Goal: Transaction & Acquisition: Purchase product/service

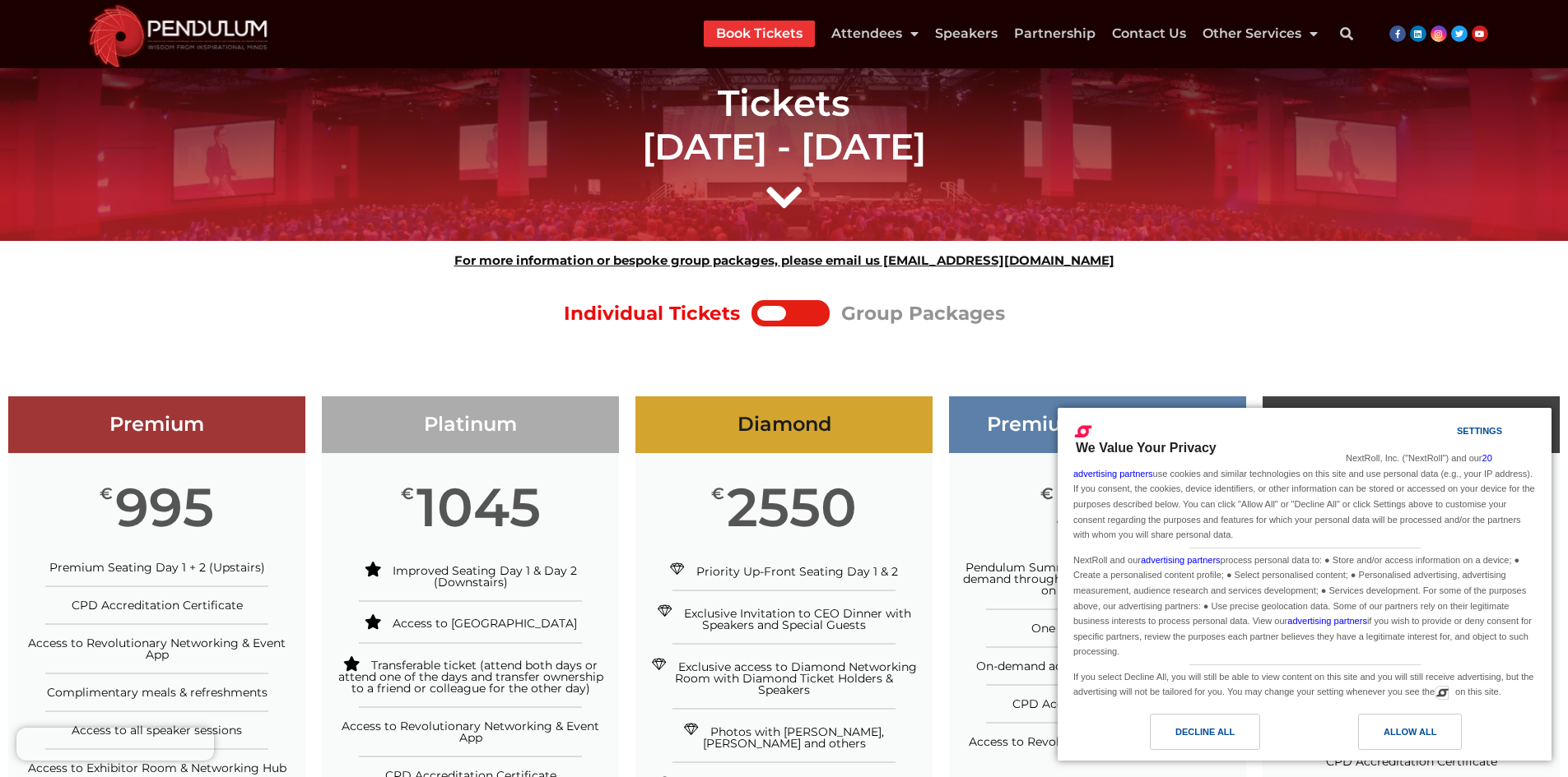
click at [804, 307] on div at bounding box center [805, 313] width 38 height 15
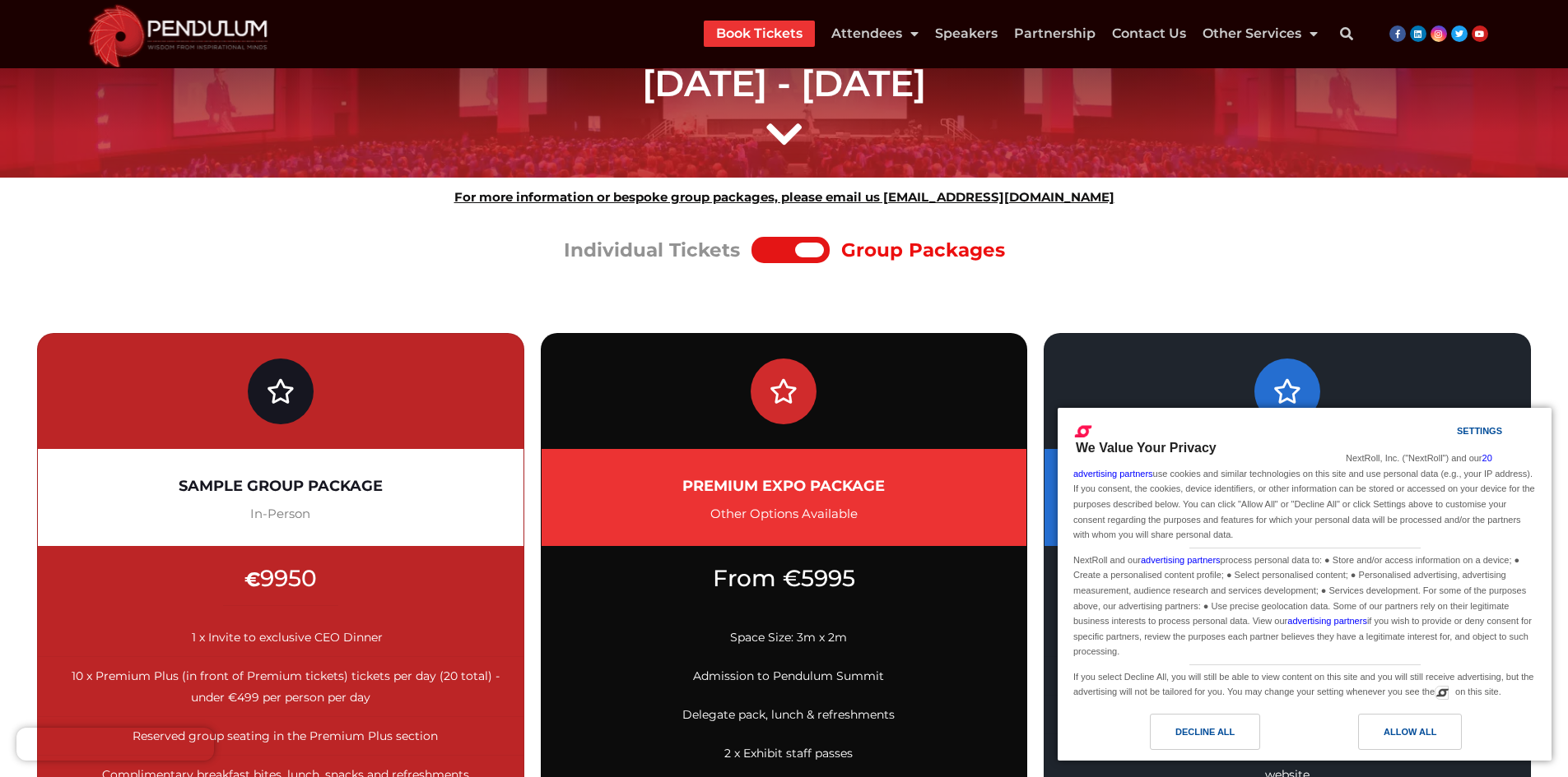
scroll to position [164, 0]
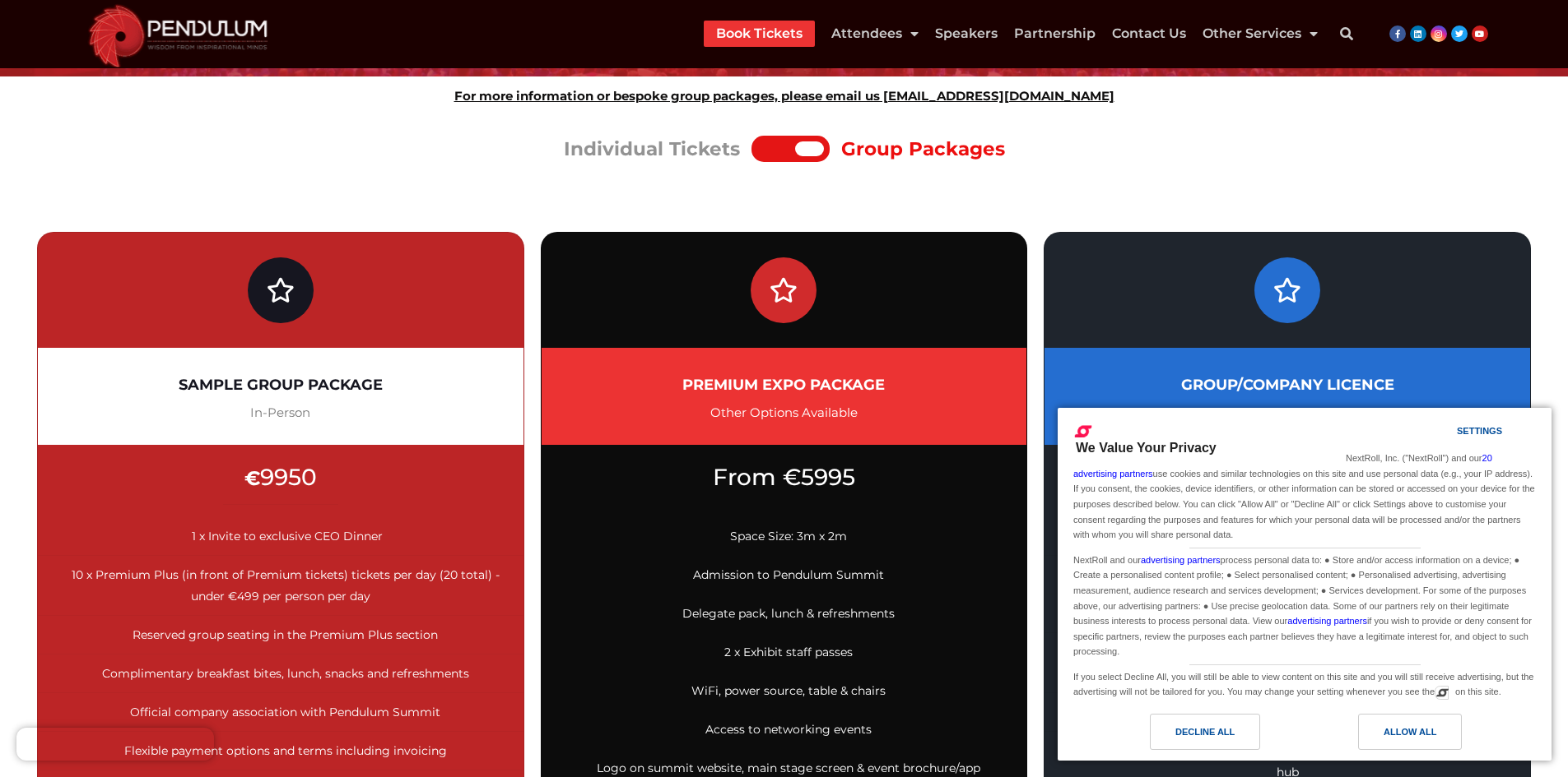
click at [199, 380] on h2 "SAMPLE GROUP PACKAGE" at bounding box center [281, 384] width 436 height 33
click at [316, 382] on h2 "SAMPLE GROUP PACKAGE" at bounding box center [281, 384] width 436 height 33
copy h2 "SAMPLE GROUP PACKAGE"
click at [289, 411] on span "In-Person" at bounding box center [280, 412] width 60 height 16
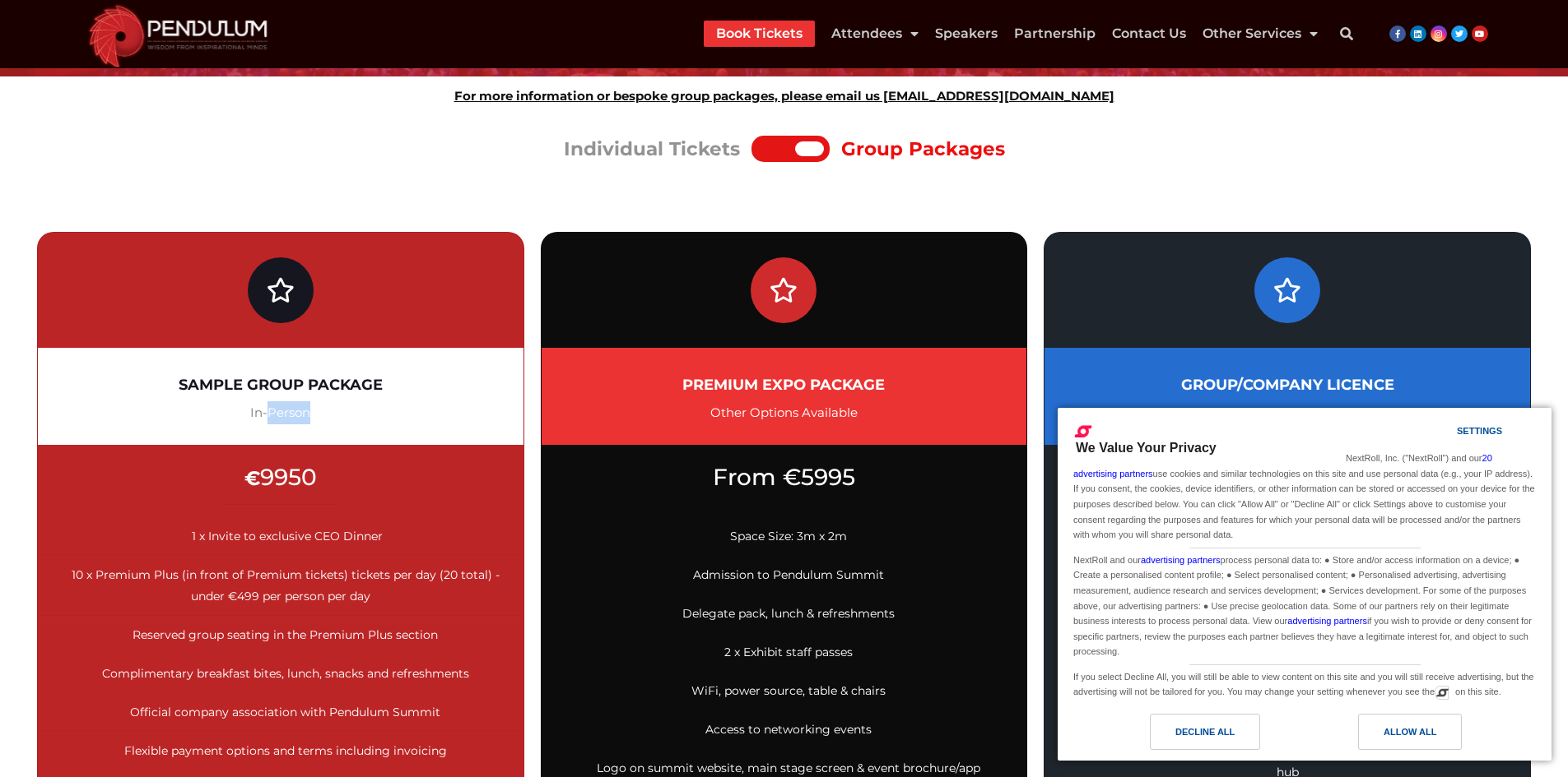
drag, startPoint x: 289, startPoint y: 411, endPoint x: 280, endPoint y: 411, distance: 9.0
click at [284, 411] on span "In-Person" at bounding box center [280, 412] width 60 height 16
click at [252, 411] on span "In-Person" at bounding box center [280, 412] width 60 height 16
copy span "In-Person"
click at [272, 471] on span "€ 9950" at bounding box center [281, 477] width 72 height 28
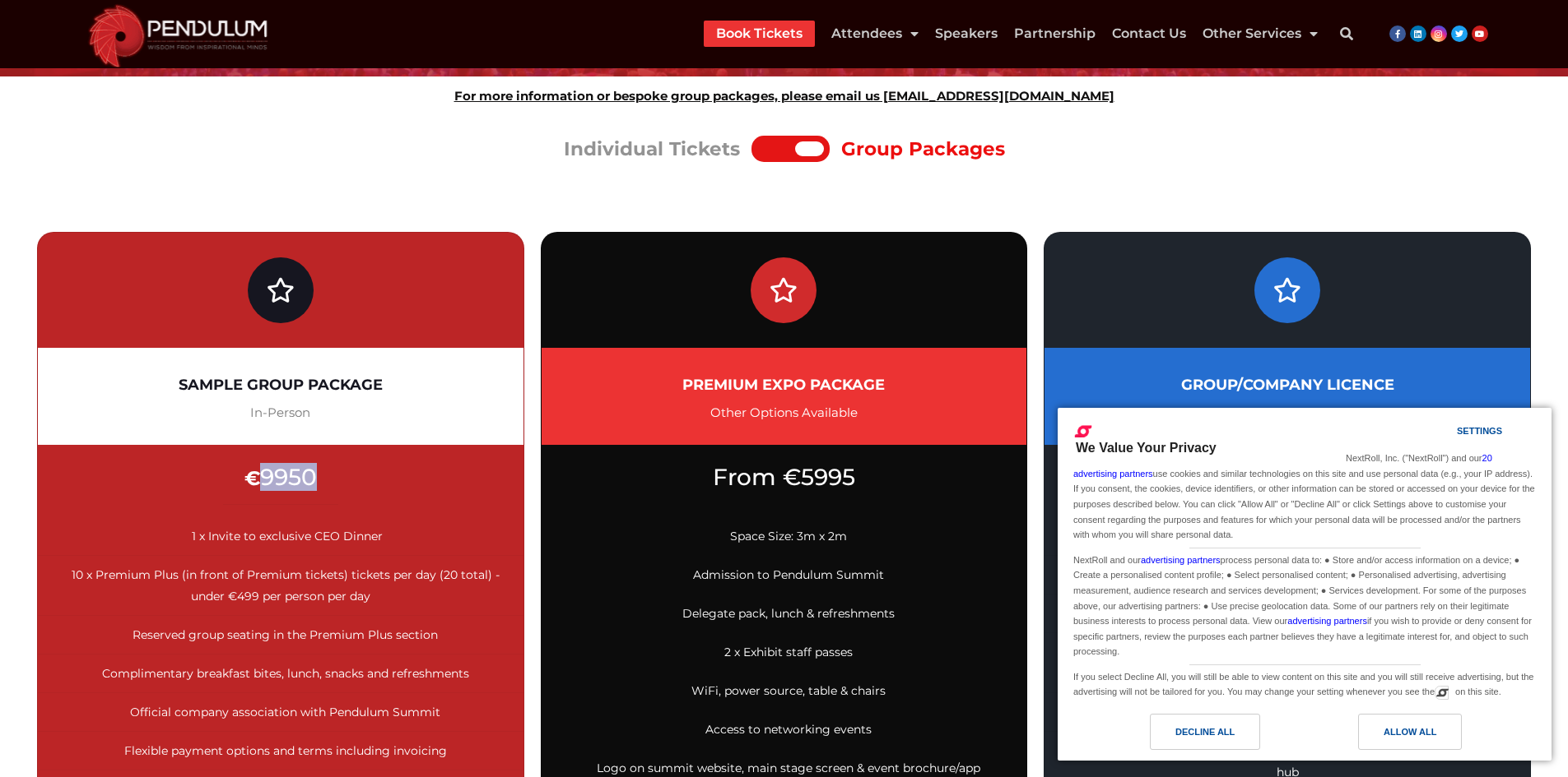
click at [272, 471] on span "€ 9950" at bounding box center [281, 477] width 72 height 28
copy span "9950"
click at [259, 472] on span "€" at bounding box center [253, 478] width 16 height 24
click at [257, 472] on span "€" at bounding box center [253, 478] width 16 height 24
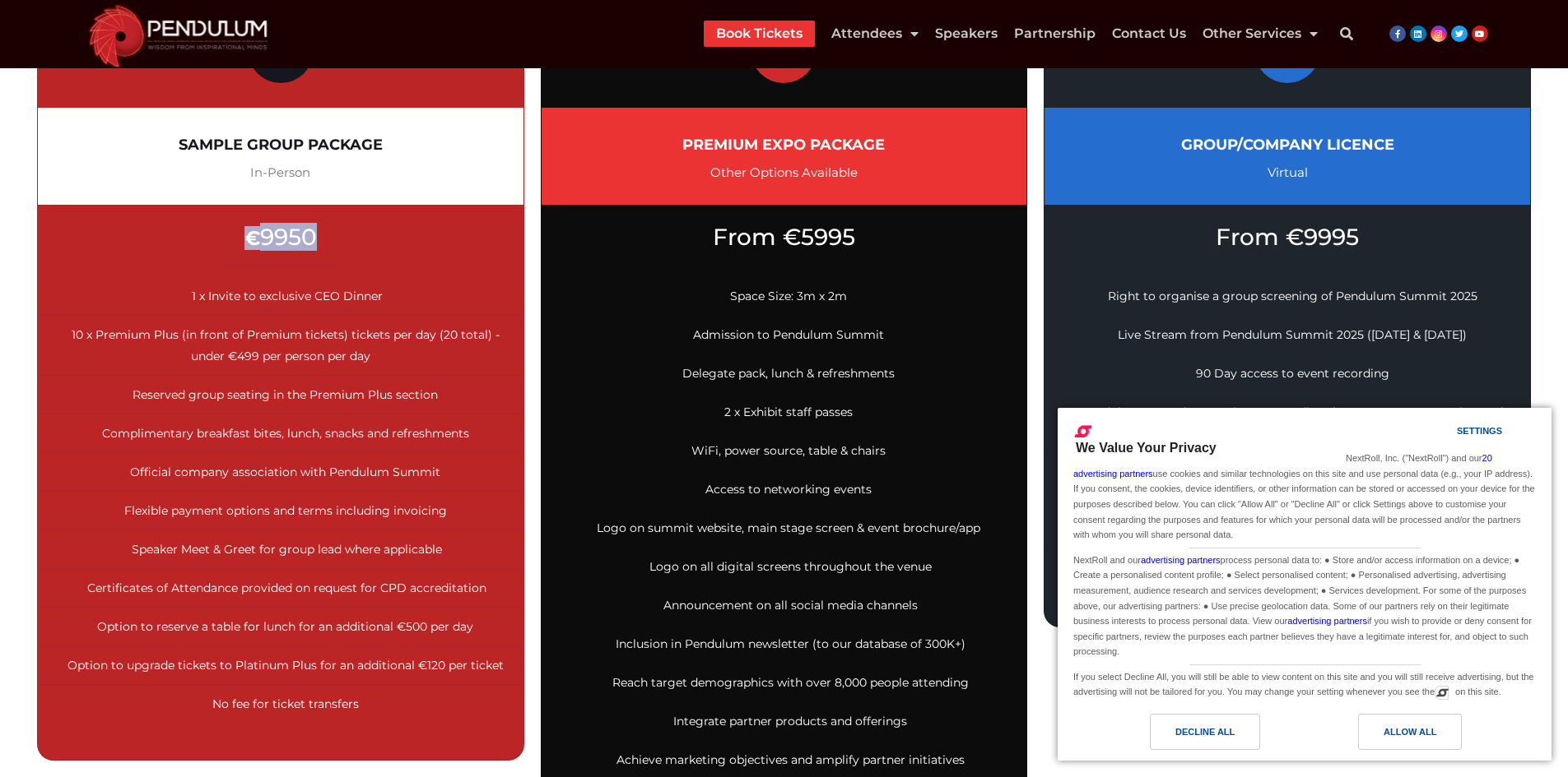
scroll to position [411, 0]
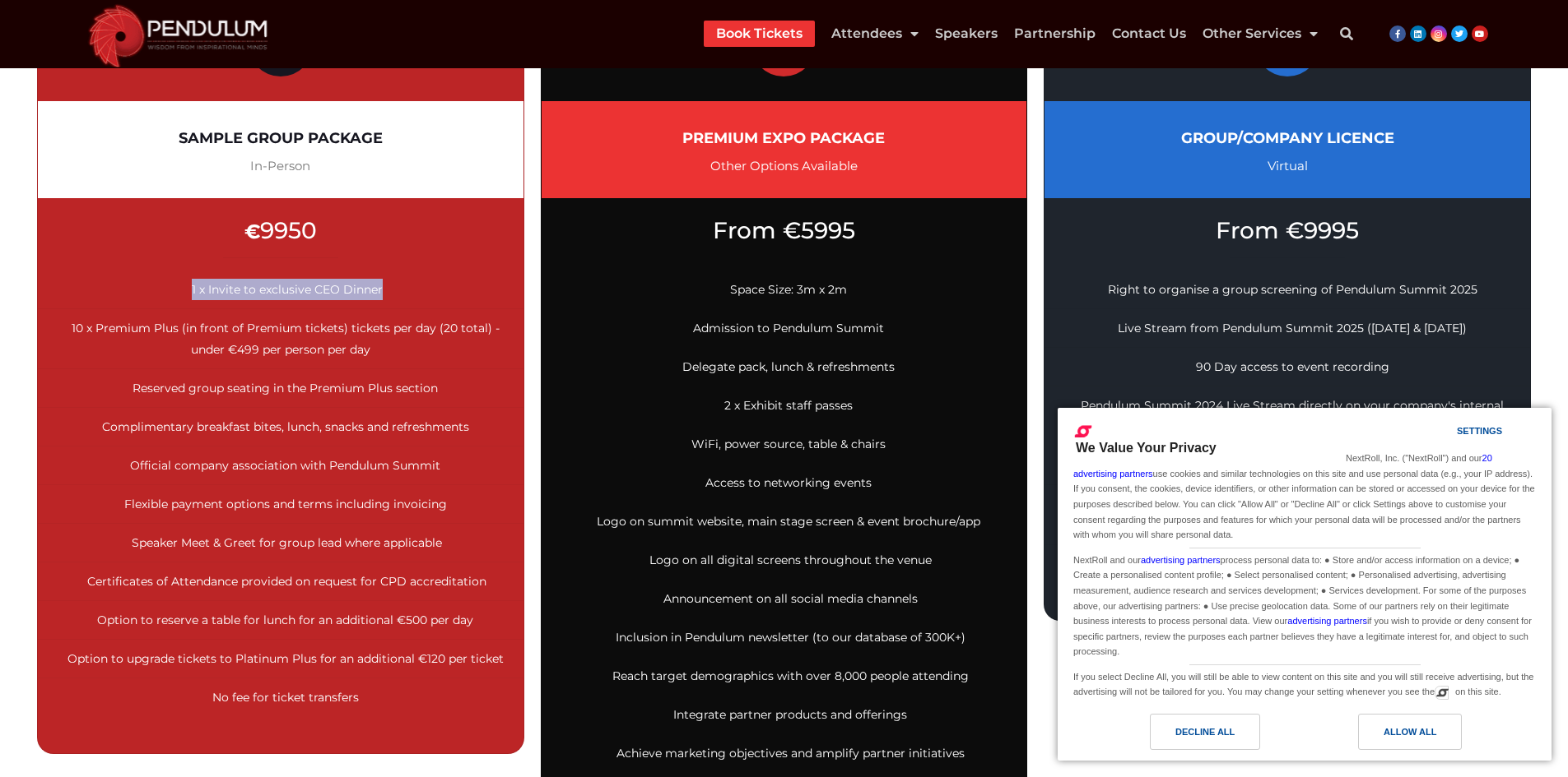
drag, startPoint x: 187, startPoint y: 291, endPoint x: 385, endPoint y: 294, distance: 198.0
click at [385, 294] on li "1 x Invite to exclusive CEO Dinner" at bounding box center [281, 290] width 486 height 39
copy span "1 x Invite to exclusive CEO Dinner"
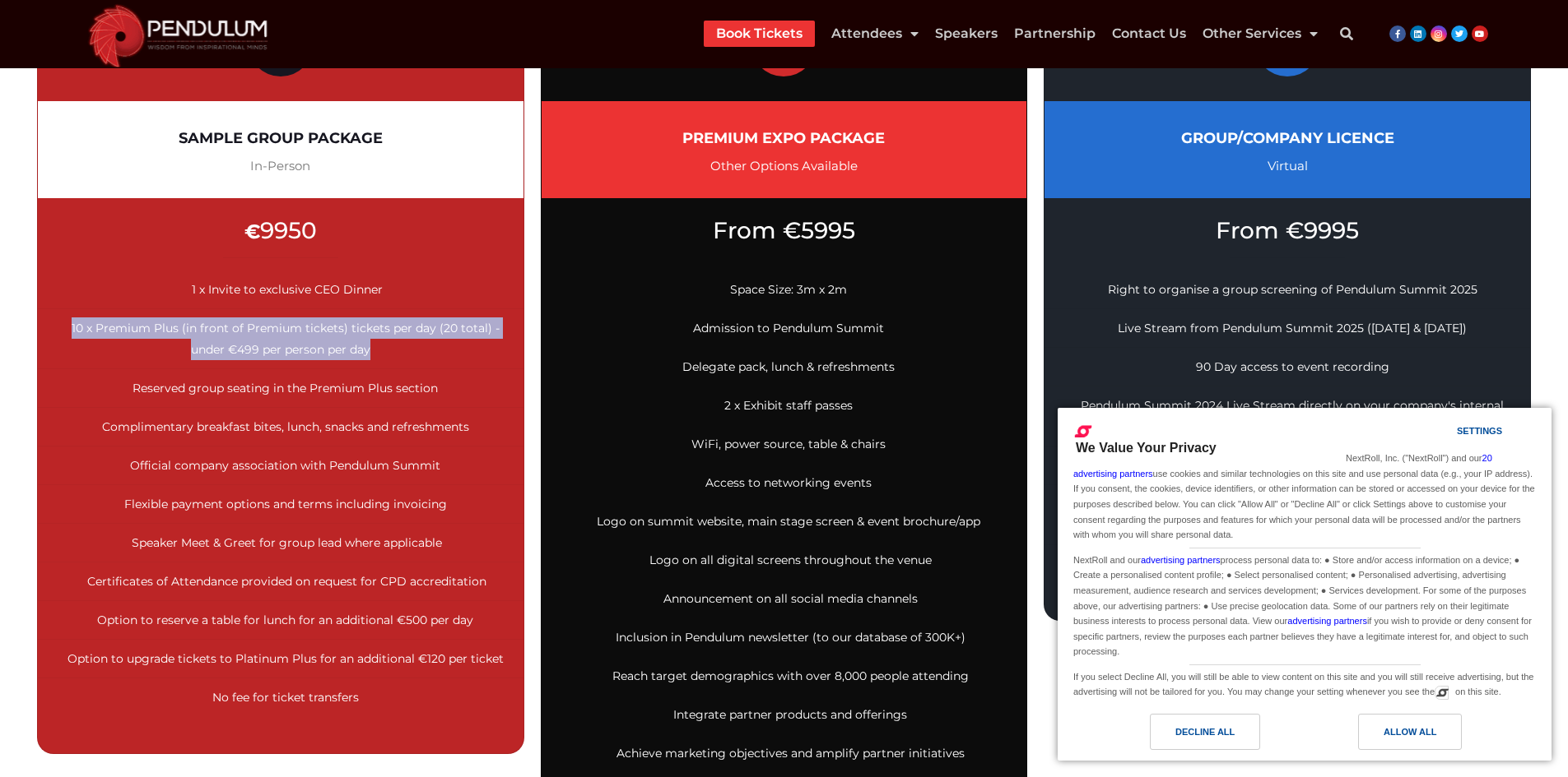
drag, startPoint x: 377, startPoint y: 349, endPoint x: 71, endPoint y: 321, distance: 307.3
click at [71, 321] on li "10 x Premium Plus (in front of Premium tickets) tickets per day (20 total) - un…" at bounding box center [281, 339] width 486 height 60
copy span "10 x Premium Plus (in front of Premium tickets) tickets per day (20 total) - un…"
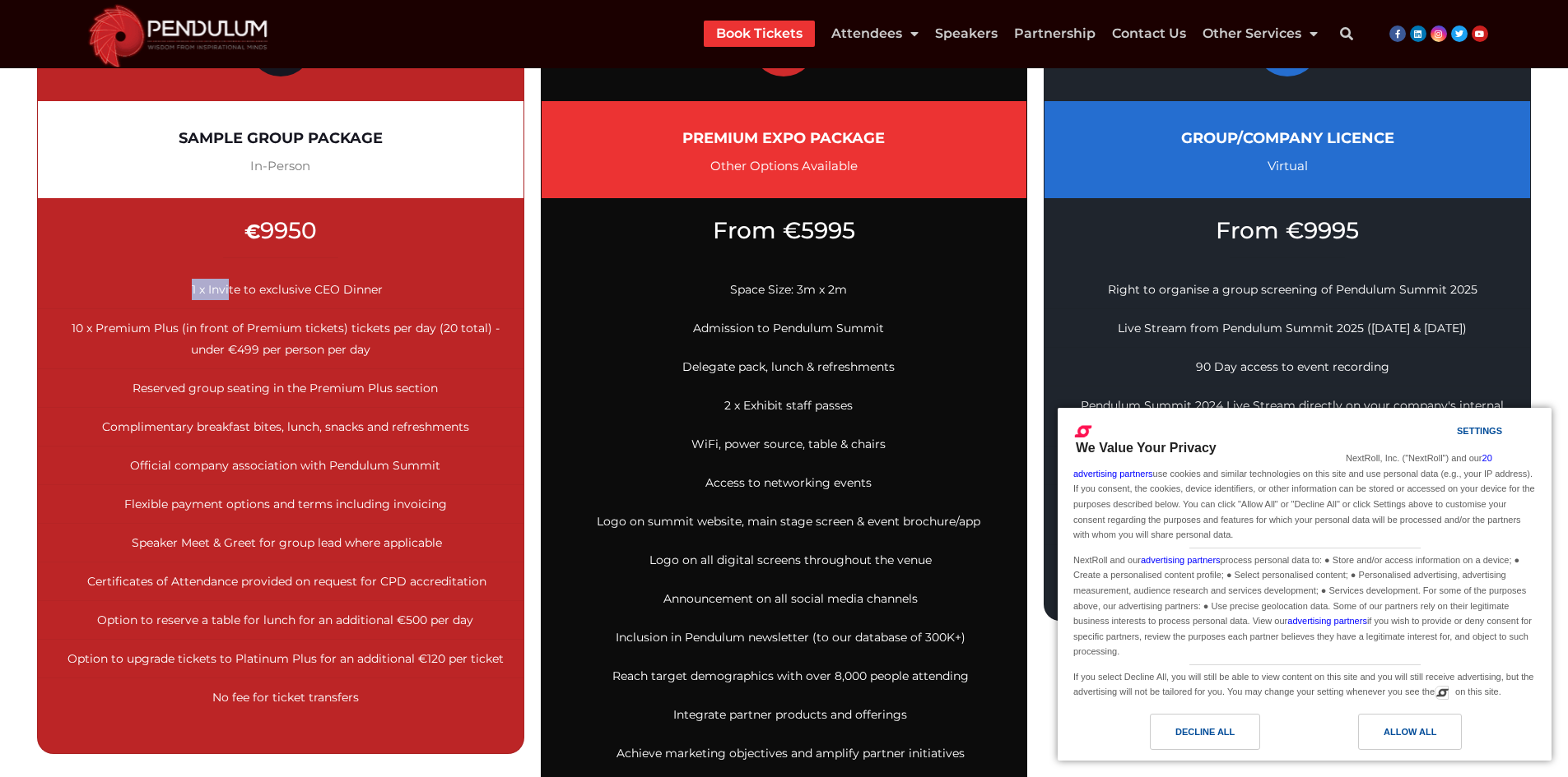
drag, startPoint x: 188, startPoint y: 290, endPoint x: 280, endPoint y: 287, distance: 92.0
click at [235, 283] on li "1 x Invite to exclusive CEO Dinner" at bounding box center [281, 290] width 486 height 39
click at [385, 290] on li "1 x Invite to exclusive CEO Dinner" at bounding box center [281, 290] width 486 height 39
copy span "1 x Invite to exclusive CEO Dinner"
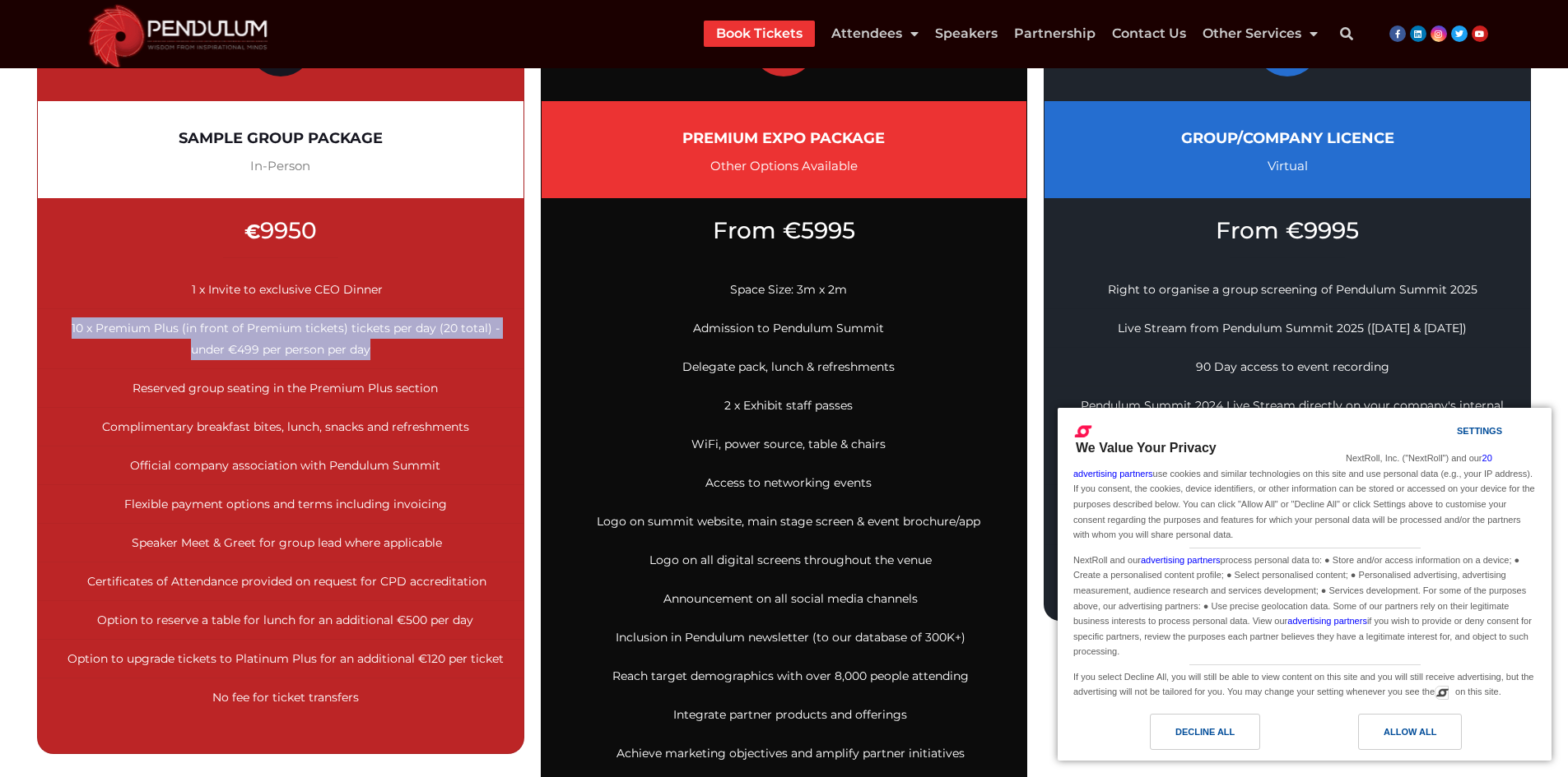
drag, startPoint x: 385, startPoint y: 350, endPoint x: 73, endPoint y: 329, distance: 312.7
click at [73, 329] on li "10 x Premium Plus (in front of Premium tickets) tickets per day (20 total) - un…" at bounding box center [281, 339] width 486 height 60
copy span "10 x Premium Plus (in front of Premium tickets) tickets per day (20 total) - un…"
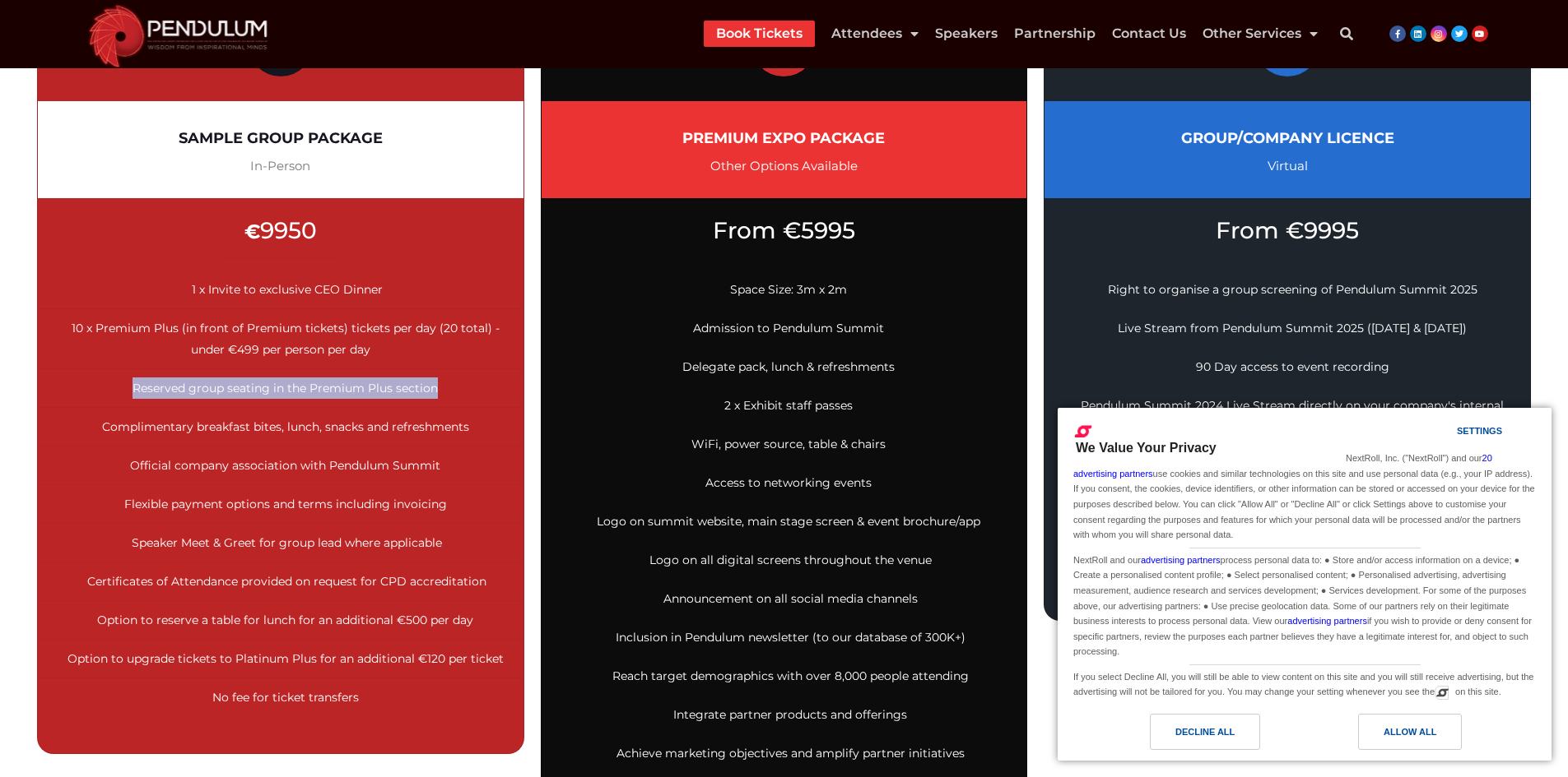
drag, startPoint x: 429, startPoint y: 386, endPoint x: 195, endPoint y: 403, distance: 234.6
click at [103, 387] on li "Reserved group seating in the Premium Plus section" at bounding box center [281, 388] width 486 height 39
copy span "Reserved group seating in the Premium Plus section"
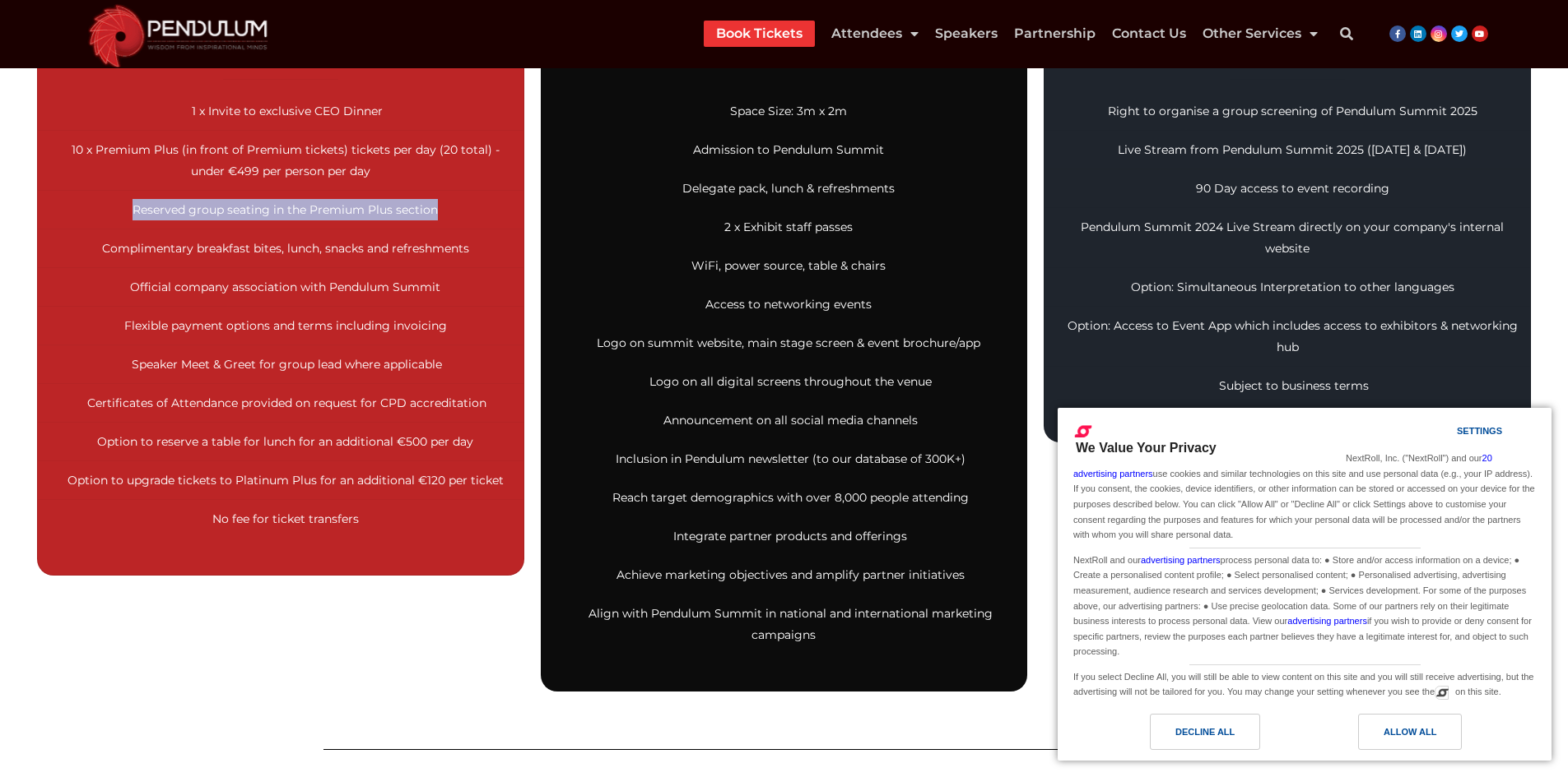
scroll to position [658, 0]
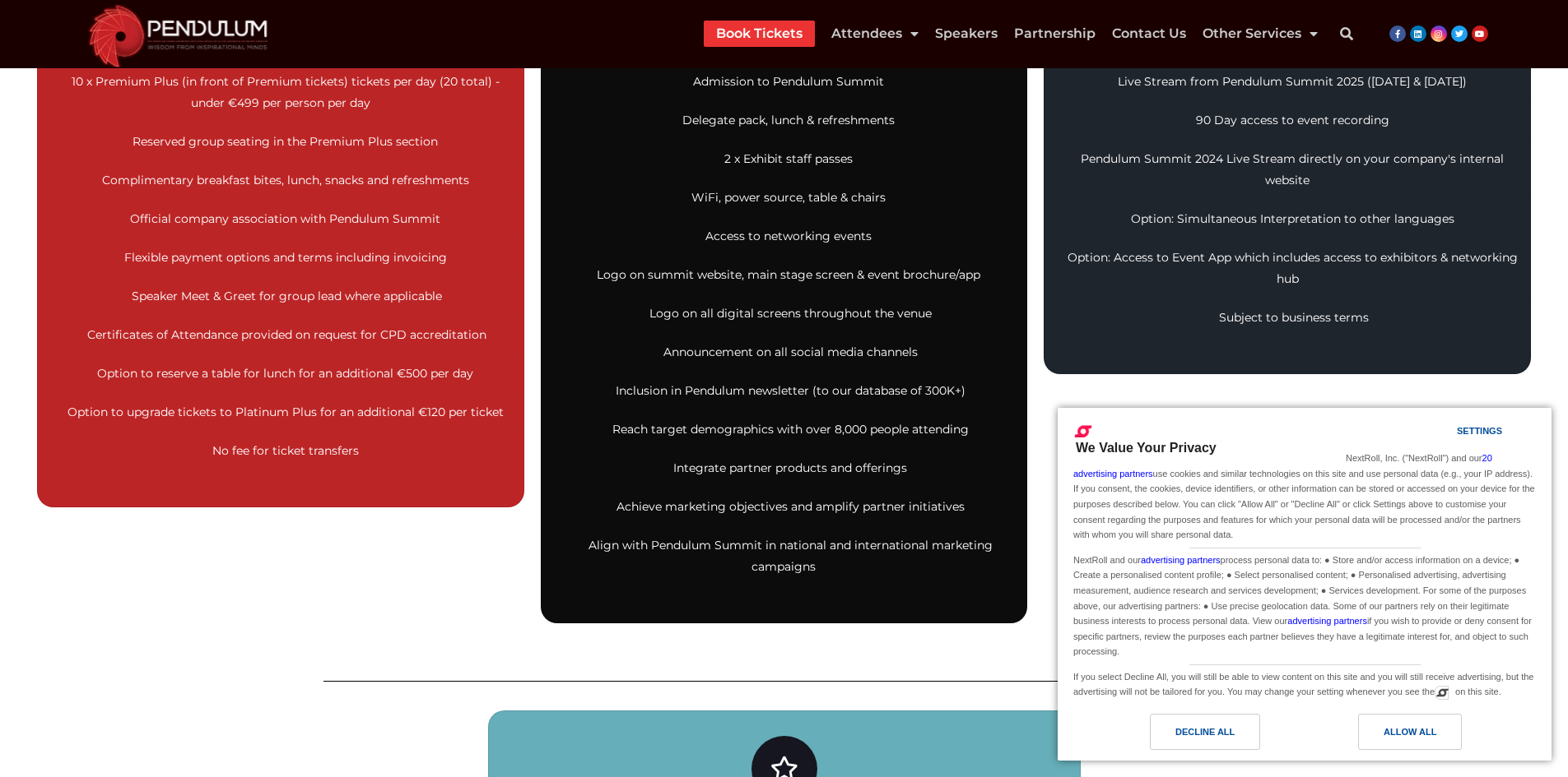
click at [138, 183] on span "Complimentary breakfast bites, lunch, snacks and refreshments" at bounding box center [285, 180] width 367 height 15
click at [409, 183] on span "Complimentary breakfast bites, lunch, snacks and refreshments" at bounding box center [285, 180] width 367 height 15
copy span "Complimentary breakfast bites, lunch, snacks and refreshments"
click at [145, 215] on span "Official company association with Pendulum Summit" at bounding box center [284, 218] width 310 height 15
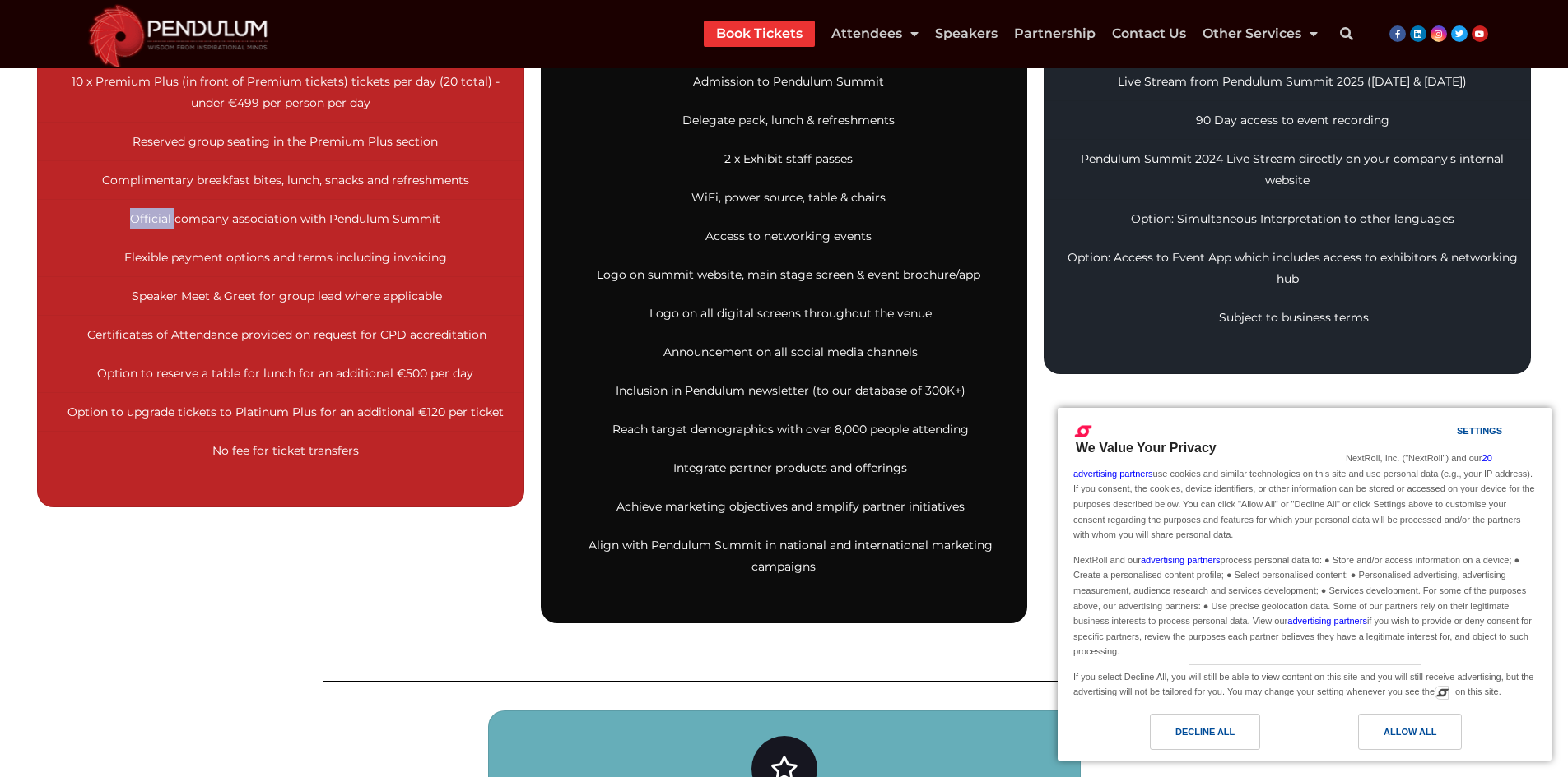
drag, startPoint x: 145, startPoint y: 215, endPoint x: 425, endPoint y: 216, distance: 280.0
click at [148, 216] on span "Official company association with Pendulum Summit" at bounding box center [284, 218] width 310 height 15
click at [428, 216] on span "Official company association with Pendulum Summit" at bounding box center [284, 218] width 310 height 15
copy span "Official company association with Pendulum Summit"
click at [143, 246] on li "Flexible payment options and terms including invoicing" at bounding box center [281, 258] width 486 height 39
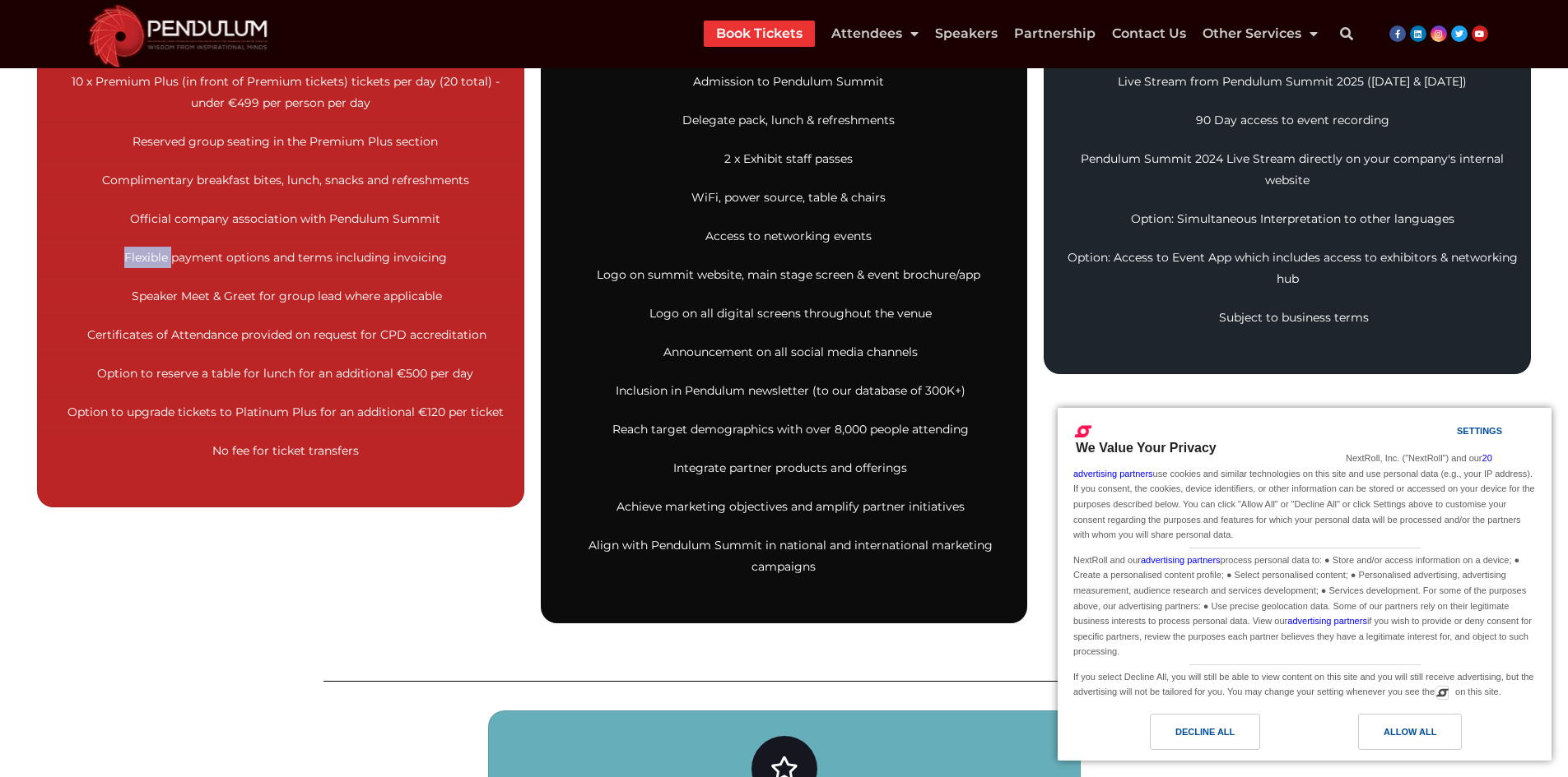
click at [143, 246] on li "Flexible payment options and terms including invoicing" at bounding box center [281, 258] width 486 height 39
drag, startPoint x: 433, startPoint y: 249, endPoint x: 476, endPoint y: 255, distance: 43.4
click at [436, 249] on li "Flexible payment options and terms including invoicing" at bounding box center [281, 258] width 486 height 39
click at [142, 297] on span "Speaker Meet & Greet for group lead where applicable" at bounding box center [286, 296] width 310 height 15
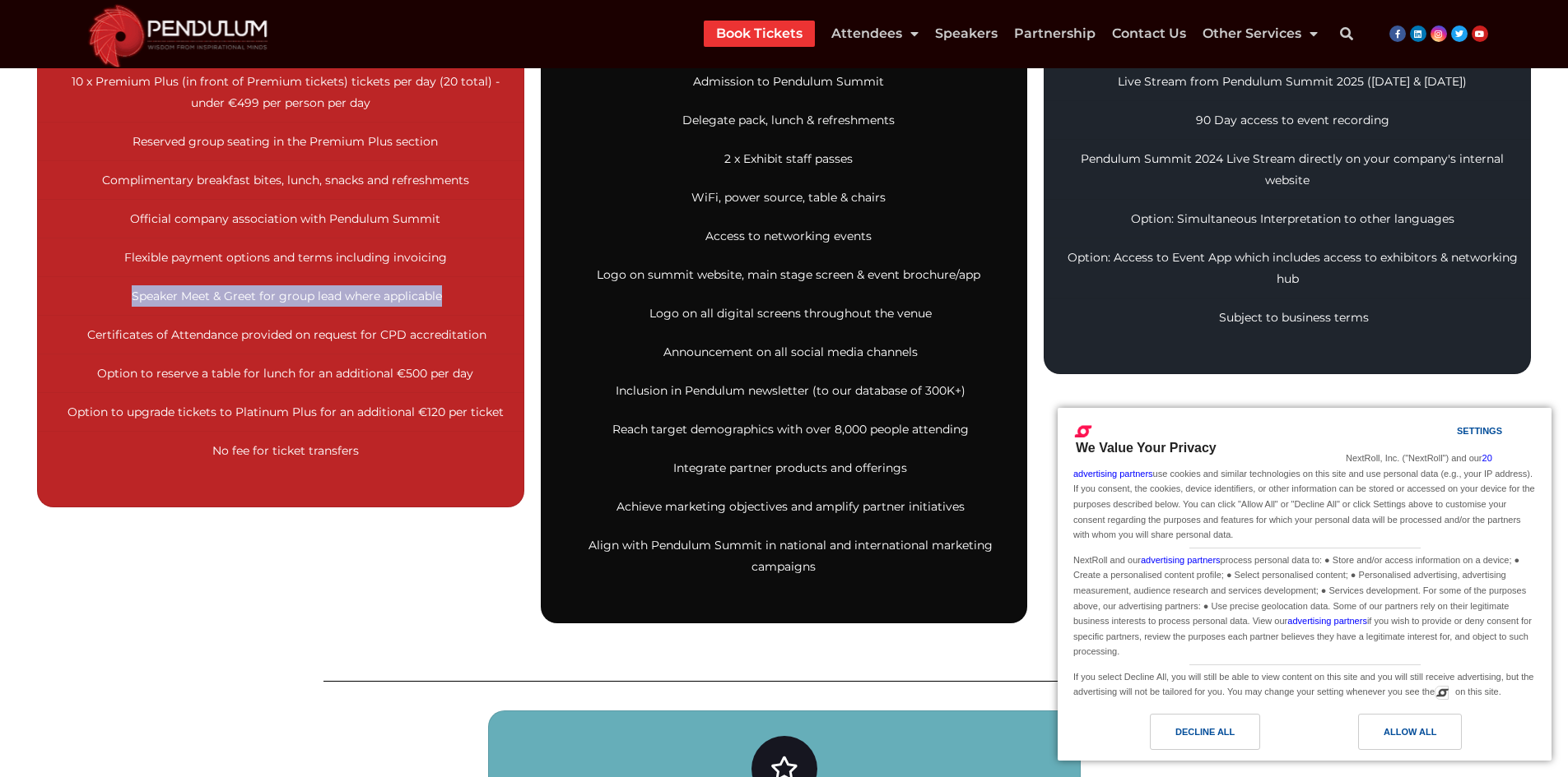
click at [418, 296] on span "Speaker Meet & Greet for group lead where applicable" at bounding box center [286, 296] width 310 height 15
click at [123, 326] on li "Certificates of Attendance provided on request for CPD accreditation" at bounding box center [281, 336] width 486 height 39
drag, startPoint x: 123, startPoint y: 327, endPoint x: 128, endPoint y: 335, distance: 9.4
click at [123, 329] on li "Certificates of Attendance provided on request for CPD accreditation" at bounding box center [281, 336] width 486 height 39
click at [150, 338] on span "Certificates of Attendance provided on request for CPD accreditation" at bounding box center [287, 335] width 399 height 15
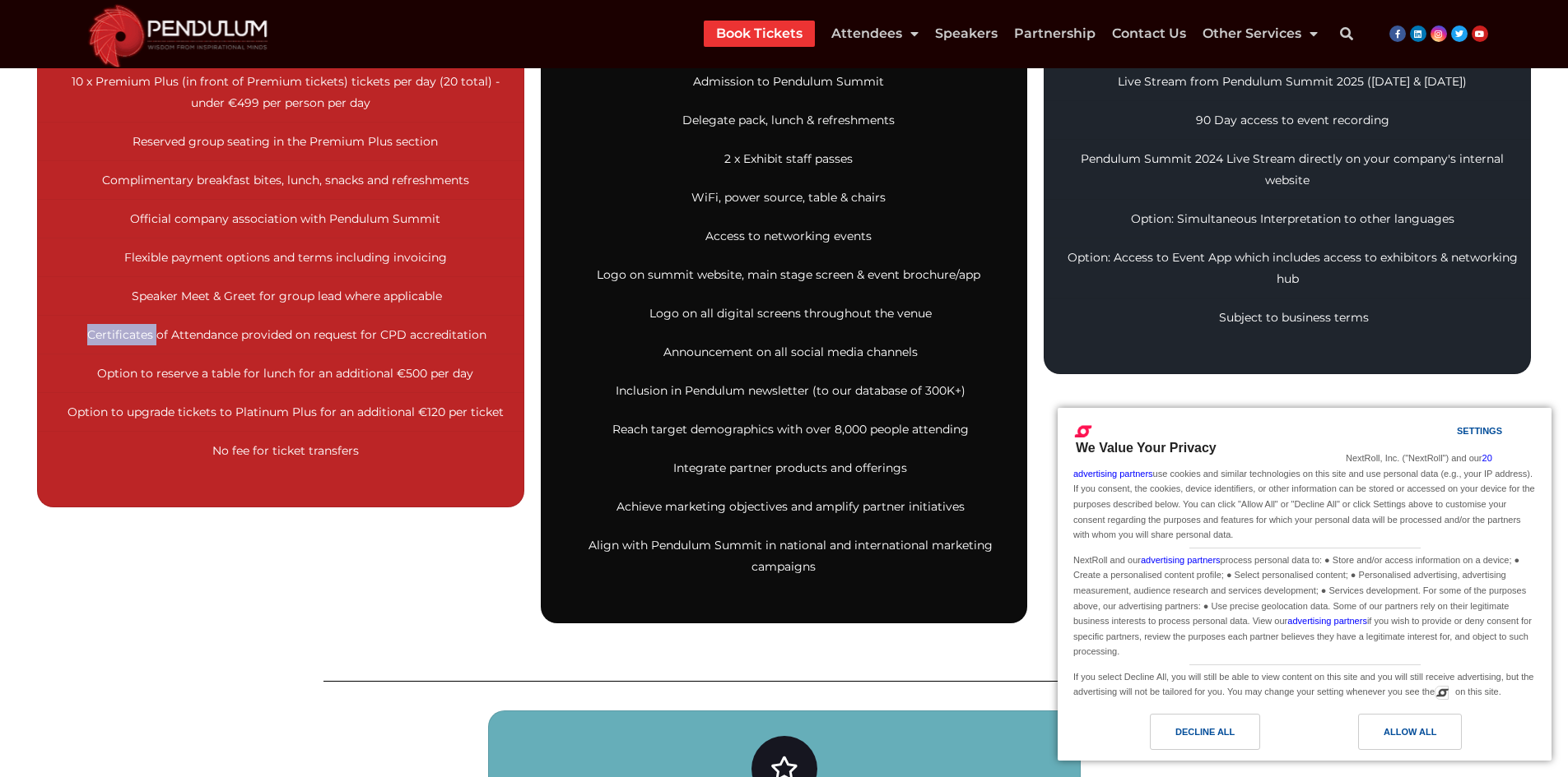
click at [150, 338] on span "Certificates of Attendance provided on request for CPD accreditation" at bounding box center [287, 335] width 399 height 15
click at [407, 333] on span "Certificates of Attendance provided on request for CPD accreditation" at bounding box center [287, 335] width 399 height 15
click at [489, 333] on li "Certificates of Attendance provided on request for CPD accreditation" at bounding box center [281, 336] width 486 height 39
click at [125, 376] on span "Option to reserve a table for lunch for an additional €500 per day" at bounding box center [285, 373] width 376 height 15
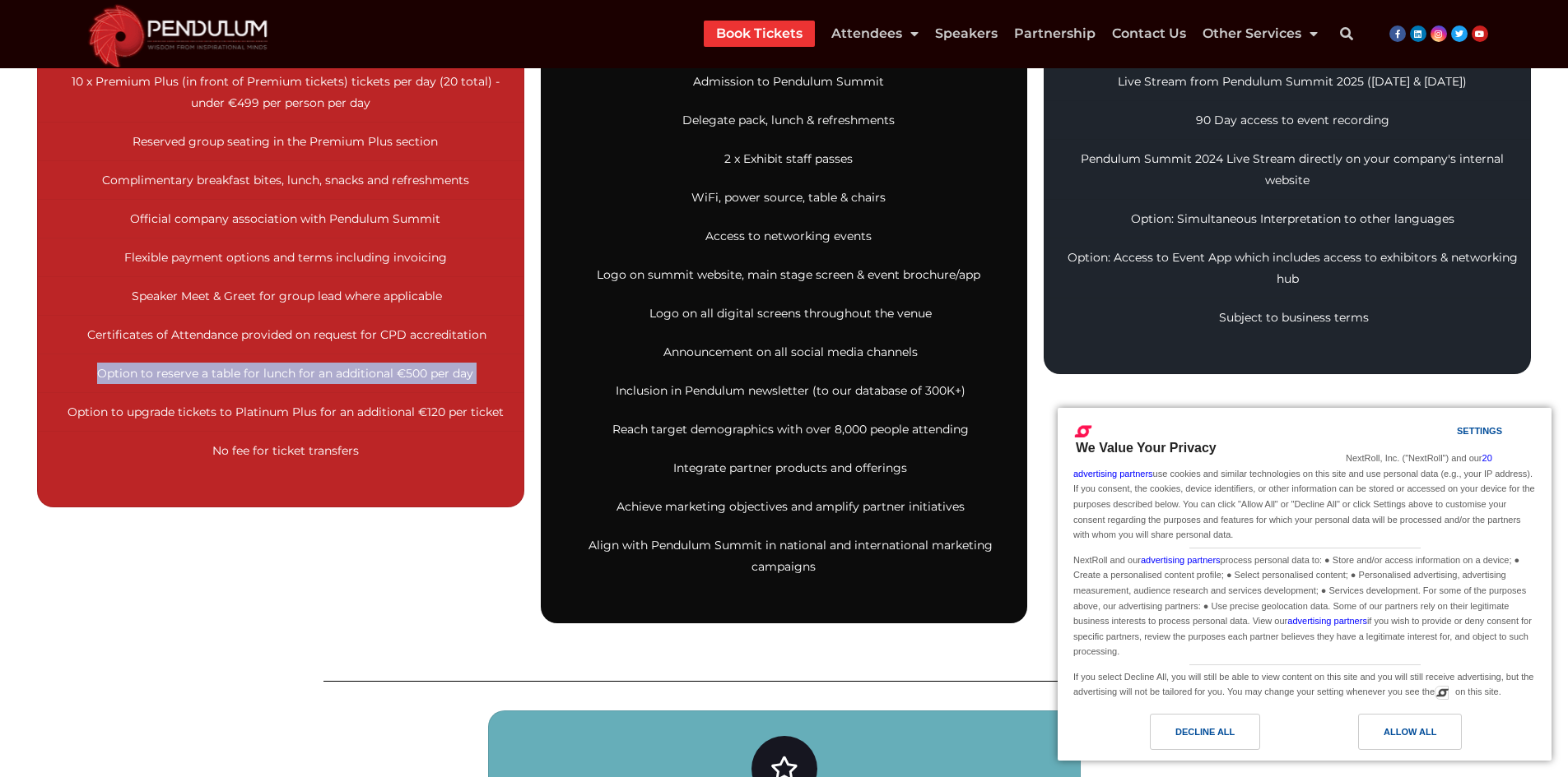
click at [488, 378] on li "Option to reserve a table for lunch for an additional €500 per day" at bounding box center [281, 374] width 486 height 39
click at [87, 412] on span "Option to upgrade tickets to Platinum Plus for an additional €120 per ticket" at bounding box center [285, 411] width 436 height 15
click at [87, 413] on span "Option to upgrade tickets to Platinum Plus for an additional €120 per ticket" at bounding box center [285, 411] width 436 height 15
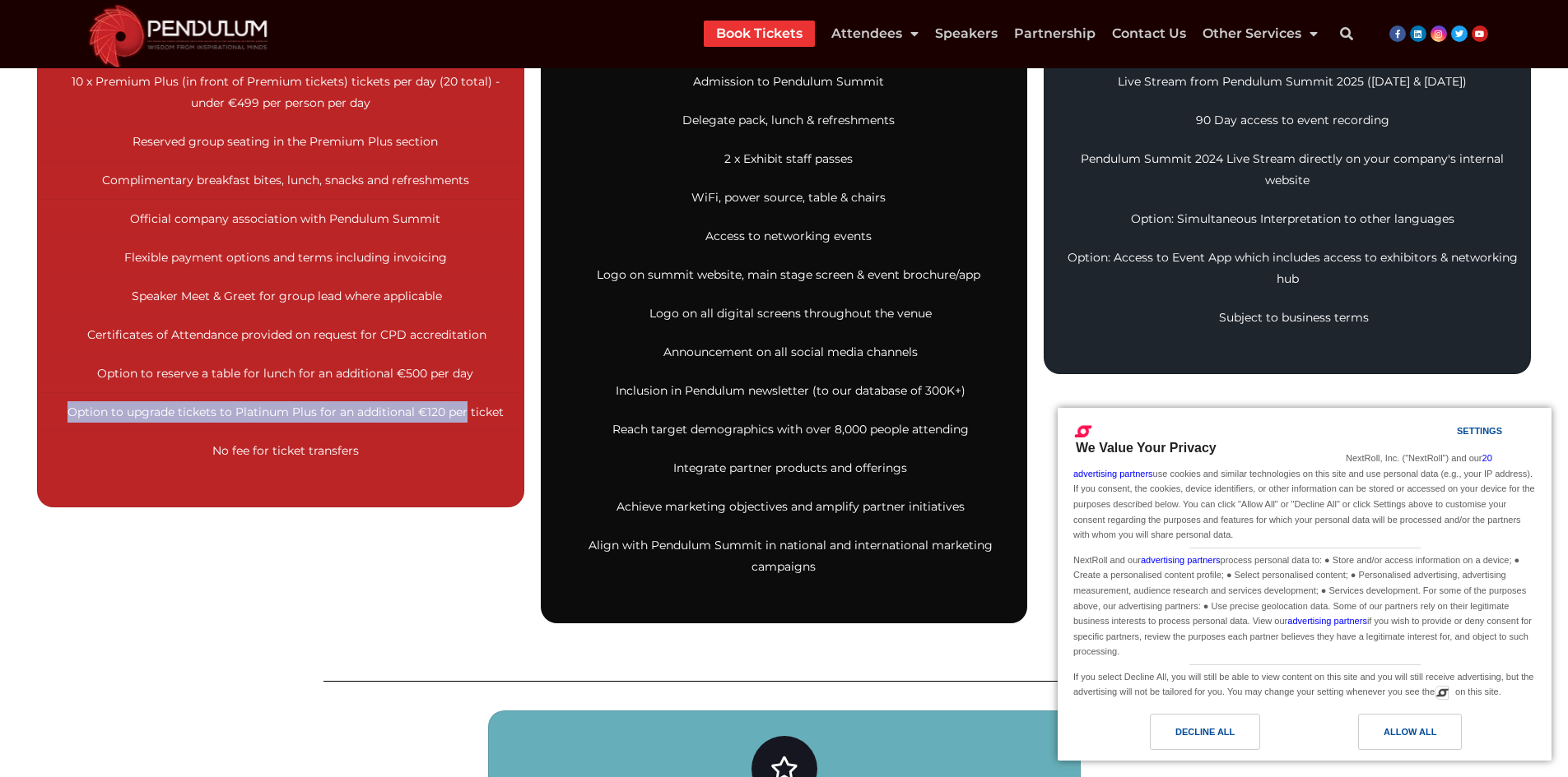
click at [463, 400] on li "Option to upgrade tickets to Platinum Plus for an additional €120 per ticket" at bounding box center [281, 412] width 486 height 39
click at [490, 407] on span "Option to upgrade tickets to Platinum Plus for an additional €120 per ticket" at bounding box center [285, 411] width 436 height 15
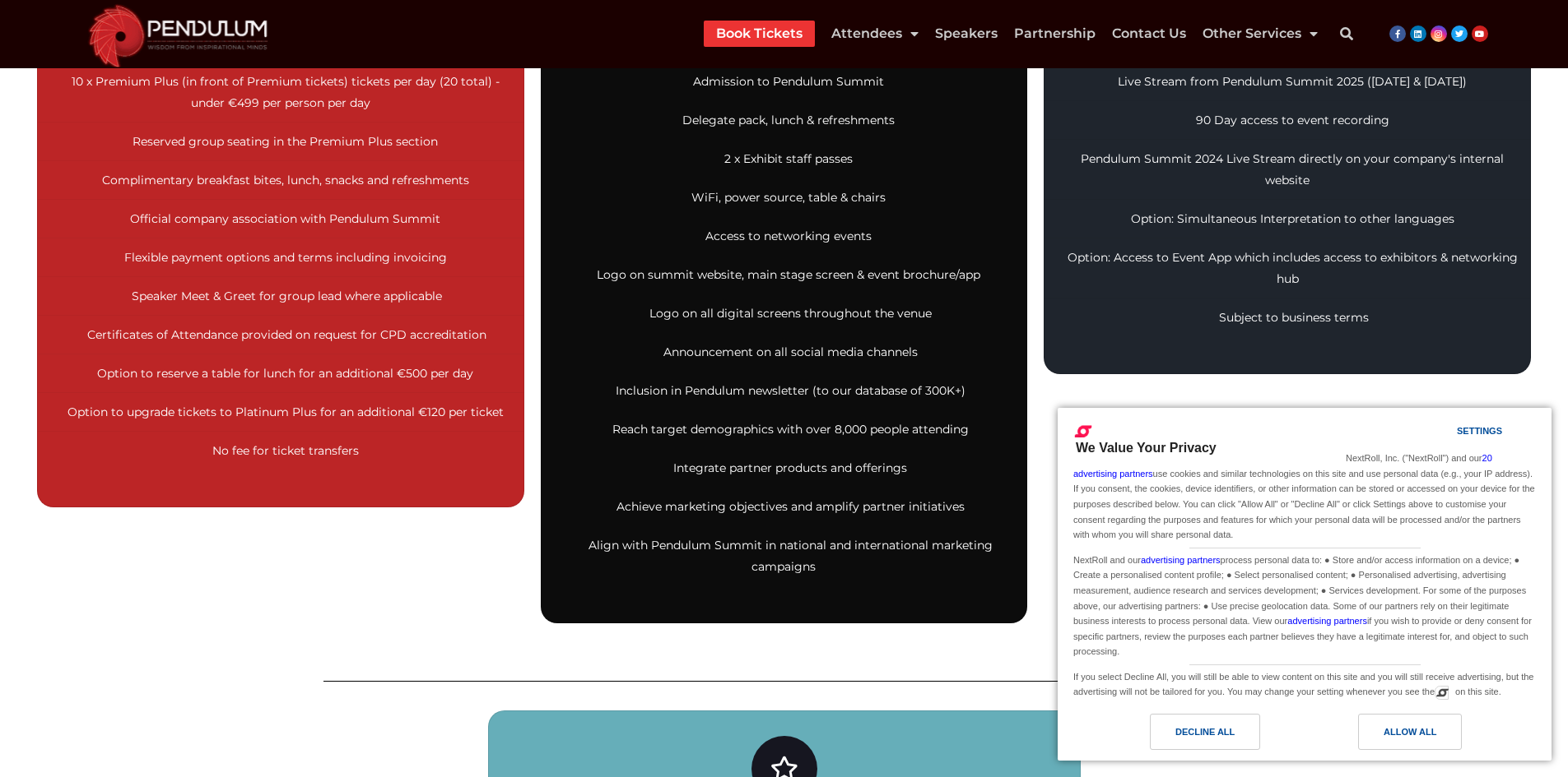
click at [216, 456] on span "No fee for ticket transfers" at bounding box center [285, 450] width 147 height 15
click at [216, 454] on span "No fee for ticket transfers" at bounding box center [285, 450] width 147 height 15
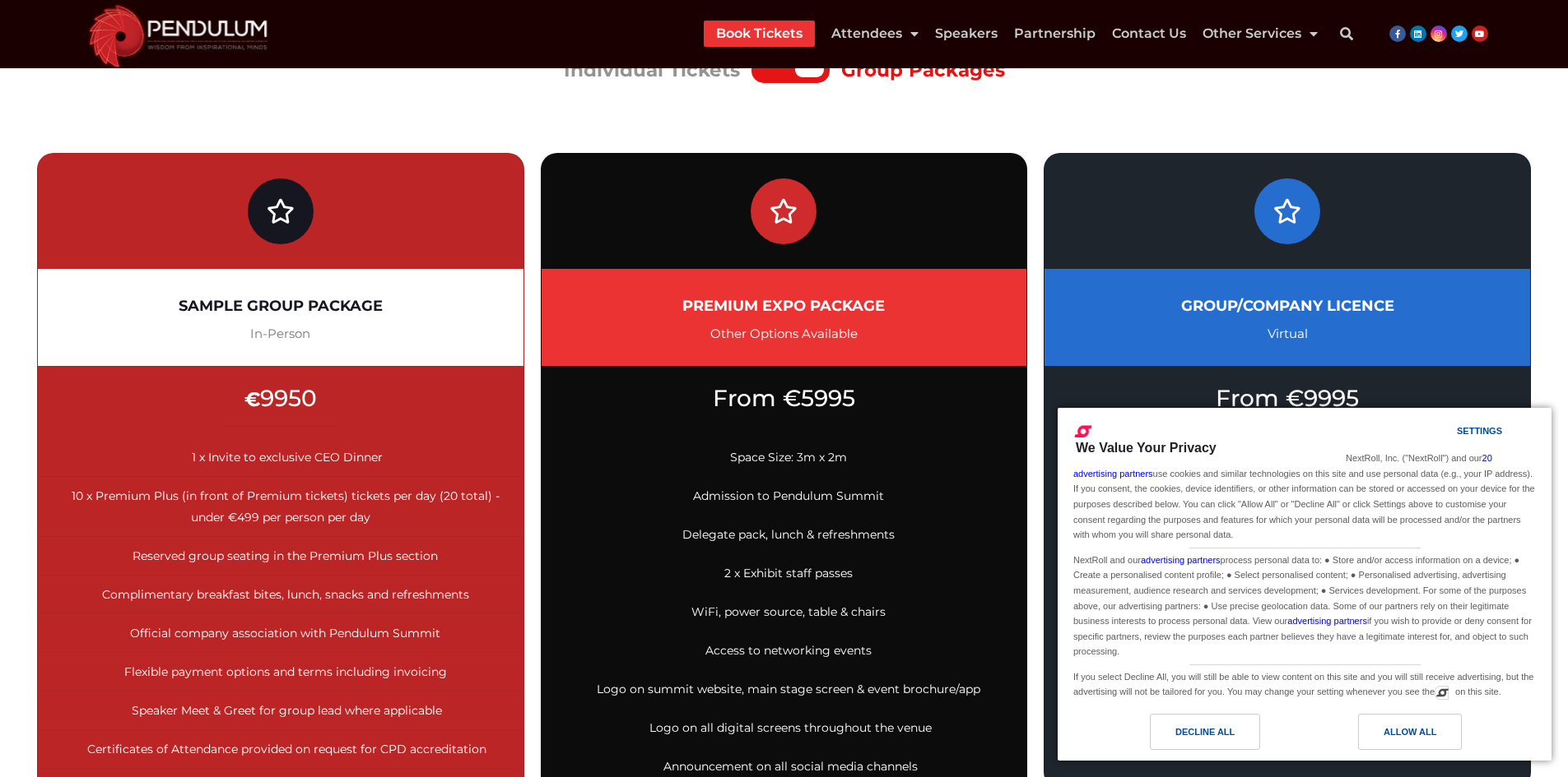
scroll to position [82, 0]
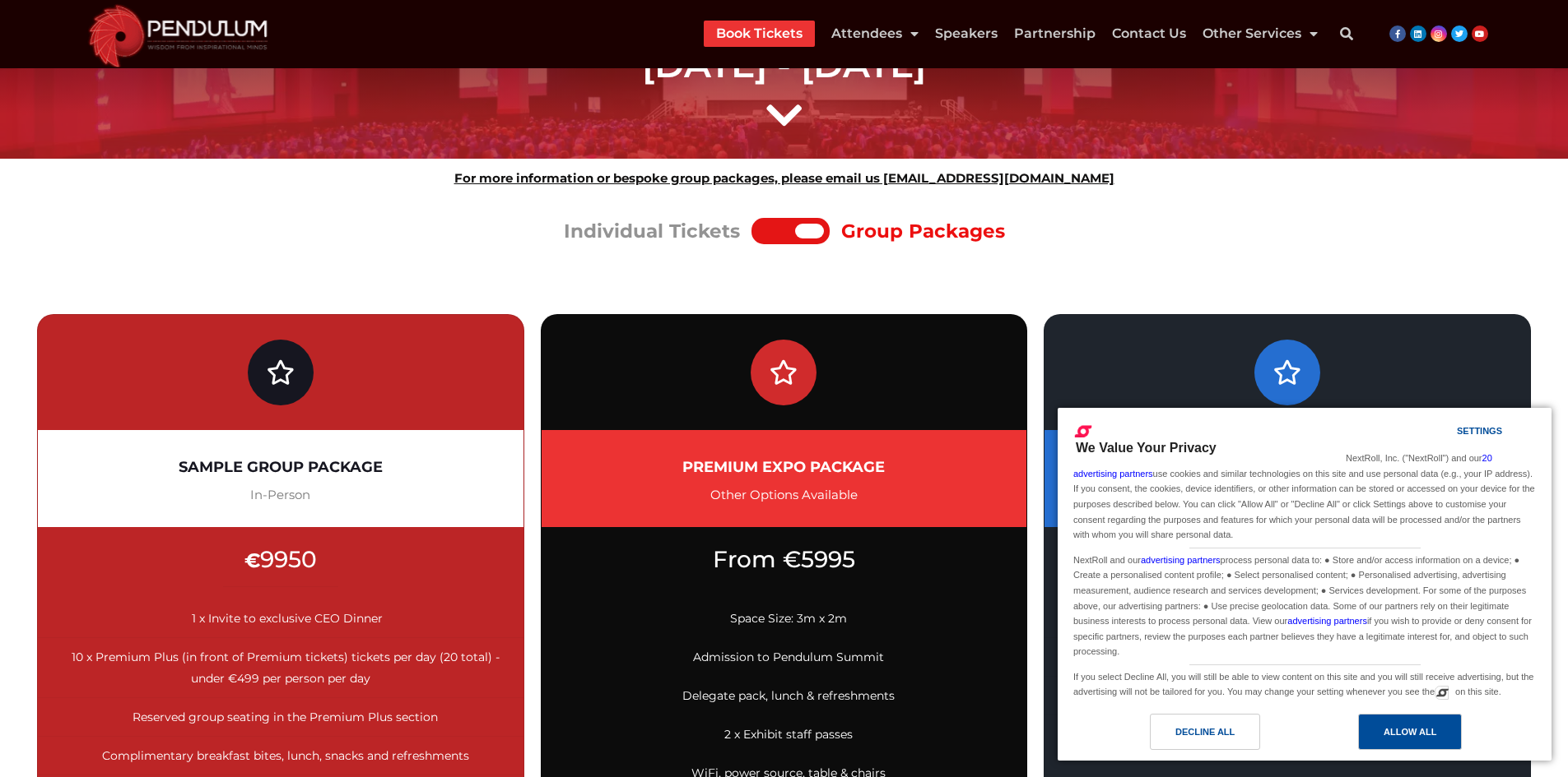
click at [1398, 739] on div "Allow All" at bounding box center [1410, 732] width 53 height 18
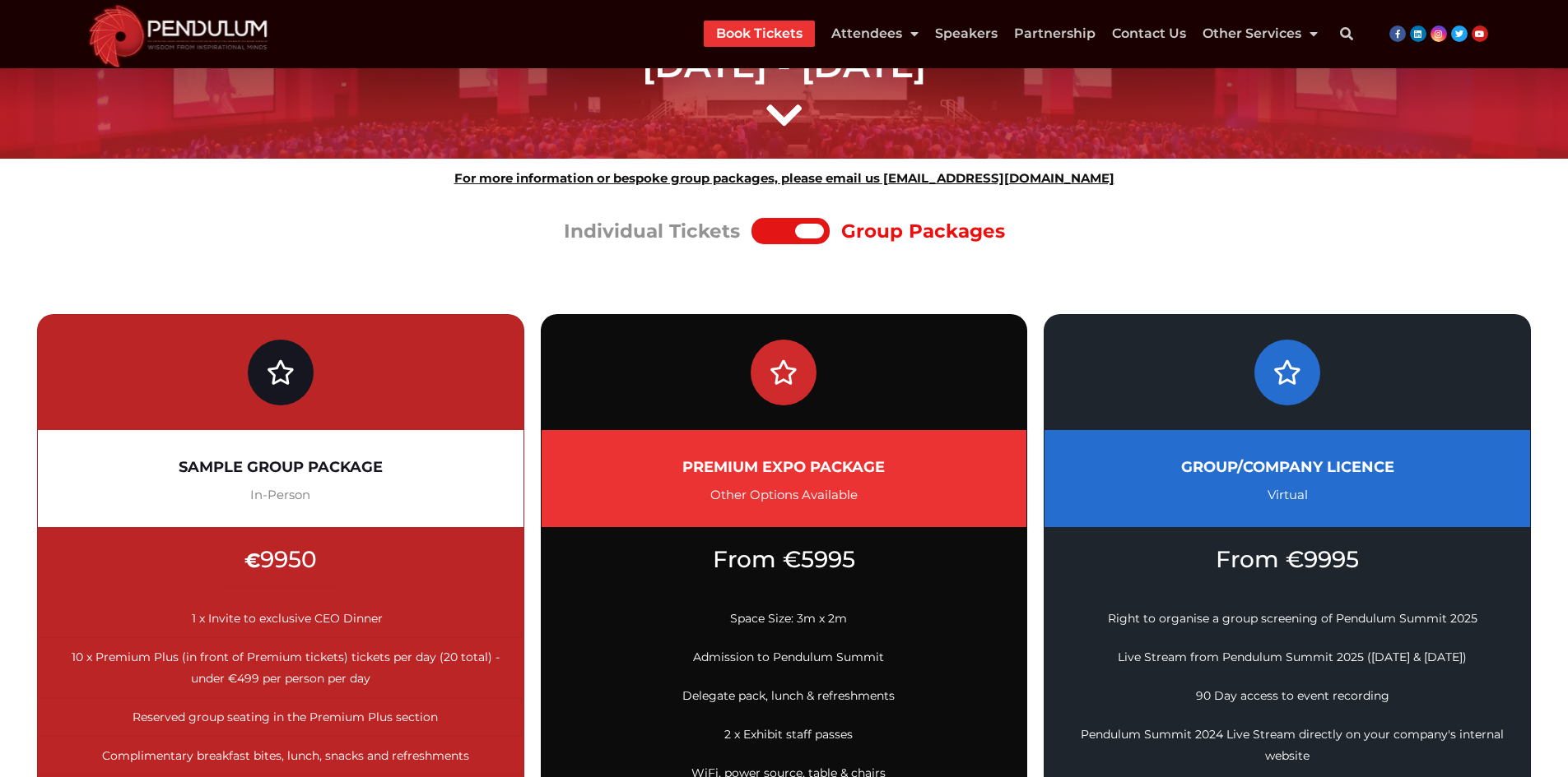
click at [711, 470] on h2 "PREMIUM EXPO PACKAGE" at bounding box center [784, 466] width 436 height 33
click at [854, 464] on h2 "PREMIUM EXPO PACKAGE" at bounding box center [784, 466] width 436 height 33
click at [730, 495] on span "Other Options Available" at bounding box center [784, 494] width 148 height 16
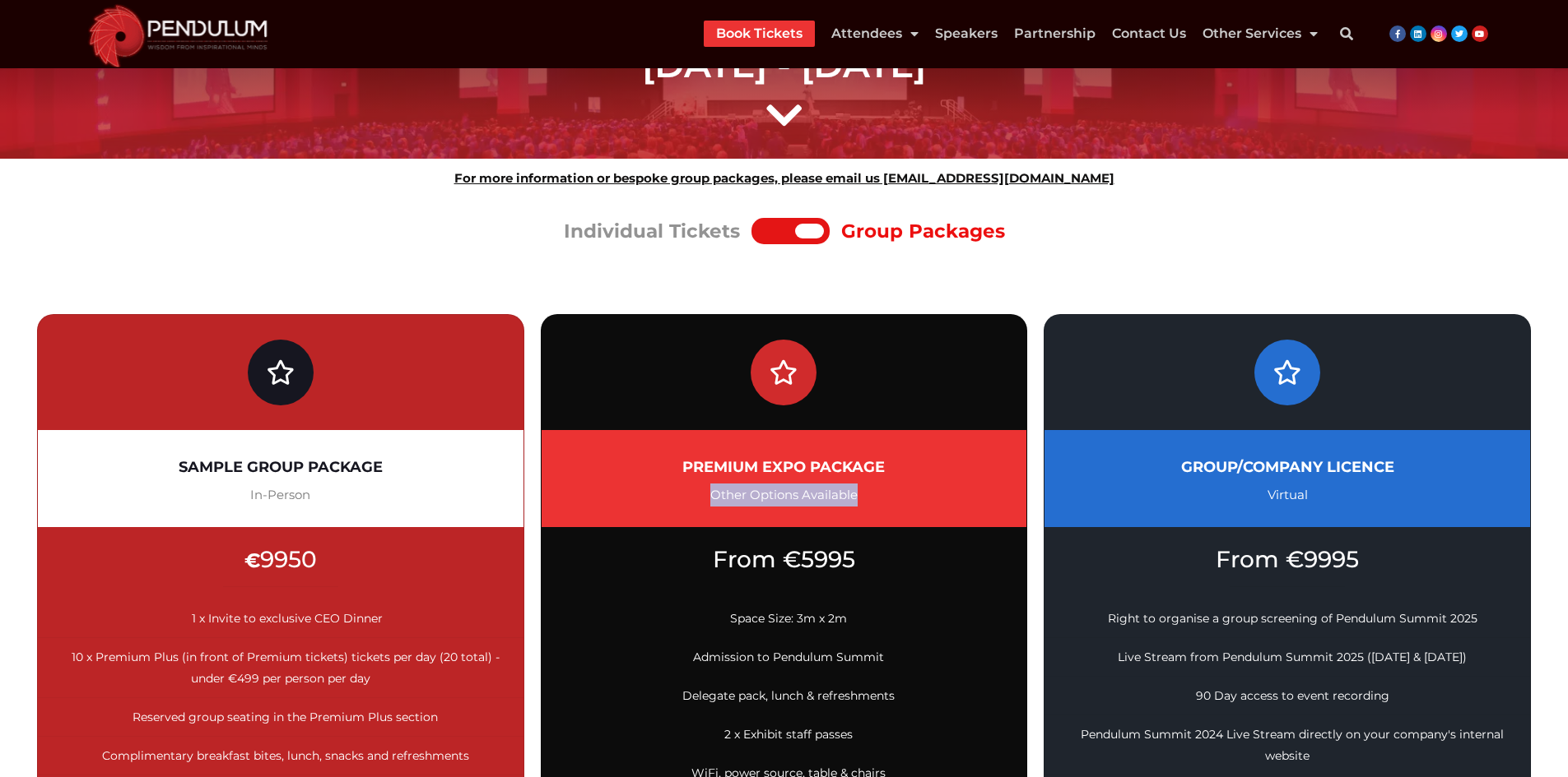
click at [804, 494] on span "Other Options Available" at bounding box center [784, 494] width 148 height 16
click at [734, 563] on span "From €5995" at bounding box center [784, 560] width 142 height 28
click at [791, 554] on span "From €5995" at bounding box center [784, 560] width 142 height 28
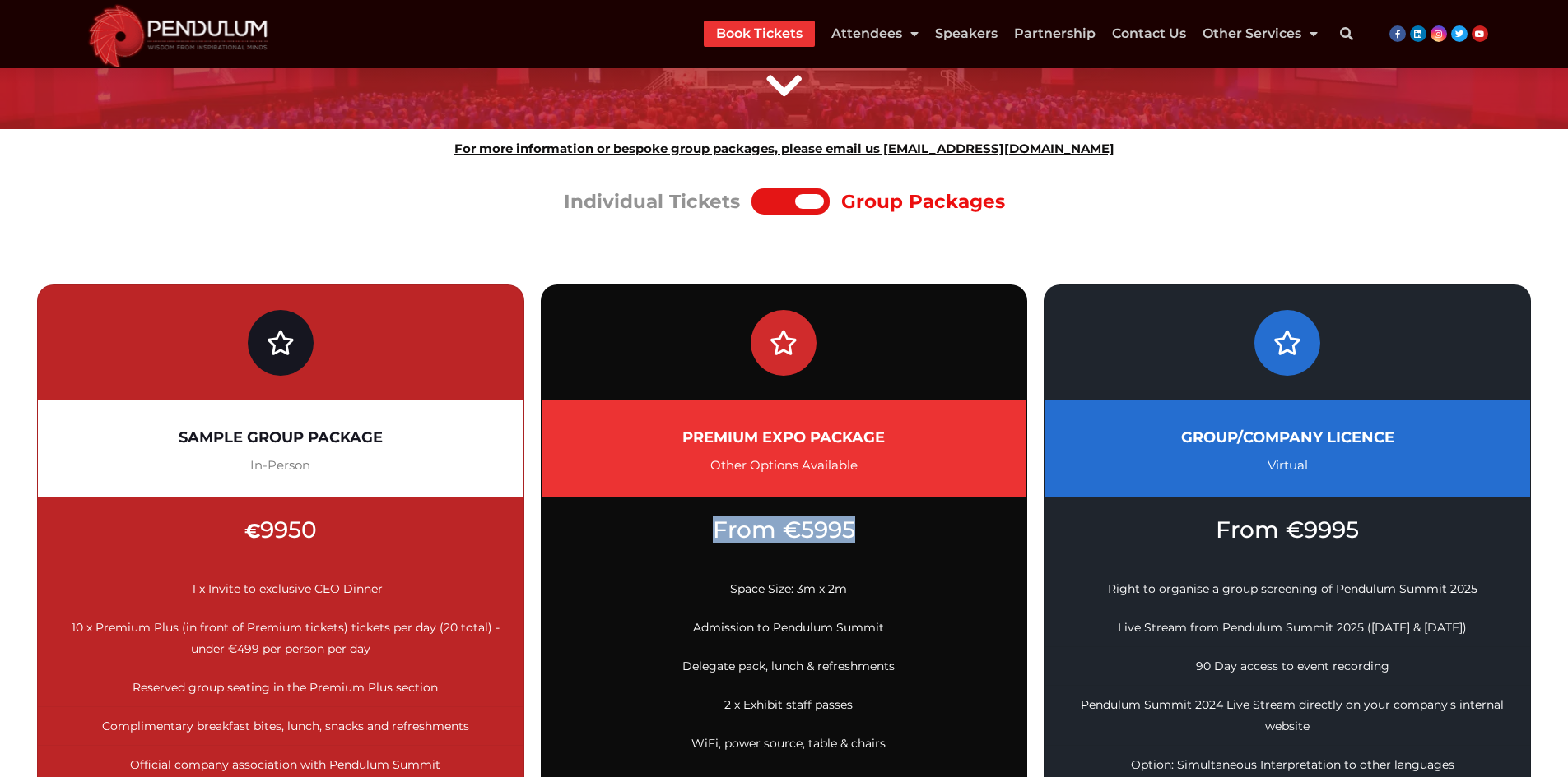
scroll to position [494, 0]
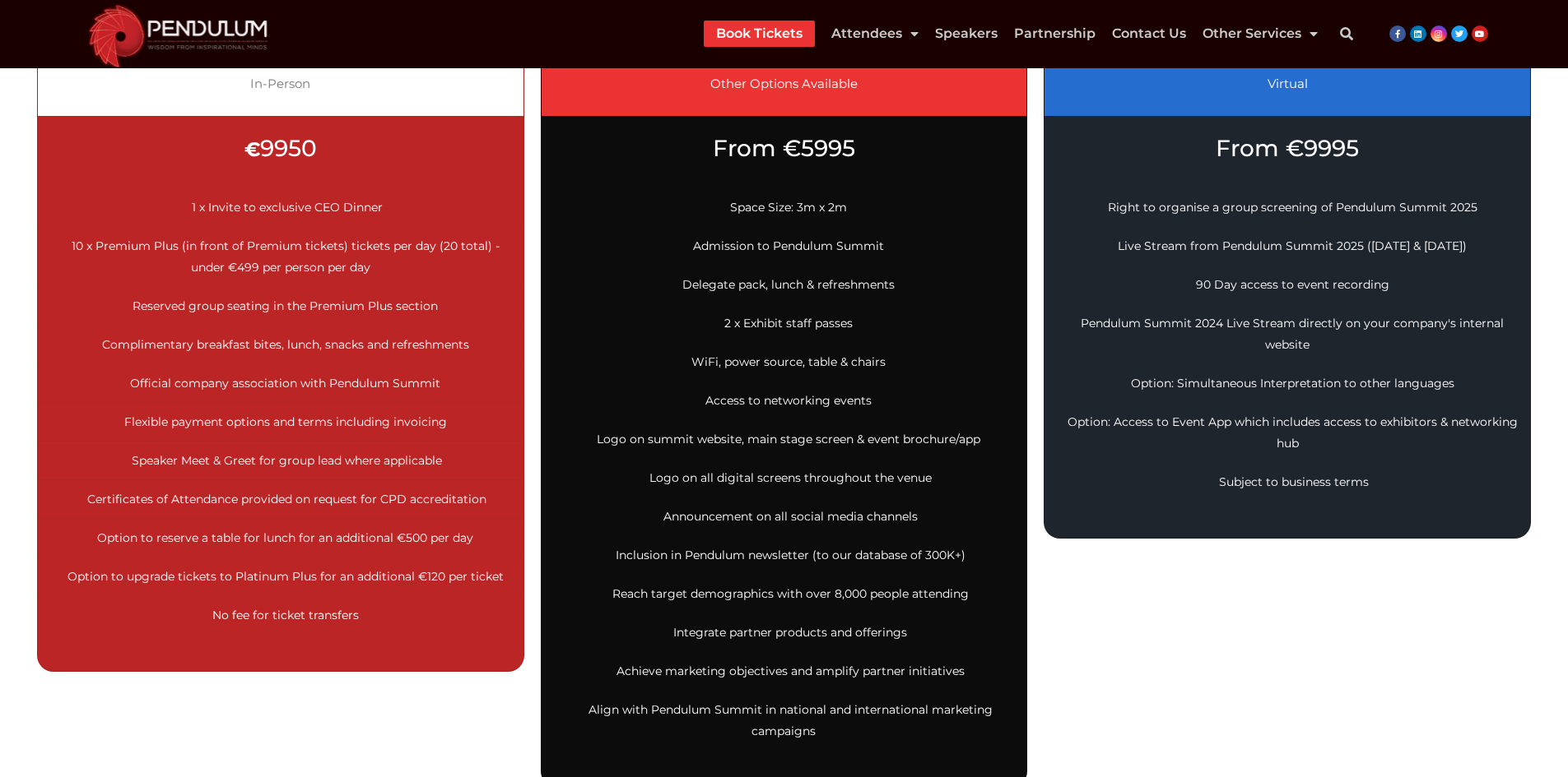
click at [776, 207] on span "Space Size: 3m x 2m" at bounding box center [788, 207] width 117 height 15
drag, startPoint x: 769, startPoint y: 235, endPoint x: 765, endPoint y: 261, distance: 26.3
click at [767, 238] on li "Admission to Pendulum Summit" at bounding box center [784, 246] width 486 height 39
drag, startPoint x: 764, startPoint y: 268, endPoint x: 763, endPoint y: 293, distance: 25.0
click at [763, 272] on li "Delegate pack, lunch & refreshments" at bounding box center [784, 285] width 486 height 39
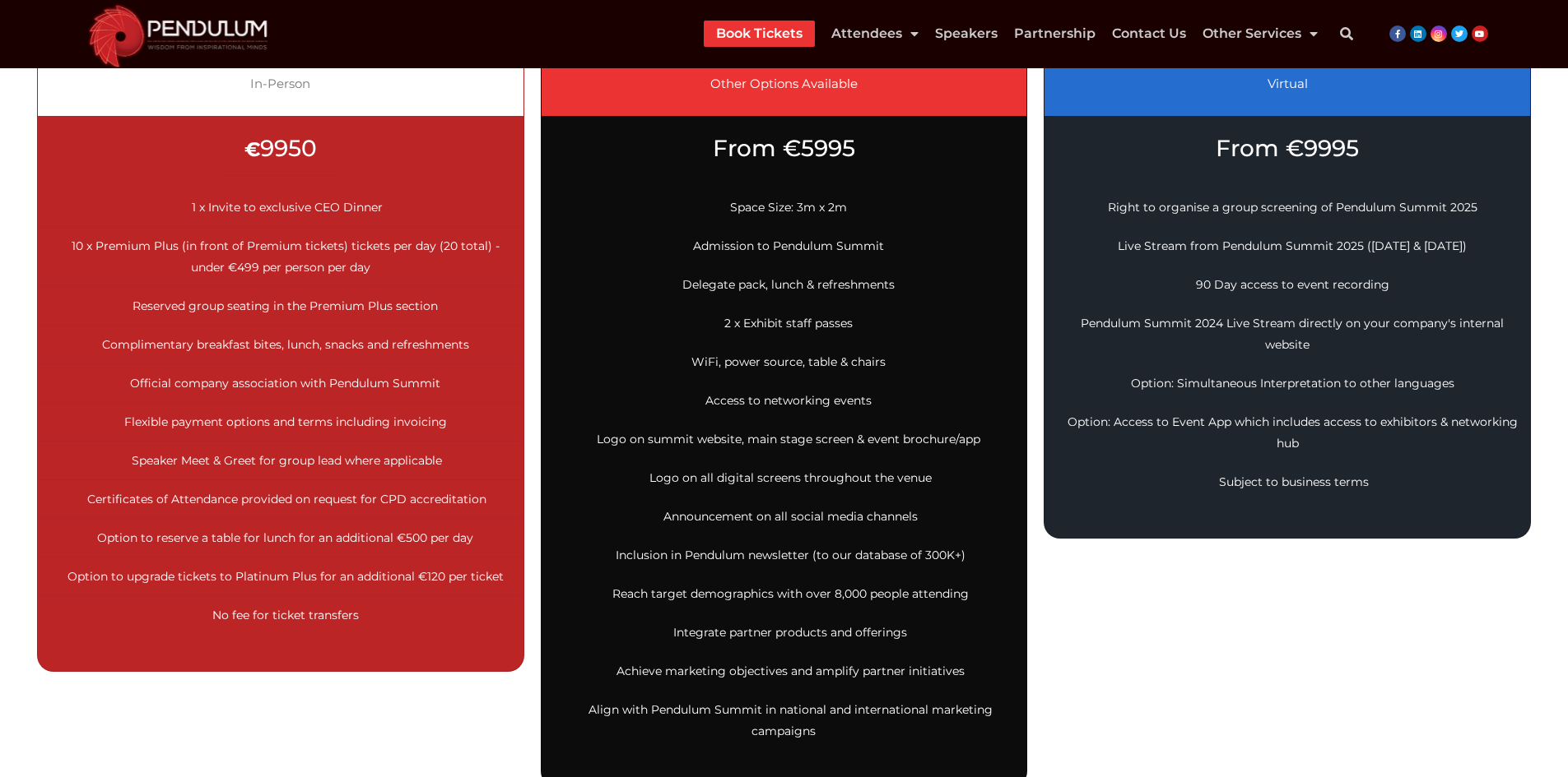
drag, startPoint x: 762, startPoint y: 313, endPoint x: 760, endPoint y: 349, distance: 36.1
click at [762, 314] on li "2 x Exhibit staff passes" at bounding box center [784, 324] width 486 height 39
click at [759, 356] on span "WiFi, power source, table & chairs" at bounding box center [789, 362] width 194 height 15
click at [745, 413] on li "Access to networking events" at bounding box center [784, 401] width 486 height 39
drag, startPoint x: 731, startPoint y: 446, endPoint x: 680, endPoint y: 502, distance: 75.7
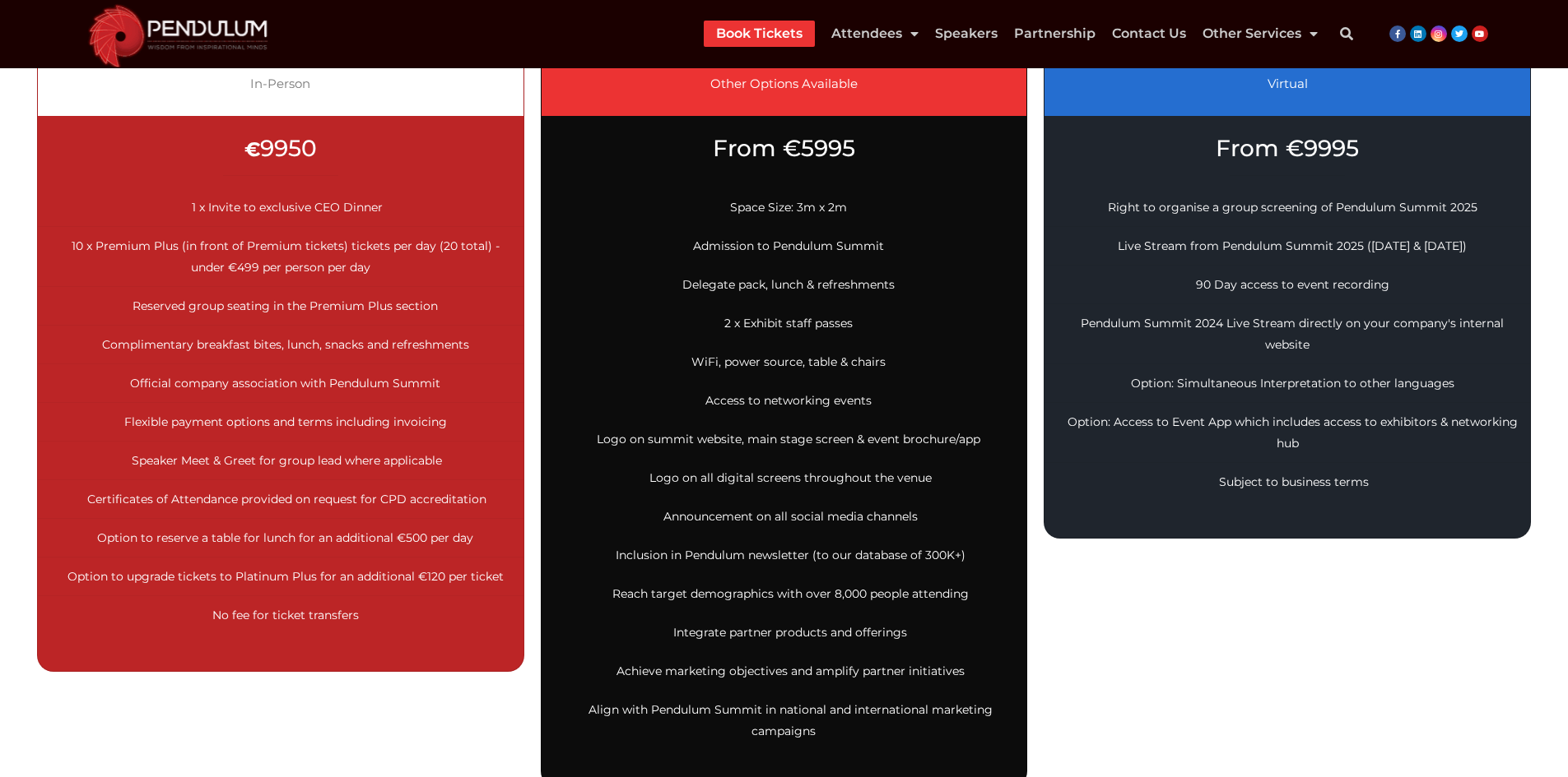
click at [730, 448] on li "Logo on summit website, main stage screen & event brochure/app" at bounding box center [784, 440] width 486 height 39
drag, startPoint x: 720, startPoint y: 470, endPoint x: 710, endPoint y: 496, distance: 27.9
click at [719, 477] on span "Logo on all digital screens throughout the venue" at bounding box center [791, 478] width 283 height 15
click at [703, 512] on span "Announcement on all social media channels" at bounding box center [791, 517] width 254 height 15
click at [685, 548] on span "Inclusion in Pendulum newsletter (to our database of 300K+)" at bounding box center [791, 554] width 350 height 15
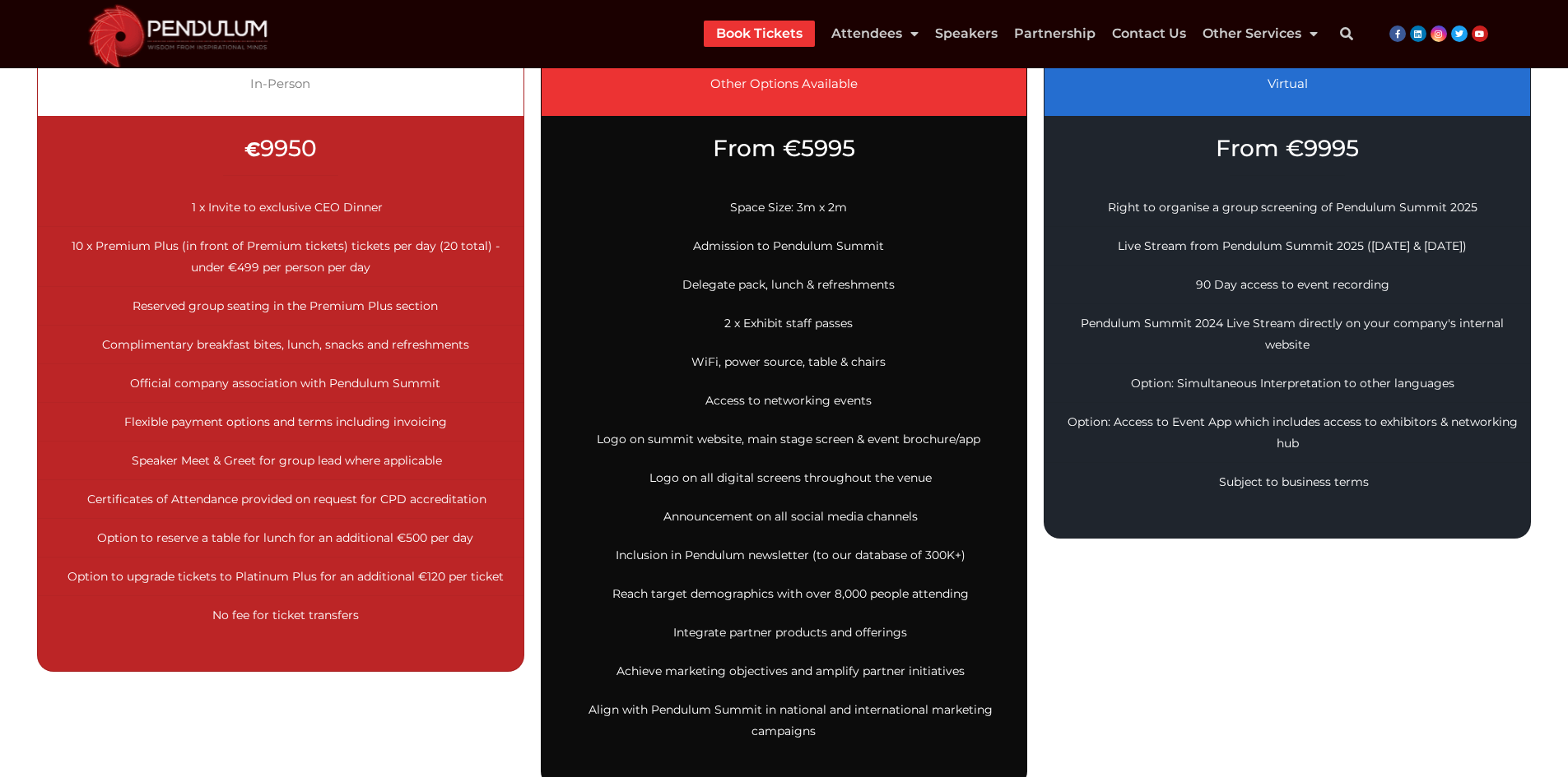
click at [681, 600] on span "Reach target demographics with over 8,000 people attending" at bounding box center [790, 593] width 356 height 15
drag, startPoint x: 748, startPoint y: 633, endPoint x: 730, endPoint y: 647, distance: 22.8
click at [749, 637] on span "Integrate partner products and offerings" at bounding box center [790, 632] width 234 height 15
click at [724, 665] on span "Achieve marketing objectives and amplify partner initiatives" at bounding box center [791, 671] width 348 height 15
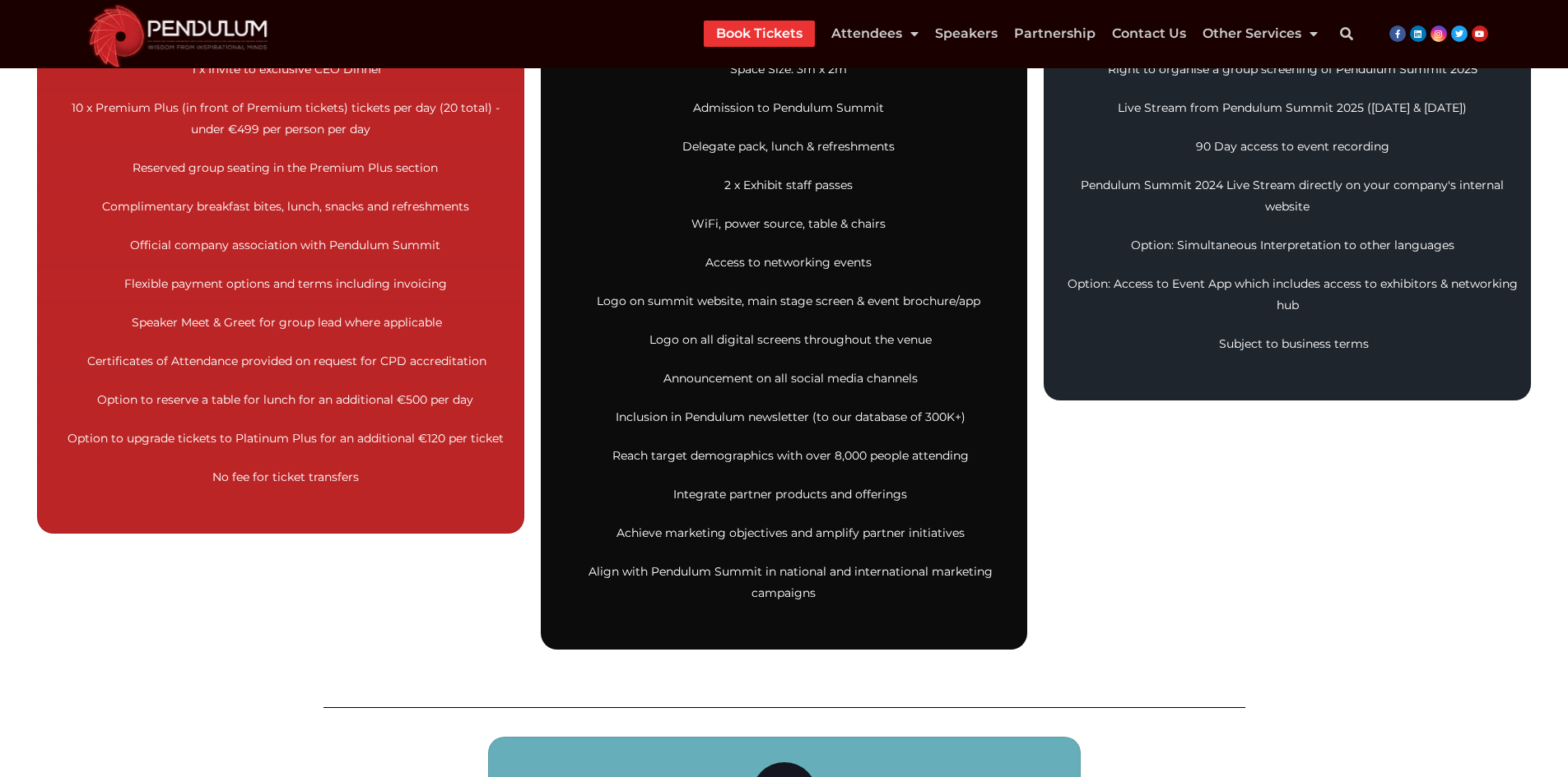
scroll to position [658, 0]
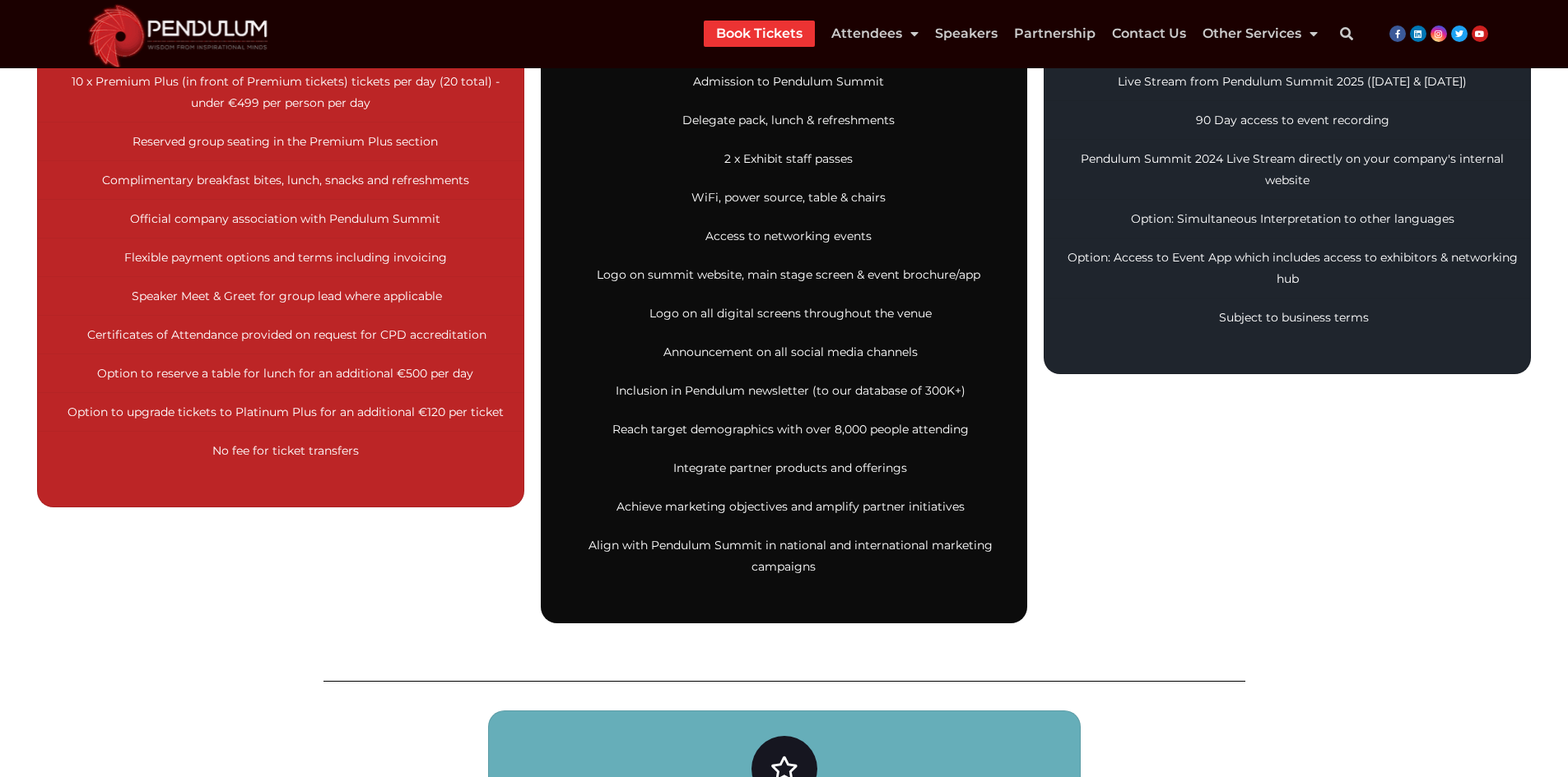
drag, startPoint x: 794, startPoint y: 537, endPoint x: 802, endPoint y: 560, distance: 24.4
click at [794, 538] on li "Align with Pendulum Summit in national and international marketing campaigns" at bounding box center [784, 555] width 486 height 59
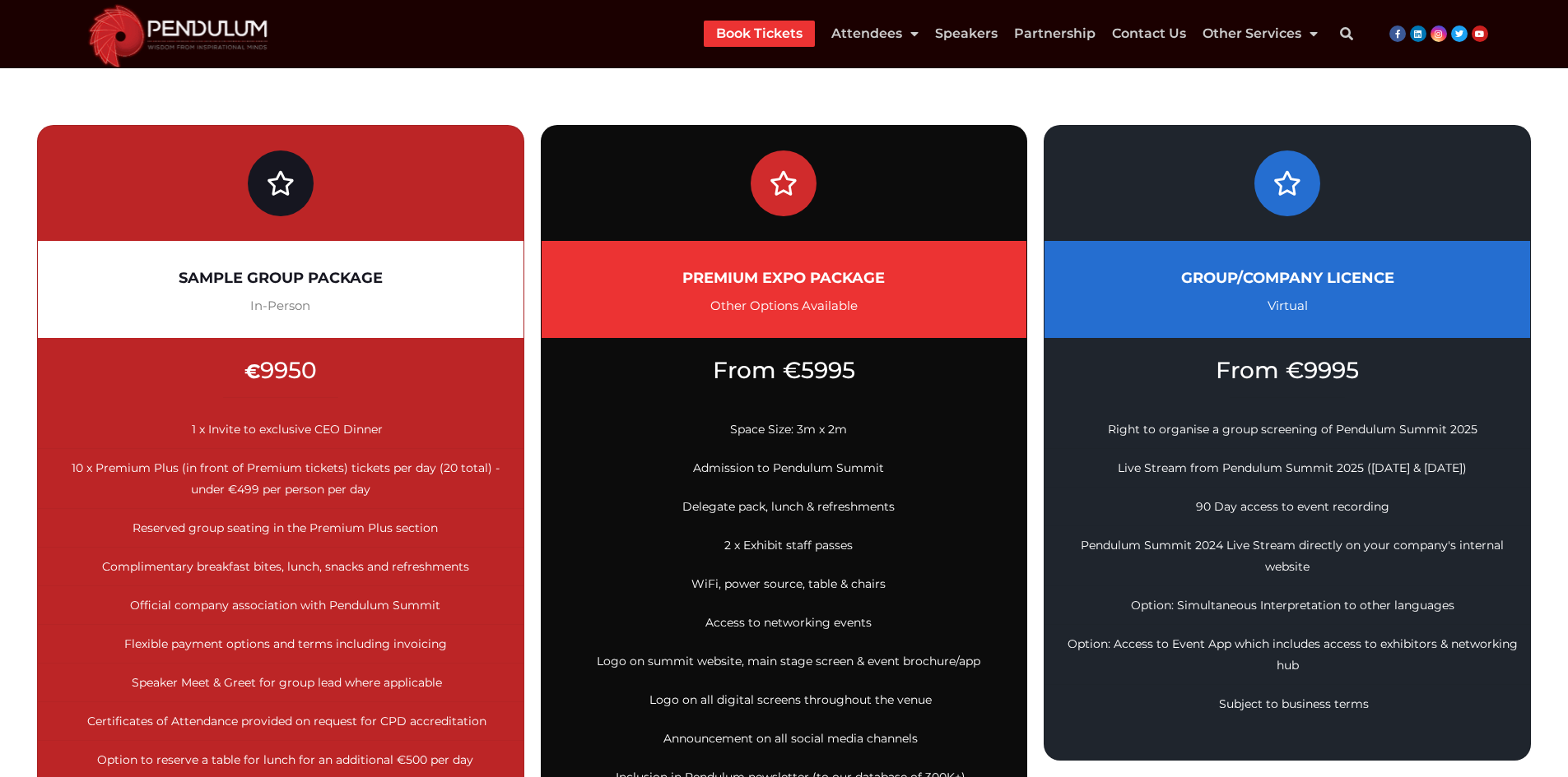
scroll to position [246, 0]
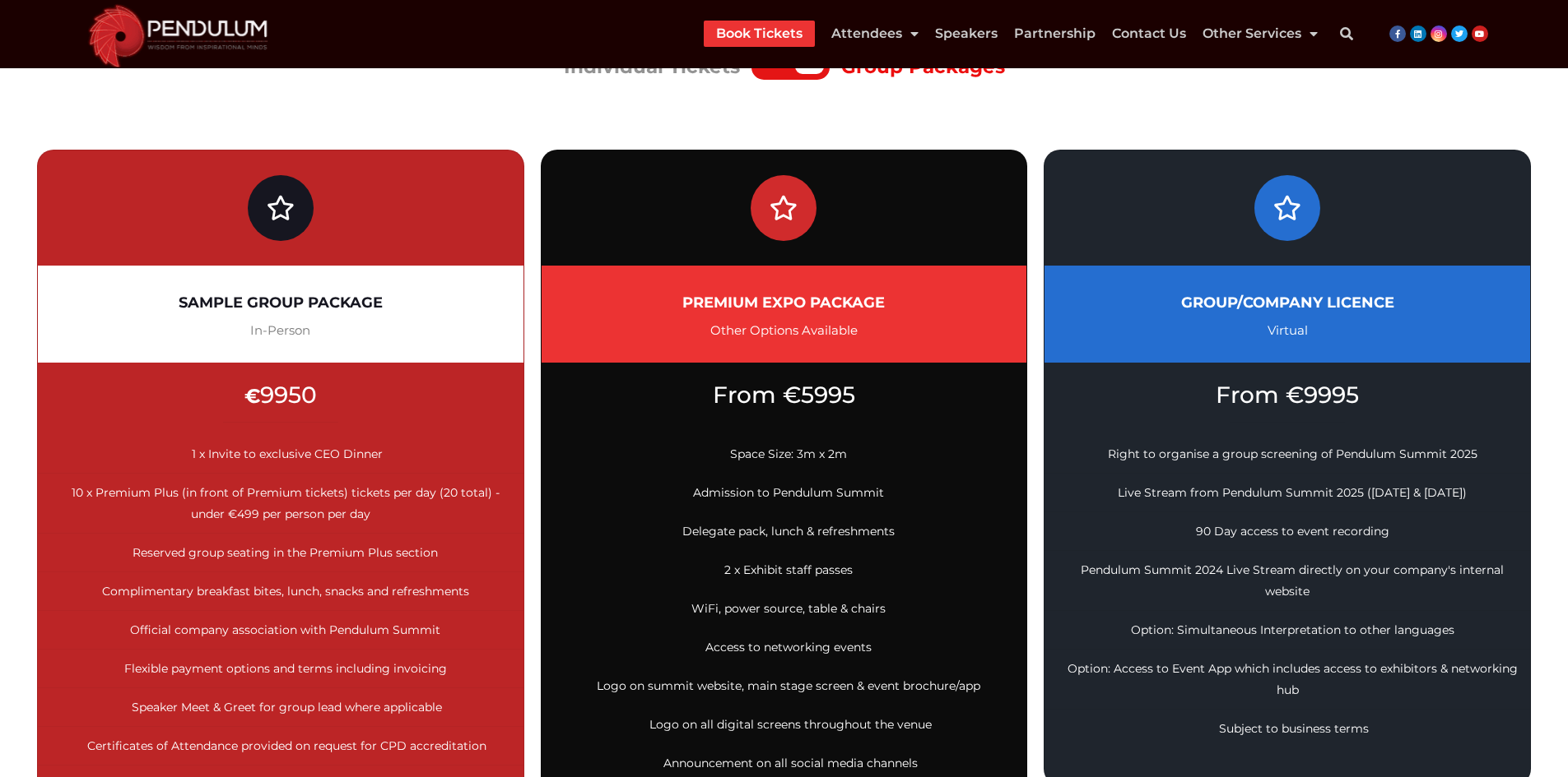
click at [750, 453] on span "Space Size: 3m x 2m" at bounding box center [788, 454] width 117 height 15
drag, startPoint x: 750, startPoint y: 453, endPoint x: 848, endPoint y: 453, distance: 98.0
click at [753, 453] on span "Space Size: 3m x 2m" at bounding box center [788, 454] width 117 height 15
click at [848, 453] on li "Space Size: 3m x 2m" at bounding box center [784, 455] width 486 height 39
click at [719, 483] on li "Admission to Pendulum Summit" at bounding box center [784, 494] width 486 height 39
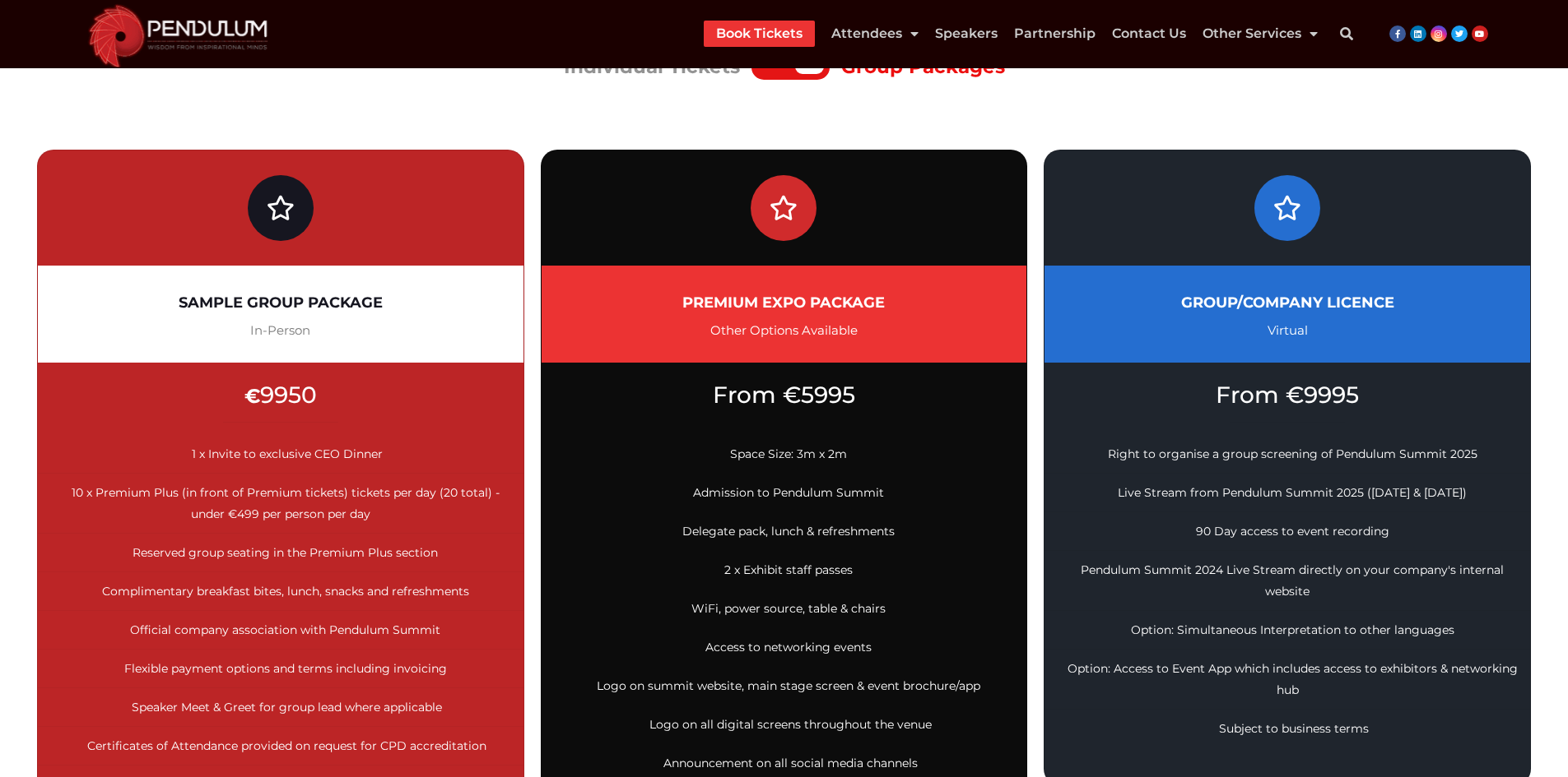
click at [720, 487] on span "Admission to Pendulum Summit" at bounding box center [788, 493] width 191 height 15
click at [721, 487] on span "Admission to Pendulum Summit" at bounding box center [788, 493] width 191 height 15
click at [847, 487] on span "Admission to Pendulum Summit" at bounding box center [788, 493] width 191 height 15
click at [705, 522] on li "Delegate pack, lunch & refreshments" at bounding box center [784, 532] width 486 height 39
click at [703, 522] on li "Delegate pack, lunch & refreshments" at bounding box center [784, 532] width 486 height 39
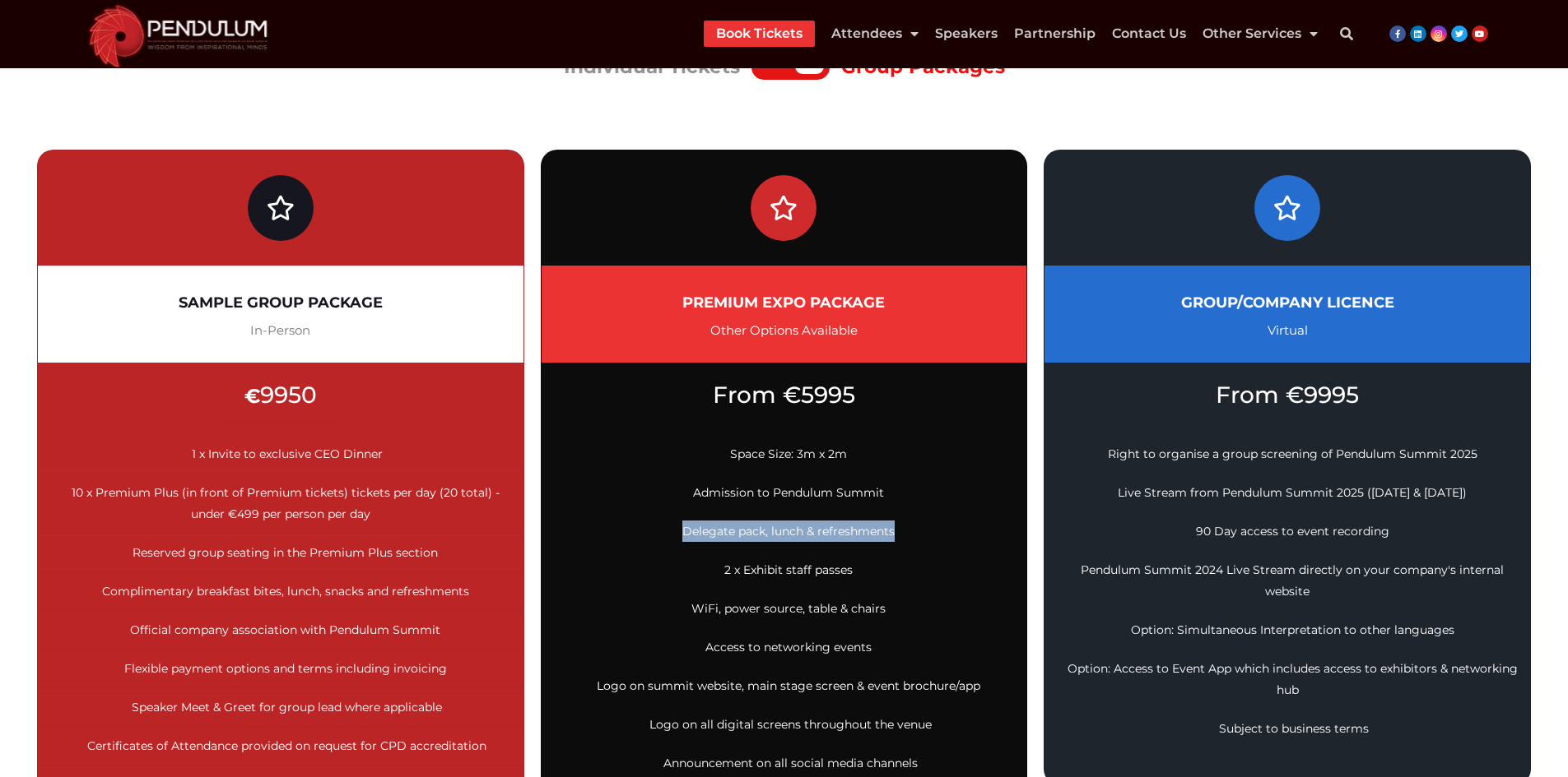
click at [855, 527] on span "Delegate pack, lunch & refreshments" at bounding box center [788, 531] width 212 height 15
click at [733, 568] on span "2 x Exhibit staff passes" at bounding box center [788, 570] width 128 height 15
drag, startPoint x: 733, startPoint y: 568, endPoint x: 806, endPoint y: 578, distance: 73.7
click at [734, 569] on span "2 x Exhibit staff passes" at bounding box center [788, 570] width 128 height 15
drag, startPoint x: 871, startPoint y: 570, endPoint x: 726, endPoint y: 576, distance: 145.1
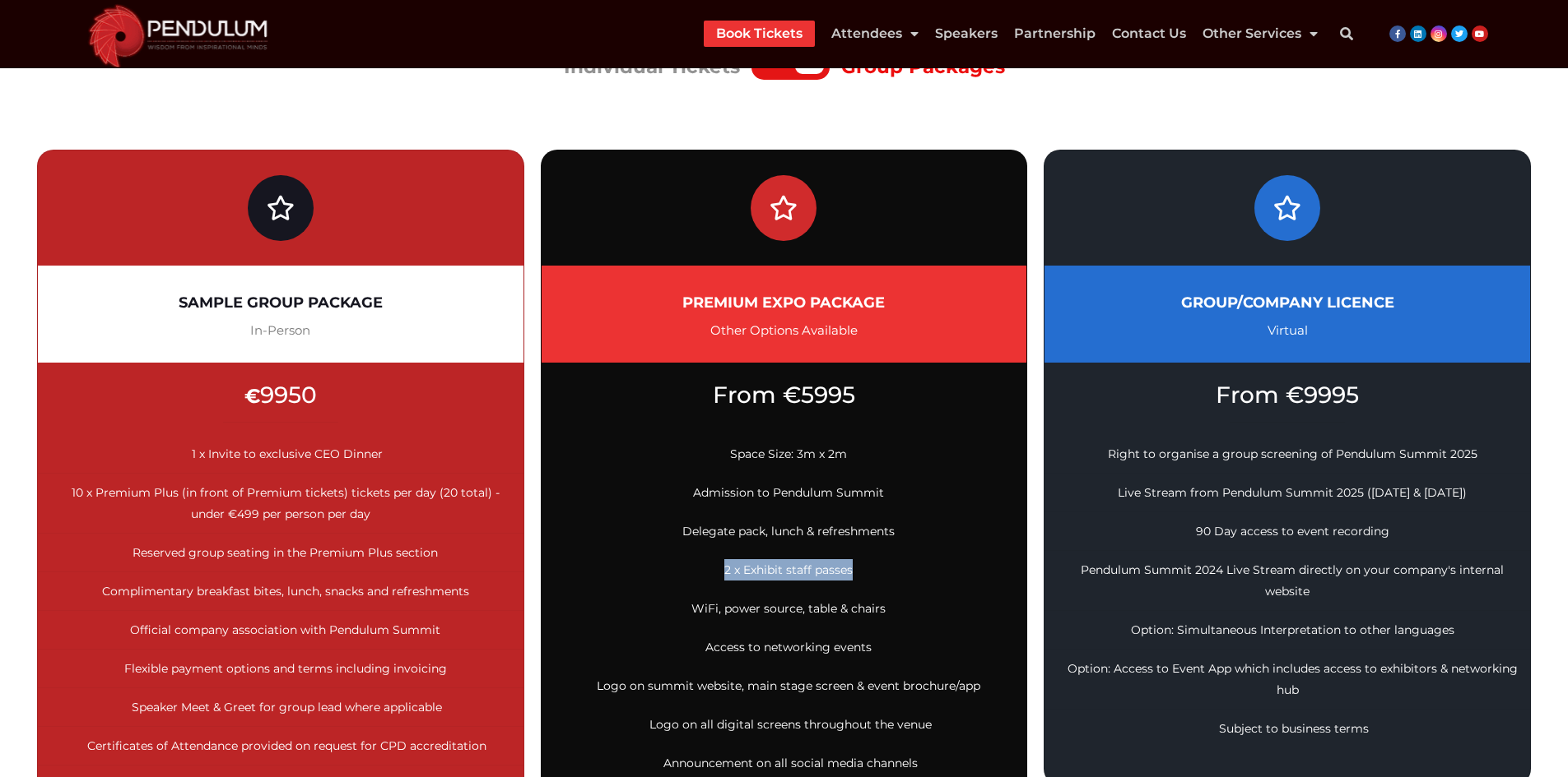
click at [726, 576] on li "2 x Exhibit staff passes" at bounding box center [784, 570] width 486 height 39
click at [702, 608] on span "WiFi, power source, table & chairs" at bounding box center [789, 608] width 194 height 15
drag, startPoint x: 702, startPoint y: 608, endPoint x: 746, endPoint y: 612, distance: 44.2
click at [705, 608] on span "WiFi, power source, table & chairs" at bounding box center [789, 608] width 194 height 15
click at [920, 609] on li "WiFi, power source, table & chairs" at bounding box center [784, 609] width 486 height 39
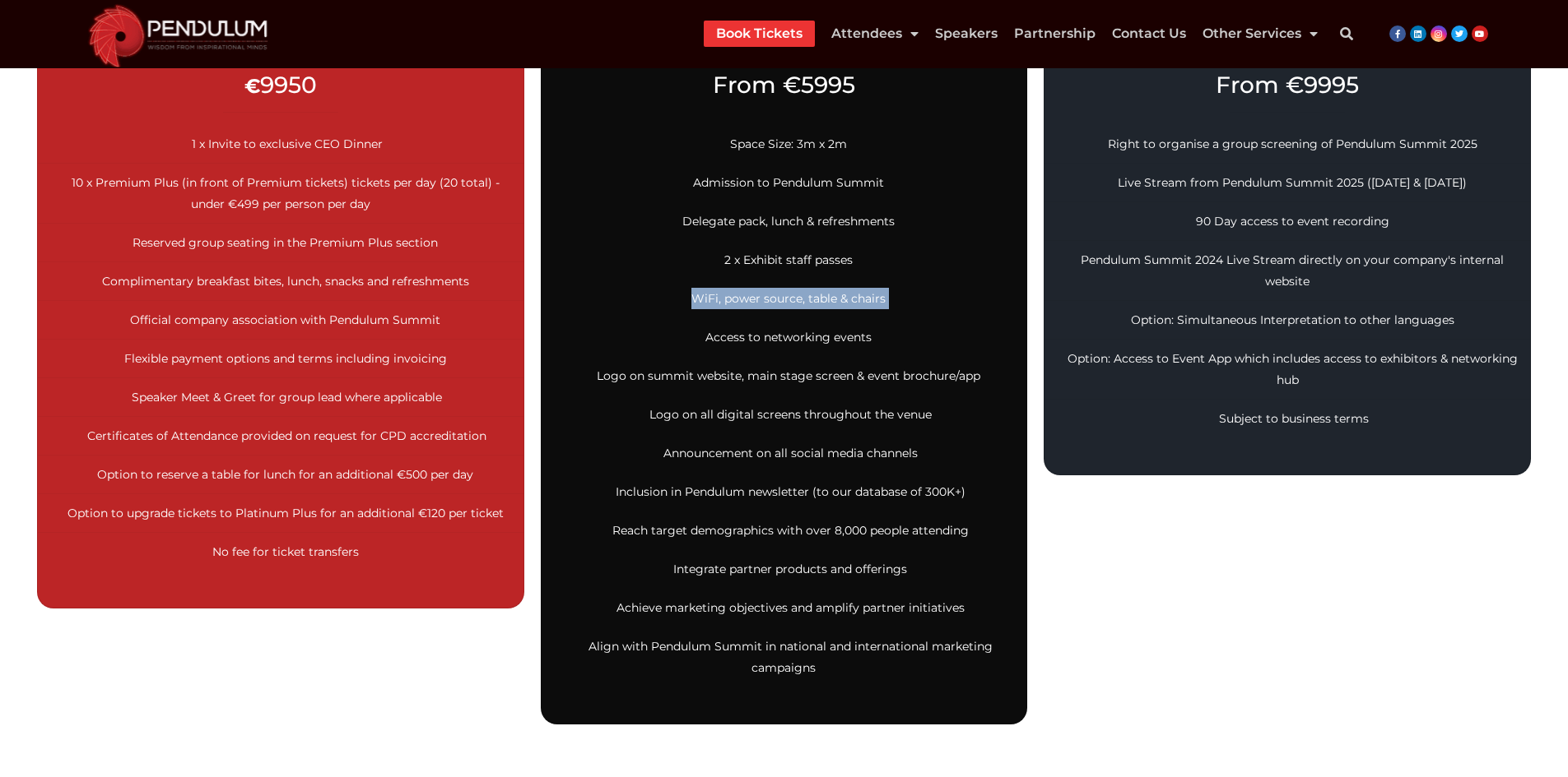
scroll to position [576, 0]
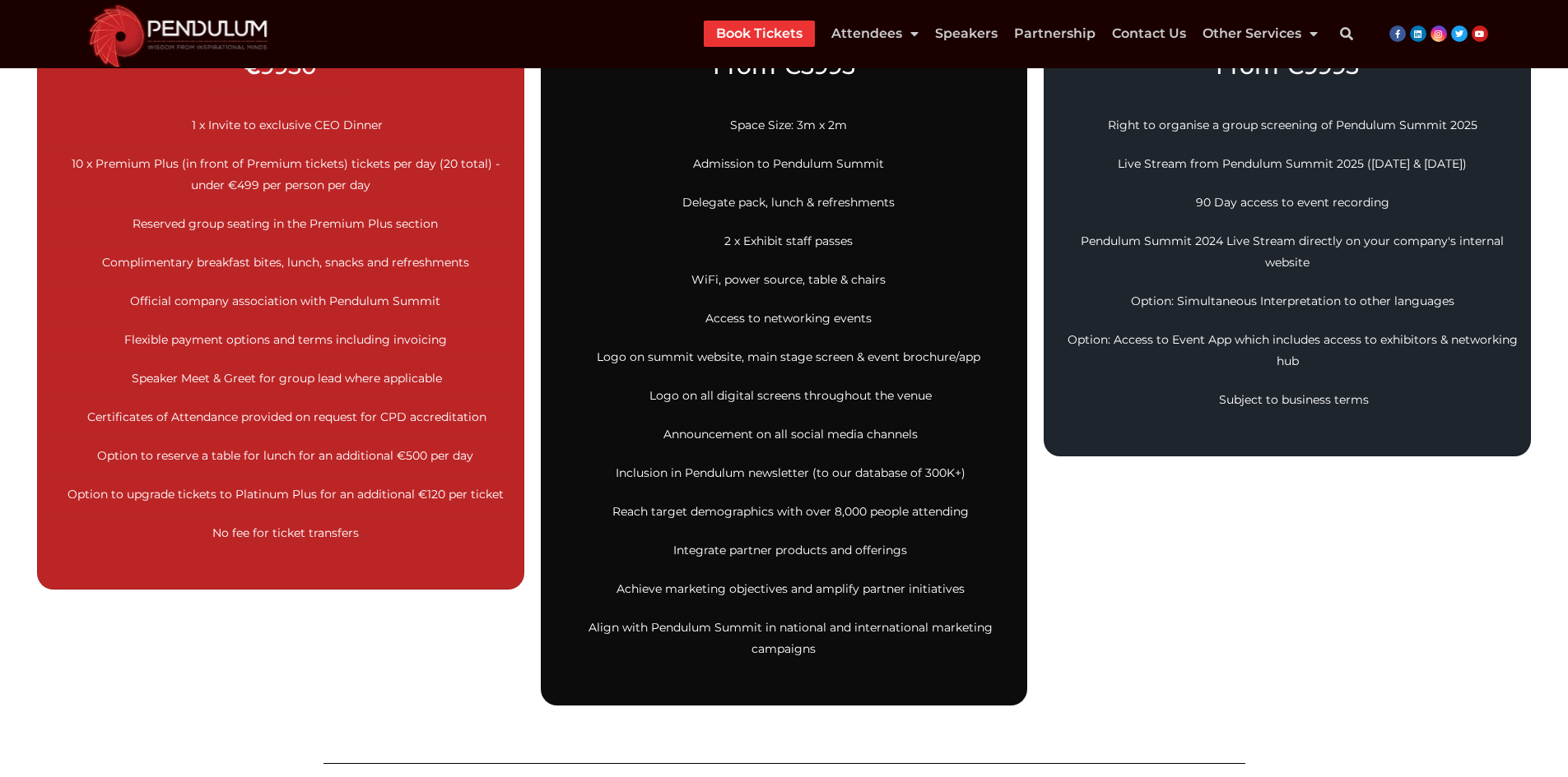
click at [738, 319] on span "Access to networking events" at bounding box center [788, 318] width 166 height 15
click at [732, 320] on span "Access to networking events" at bounding box center [788, 318] width 166 height 15
click at [859, 320] on span "Access to networking events" at bounding box center [788, 318] width 166 height 15
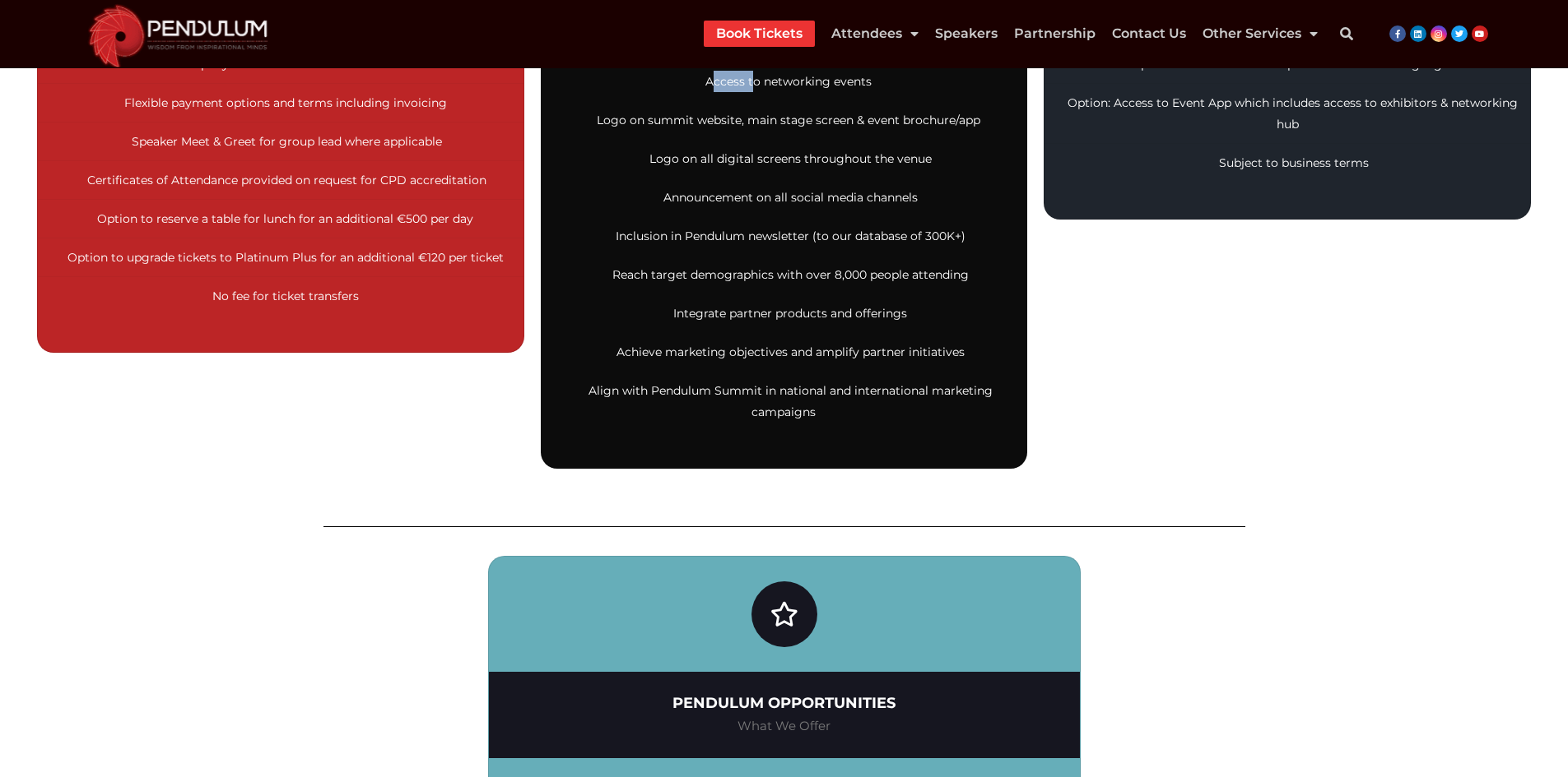
scroll to position [823, 0]
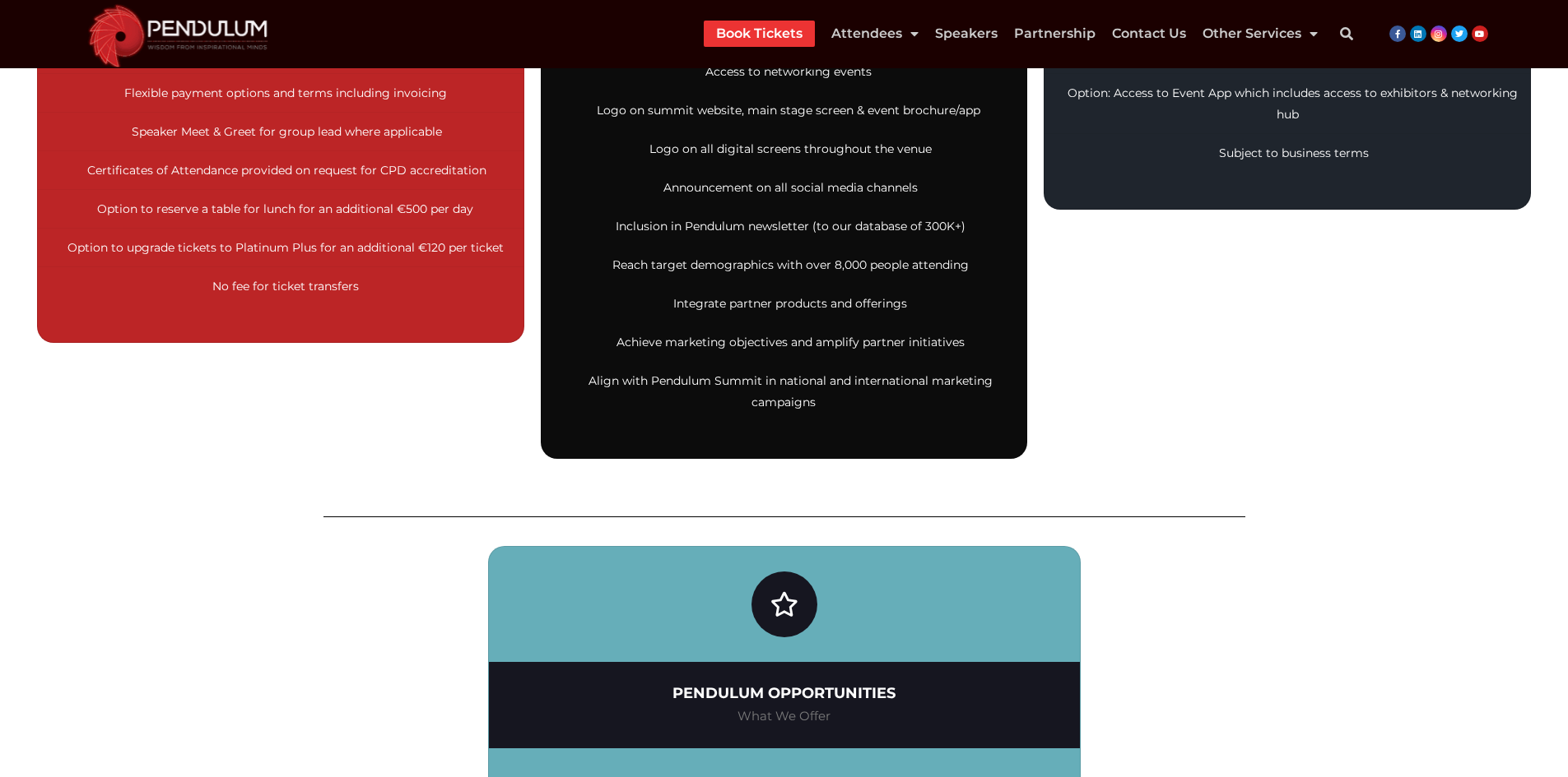
click at [617, 111] on span "Logo on summit website, main stage screen & event brochure/app" at bounding box center [788, 109] width 383 height 15
drag, startPoint x: 907, startPoint y: 101, endPoint x: 929, endPoint y: 104, distance: 22.2
click at [922, 103] on li "Logo on summit website, main stage screen & event brochure/app" at bounding box center [784, 110] width 486 height 39
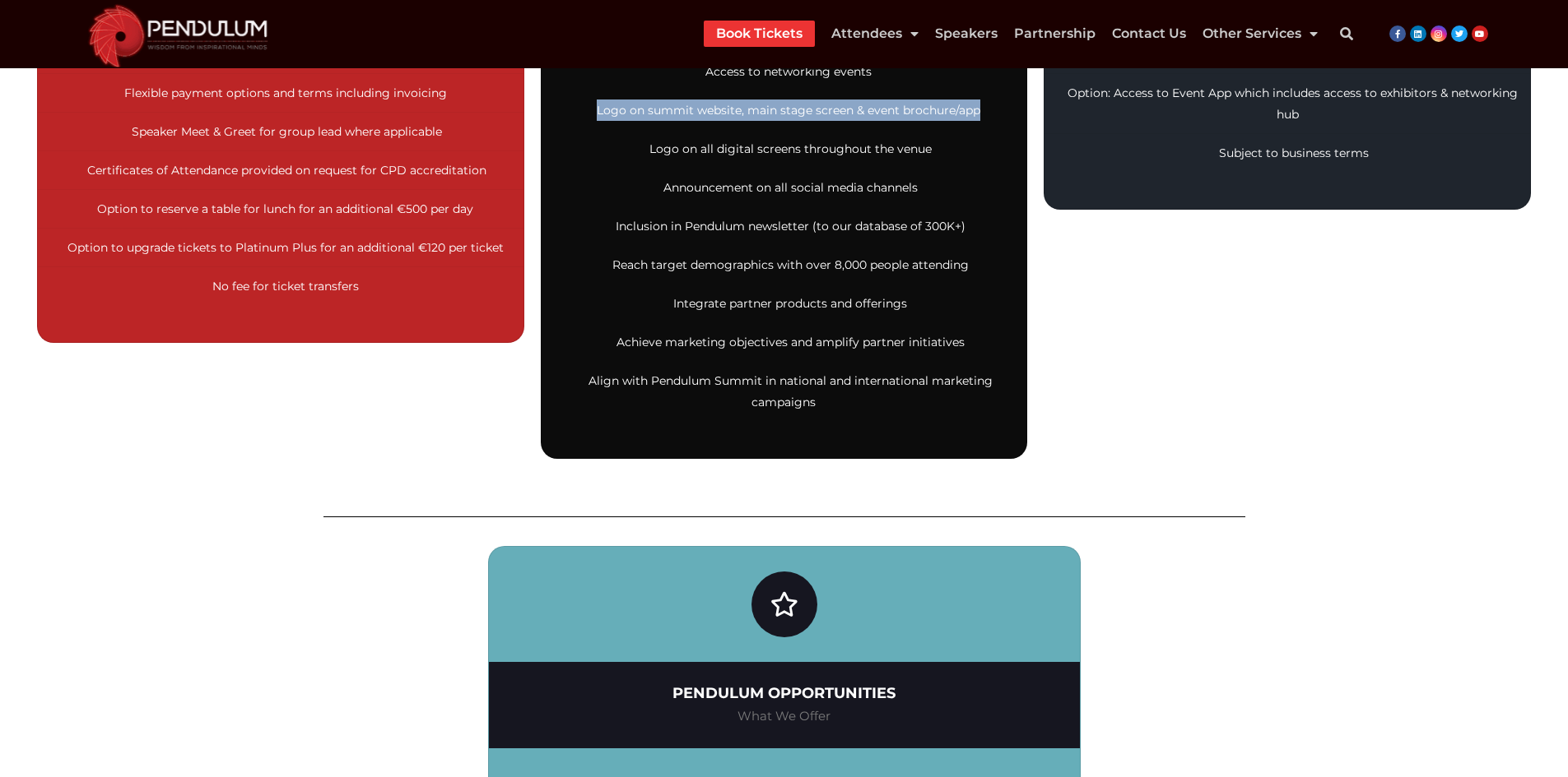
click at [970, 105] on span "Logo on summit website, main stage screen & event brochure/app" at bounding box center [788, 109] width 383 height 15
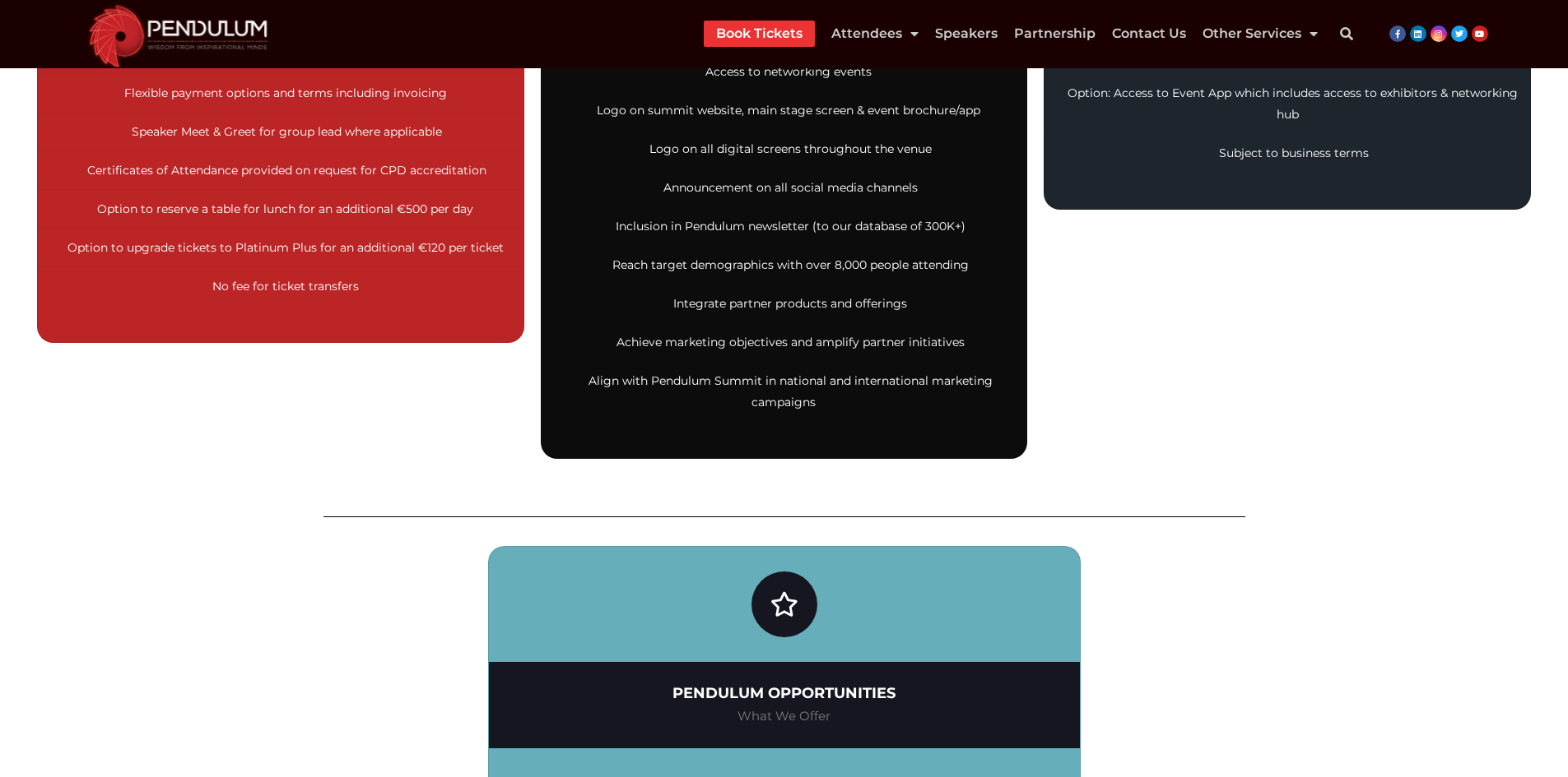
click at [665, 147] on span "Logo on all digital screens throughout the venue" at bounding box center [791, 148] width 283 height 15
drag, startPoint x: 665, startPoint y: 147, endPoint x: 762, endPoint y: 146, distance: 97.0
click at [665, 146] on span "Logo on all digital screens throughout the venue" at bounding box center [791, 148] width 283 height 15
click at [940, 153] on li "Logo on all digital screens throughout the venue" at bounding box center [784, 149] width 486 height 39
click at [689, 185] on span "Announcement on all social media channels" at bounding box center [791, 187] width 254 height 15
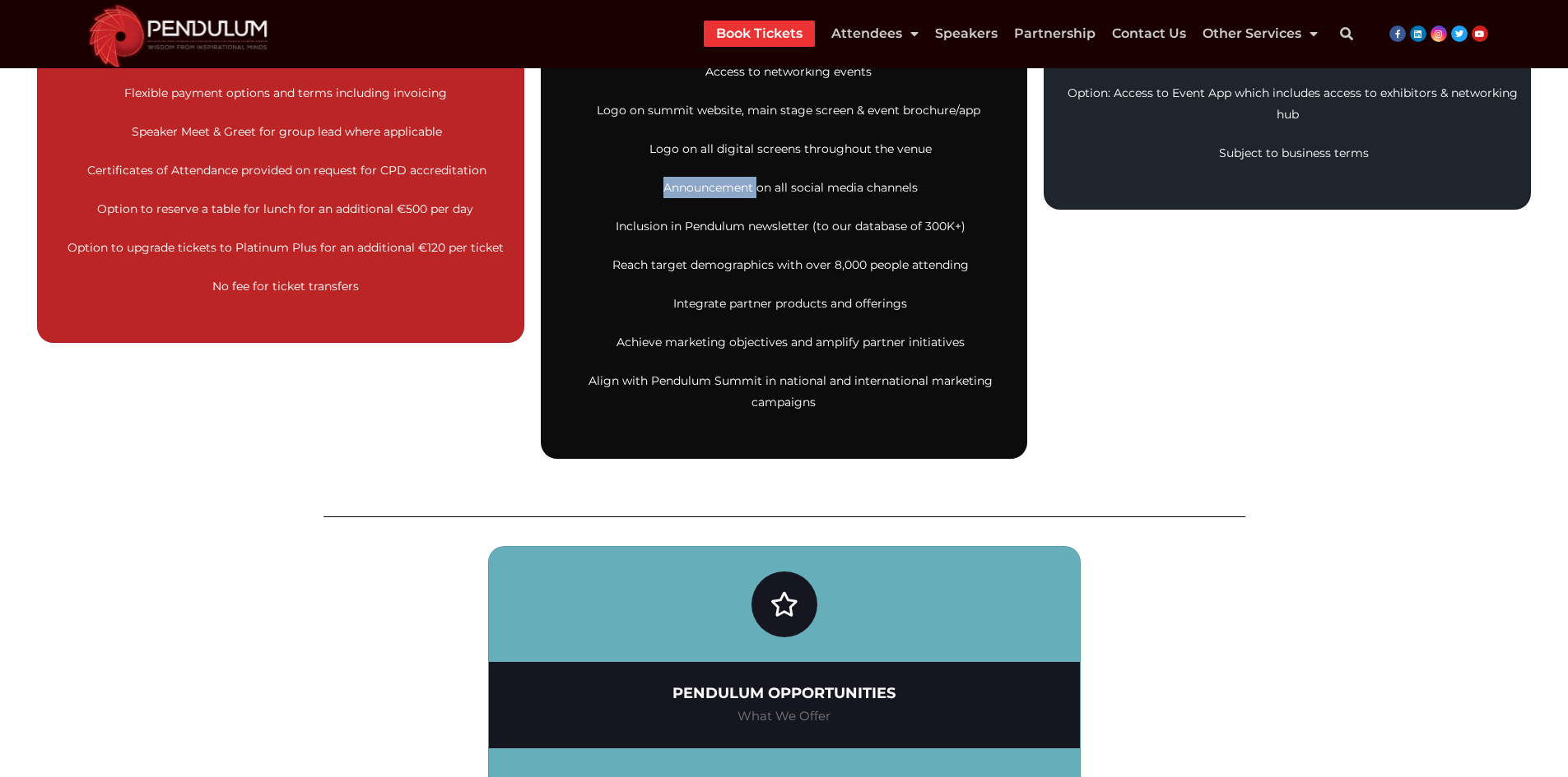
click at [689, 185] on span "Announcement on all social media channels" at bounding box center [791, 187] width 254 height 15
click at [890, 187] on span "Announcement on all social media channels" at bounding box center [791, 187] width 254 height 15
click at [645, 223] on span "Inclusion in Pendulum newsletter (to our database of 300K+)" at bounding box center [791, 226] width 350 height 15
click at [972, 238] on li "Inclusion in Pendulum newsletter (to our database of 300K+)" at bounding box center [784, 227] width 486 height 39
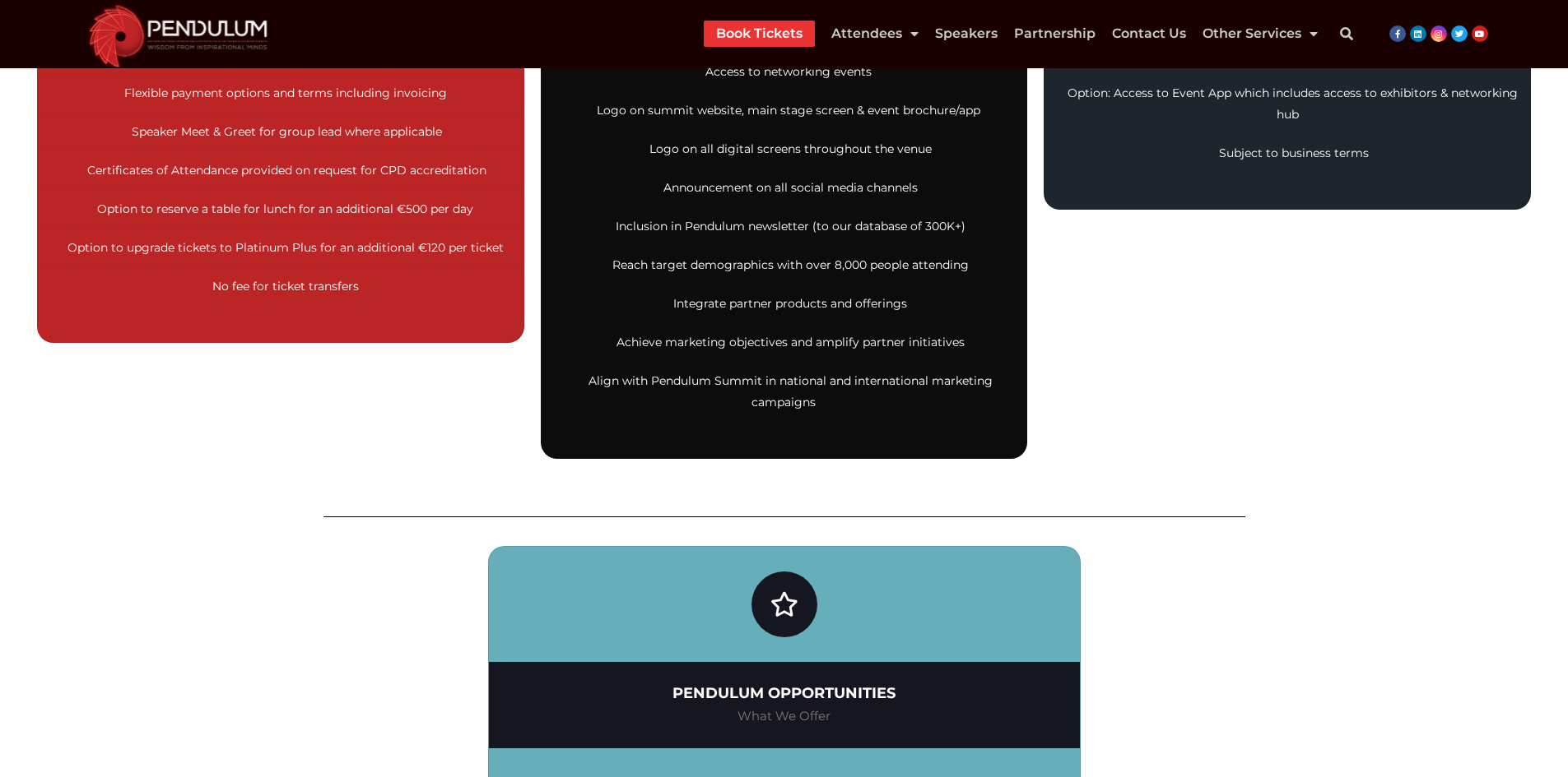
click at [635, 268] on span "Reach target demographics with over 8,000 people attending" at bounding box center [790, 265] width 356 height 15
click at [956, 259] on span "Reach target demographics with over 8,000 people attending" at bounding box center [790, 265] width 356 height 15
click at [697, 315] on li "Integrate partner products and offerings" at bounding box center [784, 304] width 486 height 39
click at [700, 308] on span "Integrate partner products and offerings" at bounding box center [790, 303] width 234 height 15
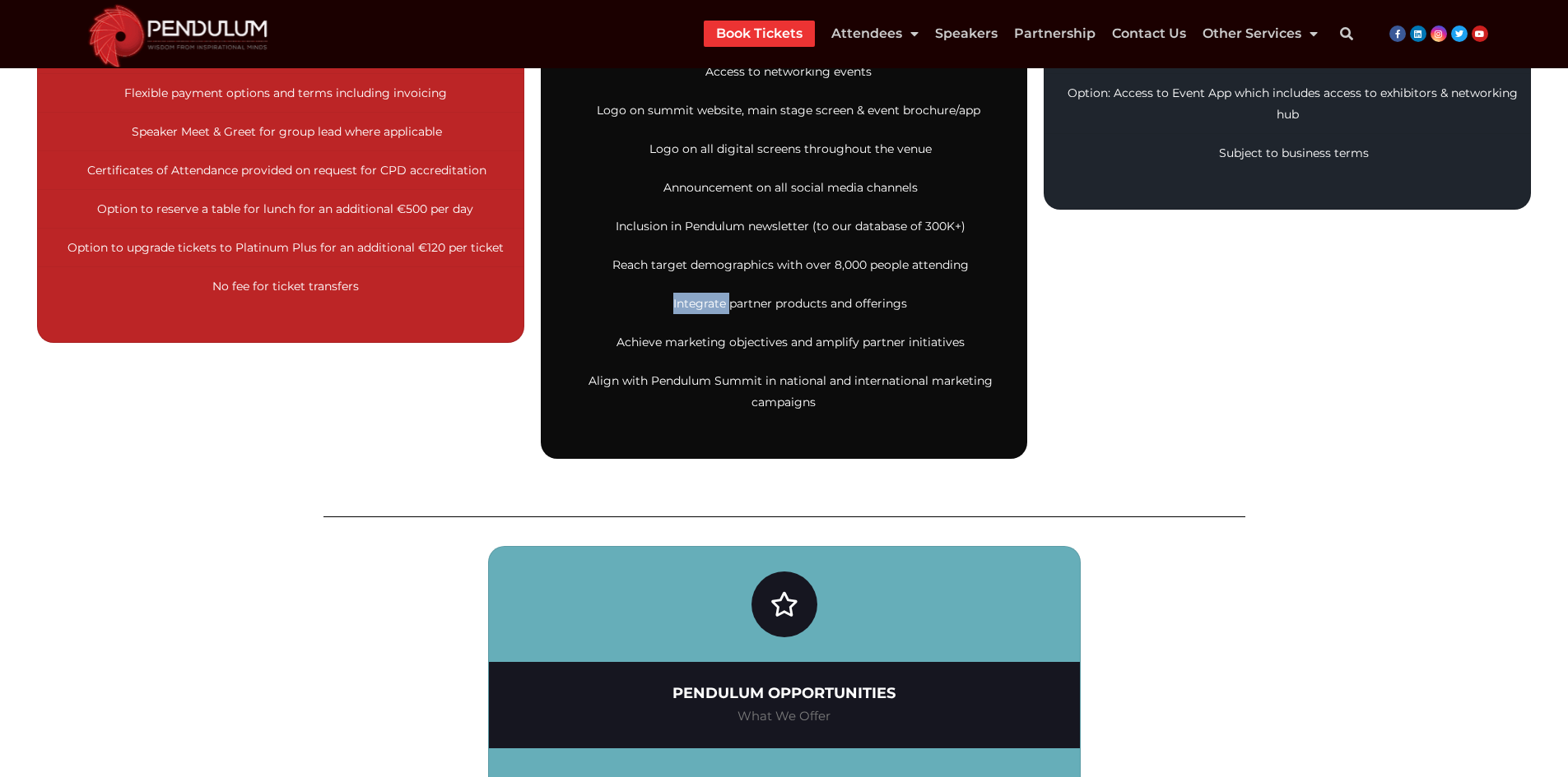
click at [700, 308] on span "Integrate partner products and offerings" at bounding box center [790, 303] width 234 height 15
click at [883, 306] on span "Integrate partner products and offerings" at bounding box center [790, 303] width 234 height 15
click at [635, 343] on span "Achieve marketing objectives and amplify partner initiatives" at bounding box center [791, 342] width 348 height 15
click at [887, 343] on span "Achieve marketing objectives and amplify partner initiatives" at bounding box center [791, 342] width 348 height 15
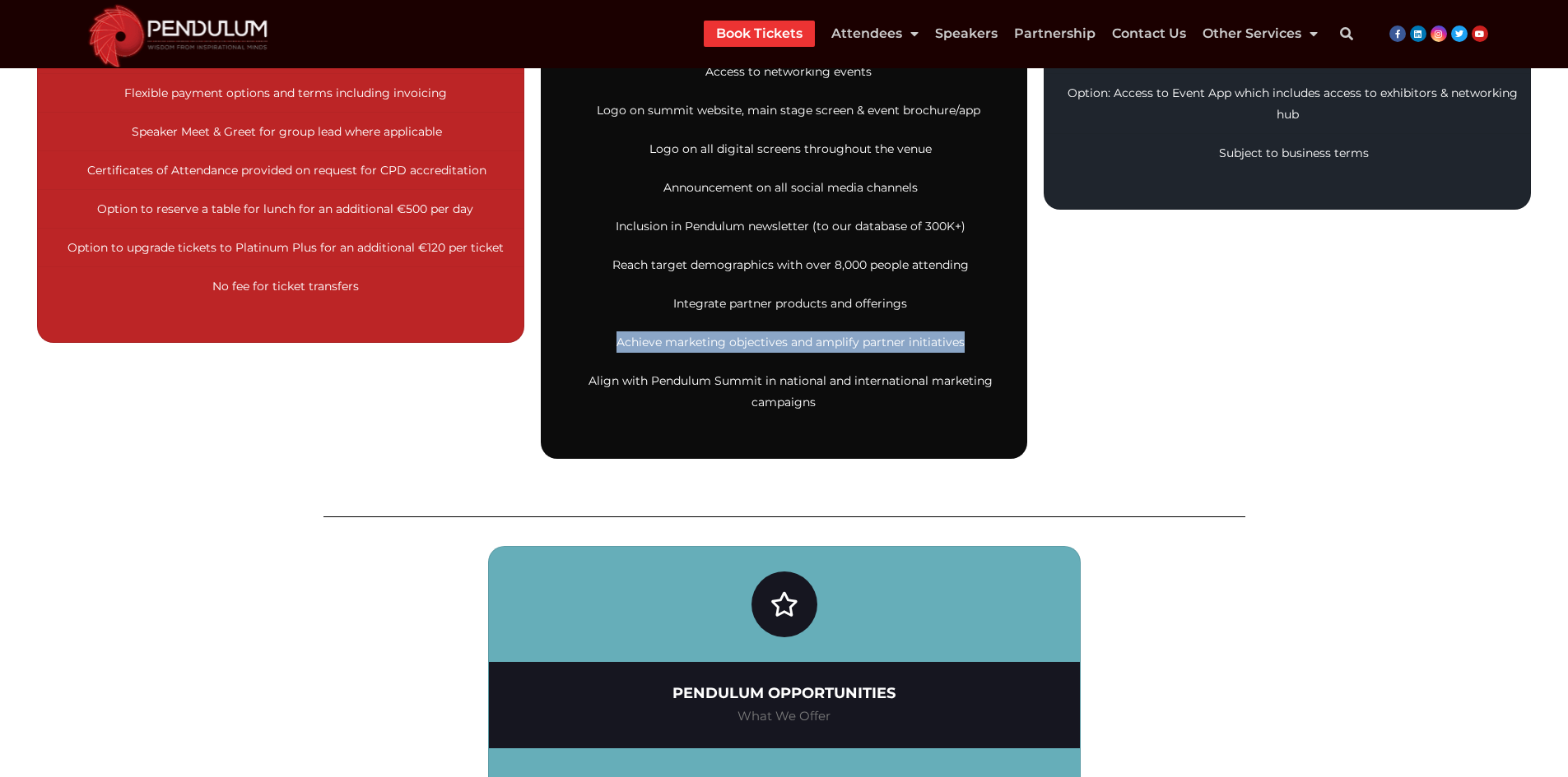
click at [941, 339] on span "Achieve marketing objectives and amplify partner initiatives" at bounding box center [791, 342] width 348 height 15
click at [609, 378] on span "Align with Pendulum Summit in national and international marketing campaigns" at bounding box center [790, 391] width 404 height 36
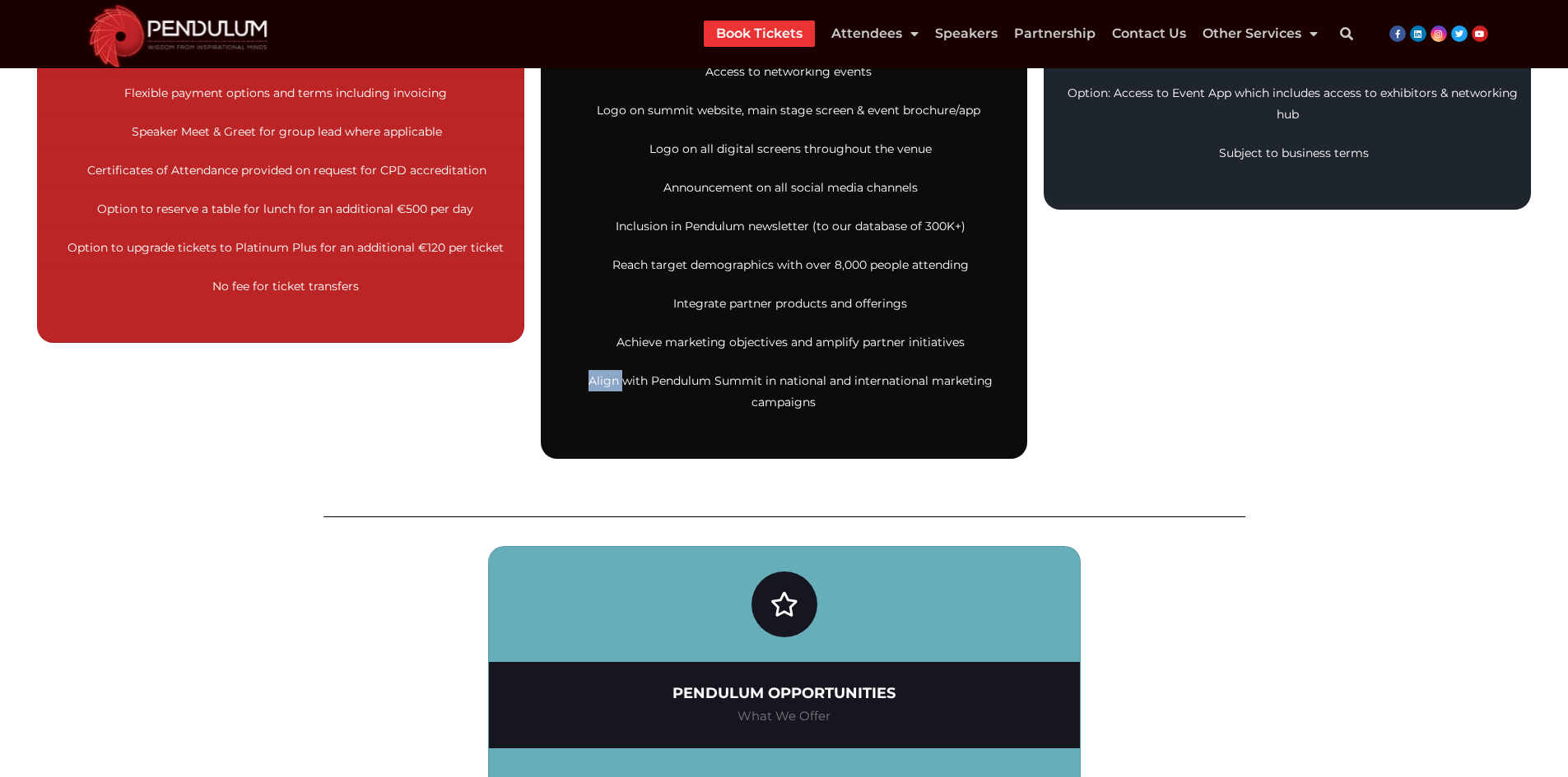
drag, startPoint x: 609, startPoint y: 378, endPoint x: 751, endPoint y: 391, distance: 142.6
click at [610, 377] on span "Align with Pendulum Summit in national and international marketing campaigns" at bounding box center [790, 391] width 404 height 36
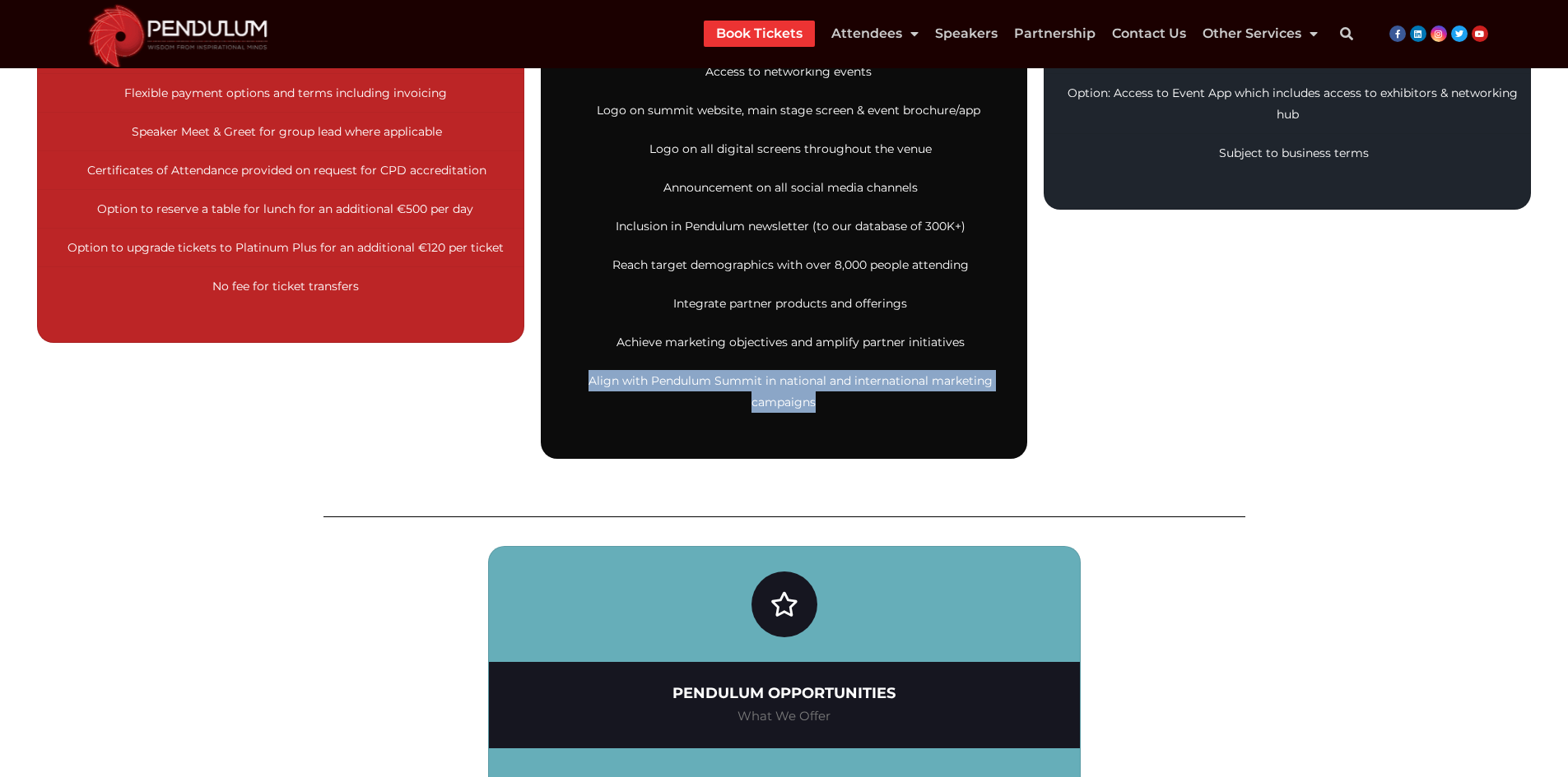
click at [812, 412] on li "Align with Pendulum Summit in national and international marketing campaigns" at bounding box center [784, 391] width 486 height 59
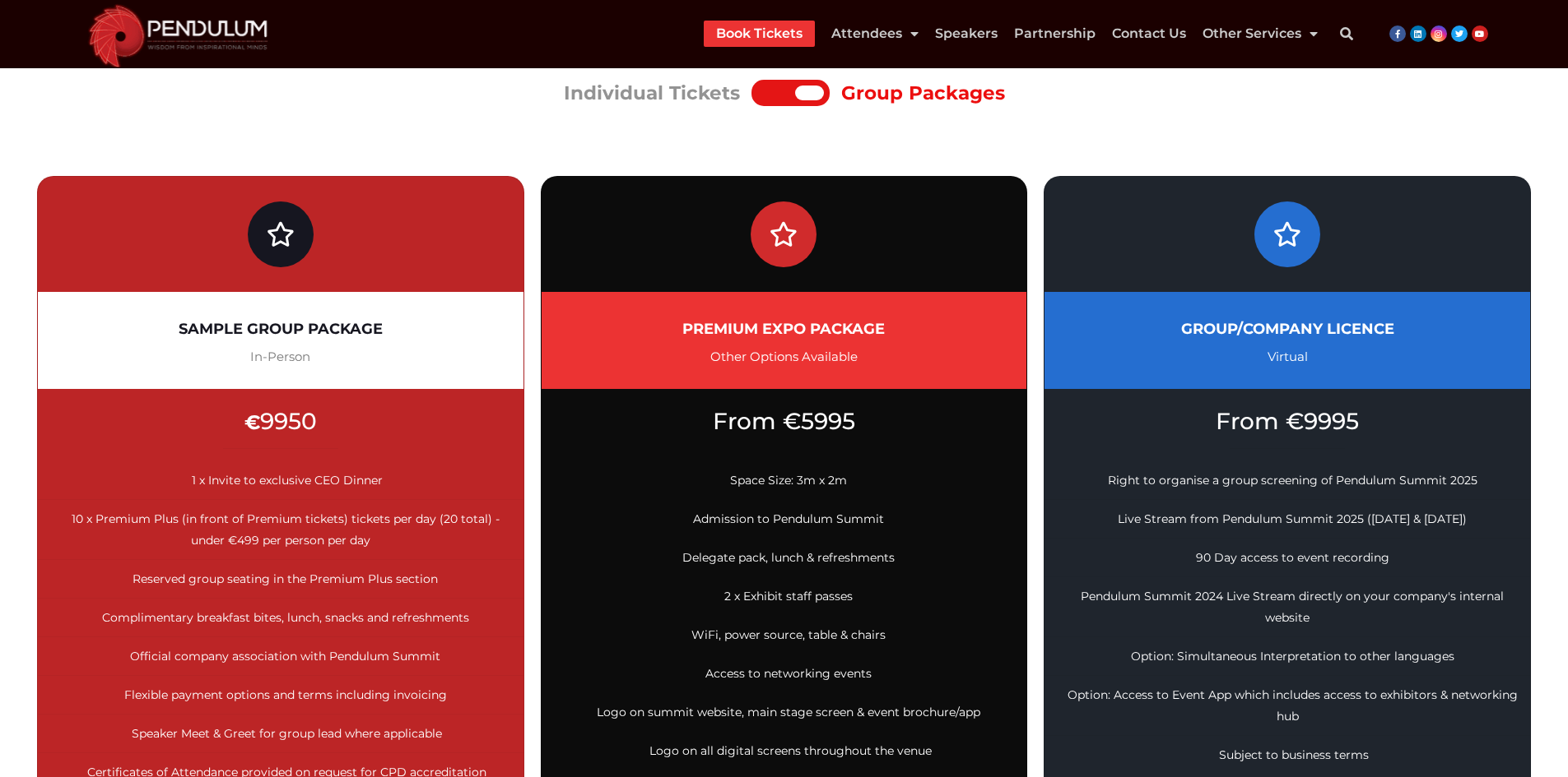
scroll to position [246, 0]
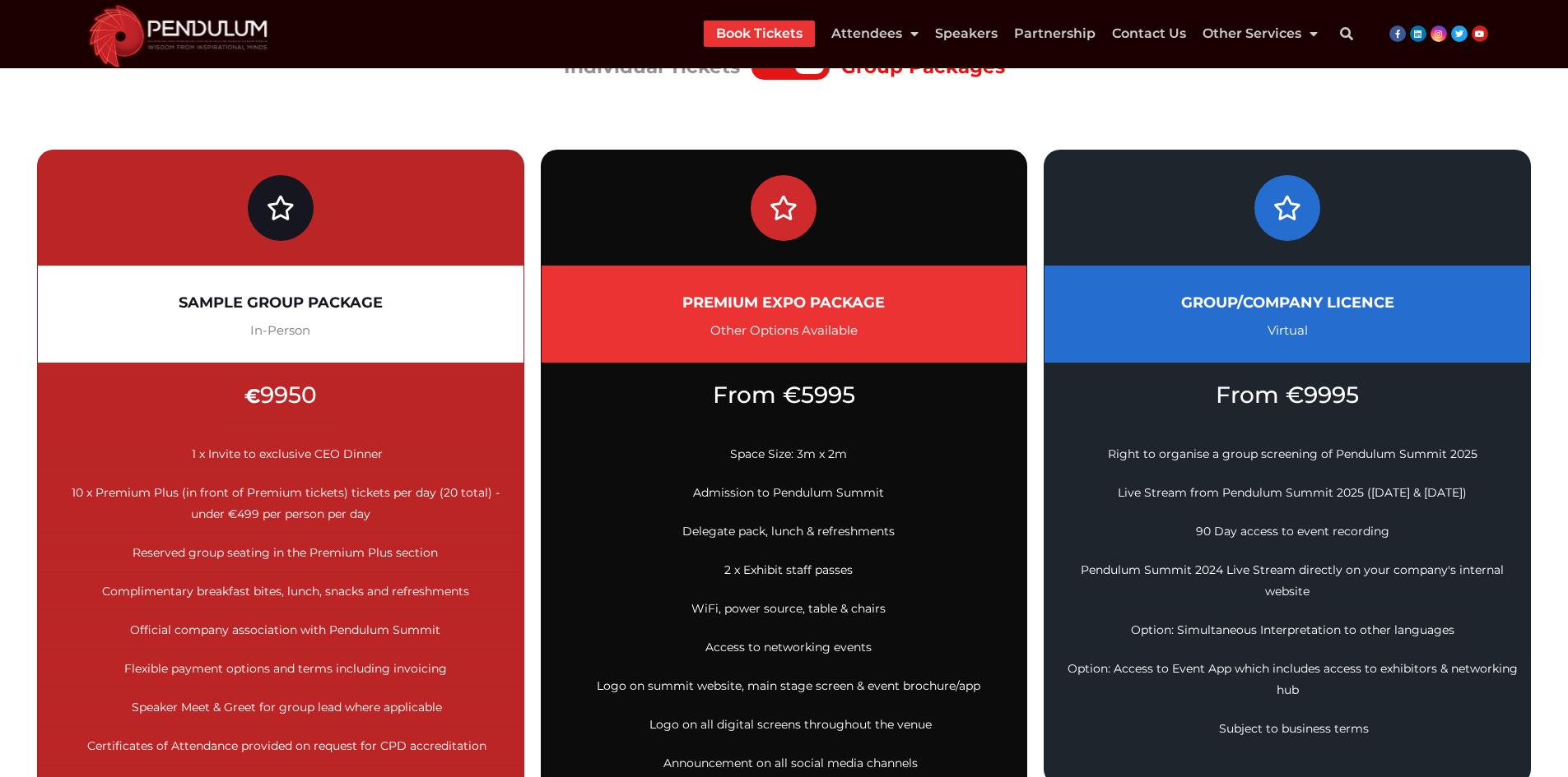
click at [1208, 310] on h2 "GROUP/COMPANY LICENCE" at bounding box center [1287, 302] width 436 height 33
click at [1216, 301] on h2 "GROUP/COMPANY LICENCE" at bounding box center [1287, 302] width 436 height 33
drag, startPoint x: 1276, startPoint y: 300, endPoint x: 1316, endPoint y: 300, distance: 40.0
click at [1284, 300] on h2 "GROUP/COMPANY LICENCE" at bounding box center [1287, 302] width 436 height 33
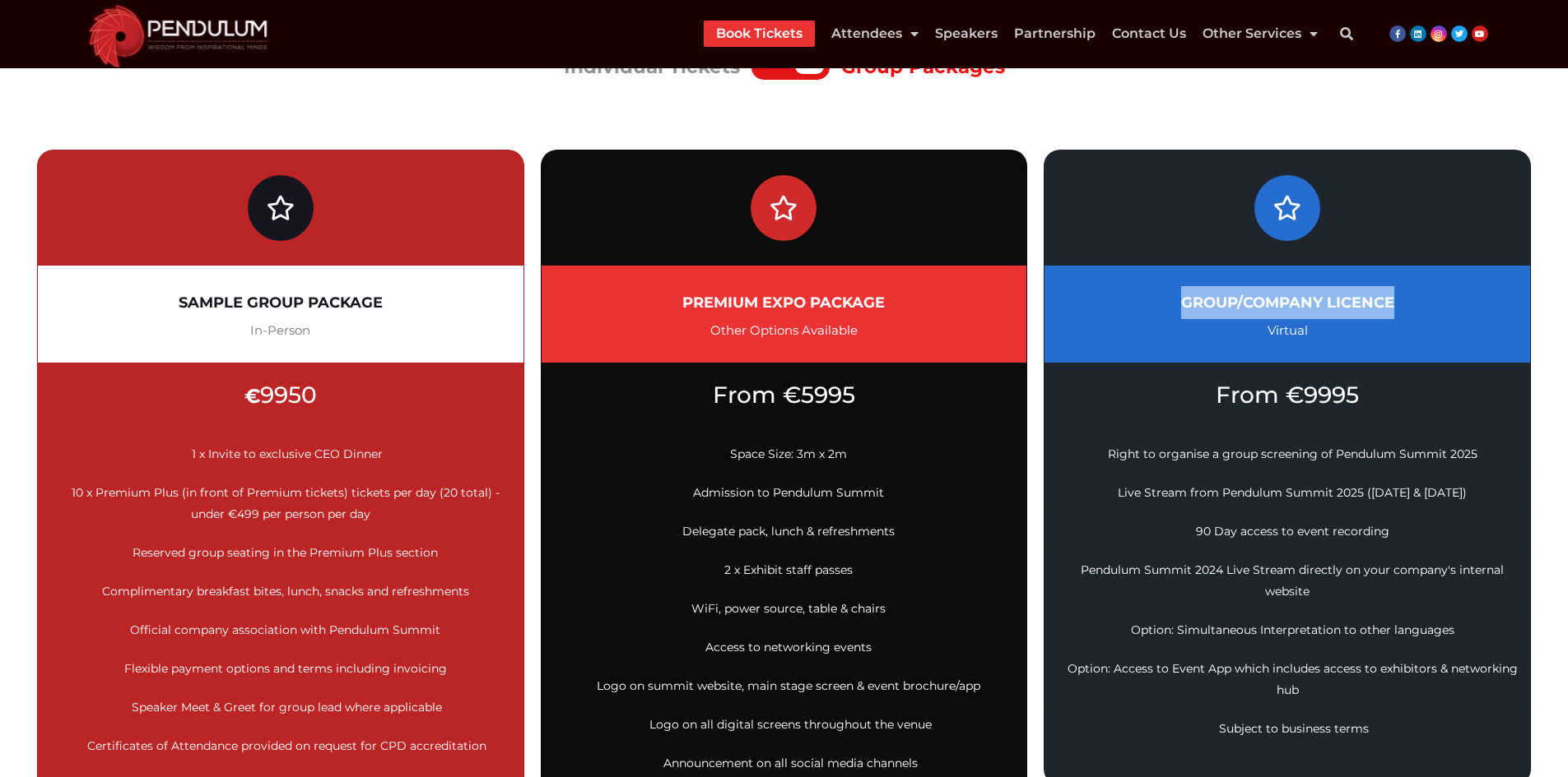
click at [1366, 299] on h2 "GROUP/COMPANY LICENCE" at bounding box center [1287, 302] width 436 height 33
click at [1276, 344] on div "GROUP/COMPANY LICENCE Virtual" at bounding box center [1287, 314] width 486 height 97
click at [1280, 340] on div "GROUP/COMPANY LICENCE Virtual" at bounding box center [1287, 314] width 486 height 97
click at [1281, 338] on span "Virtual" at bounding box center [1288, 330] width 41 height 16
click at [1281, 330] on span "Virtual" at bounding box center [1288, 330] width 41 height 16
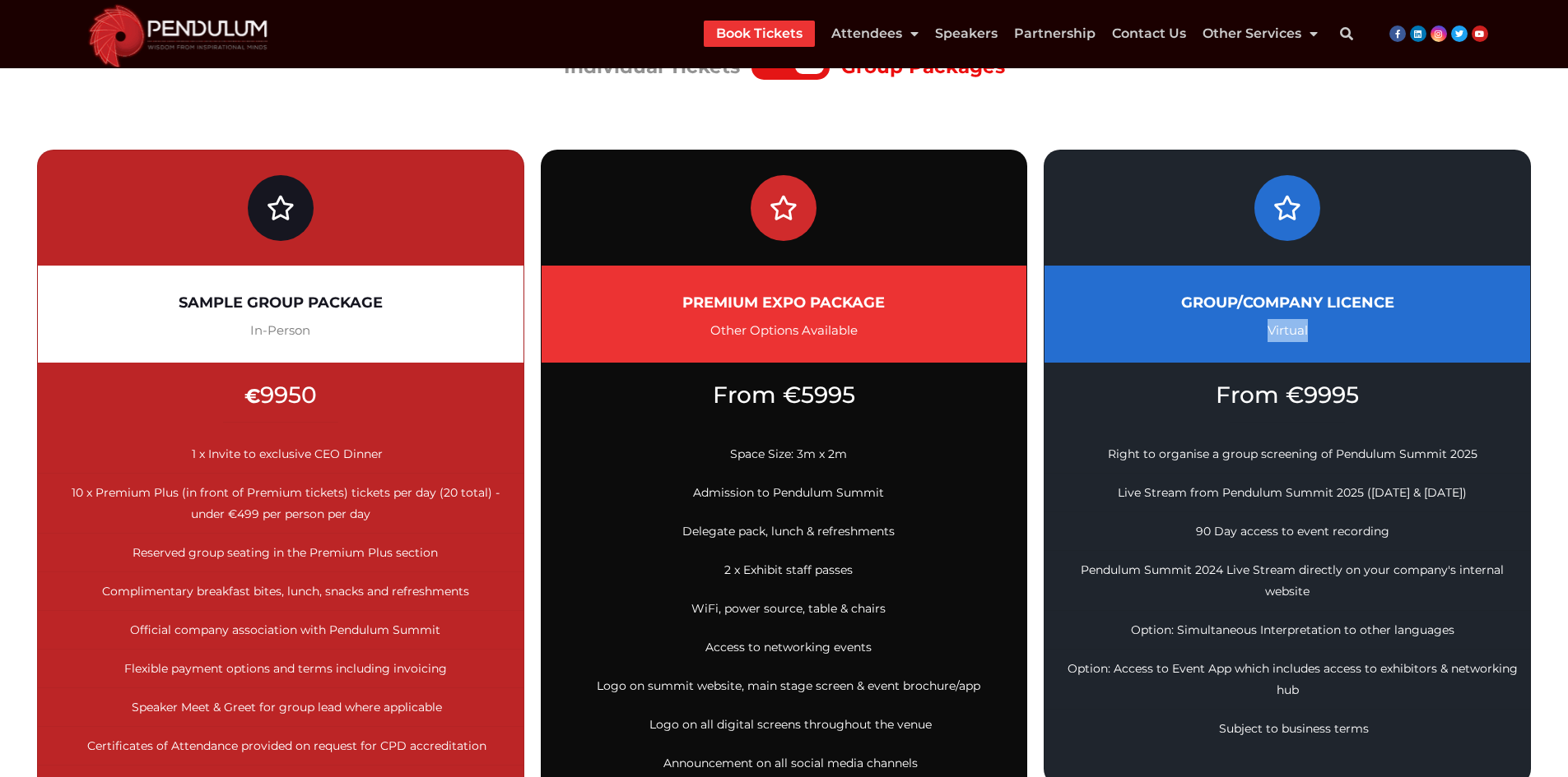
click at [1281, 330] on span "Virtual" at bounding box center [1288, 330] width 41 height 16
click at [1257, 390] on span "From €9995" at bounding box center [1287, 395] width 143 height 28
drag, startPoint x: 1257, startPoint y: 390, endPoint x: 1292, endPoint y: 390, distance: 35.0
click at [1263, 390] on span "From €9995" at bounding box center [1287, 395] width 143 height 28
click at [1357, 395] on span "From €9995" at bounding box center [1287, 395] width 143 height 28
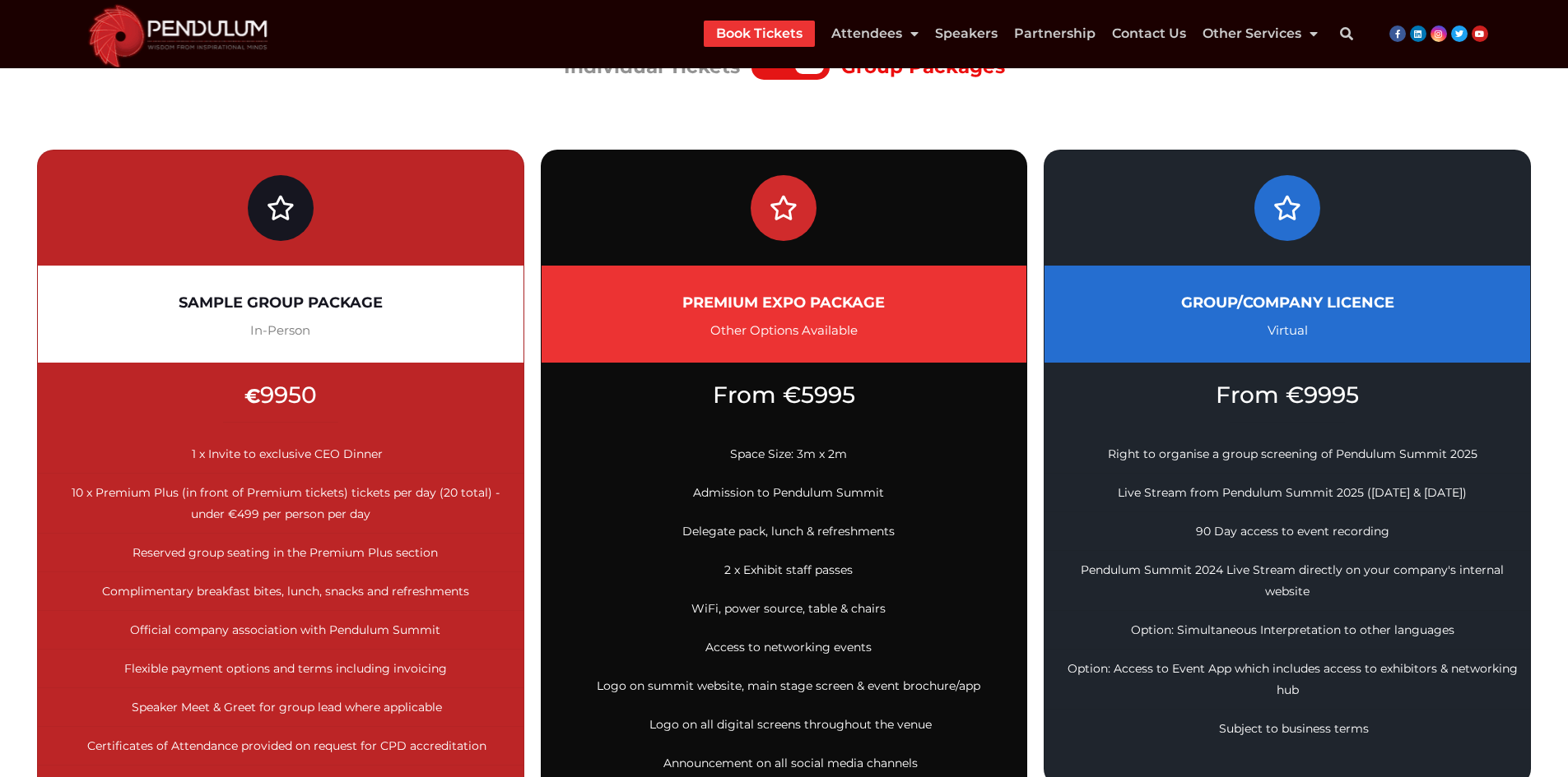
click at [1120, 452] on span "Right to organise a group screening of Pendulum Summit 2025" at bounding box center [1292, 454] width 369 height 15
click at [1413, 459] on span "Right to organise a group screening of Pendulum Summit 2025" at bounding box center [1292, 454] width 369 height 15
click at [1458, 450] on span "Right to organise a group screening of Pendulum Summit 2025" at bounding box center [1292, 454] width 369 height 15
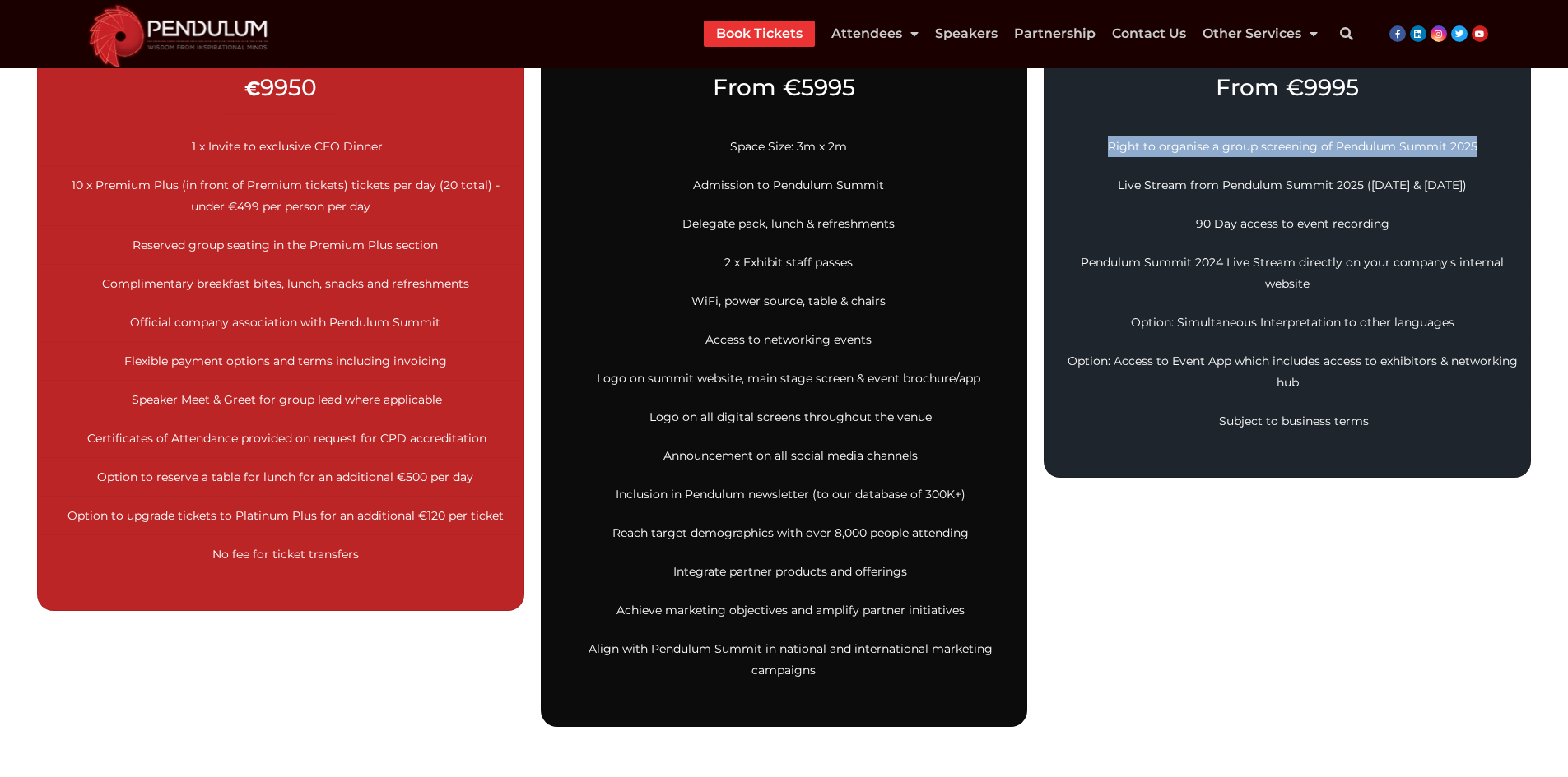
scroll to position [576, 0]
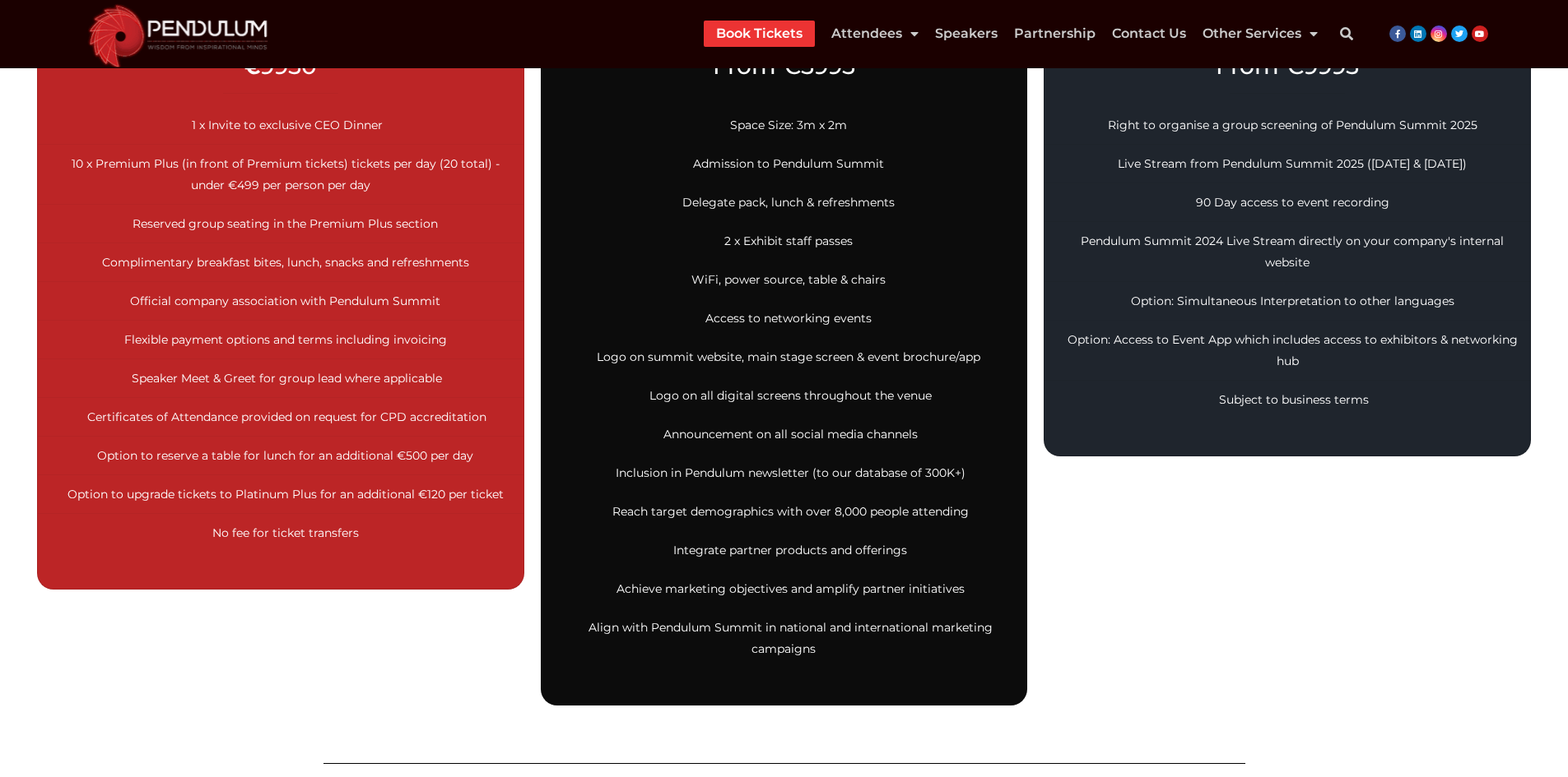
click at [1142, 171] on span "Live Stream from Pendulum Summit 2025 ([DATE] & [DATE])" at bounding box center [1292, 163] width 349 height 15
click at [1137, 153] on li "Live Stream from Pendulum Summit 2025 ([DATE] & [DATE])" at bounding box center [1287, 164] width 486 height 39
drag, startPoint x: 1413, startPoint y: 162, endPoint x: 1476, endPoint y: 162, distance: 63.0
click at [1413, 162] on span "Live Stream from Pendulum Summit 2025 ([DATE] & [DATE])" at bounding box center [1292, 163] width 349 height 15
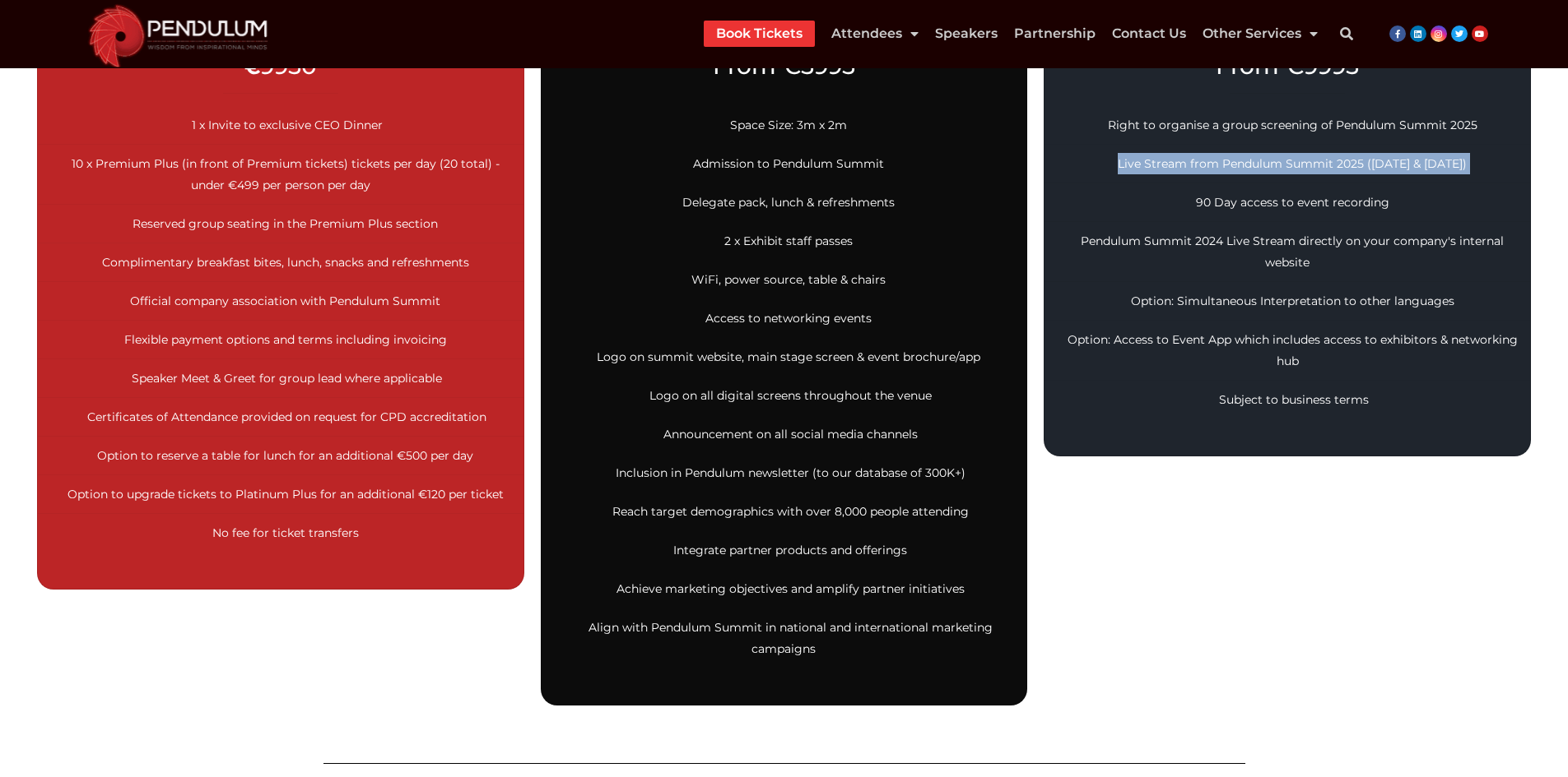
click at [1466, 162] on li "Live Stream from Pendulum Summit 2025 ([DATE] & [DATE])" at bounding box center [1287, 164] width 486 height 39
click at [1204, 207] on span "90 Day access to event recording" at bounding box center [1292, 202] width 193 height 15
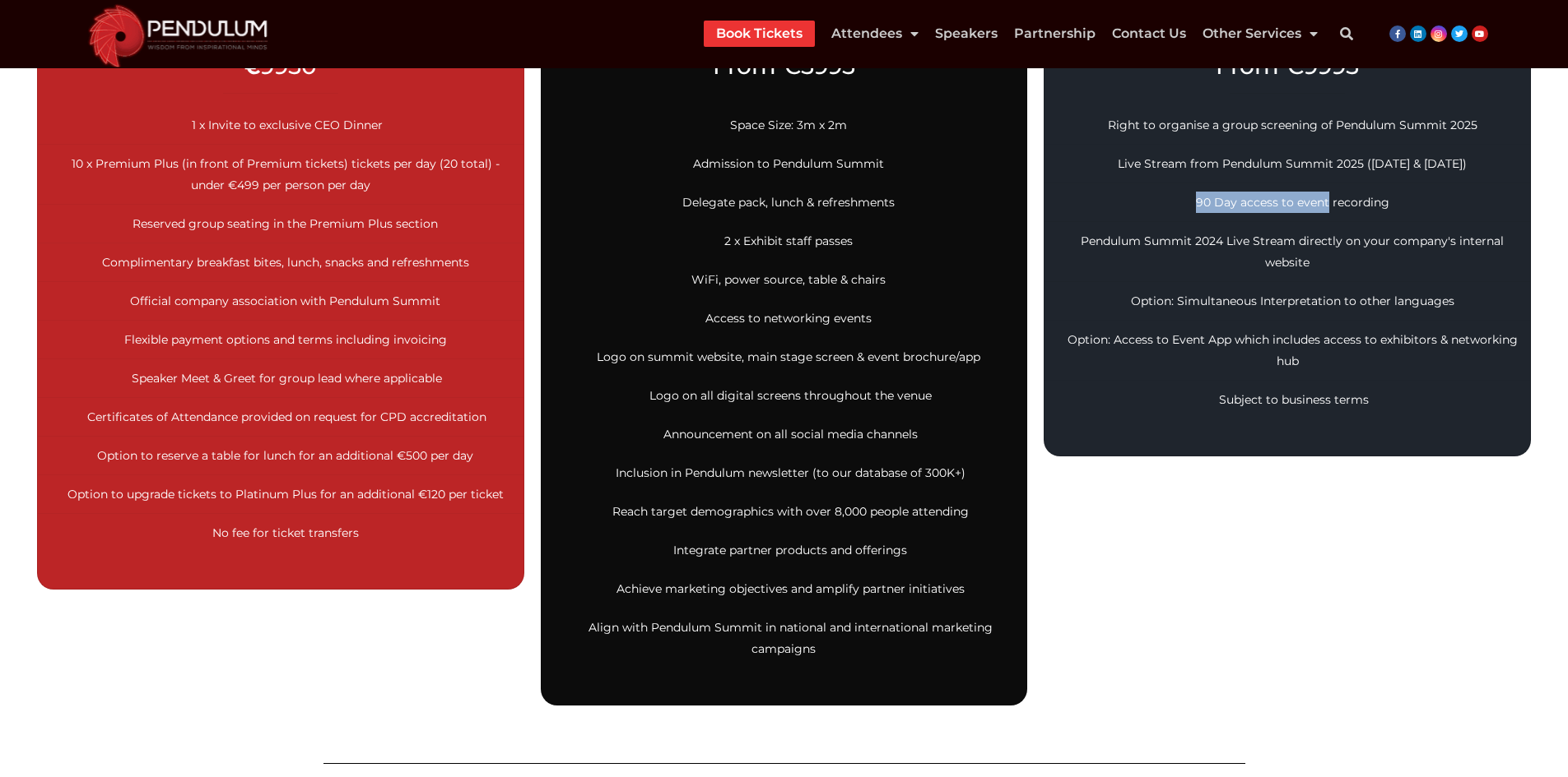
click at [1325, 210] on li "90 Day access to event recording" at bounding box center [1287, 203] width 486 height 39
click at [1358, 199] on span "90 Day access to event recording" at bounding box center [1292, 202] width 193 height 15
click at [1136, 244] on span "Pendulum Summit 2024 Live Stream directly on your company's internal website" at bounding box center [1292, 252] width 423 height 36
drag, startPoint x: 1257, startPoint y: 246, endPoint x: 1269, endPoint y: 250, distance: 12.6
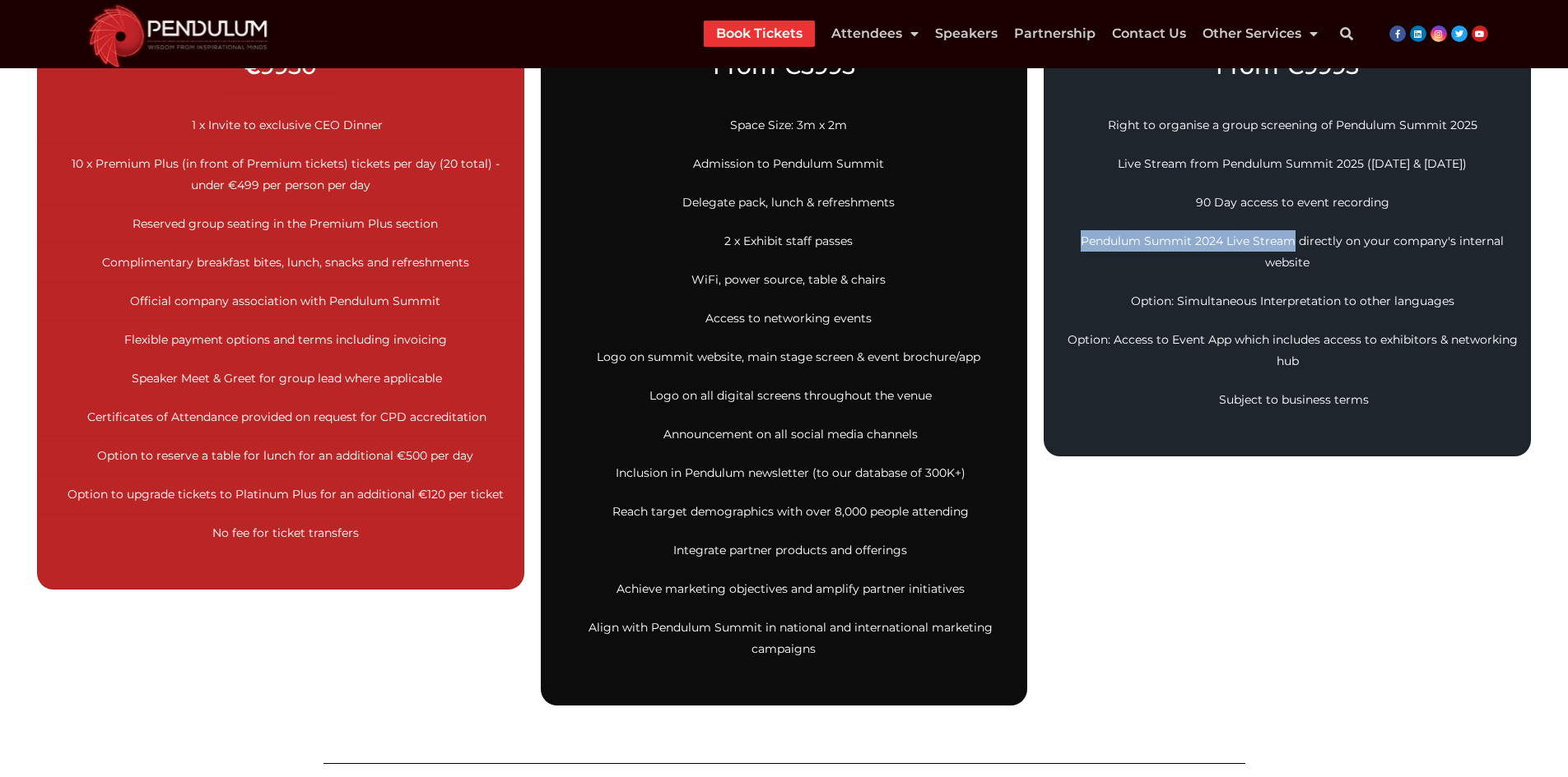
click at [1269, 250] on li "Pendulum Summit 2024 Live Stream directly on your company's internal website" at bounding box center [1287, 253] width 486 height 60
click at [1315, 253] on li "Pendulum Summit 2024 Live Stream directly on your company's internal website" at bounding box center [1287, 253] width 486 height 60
click at [1155, 300] on span "Option: Simultaneous Interpretation to other languages" at bounding box center [1292, 301] width 323 height 15
drag, startPoint x: 1155, startPoint y: 300, endPoint x: 1332, endPoint y: 306, distance: 177.1
click at [1154, 300] on span "Option: Simultaneous Interpretation to other languages" at bounding box center [1292, 301] width 323 height 15
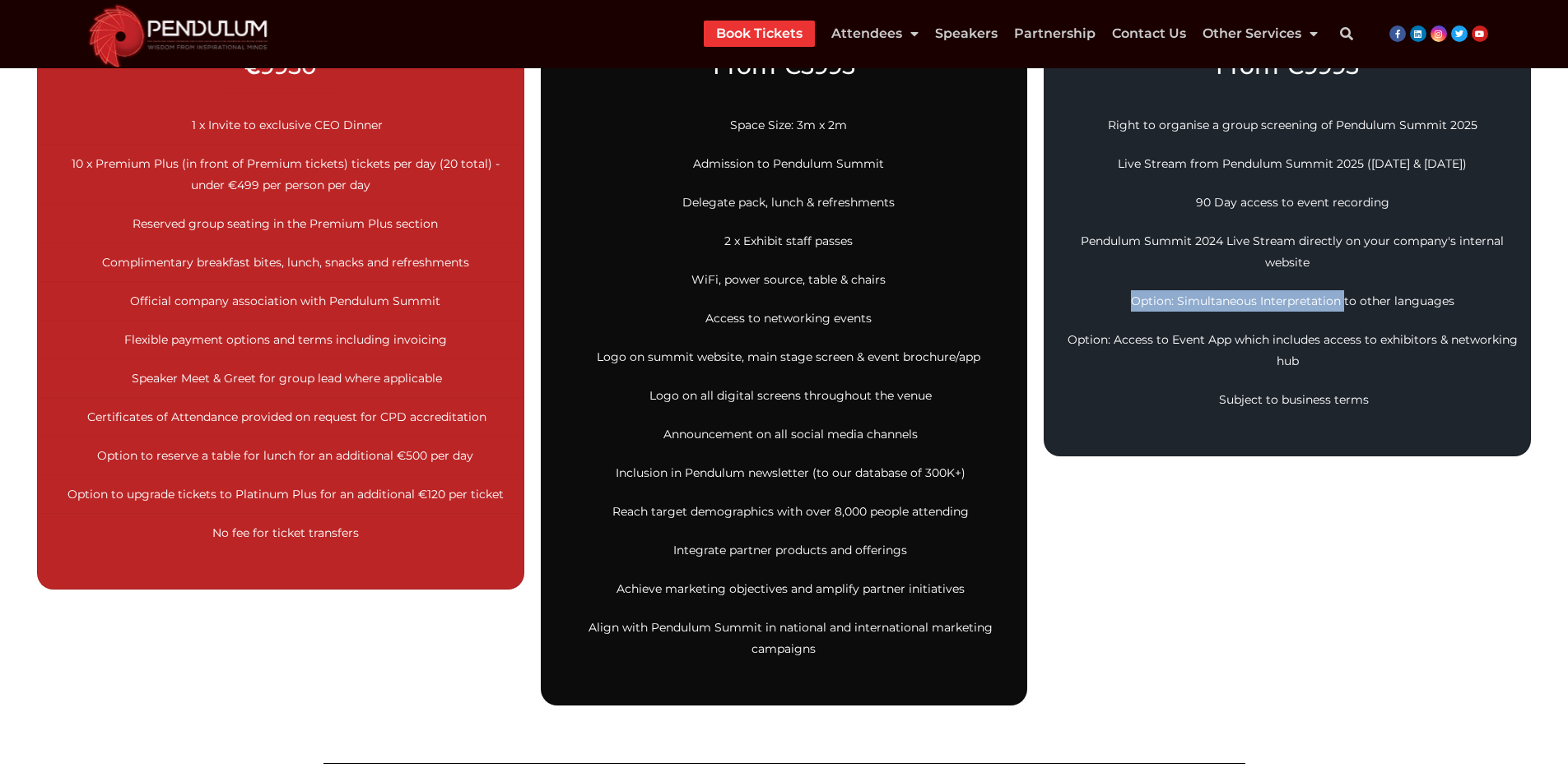
drag, startPoint x: 1337, startPoint y: 306, endPoint x: 1360, endPoint y: 302, distance: 23.3
click at [1338, 306] on span "Option: Simultaneous Interpretation to other languages" at bounding box center [1292, 301] width 323 height 15
click at [1390, 297] on span "Option: Simultaneous Interpretation to other languages" at bounding box center [1292, 301] width 323 height 15
click at [1417, 298] on span "Option: Simultaneous Interpretation to other languages" at bounding box center [1292, 301] width 323 height 15
click at [1096, 341] on span "Option: Access to Event App which includes access to exhibitors & networking hub" at bounding box center [1292, 350] width 451 height 36
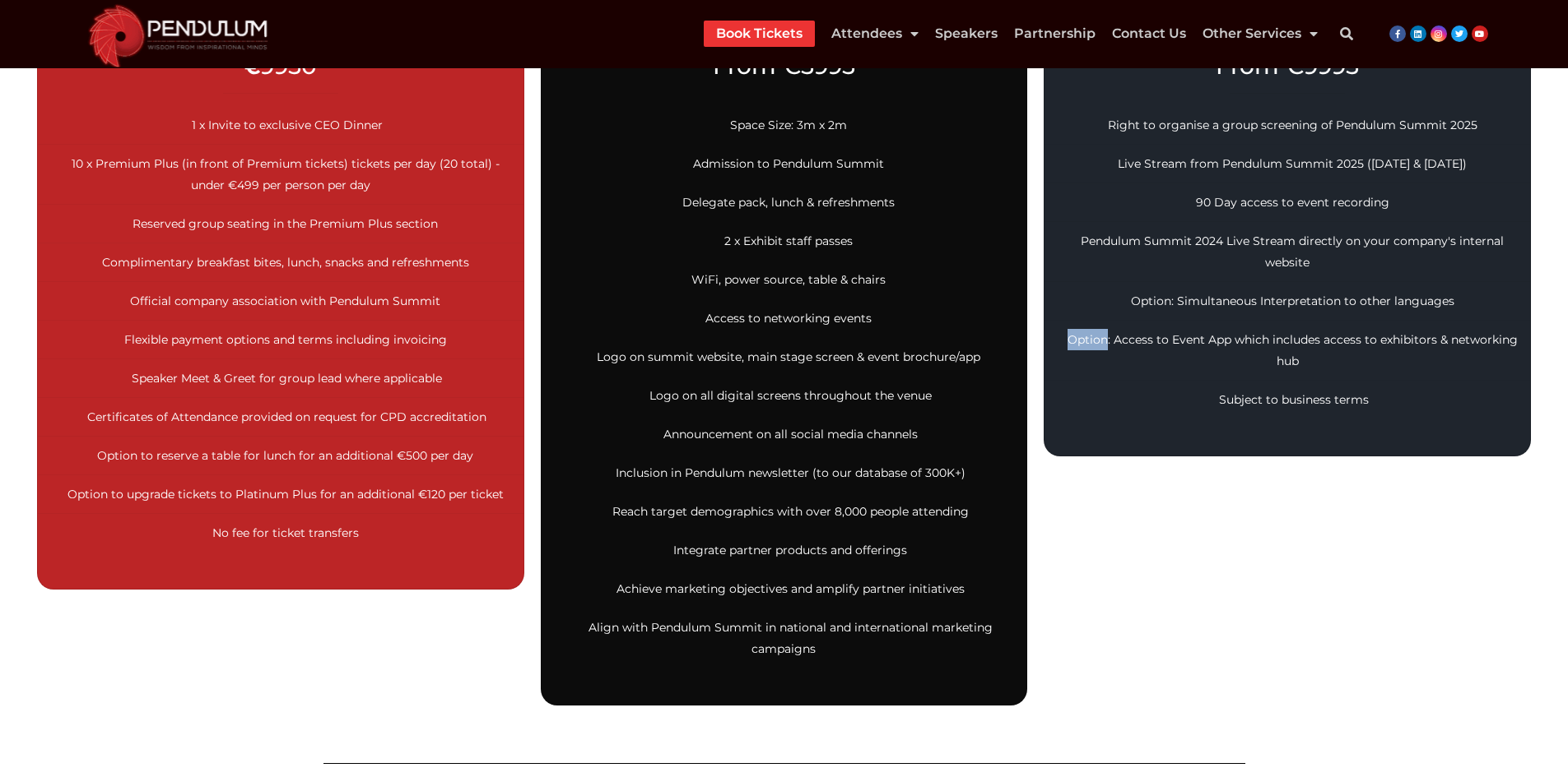
drag, startPoint x: 1096, startPoint y: 341, endPoint x: 1222, endPoint y: 365, distance: 128.3
click at [1098, 341] on span "Option: Access to Event App which includes access to exhibitors & networking hub" at bounding box center [1292, 350] width 451 height 36
click at [1284, 362] on span "Option: Access to Event App which includes access to exhibitors & networking hub" at bounding box center [1292, 350] width 451 height 36
click at [1239, 400] on span "Subject to business terms" at bounding box center [1294, 399] width 150 height 15
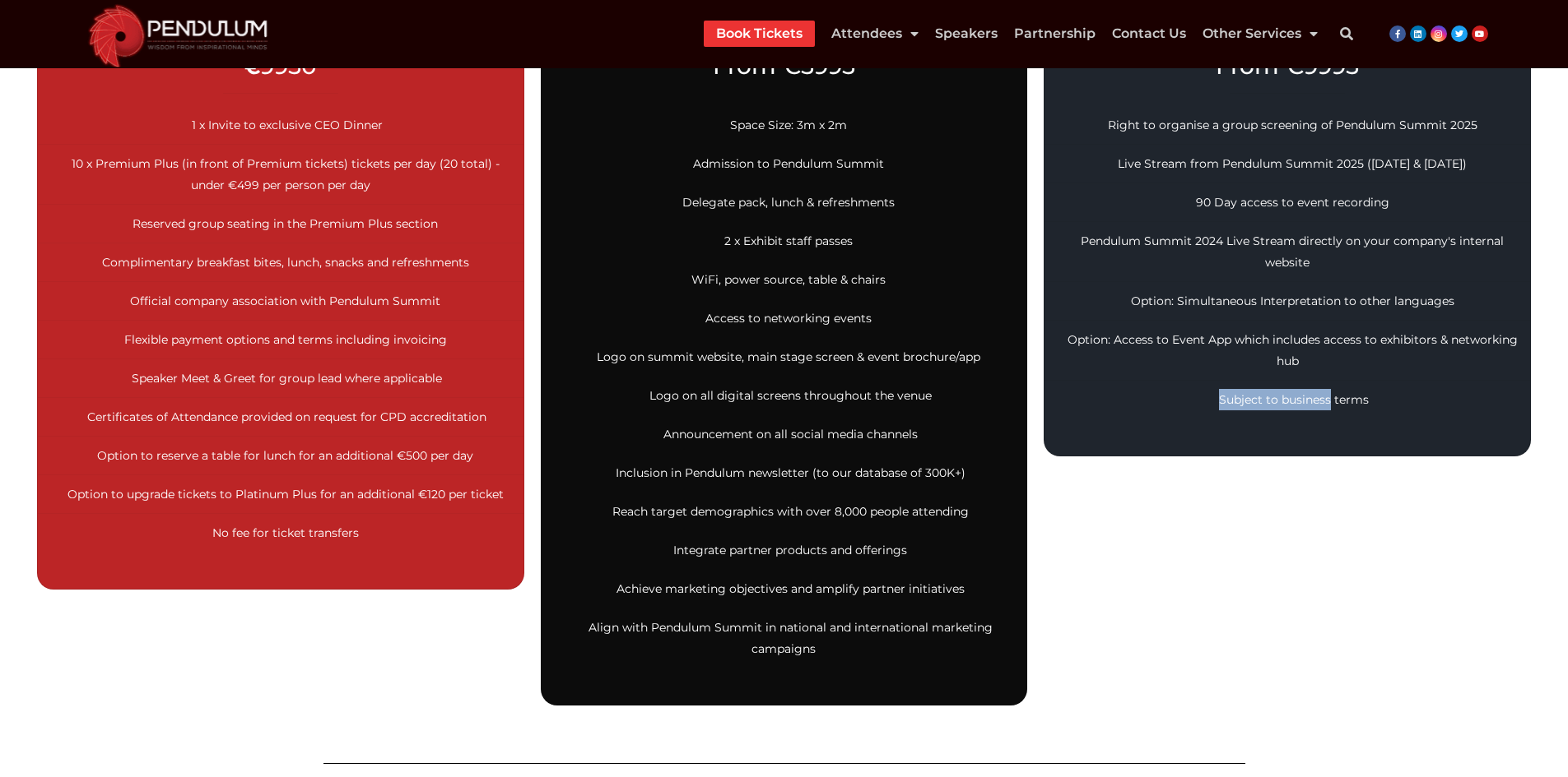
click at [1305, 407] on span "Subject to business terms" at bounding box center [1294, 399] width 150 height 15
click at [1352, 402] on span "Subject to business terms" at bounding box center [1294, 399] width 150 height 15
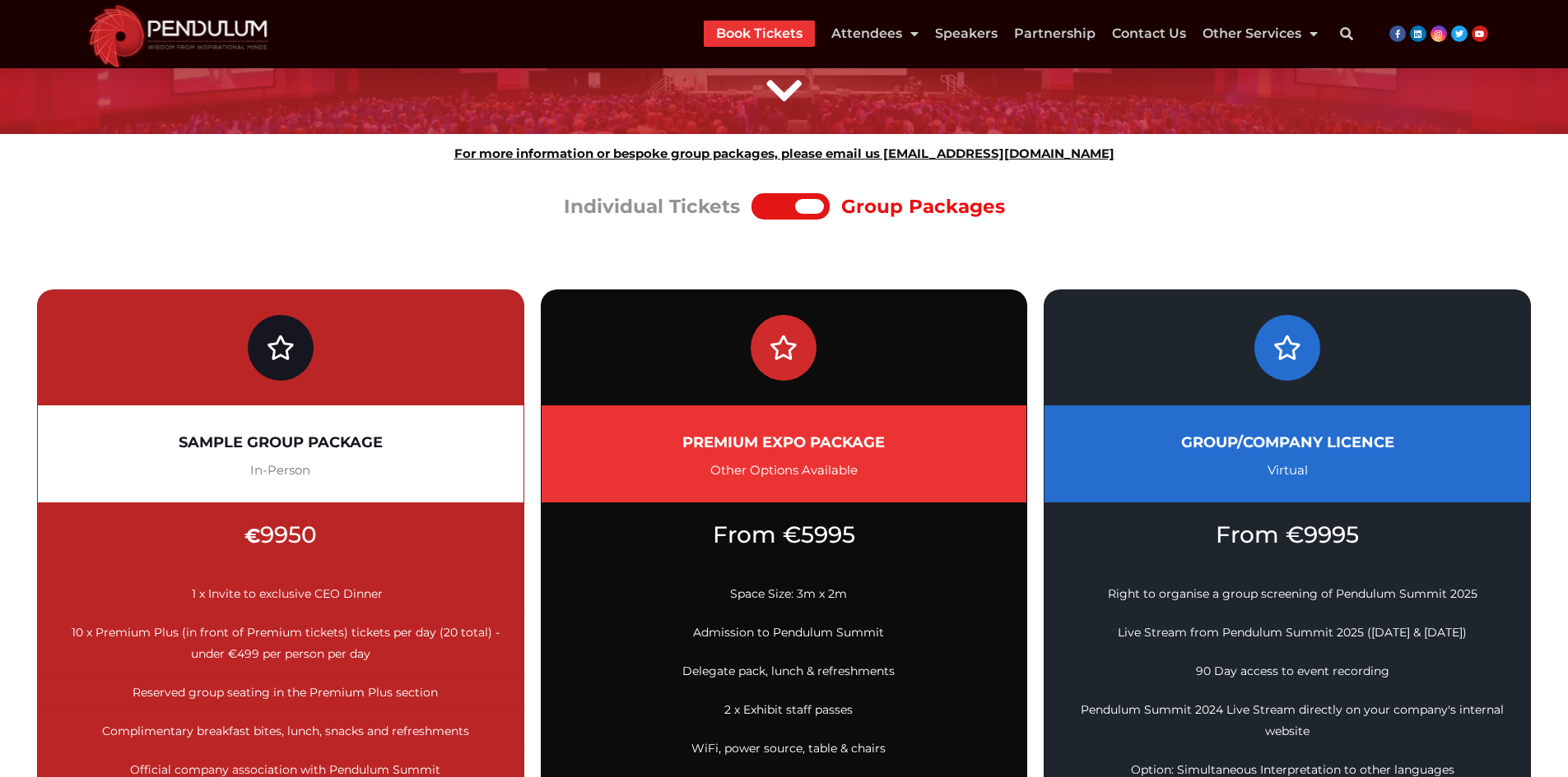
scroll to position [82, 0]
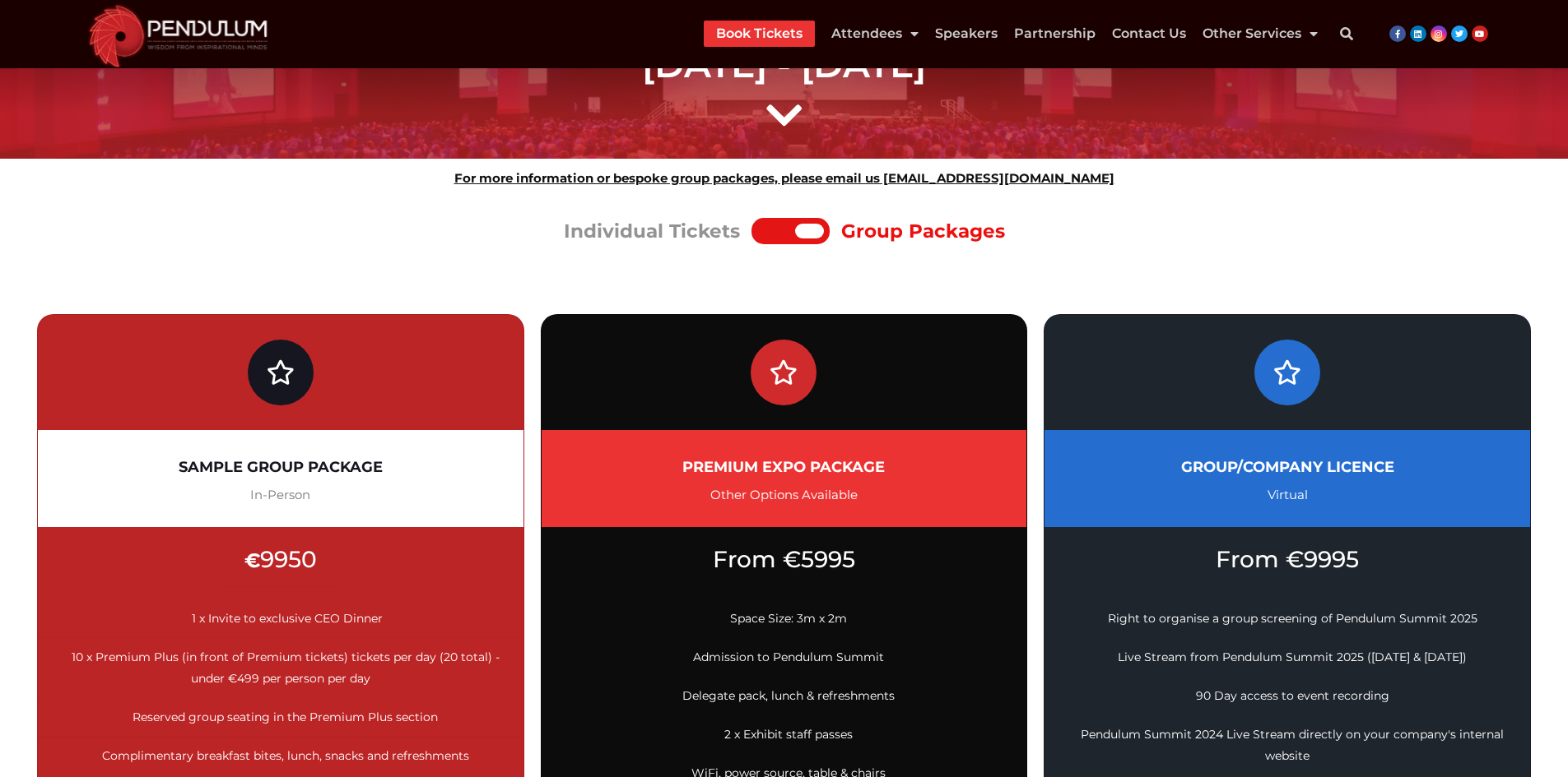
click at [776, 237] on div at bounding box center [776, 230] width 38 height 15
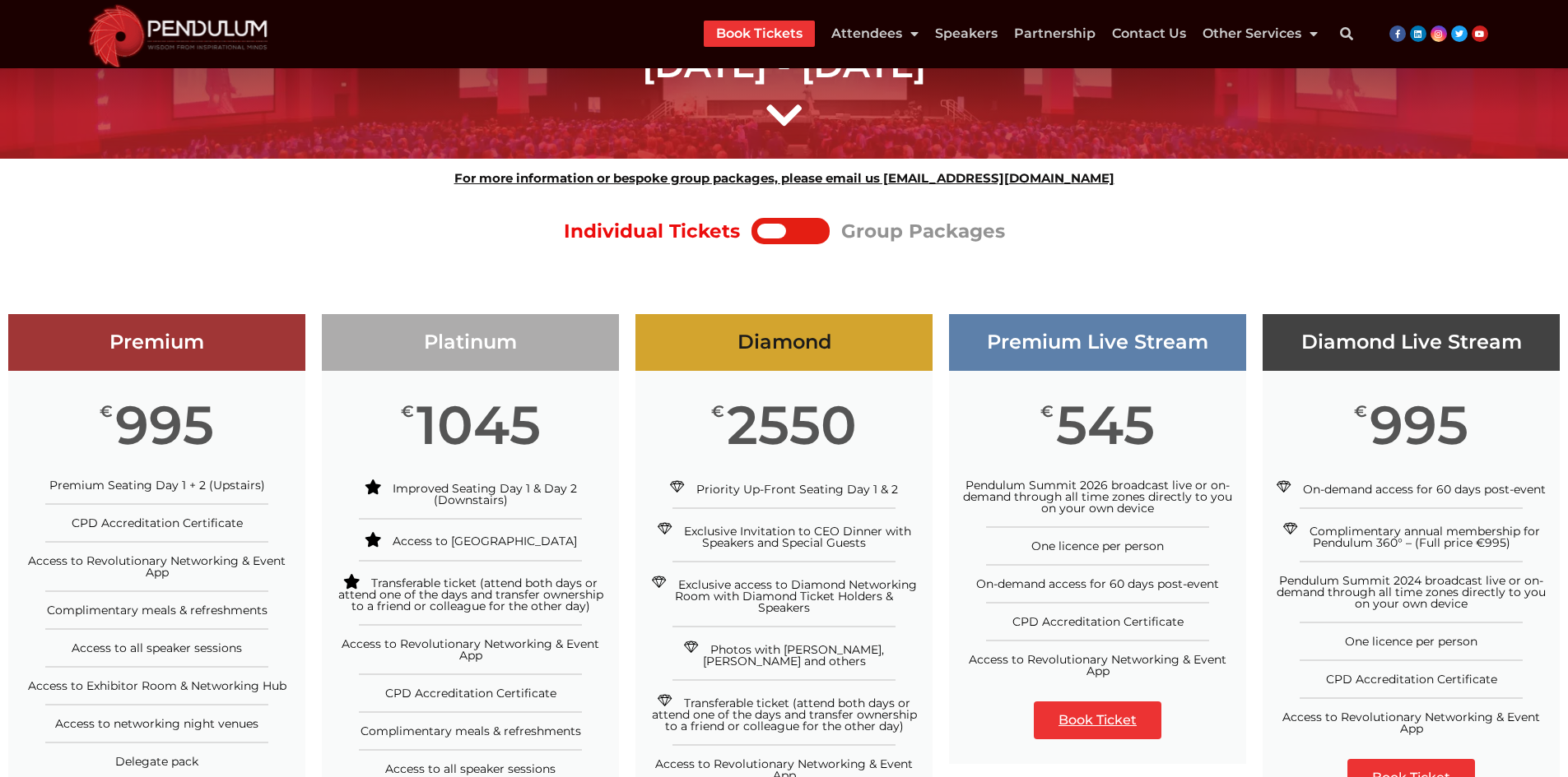
click at [798, 225] on div at bounding box center [805, 230] width 38 height 15
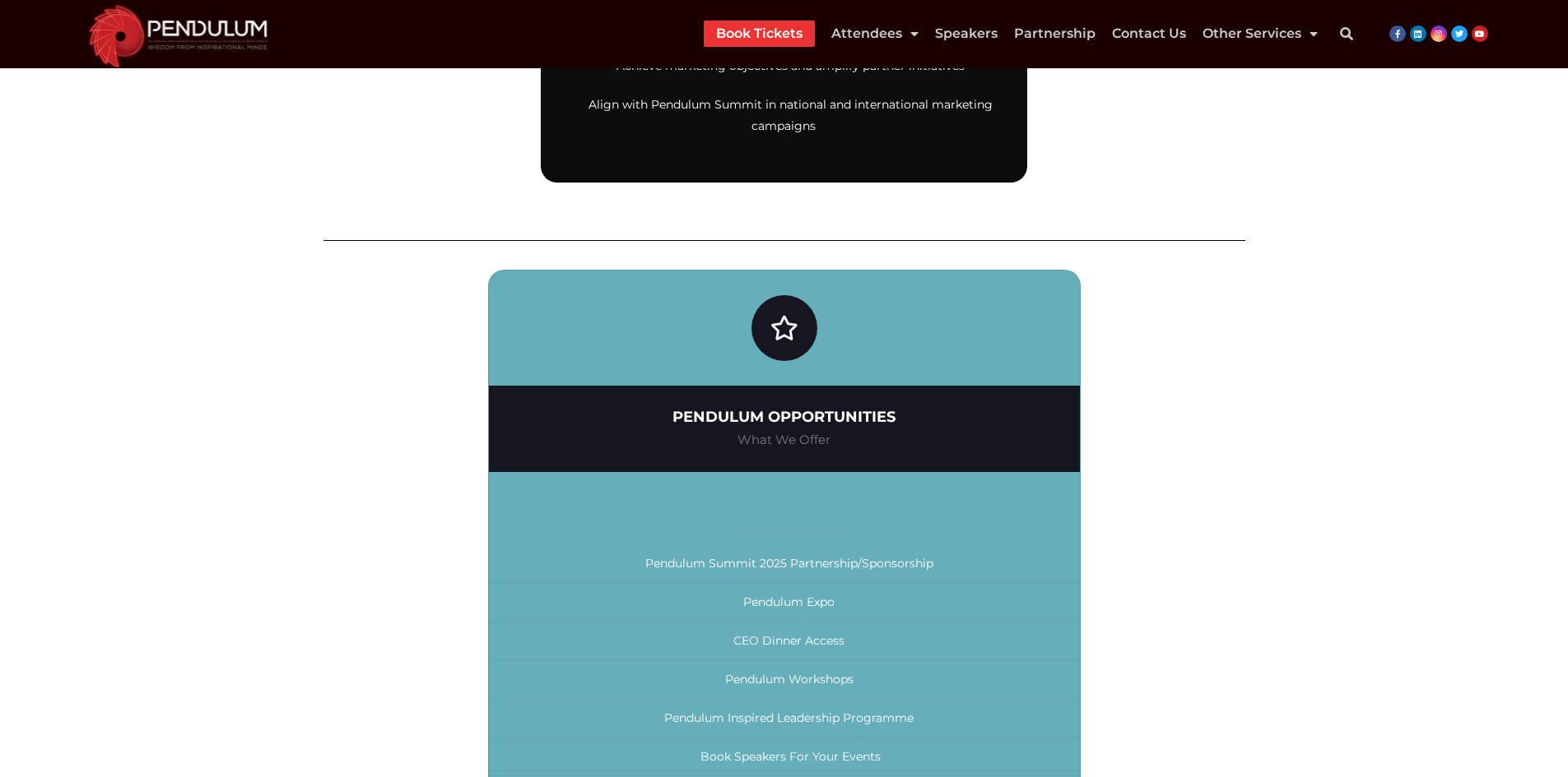
scroll to position [1069, 0]
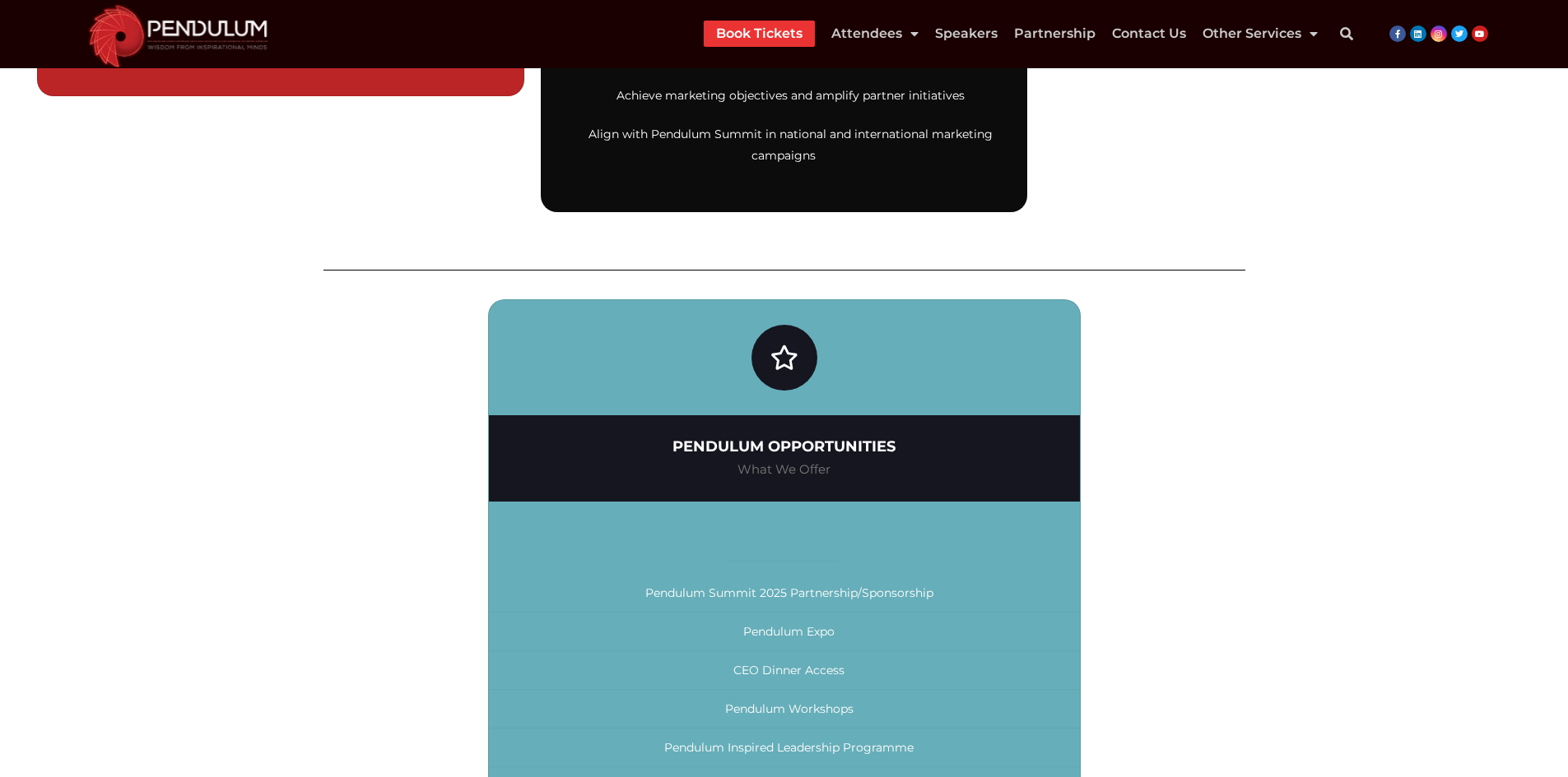
click at [737, 439] on h2 "PENDULUM OPPORTUNITIES" at bounding box center [784, 447] width 542 height 22
drag, startPoint x: 737, startPoint y: 439, endPoint x: 812, endPoint y: 440, distance: 75.0
click at [739, 439] on h2 "PENDULUM OPPORTUNITIES" at bounding box center [784, 447] width 542 height 22
click at [812, 440] on h2 "PENDULUM OPPORTUNITIES" at bounding box center [784, 447] width 542 height 22
click at [762, 465] on span "What We Offer" at bounding box center [784, 470] width 93 height 16
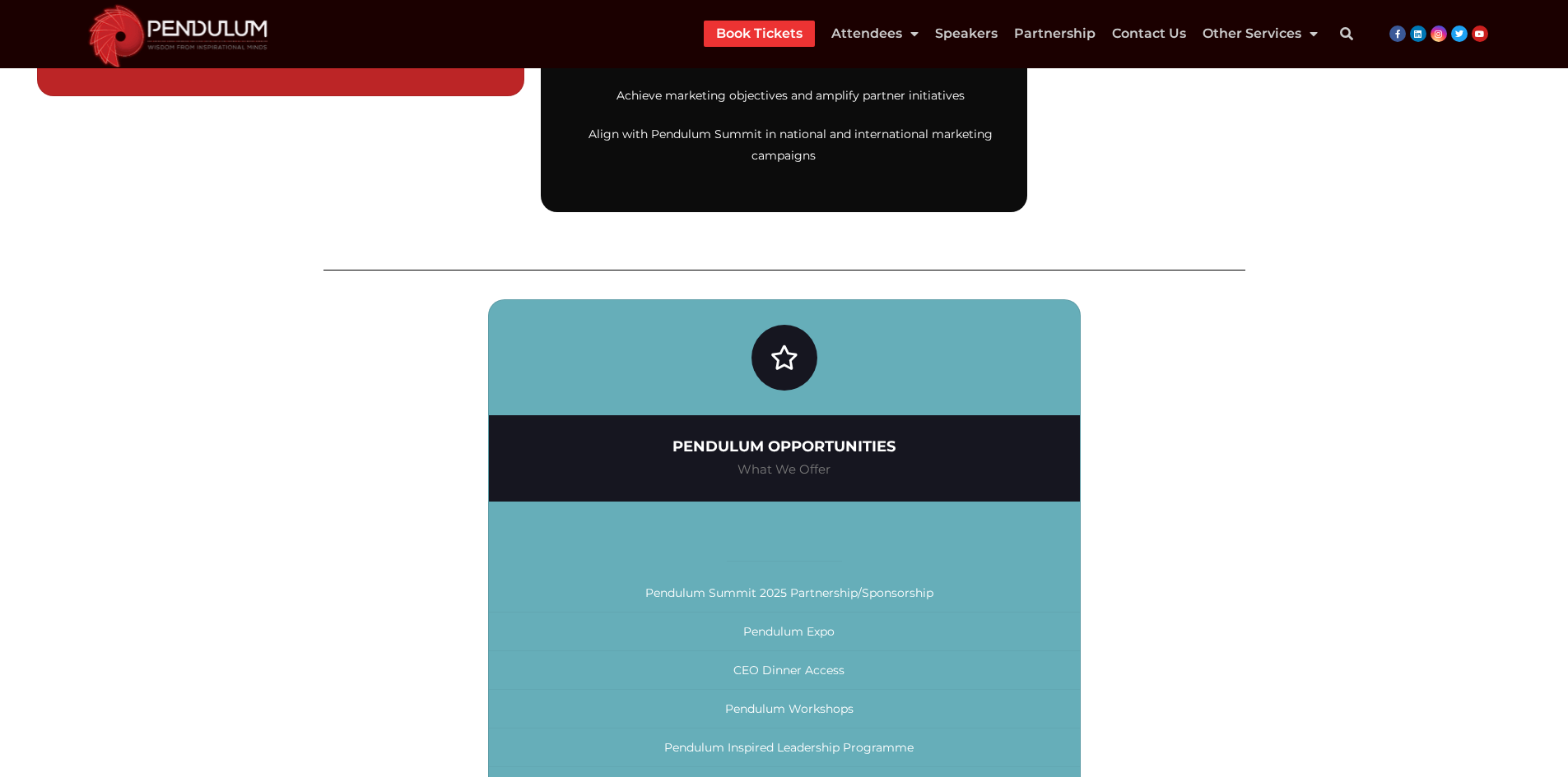
click at [758, 466] on span "What We Offer" at bounding box center [784, 470] width 93 height 16
click at [816, 468] on span "What We Offer" at bounding box center [784, 470] width 93 height 16
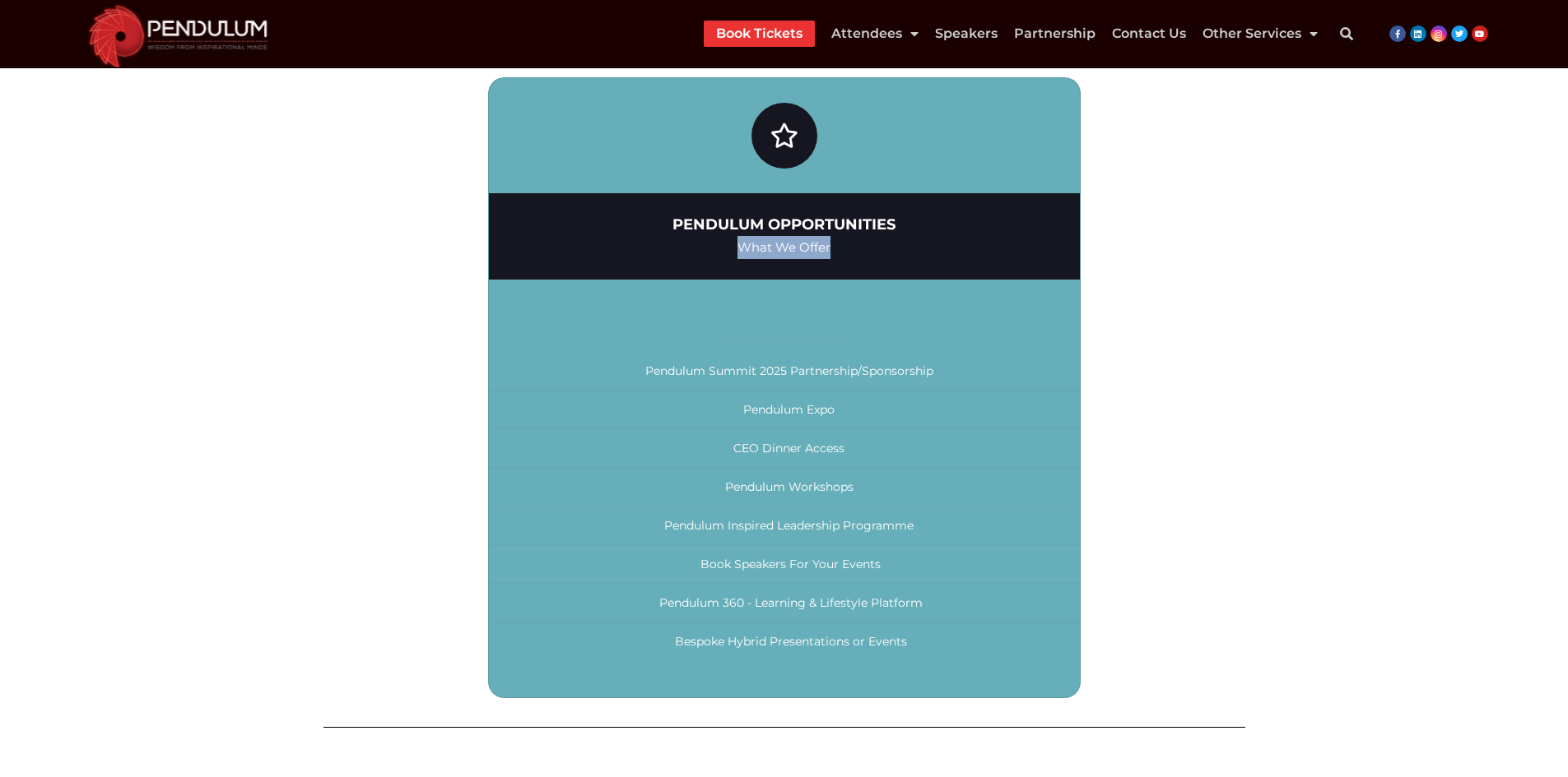
scroll to position [1316, 0]
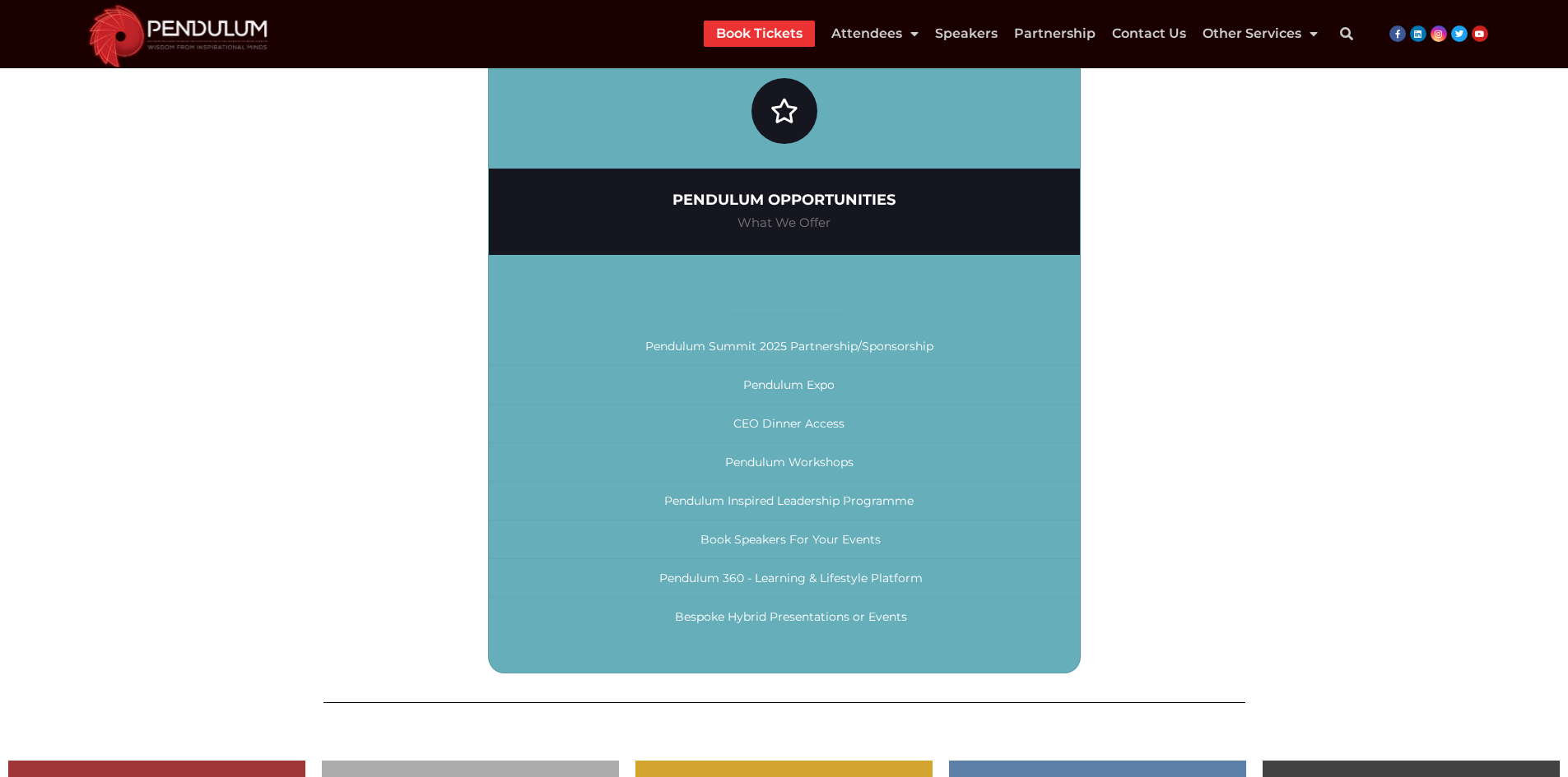
click at [678, 347] on span "Pendulum Summit 2025 Partnership/Sponsorship" at bounding box center [789, 346] width 288 height 15
drag, startPoint x: 678, startPoint y: 347, endPoint x: 847, endPoint y: 352, distance: 169.1
click at [682, 348] on span "Pendulum Summit 2025 Partnership/Sponsorship" at bounding box center [789, 346] width 288 height 15
drag, startPoint x: 861, startPoint y: 352, endPoint x: 872, endPoint y: 351, distance: 11.0
click at [864, 352] on span "Pendulum Summit 2025 Partnership/Sponsorship" at bounding box center [789, 346] width 288 height 15
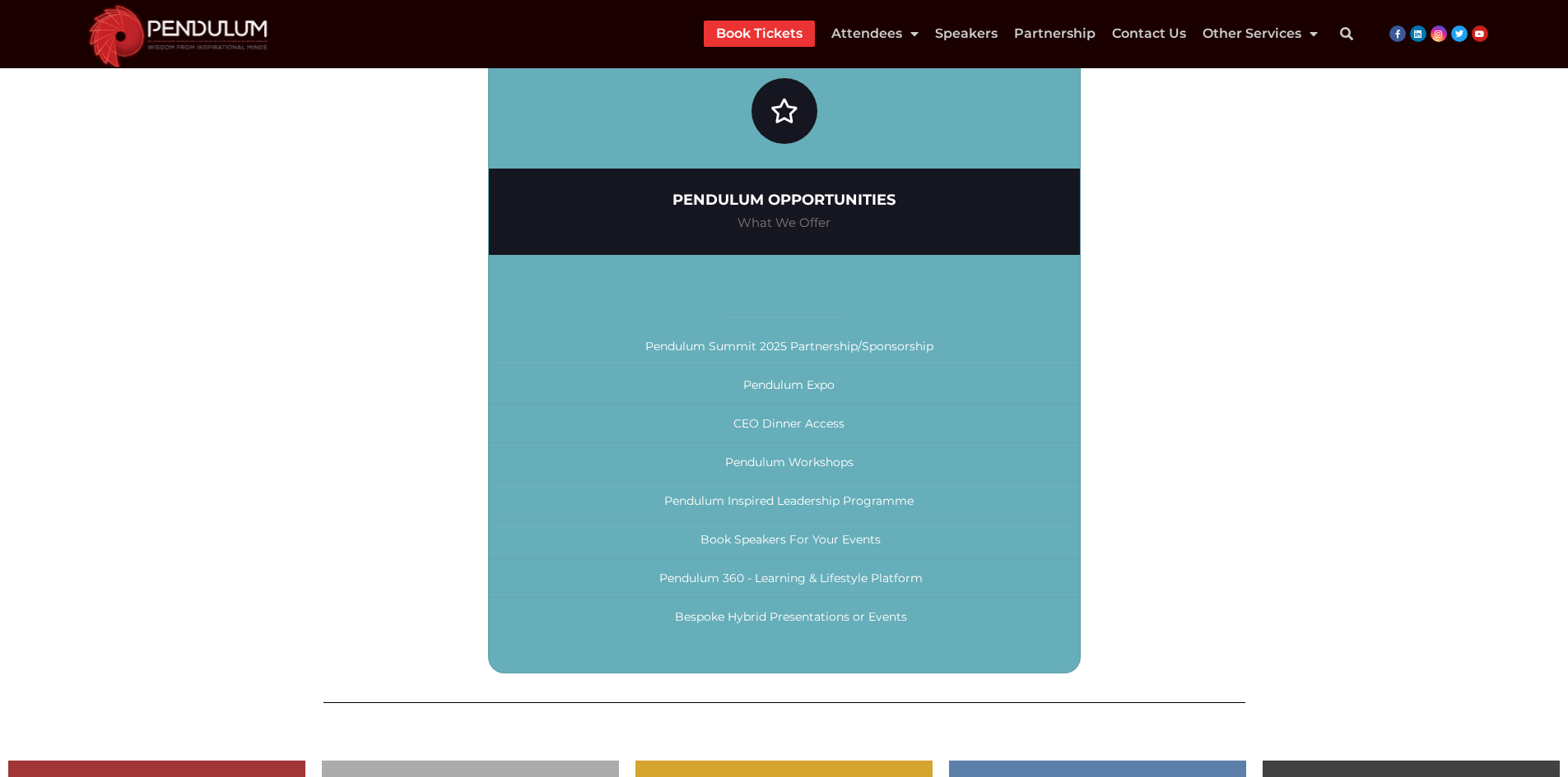
click at [769, 384] on span "Pendulum Expo" at bounding box center [788, 385] width 91 height 15
drag, startPoint x: 769, startPoint y: 384, endPoint x: 837, endPoint y: 381, distance: 68.1
click at [768, 384] on span "Pendulum Expo" at bounding box center [788, 385] width 91 height 15
click at [841, 381] on li "Pendulum Expo" at bounding box center [784, 386] width 591 height 39
click at [747, 425] on span "CEO Dinner Access" at bounding box center [789, 423] width 111 height 15
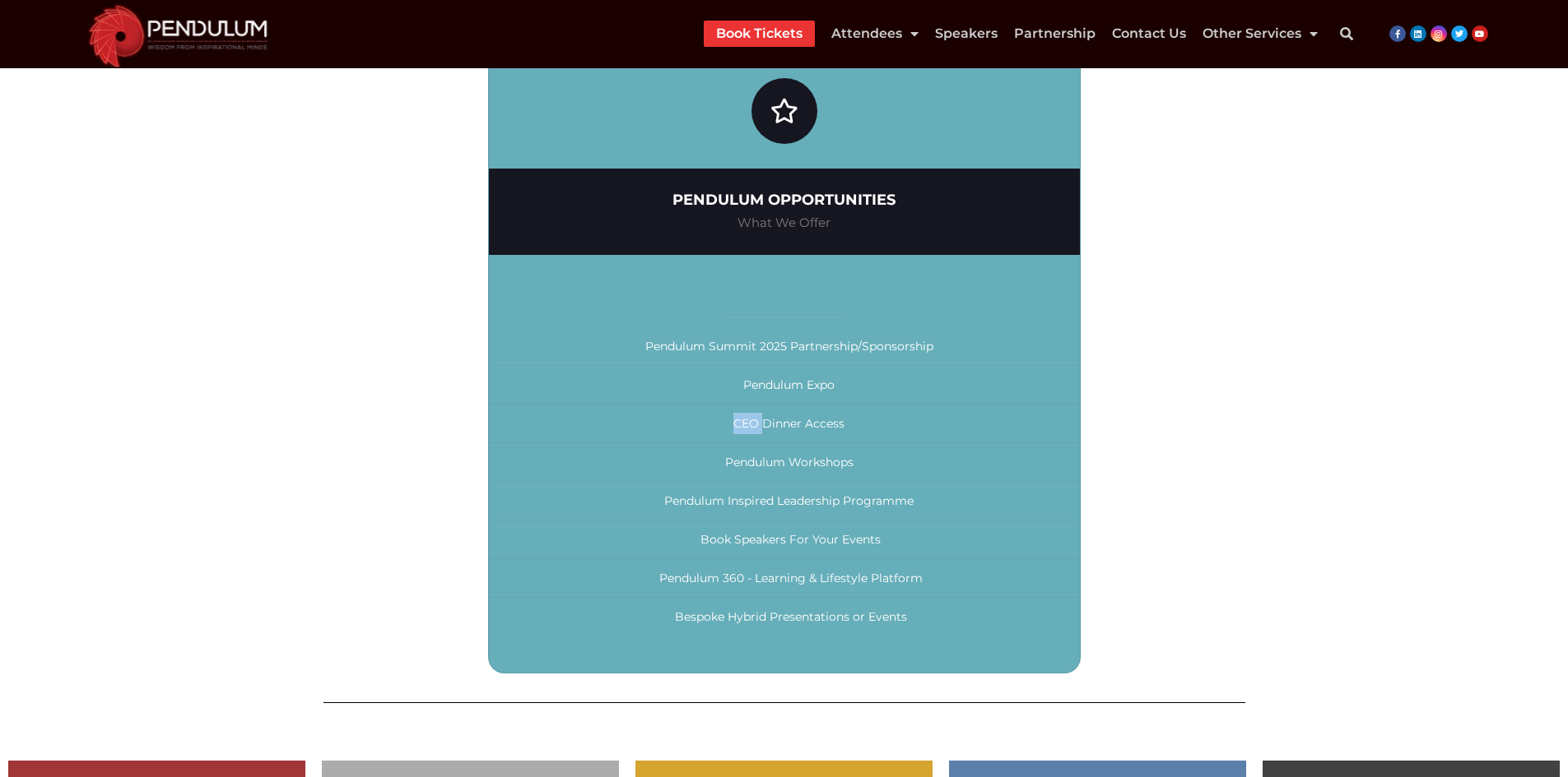
drag, startPoint x: 747, startPoint y: 425, endPoint x: 795, endPoint y: 407, distance: 51.3
click at [758, 420] on span "CEO Dinner Access" at bounding box center [789, 423] width 111 height 15
click at [818, 404] on li "CEO Dinner Access" at bounding box center [784, 424] width 591 height 39
click at [752, 457] on span "Pendulum Workshops" at bounding box center [789, 462] width 128 height 15
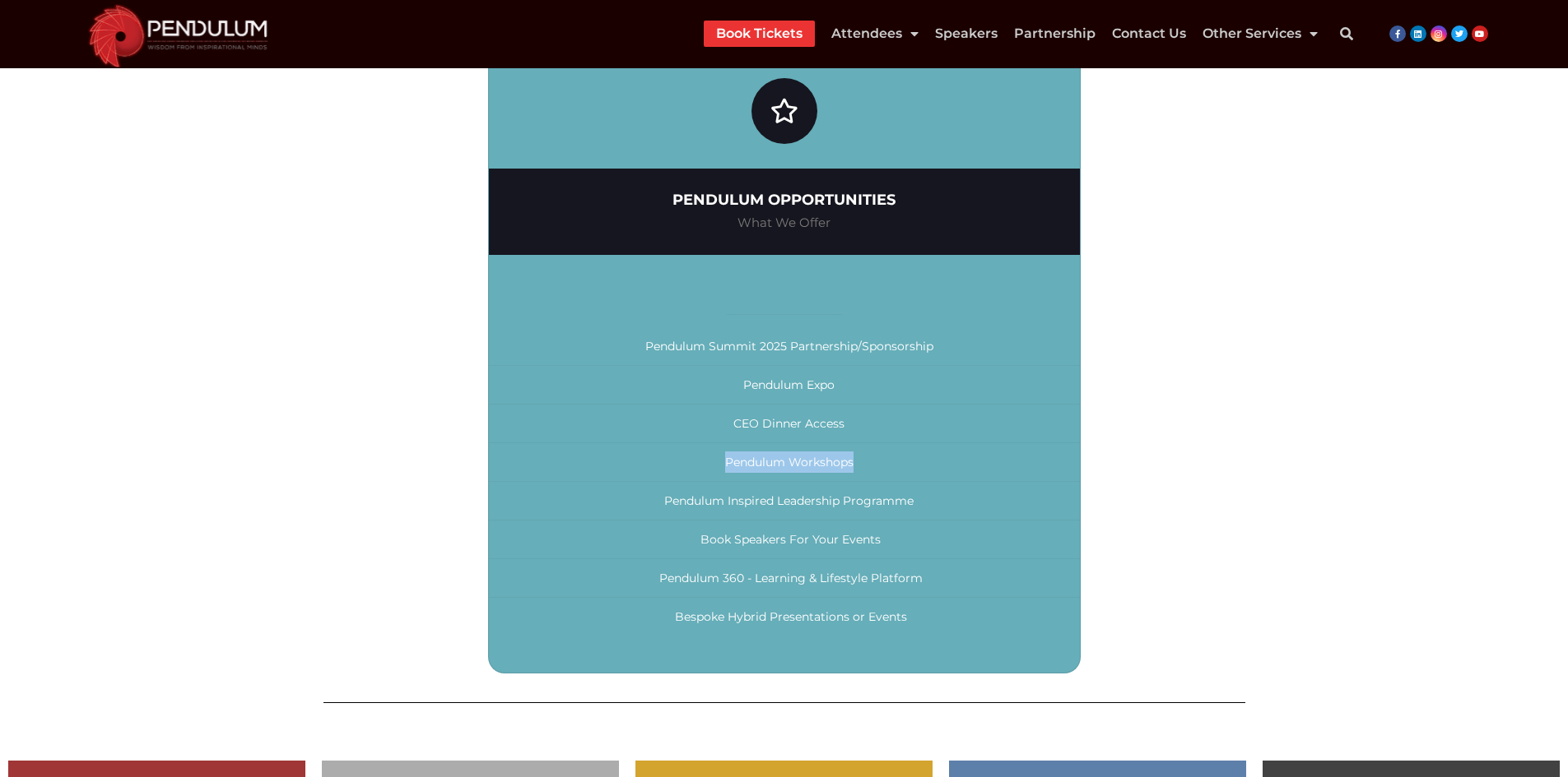
click at [841, 464] on span "Pendulum Workshops" at bounding box center [789, 462] width 128 height 15
click at [700, 502] on span "Pendulum Inspired Leadership Programme" at bounding box center [789, 501] width 249 height 15
drag, startPoint x: 700, startPoint y: 501, endPoint x: 813, endPoint y: 504, distance: 113.0
click at [712, 503] on span "Pendulum Inspired Leadership Programme" at bounding box center [789, 501] width 249 height 15
drag, startPoint x: 858, startPoint y: 500, endPoint x: 867, endPoint y: 498, distance: 9.2
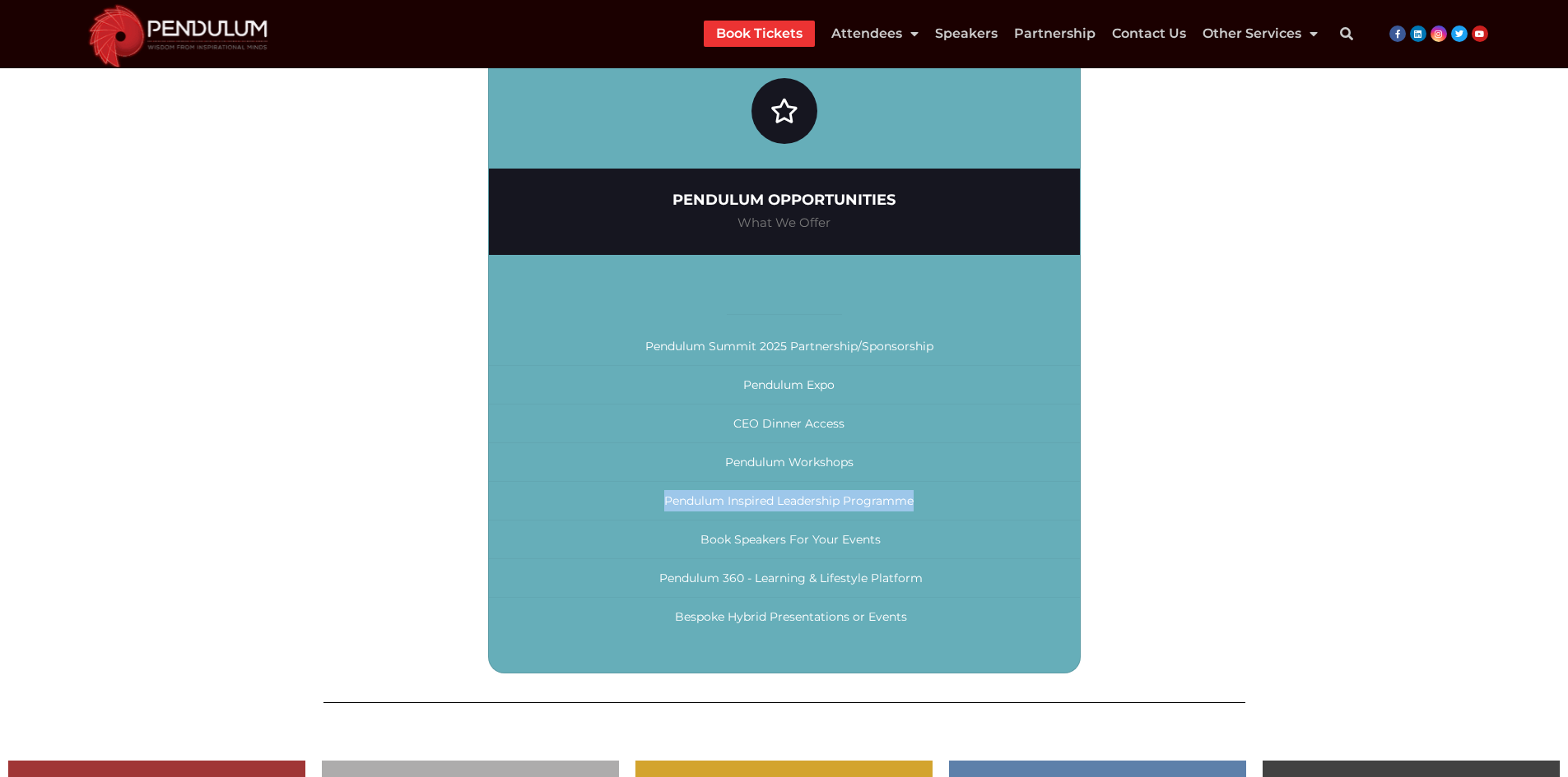
click at [860, 499] on span "Pendulum Inspired Leadership Programme" at bounding box center [789, 501] width 249 height 15
click at [726, 547] on span "Book Speakers For Your Events" at bounding box center [791, 539] width 180 height 15
click at [723, 546] on span "Book Speakers For Your Events" at bounding box center [791, 539] width 180 height 15
click at [727, 541] on span "Book Speakers For Your Events" at bounding box center [791, 539] width 180 height 15
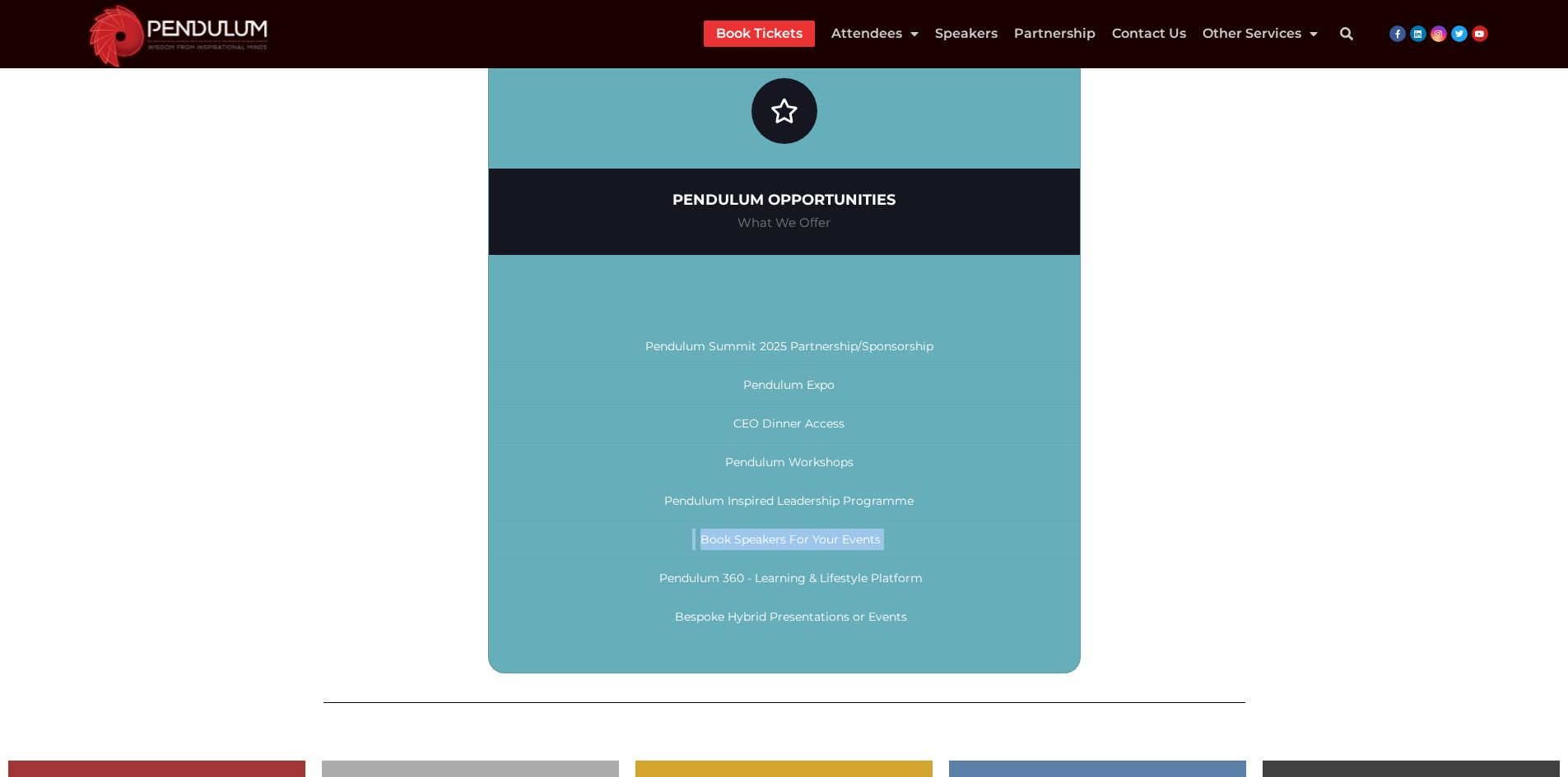
click at [727, 541] on span "Book Speakers For Your Events" at bounding box center [791, 539] width 180 height 15
click at [725, 538] on span "Book Speakers For Your Events" at bounding box center [791, 539] width 180 height 15
click at [883, 547] on li "Book Speakers For Your Events" at bounding box center [784, 540] width 591 height 39
click at [703, 586] on li "Pendulum 360 - Learning & Lifestyle Platform" at bounding box center [784, 578] width 591 height 39
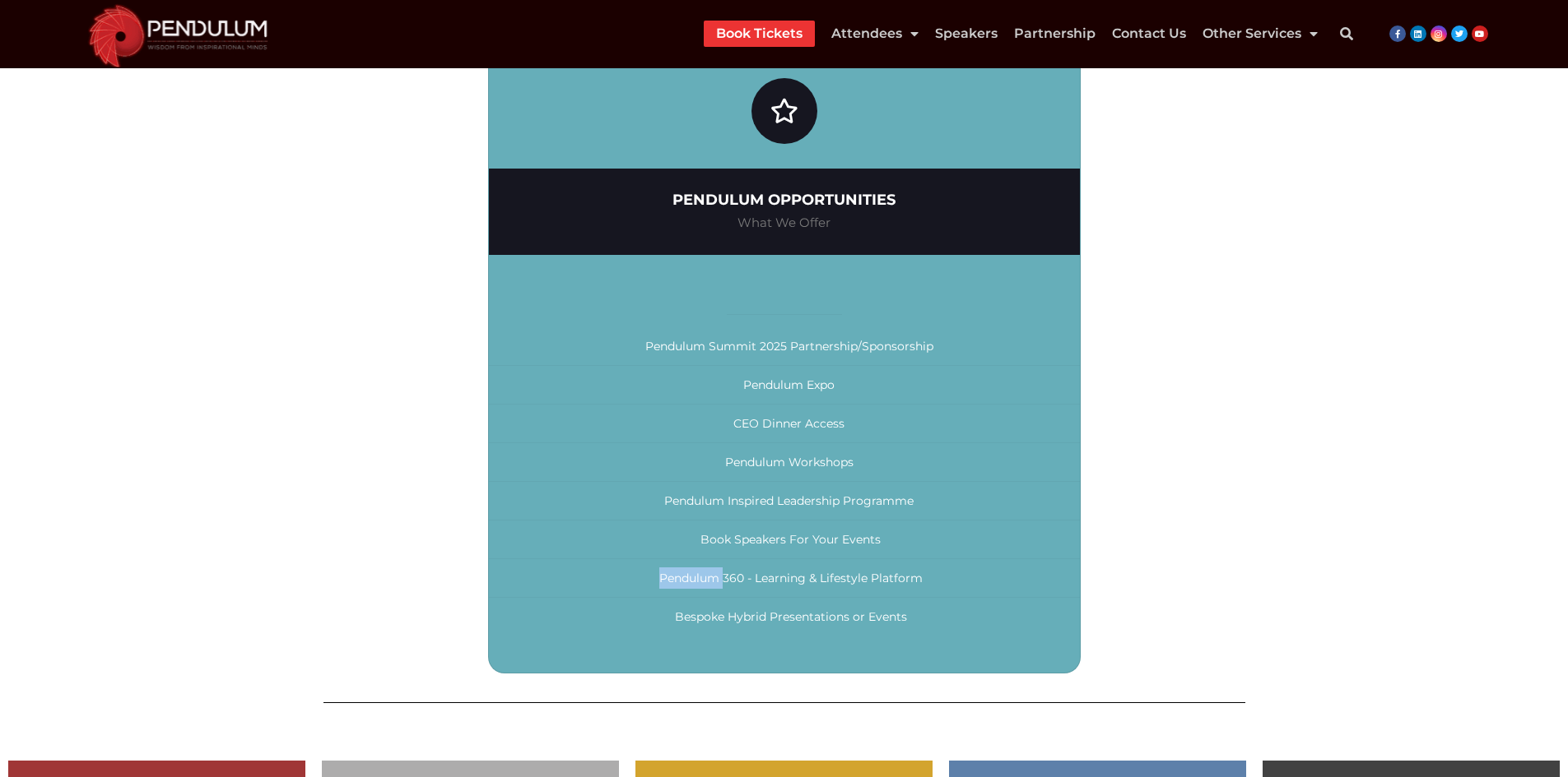
click at [703, 586] on li "Pendulum 360 - Learning & Lifestyle Platform" at bounding box center [784, 578] width 591 height 39
click at [884, 588] on li "Pendulum 360 - Learning & Lifestyle Platform" at bounding box center [784, 578] width 591 height 39
click at [703, 615] on span "Bespoke Hybrid Presentations or Events" at bounding box center [791, 616] width 232 height 15
drag, startPoint x: 703, startPoint y: 615, endPoint x: 823, endPoint y: 630, distance: 120.9
click at [703, 616] on span "Bespoke Hybrid Presentations or Events" at bounding box center [791, 616] width 232 height 15
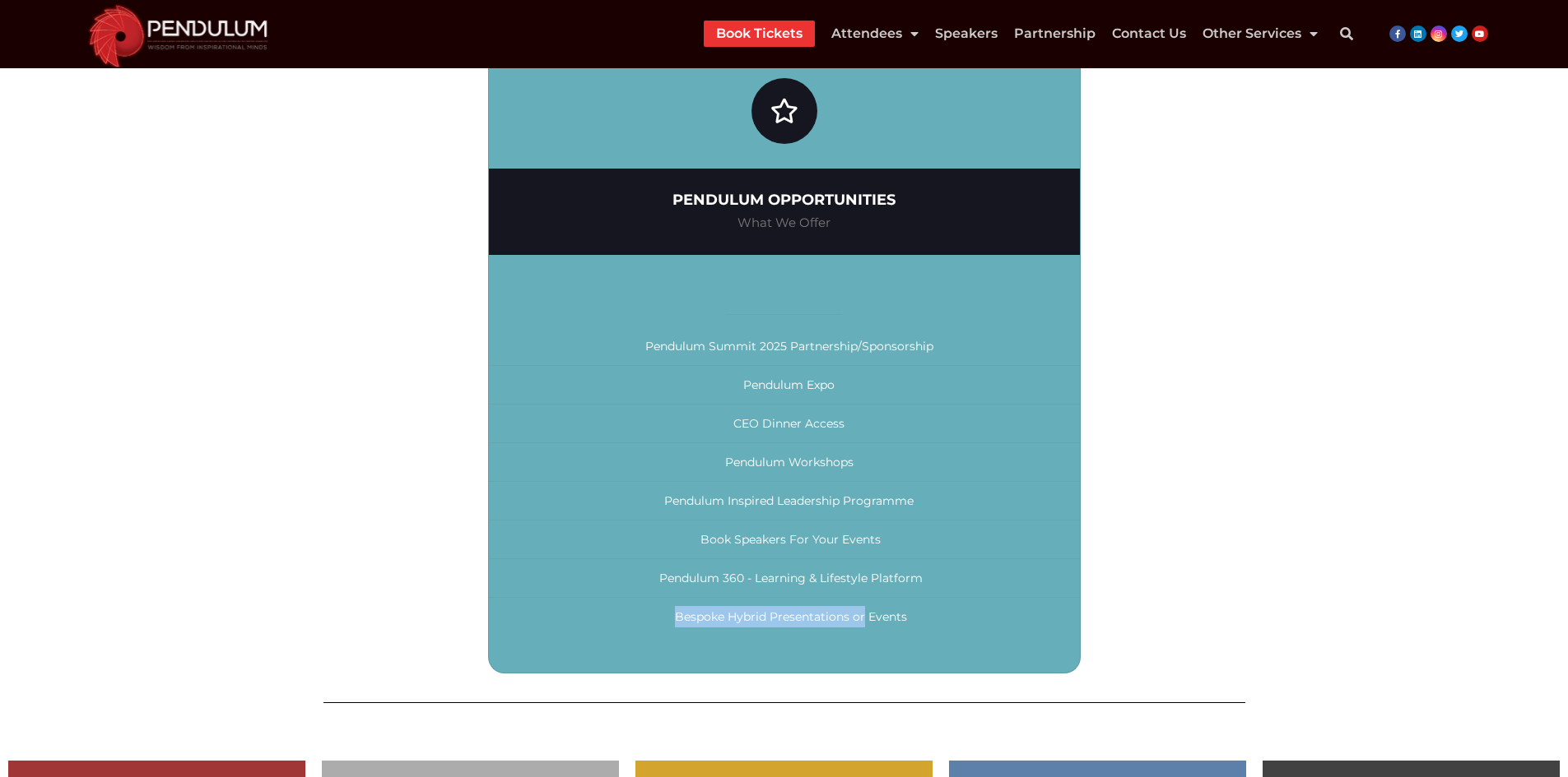
drag, startPoint x: 856, startPoint y: 627, endPoint x: 873, endPoint y: 620, distance: 18.4
click at [860, 625] on li "Bespoke Hybrid Presentations or Events" at bounding box center [784, 616] width 591 height 38
click at [894, 614] on span "Bespoke Hybrid Presentations or Events" at bounding box center [791, 616] width 232 height 15
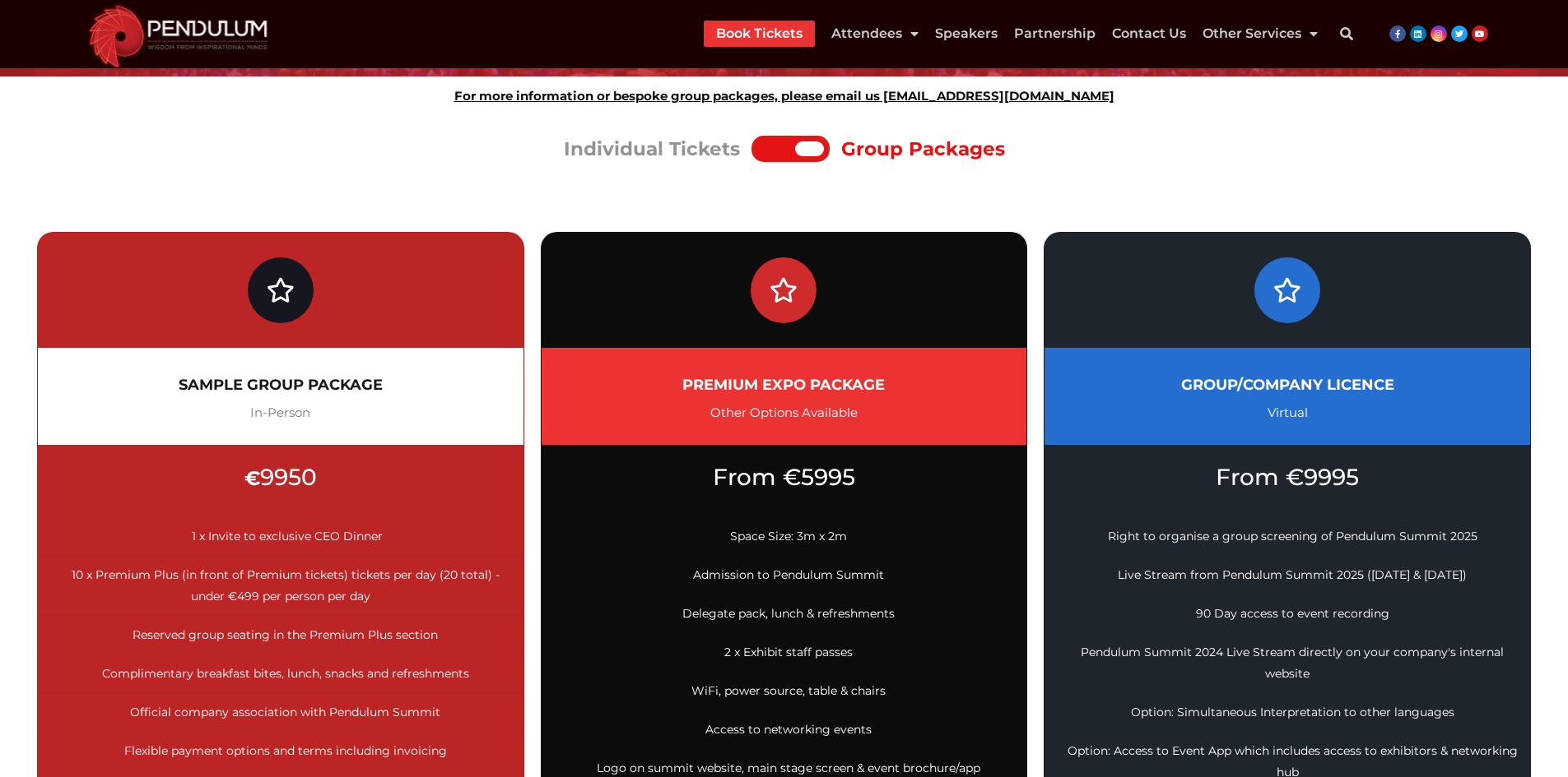
scroll to position [0, 0]
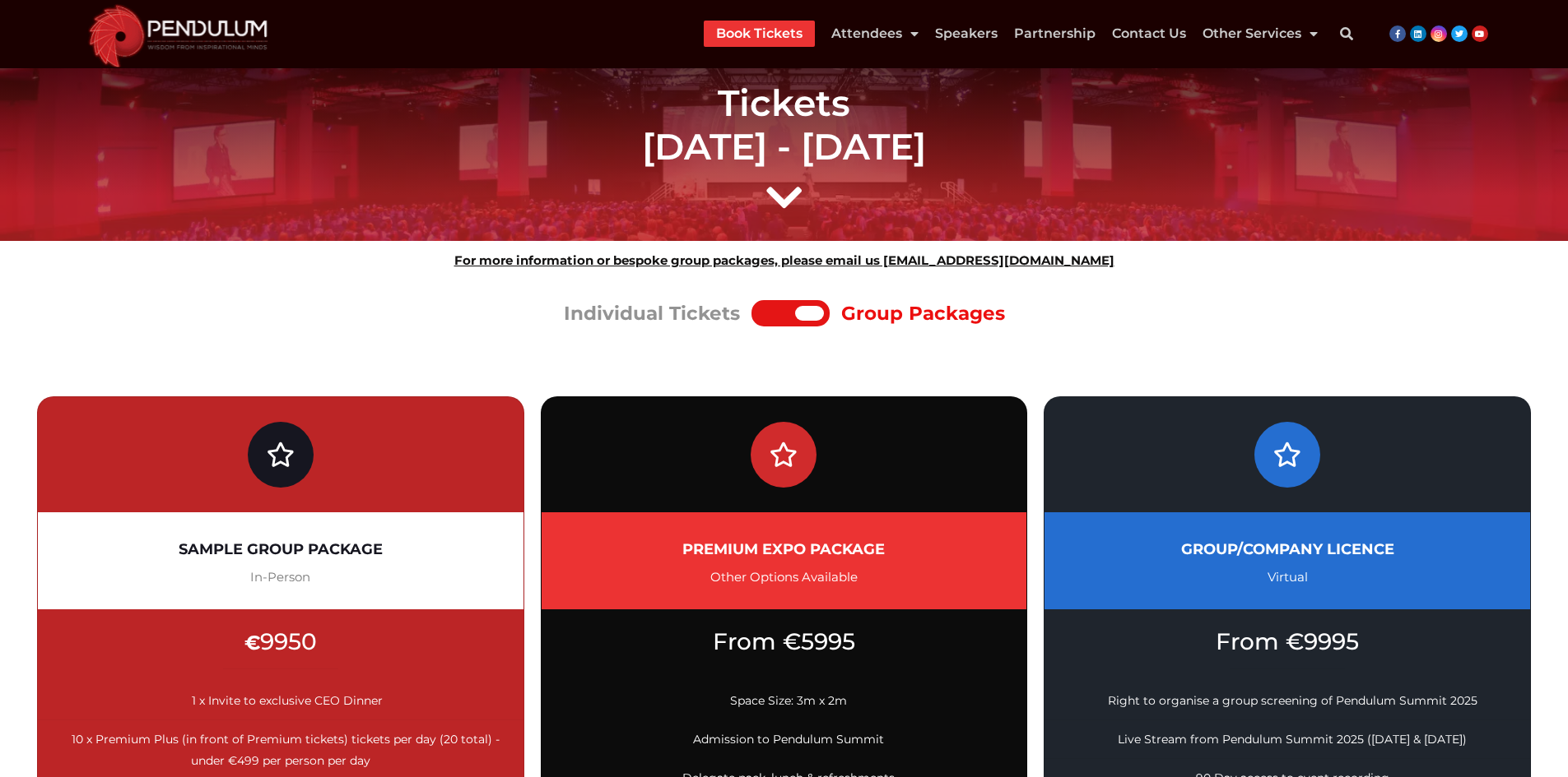
click at [783, 320] on div at bounding box center [776, 313] width 38 height 15
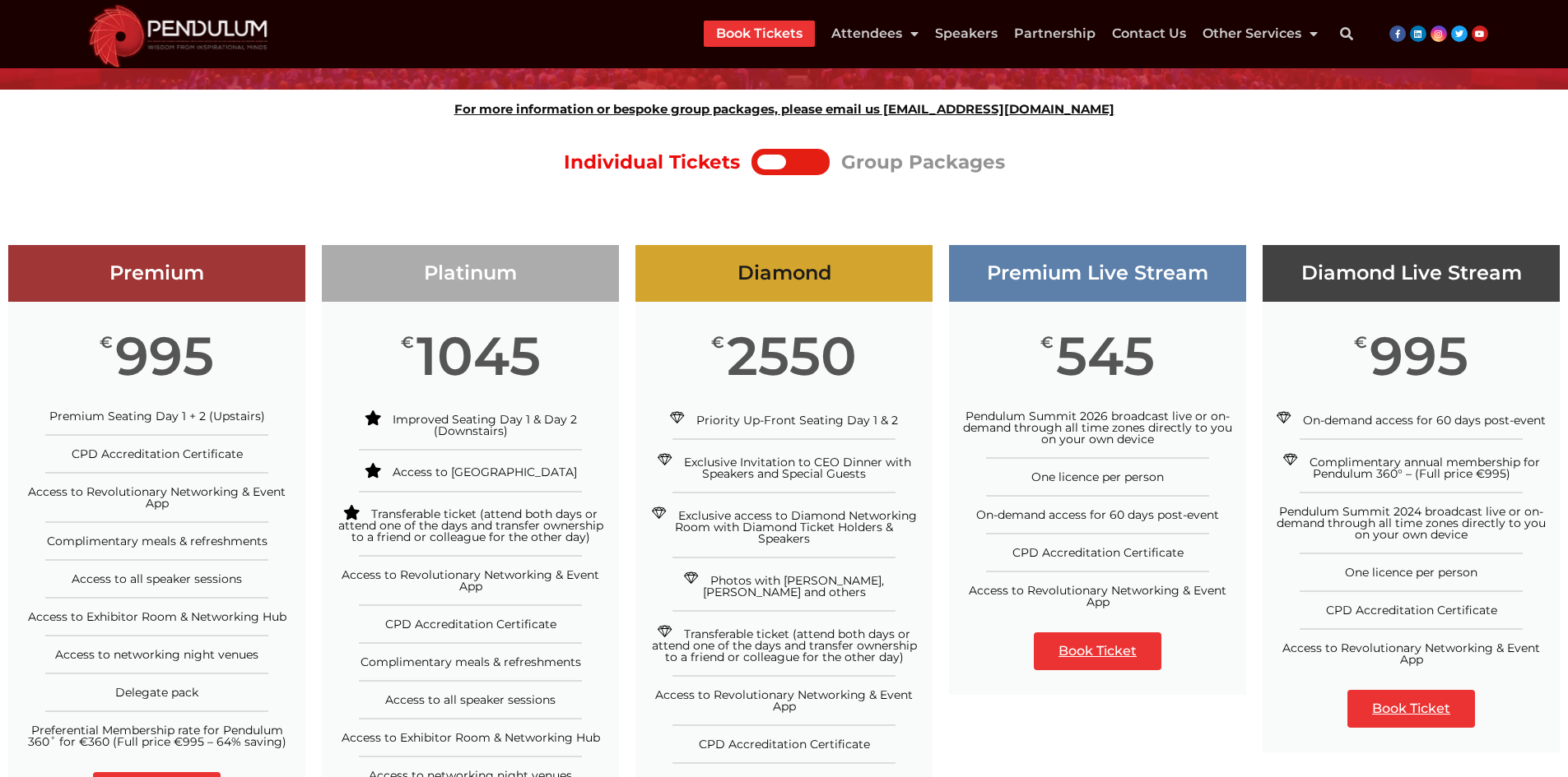
scroll to position [164, 0]
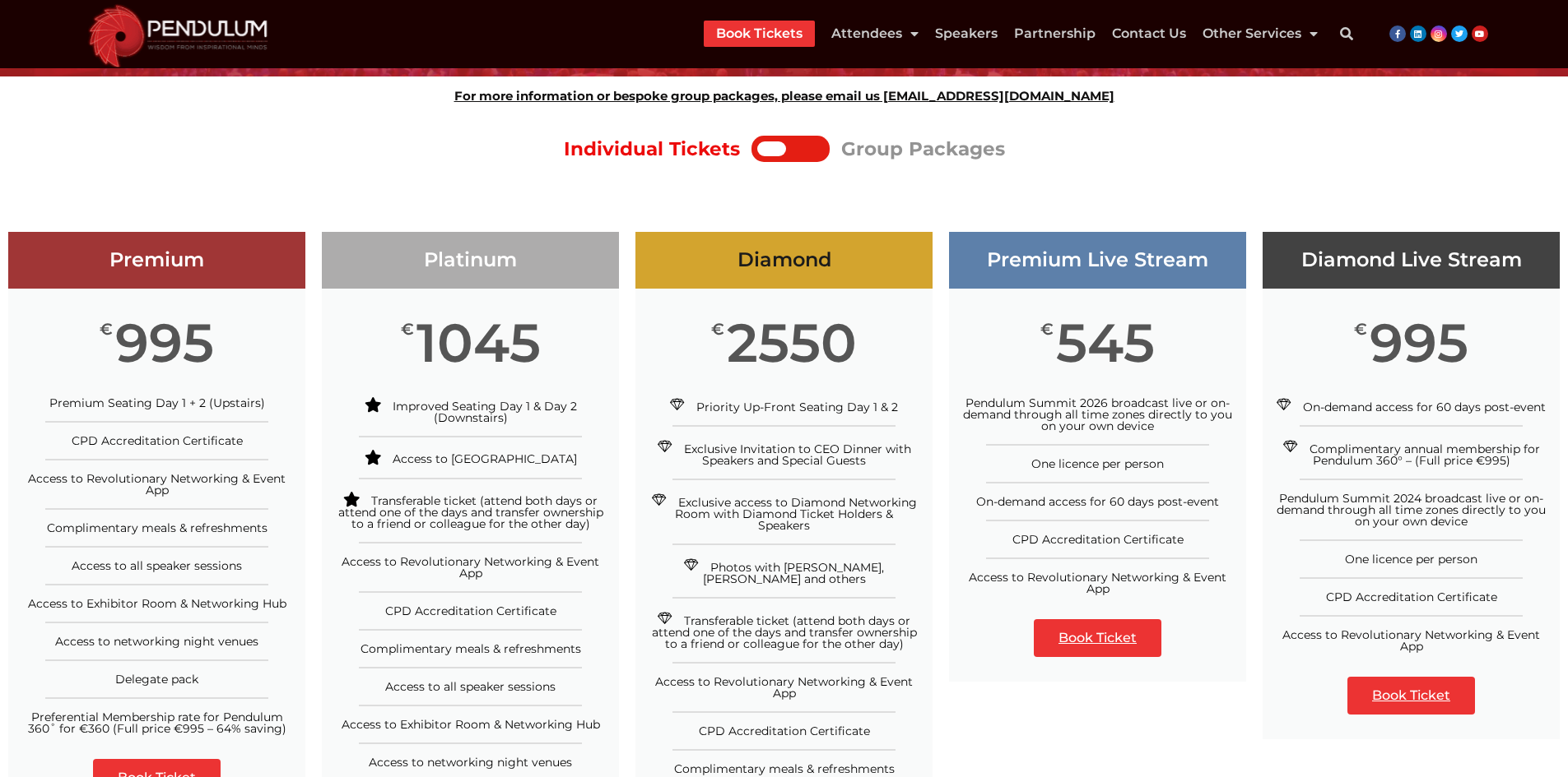
click at [141, 267] on h3 "Premium" at bounding box center [156, 260] width 297 height 24
click at [133, 329] on span "995" at bounding box center [164, 343] width 99 height 42
click at [108, 323] on span "€" at bounding box center [106, 329] width 13 height 17
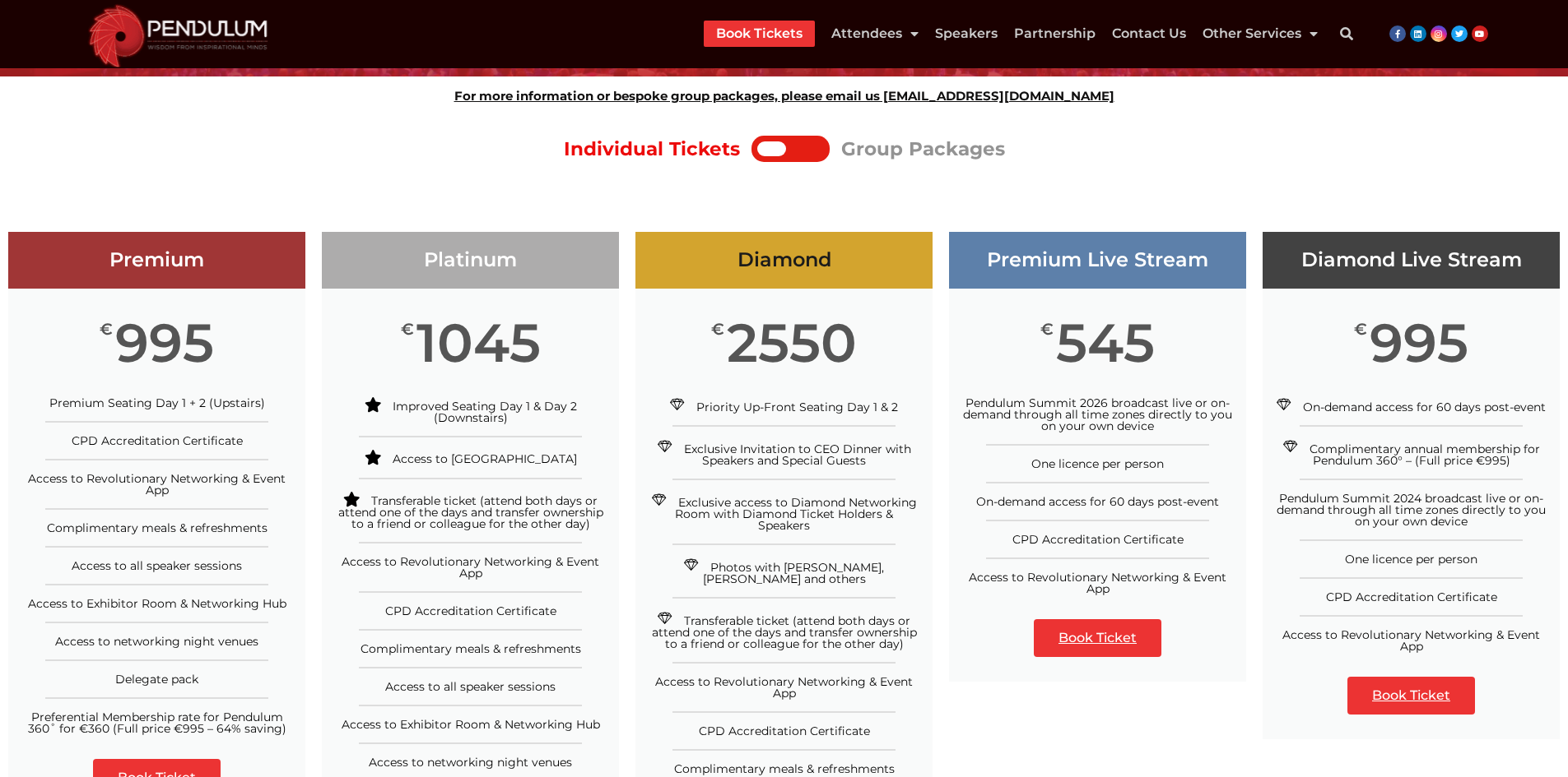
click at [103, 331] on span "€" at bounding box center [106, 329] width 13 height 17
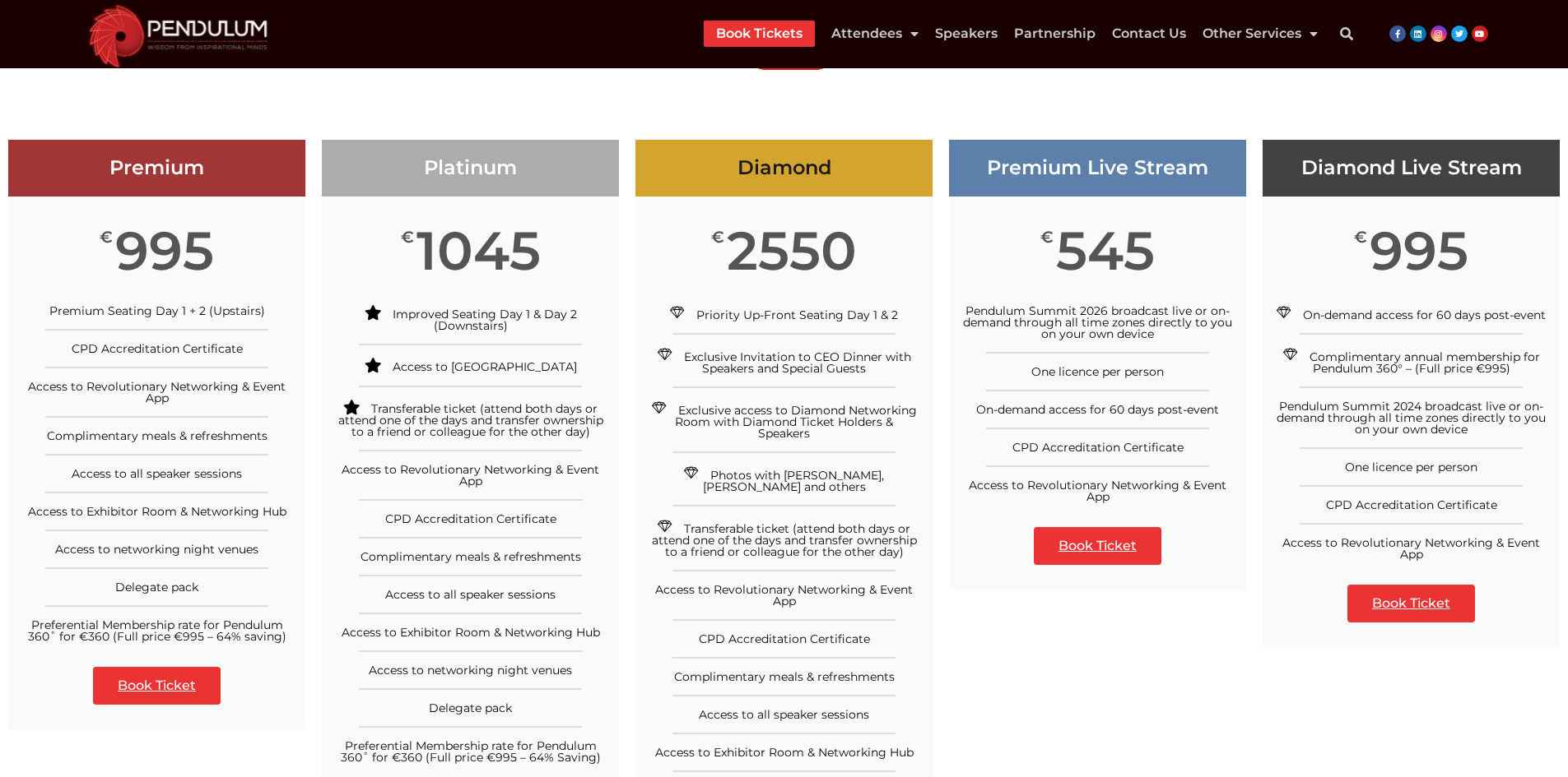
scroll to position [246, 0]
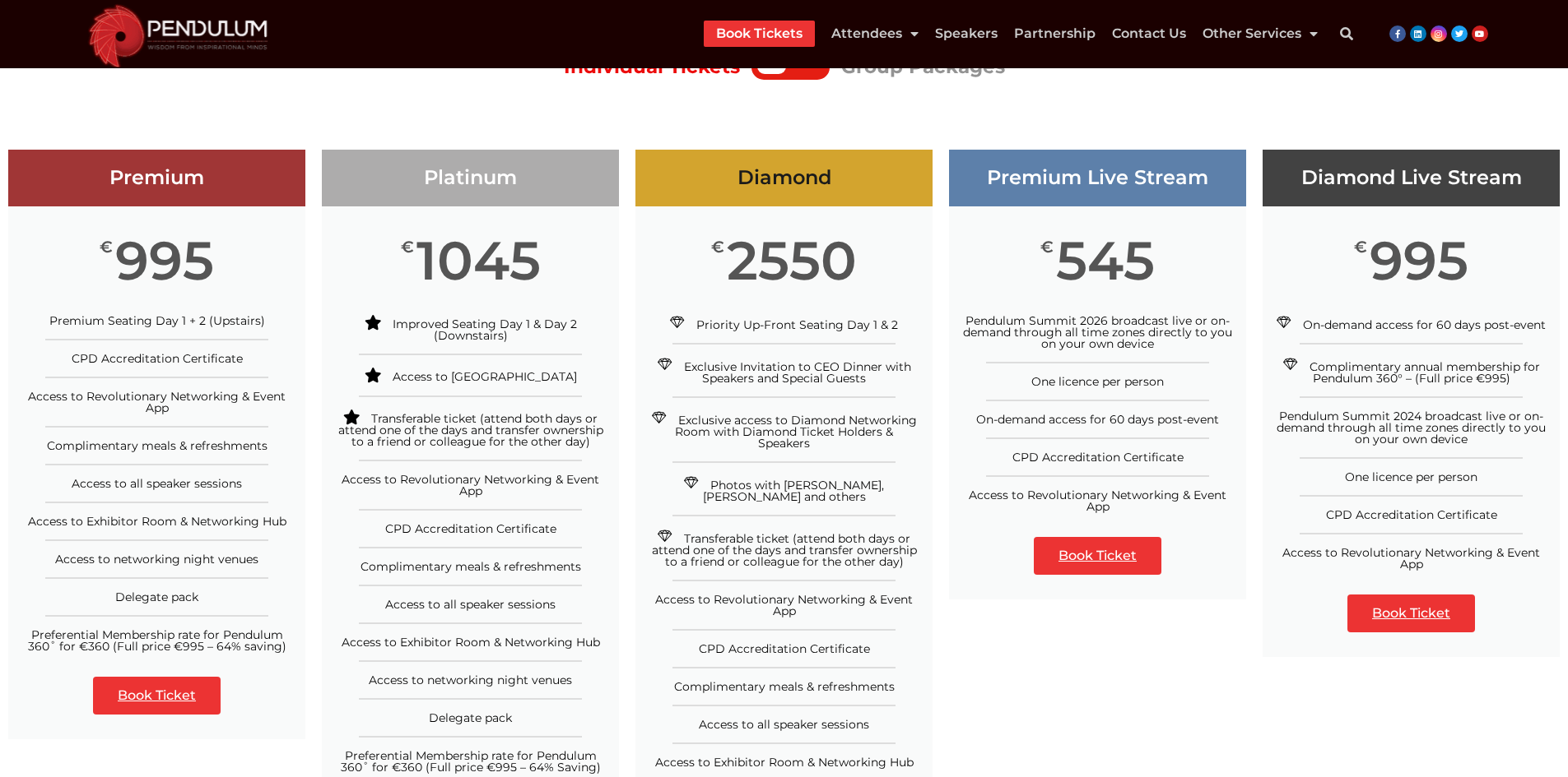
click at [84, 309] on div "€ 995" at bounding box center [156, 260] width 297 height 109
click at [108, 324] on span "Premium Seating Day 1 + 2 (Upstairs)" at bounding box center [157, 321] width 216 height 15
click at [90, 323] on span "Premium Seating Day 1 + 2 (Upstairs)" at bounding box center [157, 321] width 216 height 15
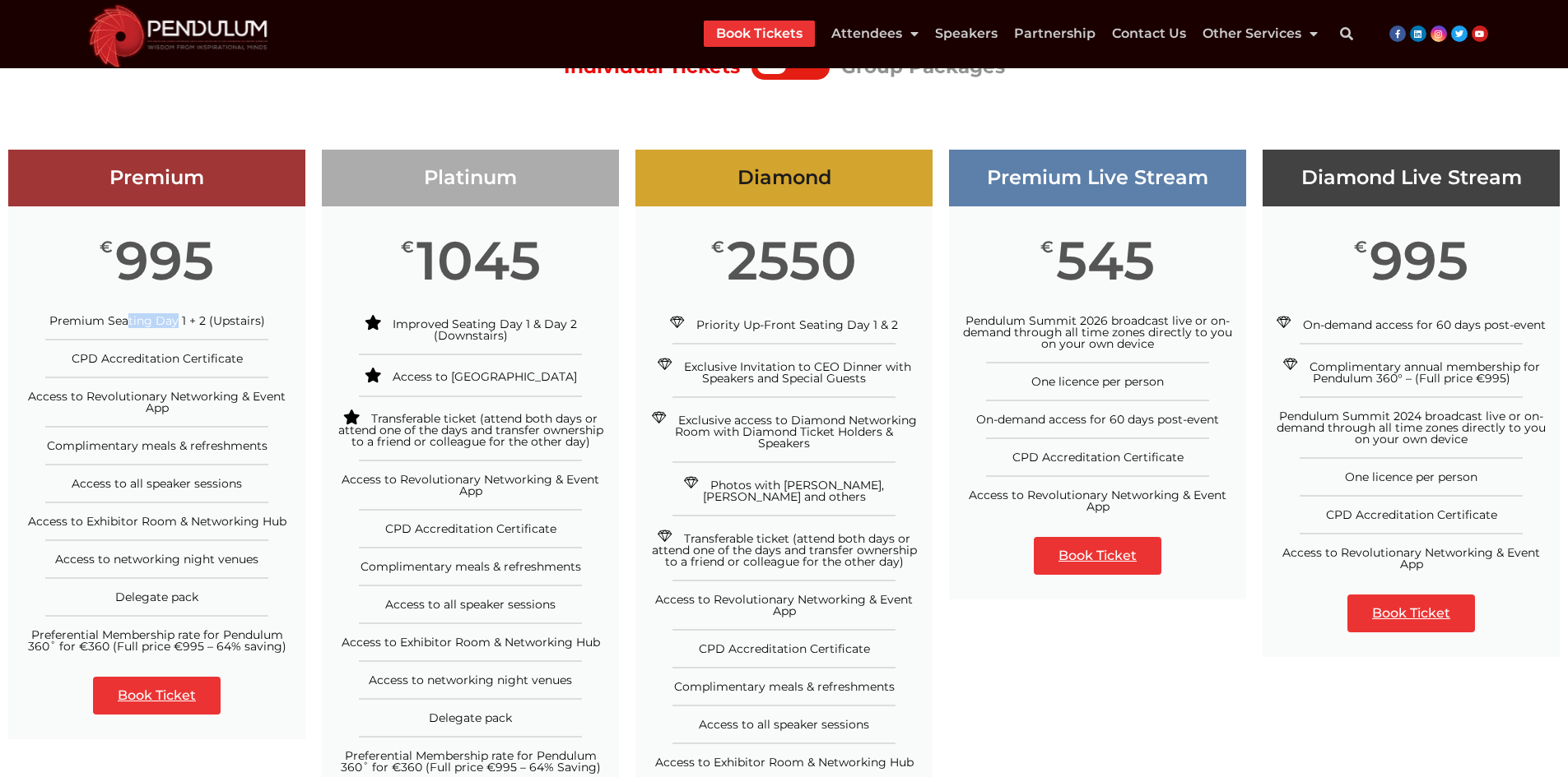
drag, startPoint x: 227, startPoint y: 321, endPoint x: 240, endPoint y: 319, distance: 13.2
click at [234, 320] on span "Premium Seating Day 1 + 2 (Upstairs)" at bounding box center [157, 321] width 216 height 15
click at [292, 321] on div "Premium Seating Day 1 + 2 (Upstairs)" at bounding box center [156, 321] width 272 height 11
click at [82, 358] on span "CPD Accreditation Certificate" at bounding box center [157, 358] width 171 height 15
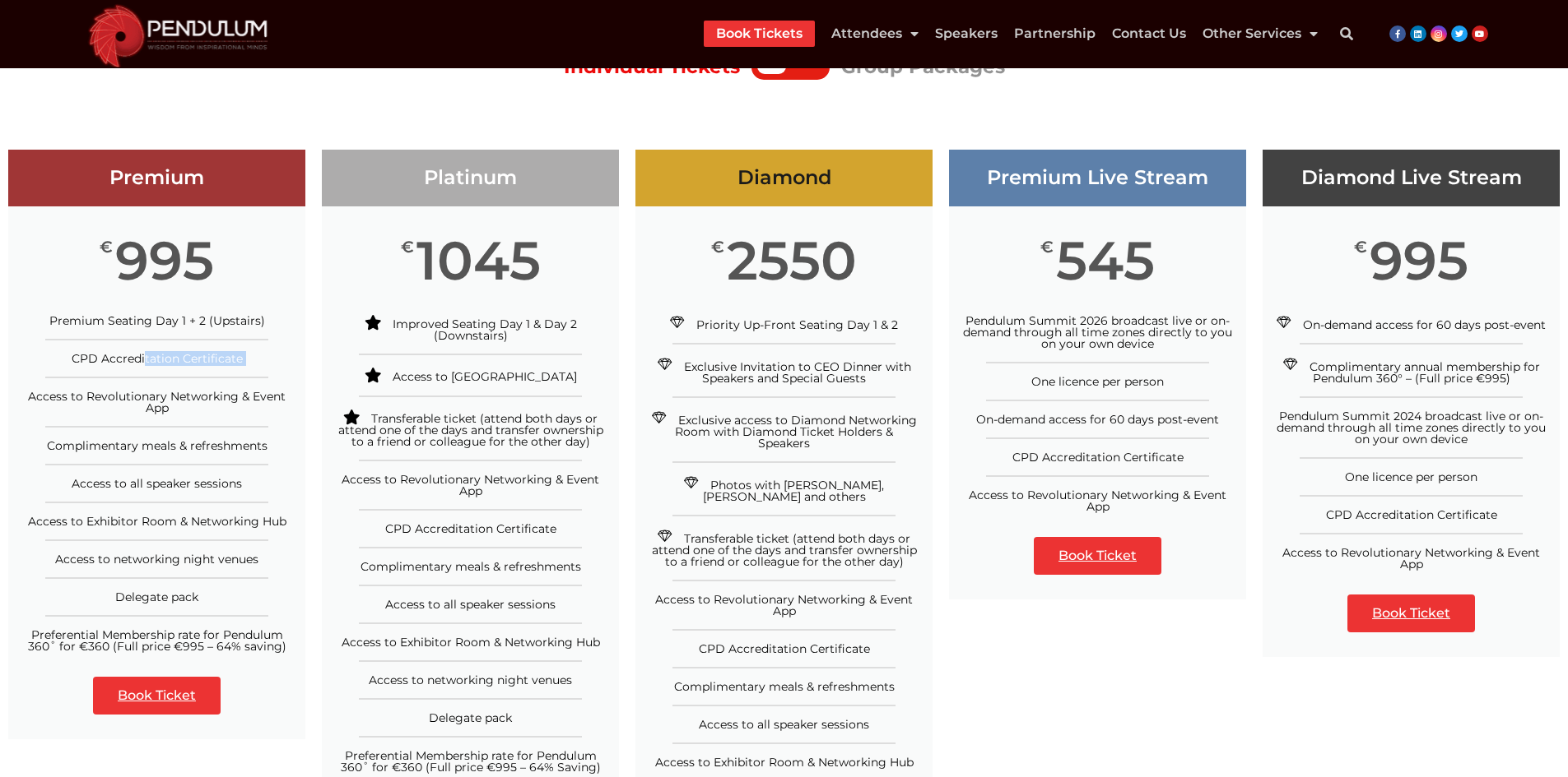
drag, startPoint x: 246, startPoint y: 358, endPoint x: 270, endPoint y: 354, distance: 24.3
click at [248, 358] on div "CPD Accreditation Certificate" at bounding box center [156, 358] width 272 height 11
click at [56, 396] on span "Access to Revolutionary Networking & Event App" at bounding box center [157, 403] width 258 height 26
drag, startPoint x: 56, startPoint y: 396, endPoint x: 143, endPoint y: 403, distance: 87.3
click at [57, 396] on span "Access to Revolutionary Networking & Event App" at bounding box center [157, 403] width 258 height 26
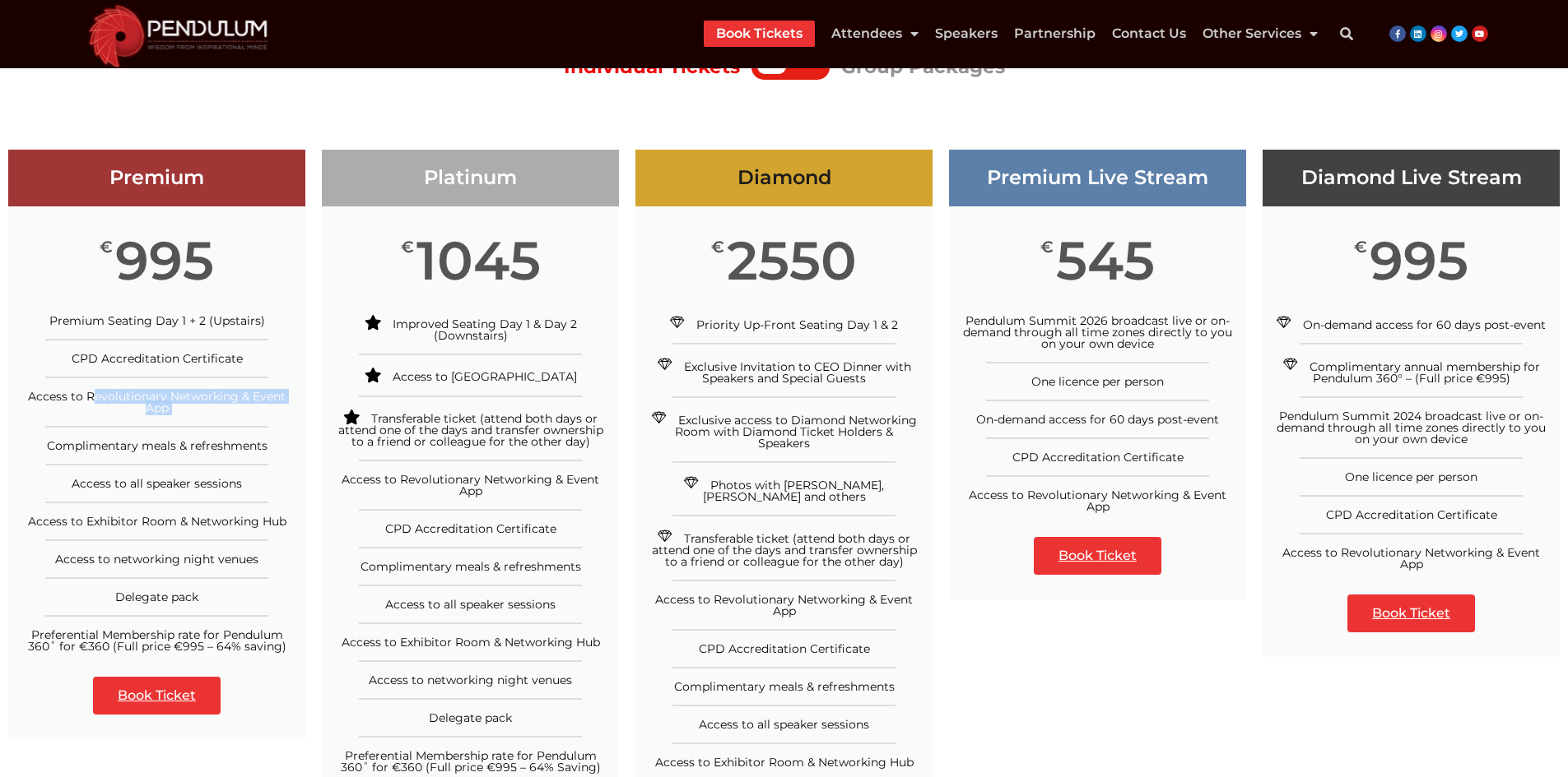
click at [201, 411] on div "Access to Revolutionary Networking & Event App" at bounding box center [156, 402] width 272 height 23
click at [87, 450] on span "Complimentary meals & refreshments" at bounding box center [157, 446] width 221 height 15
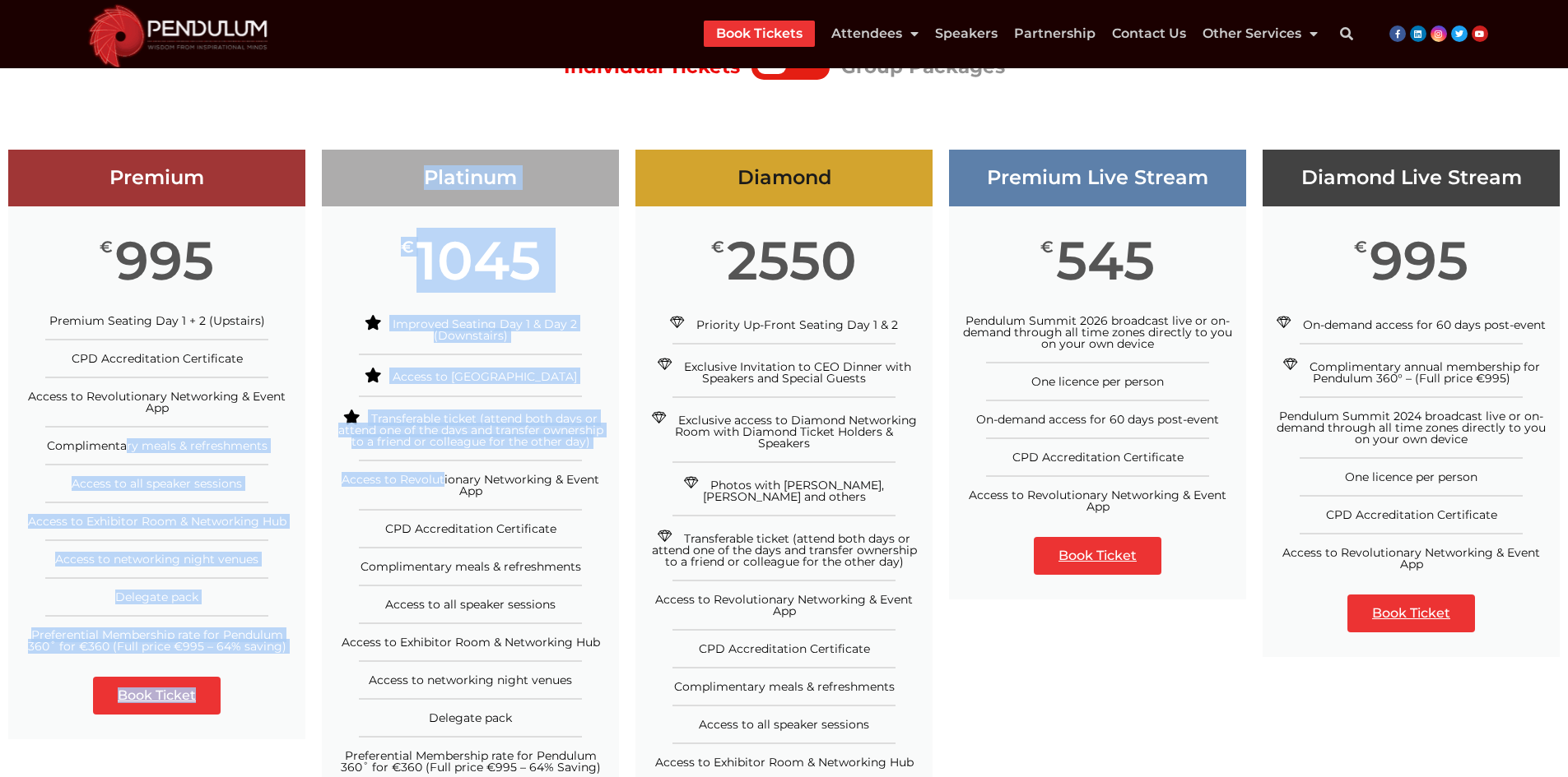
click at [328, 449] on ul "Improved Seating Day 1 & Day 2 (Downstairs) Access to Platinum Room Transferabl…" at bounding box center [470, 544] width 297 height 458
click at [259, 431] on li "Complimentary meals & refreshments" at bounding box center [156, 439] width 297 height 26
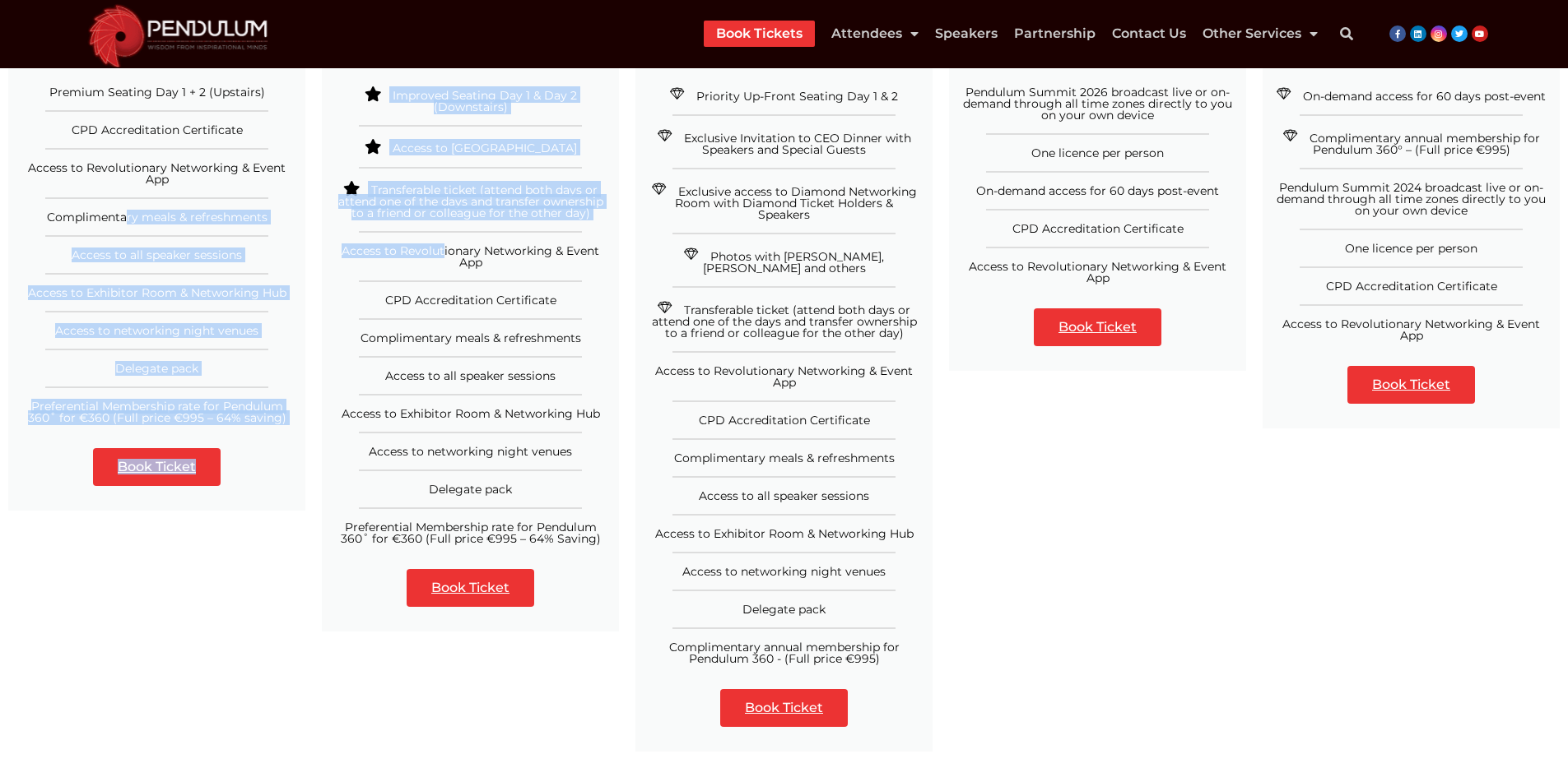
scroll to position [494, 0]
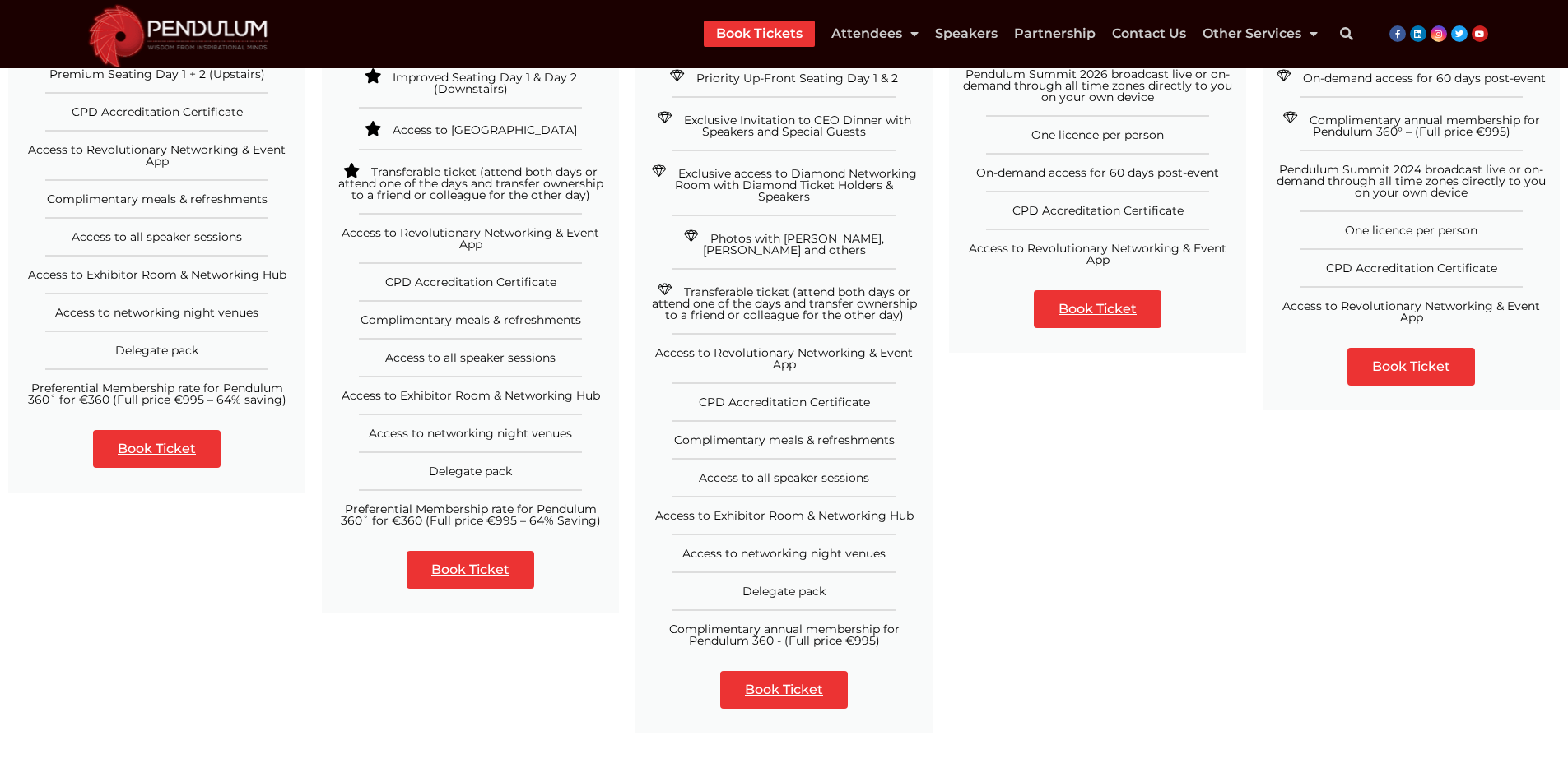
click at [91, 249] on ul "Premium Seating Day 1 + 2 (Upstairs) CPD Accreditation Certificate Access to Re…" at bounding box center [156, 237] width 297 height 337
click at [95, 240] on span "Access to all speaker sessions" at bounding box center [156, 237] width 170 height 15
drag, startPoint x: 179, startPoint y: 240, endPoint x: 206, endPoint y: 240, distance: 27.0
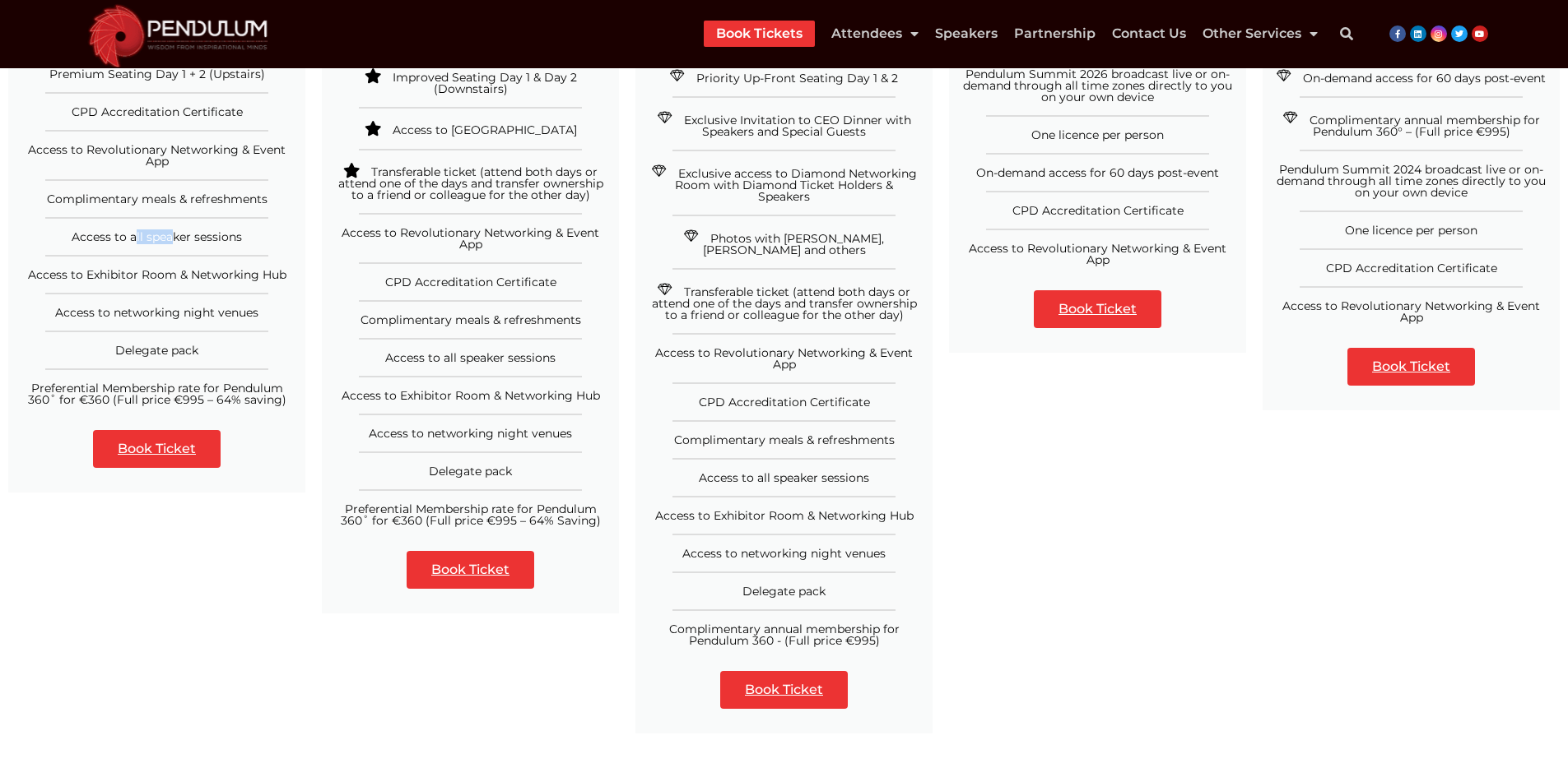
click at [183, 240] on span "Access to all speaker sessions" at bounding box center [156, 237] width 170 height 15
click at [213, 240] on span "Access to all speaker sessions" at bounding box center [156, 237] width 170 height 15
click at [53, 275] on span "Access to Exhibitor Room & Networking Hub" at bounding box center [157, 275] width 259 height 15
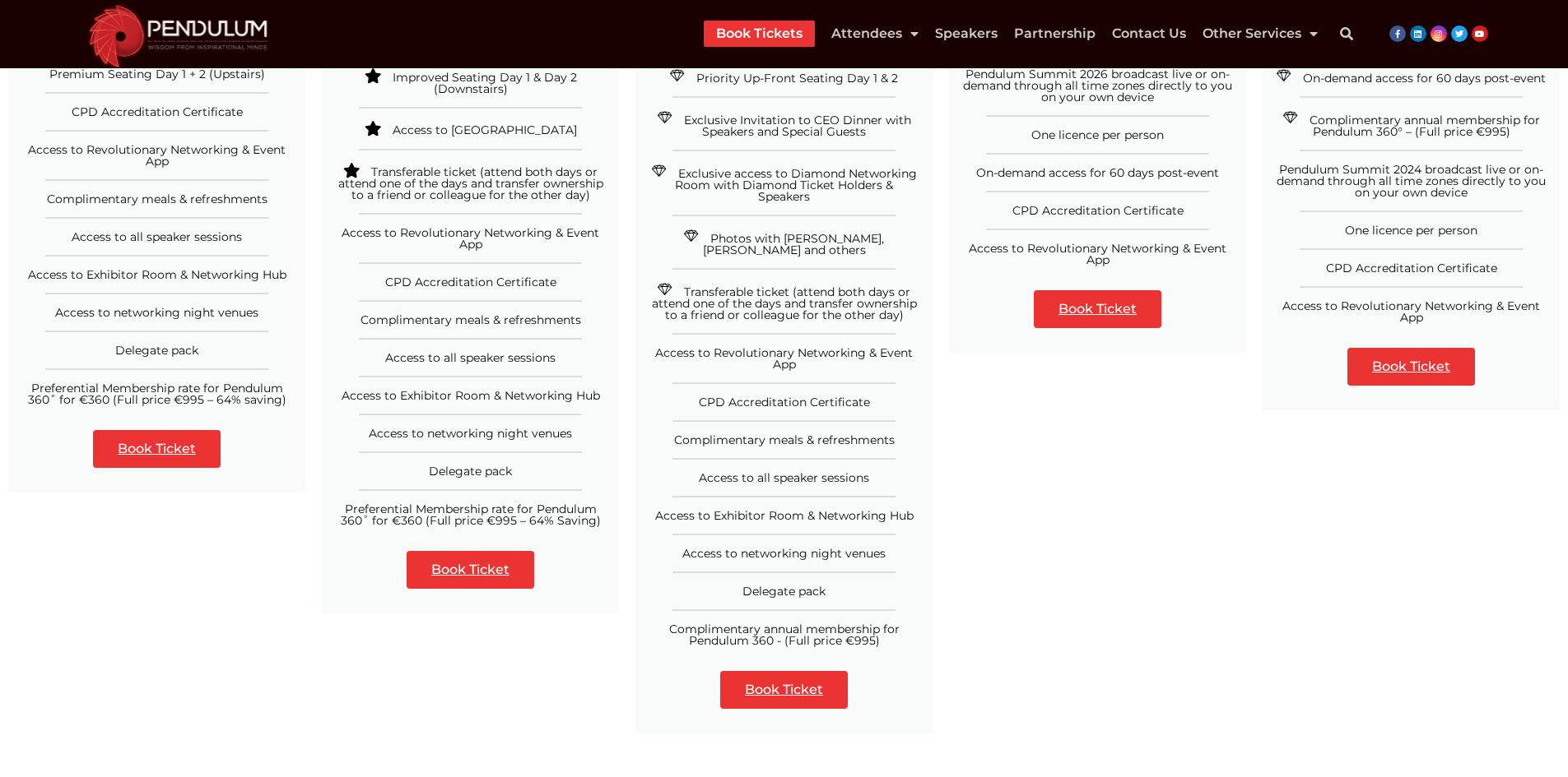
click at [84, 315] on span "Access to networking night venues" at bounding box center [156, 313] width 203 height 15
click at [251, 316] on span "Access to networking night venues" at bounding box center [156, 313] width 203 height 15
click at [131, 352] on span "Delegate pack" at bounding box center [156, 350] width 83 height 15
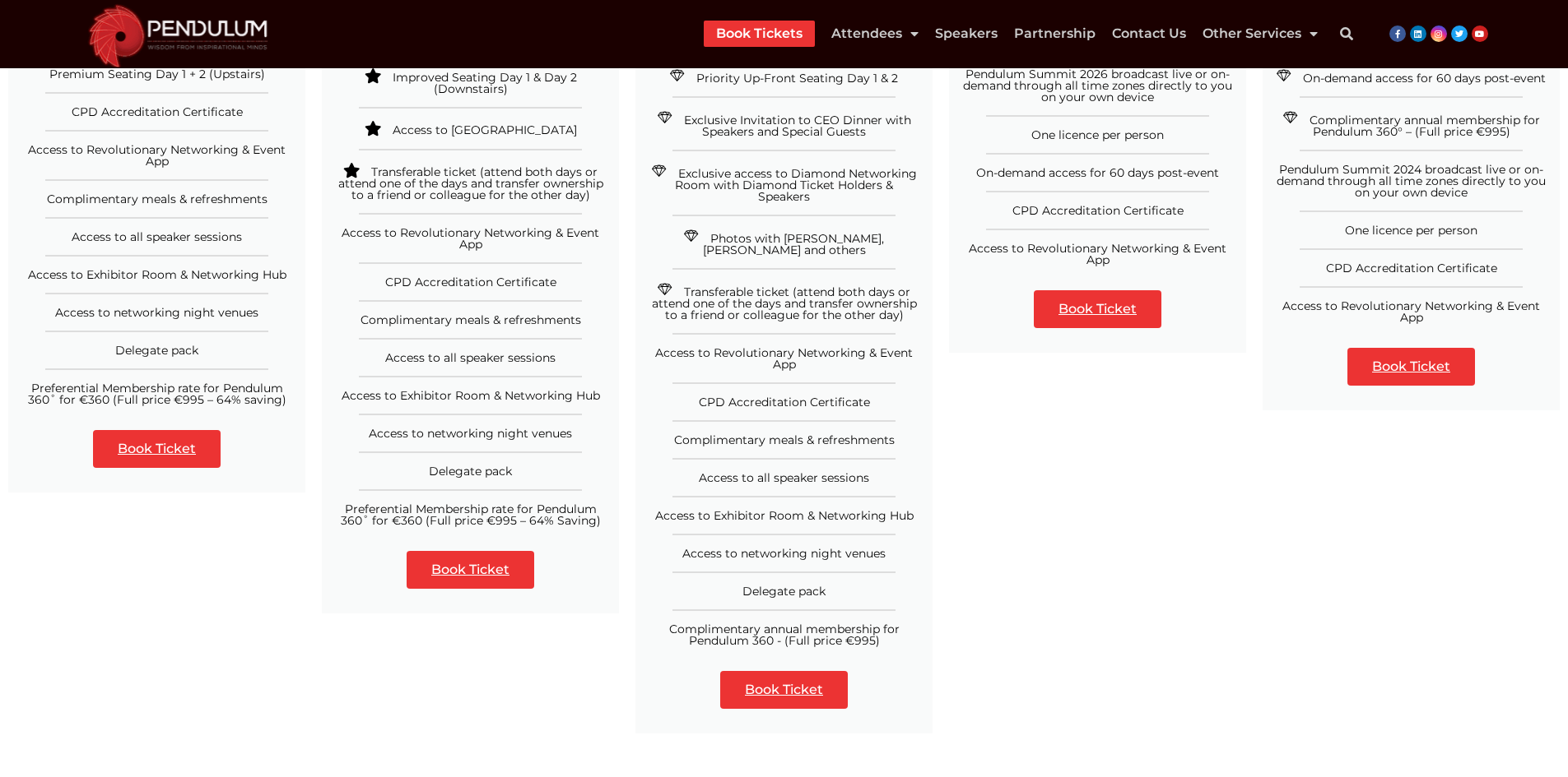
click at [176, 347] on span "Delegate pack" at bounding box center [156, 350] width 83 height 15
click at [45, 387] on span "Preferential Membership rate for Pendulum 360˚ for €360 (Full price €995 – 64% …" at bounding box center [157, 394] width 259 height 26
click at [46, 387] on span "Preferential Membership rate for Pendulum 360˚ for €360 (Full price €995 – 64% …" at bounding box center [157, 394] width 259 height 26
click at [287, 398] on div "Preferential Membership rate for Pendulum 360˚ for €360 (Full price €995 – 64% …" at bounding box center [156, 394] width 272 height 23
click at [186, 458] on link "Book Ticket" at bounding box center [156, 449] width 127 height 38
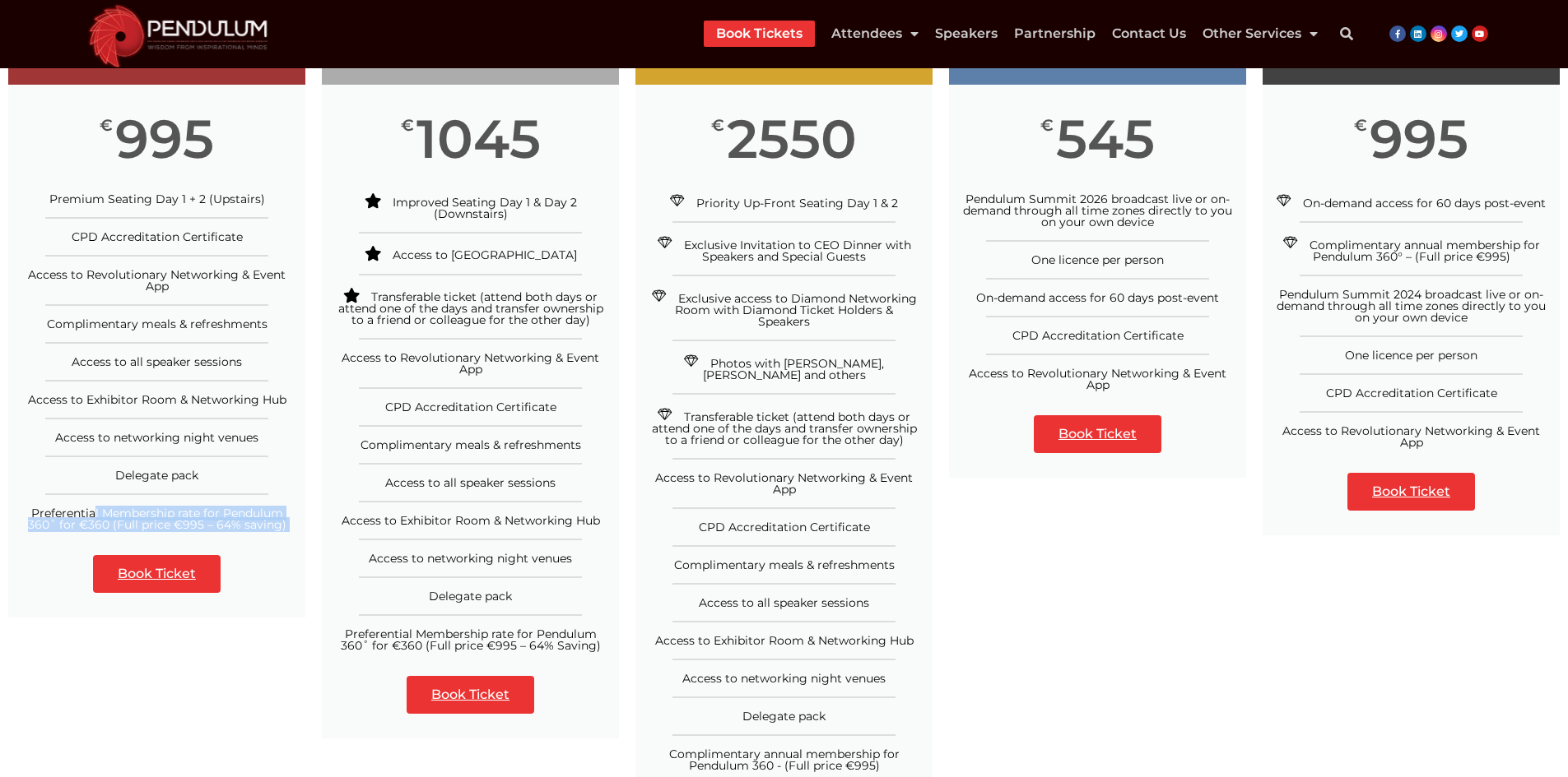
scroll to position [164, 0]
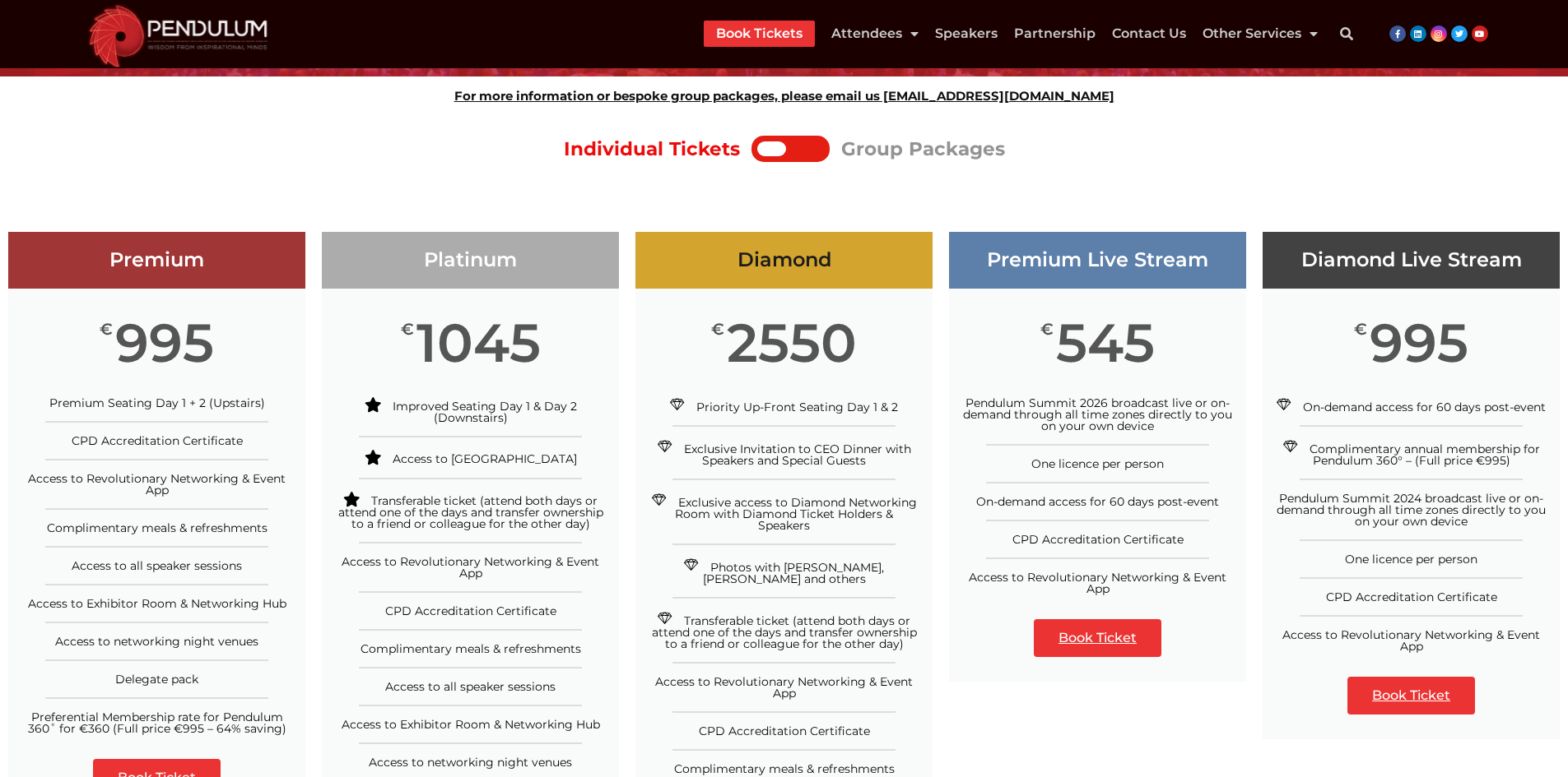
click at [443, 268] on h3 "Platinum" at bounding box center [470, 260] width 297 height 24
click at [445, 268] on h3 "Platinum" at bounding box center [470, 260] width 297 height 24
drag, startPoint x: 401, startPoint y: 328, endPoint x: 478, endPoint y: 349, distance: 79.8
click at [478, 349] on div "€ 1045" at bounding box center [470, 343] width 297 height 109
click at [498, 341] on span "1045" at bounding box center [478, 343] width 125 height 42
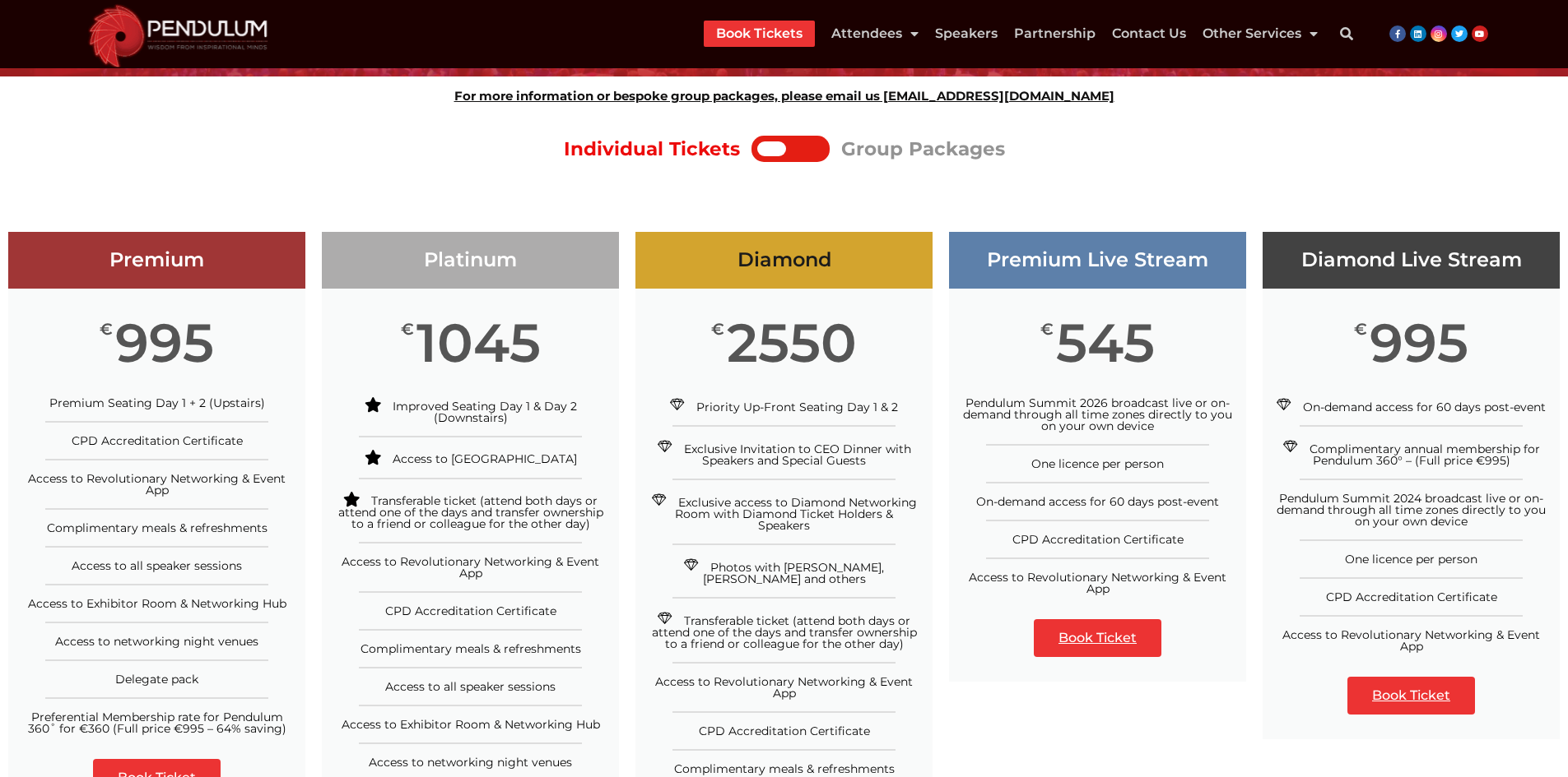
click at [517, 338] on span "1045" at bounding box center [478, 343] width 125 height 42
click at [519, 337] on span "1045" at bounding box center [478, 343] width 125 height 42
click at [523, 337] on span "1045" at bounding box center [478, 343] width 125 height 42
click at [537, 335] on span "1045" at bounding box center [478, 343] width 125 height 42
drag, startPoint x: 526, startPoint y: 422, endPoint x: 393, endPoint y: 413, distance: 133.3
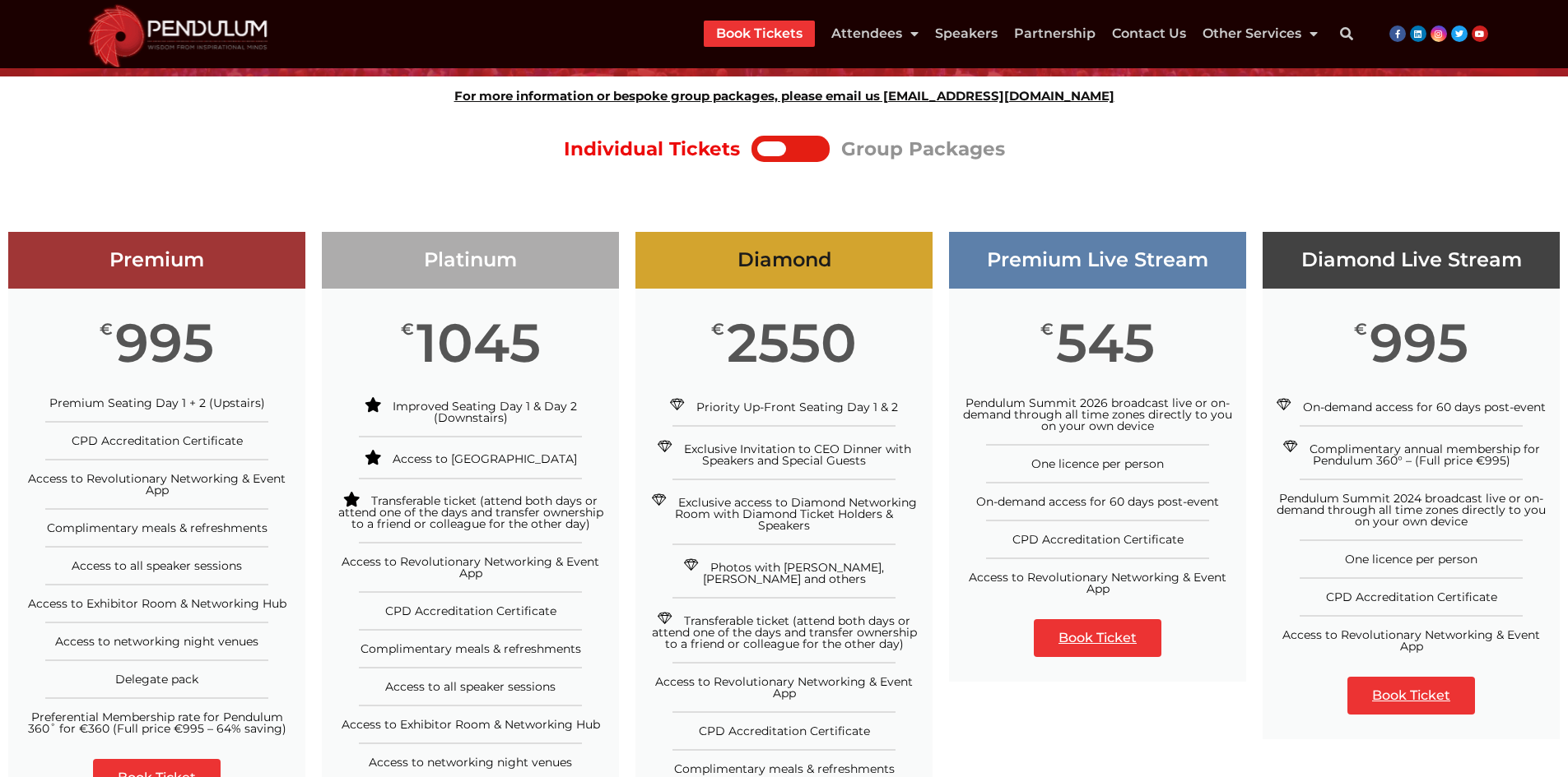
click at [385, 412] on div "Improved Seating Day 1 & Day 2 (Downstairs)" at bounding box center [470, 411] width 272 height 26
click at [427, 463] on span "Access to [GEOGRAPHIC_DATA]" at bounding box center [484, 458] width 185 height 15
drag, startPoint x: 427, startPoint y: 463, endPoint x: 467, endPoint y: 463, distance: 40.0
click at [428, 463] on span "Access to [GEOGRAPHIC_DATA]" at bounding box center [484, 458] width 185 height 15
click at [511, 460] on span "Access to [GEOGRAPHIC_DATA]" at bounding box center [484, 458] width 185 height 15
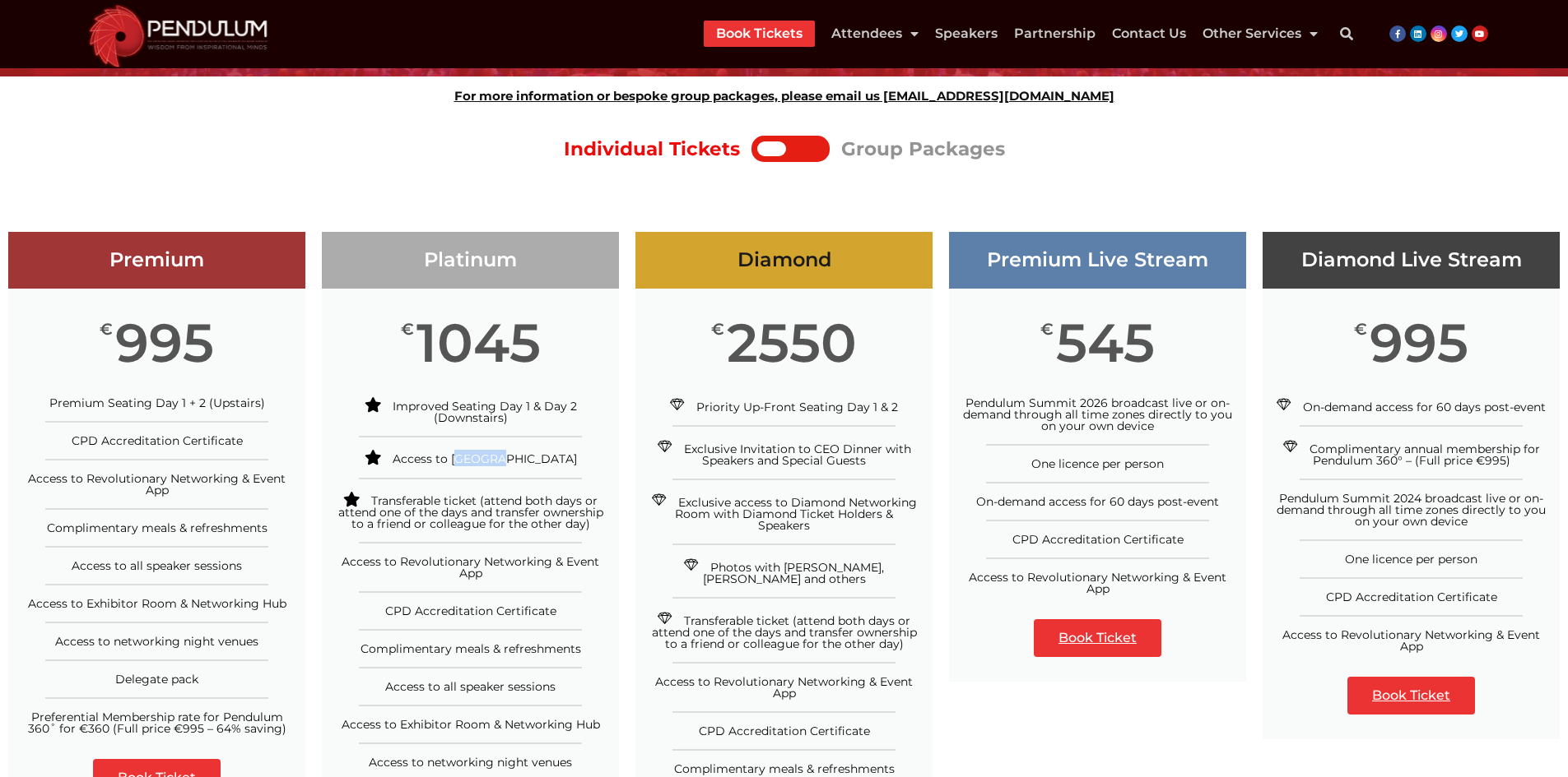
click at [535, 460] on span "Access to [GEOGRAPHIC_DATA]" at bounding box center [484, 458] width 185 height 15
click at [399, 502] on span "Transferable ticket (attend both days or attend one of the days and transfer ow…" at bounding box center [471, 512] width 265 height 38
click at [594, 525] on div "Transferable ticket (attend both days or attend one of the days and transfer ow…" at bounding box center [470, 510] width 272 height 38
click at [375, 562] on span "Access to Revolutionary Networking & Event App" at bounding box center [471, 568] width 258 height 26
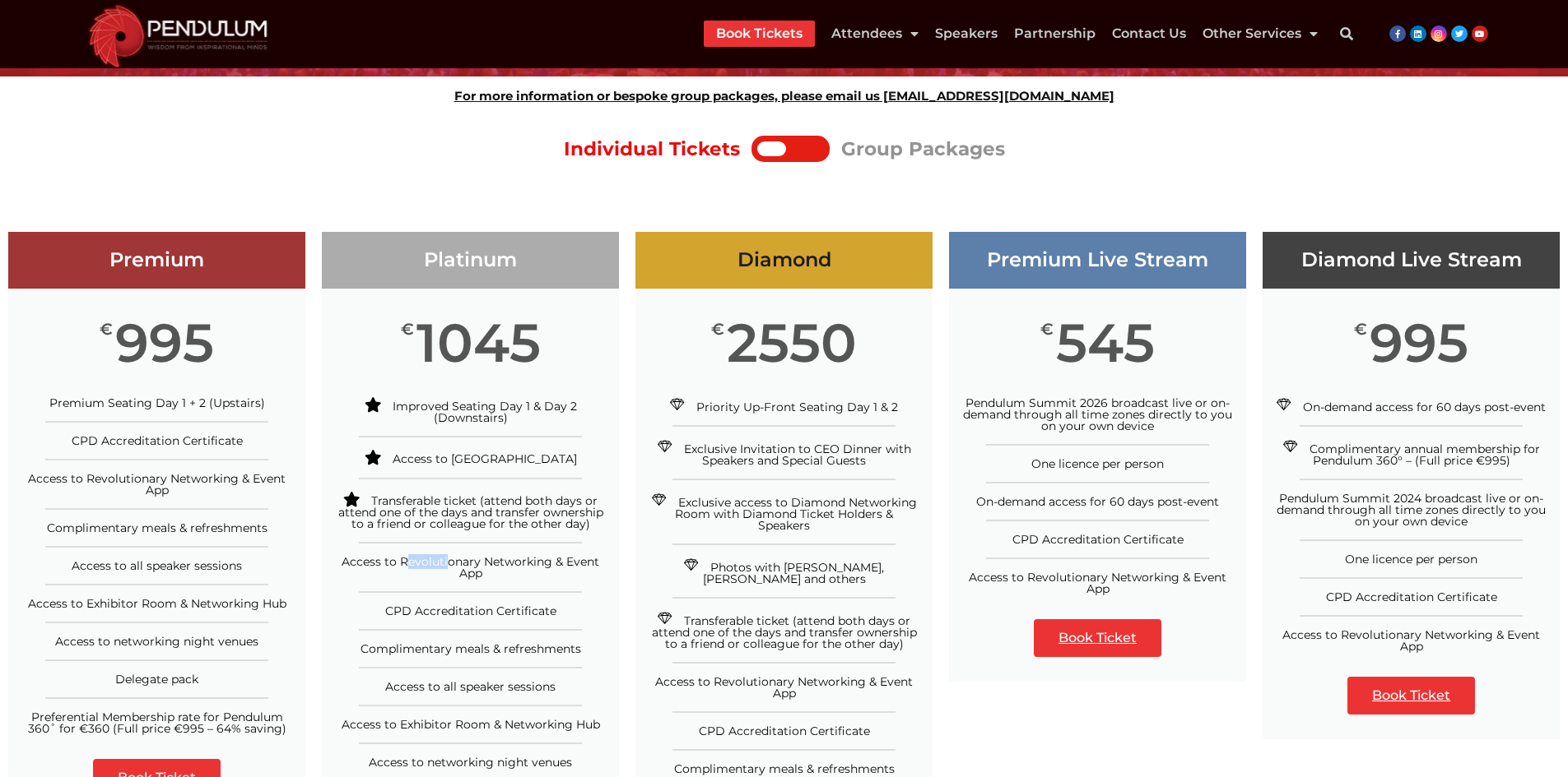
click at [374, 563] on span "Access to Revolutionary Networking & Event App" at bounding box center [471, 568] width 258 height 26
click at [496, 566] on span "Access to Revolutionary Networking & Event App" at bounding box center [471, 568] width 258 height 26
click at [497, 566] on span "Access to Revolutionary Networking & Event App" at bounding box center [471, 568] width 258 height 26
click at [485, 573] on div "Access to Revolutionary Networking & Event App" at bounding box center [470, 568] width 272 height 23
click at [398, 613] on span "CPD Accreditation Certificate" at bounding box center [471, 611] width 171 height 15
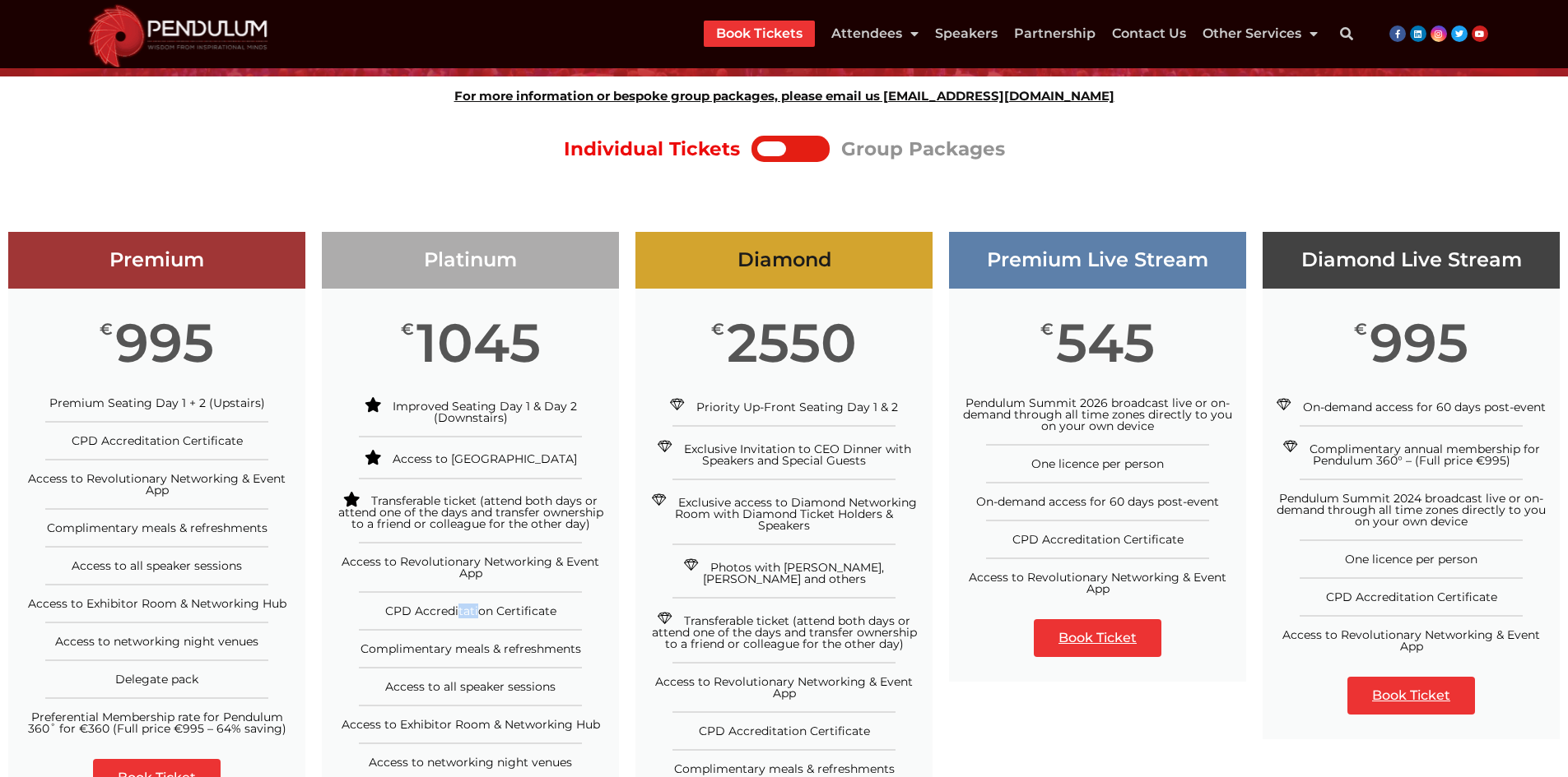
click at [398, 613] on span "CPD Accreditation Certificate" at bounding box center [471, 611] width 171 height 15
click at [536, 613] on span "CPD Accreditation Certificate" at bounding box center [471, 611] width 171 height 15
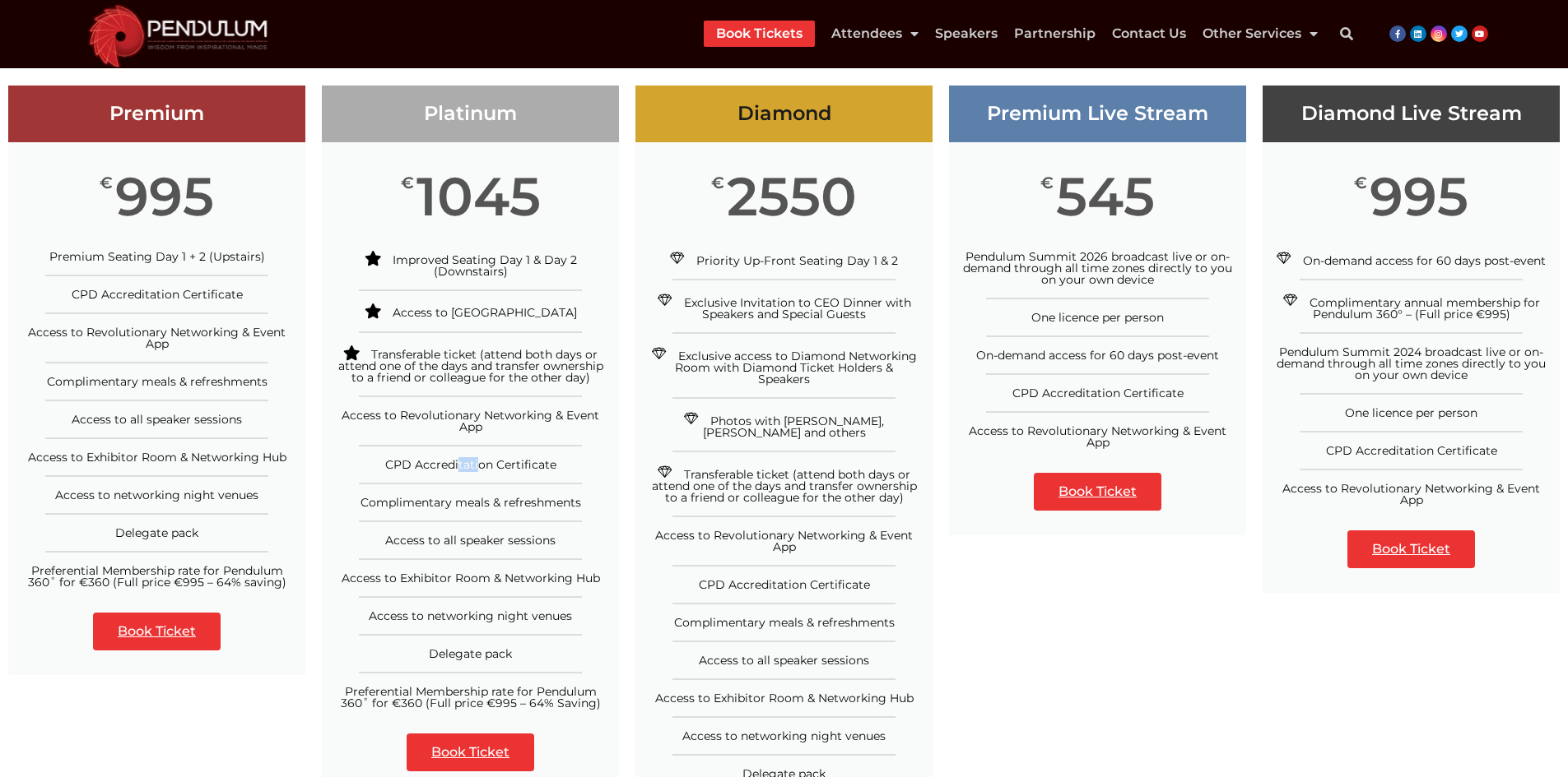
scroll to position [329, 0]
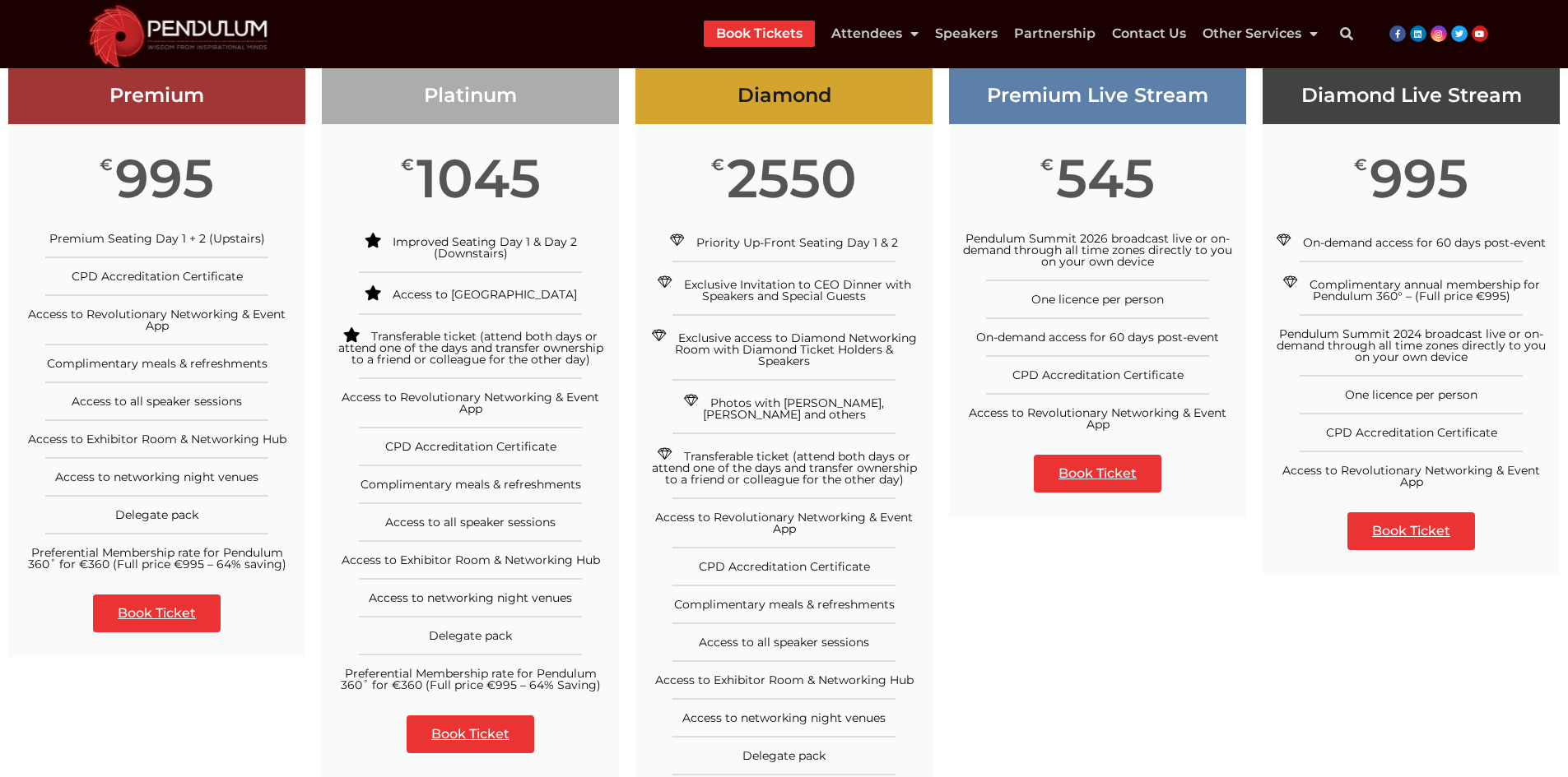
click at [413, 475] on li "Complimentary meals & refreshments" at bounding box center [470, 477] width 297 height 26
click at [413, 487] on span "Complimentary meals & refreshments" at bounding box center [471, 484] width 221 height 15
click at [532, 487] on span "Complimentary meals & refreshments" at bounding box center [471, 484] width 221 height 15
click at [405, 524] on span "Access to all speaker sessions" at bounding box center [470, 522] width 170 height 15
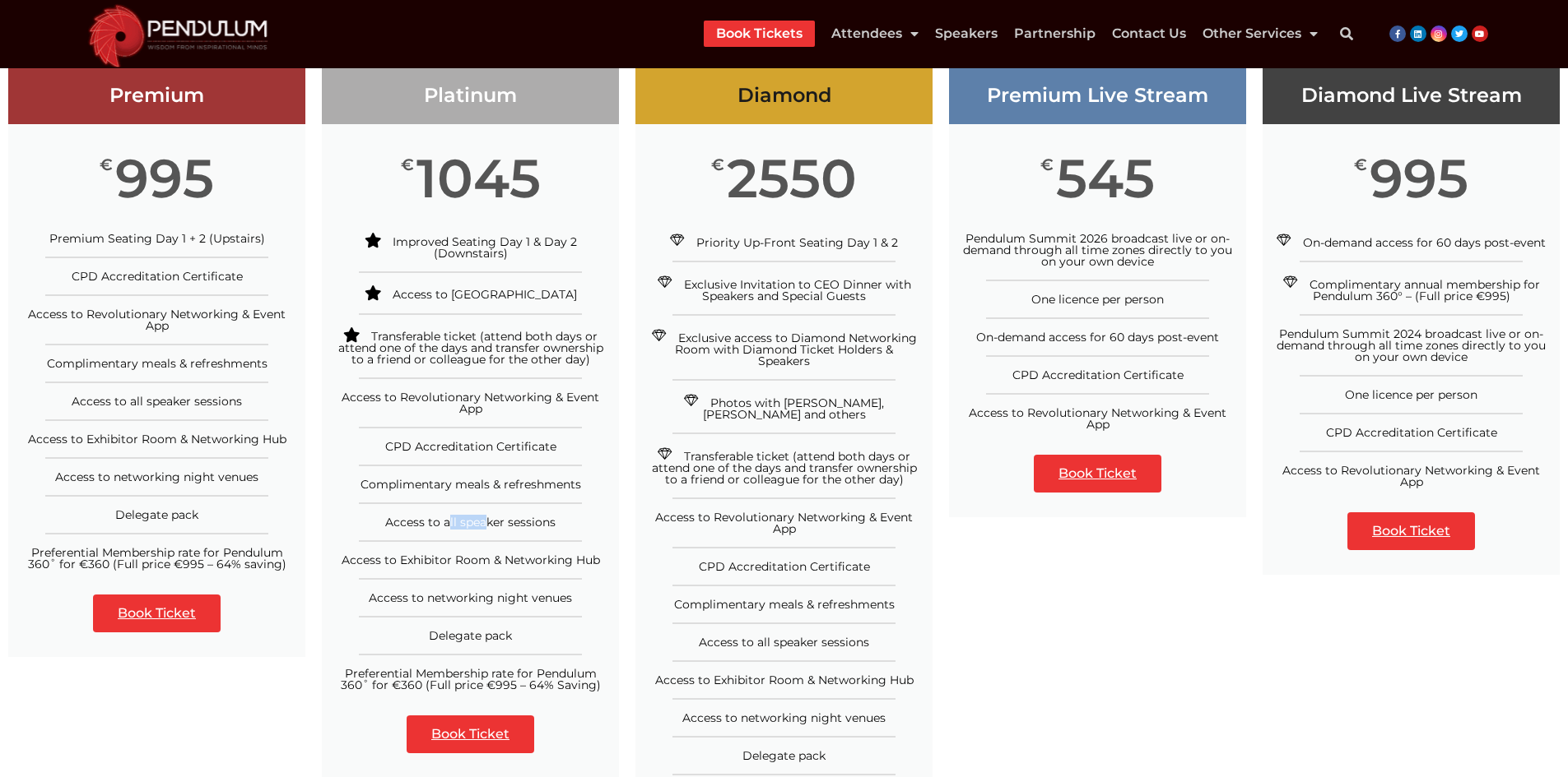
click at [405, 524] on span "Access to all speaker sessions" at bounding box center [470, 522] width 170 height 15
click at [557, 518] on div "Access to all speaker sessions" at bounding box center [470, 522] width 272 height 11
click at [368, 565] on span "Access to Exhibitor Room & Networking Hub" at bounding box center [471, 560] width 259 height 15
drag, startPoint x: 368, startPoint y: 565, endPoint x: 423, endPoint y: 565, distance: 55.0
click at [371, 565] on span "Access to Exhibitor Room & Networking Hub" at bounding box center [471, 560] width 259 height 15
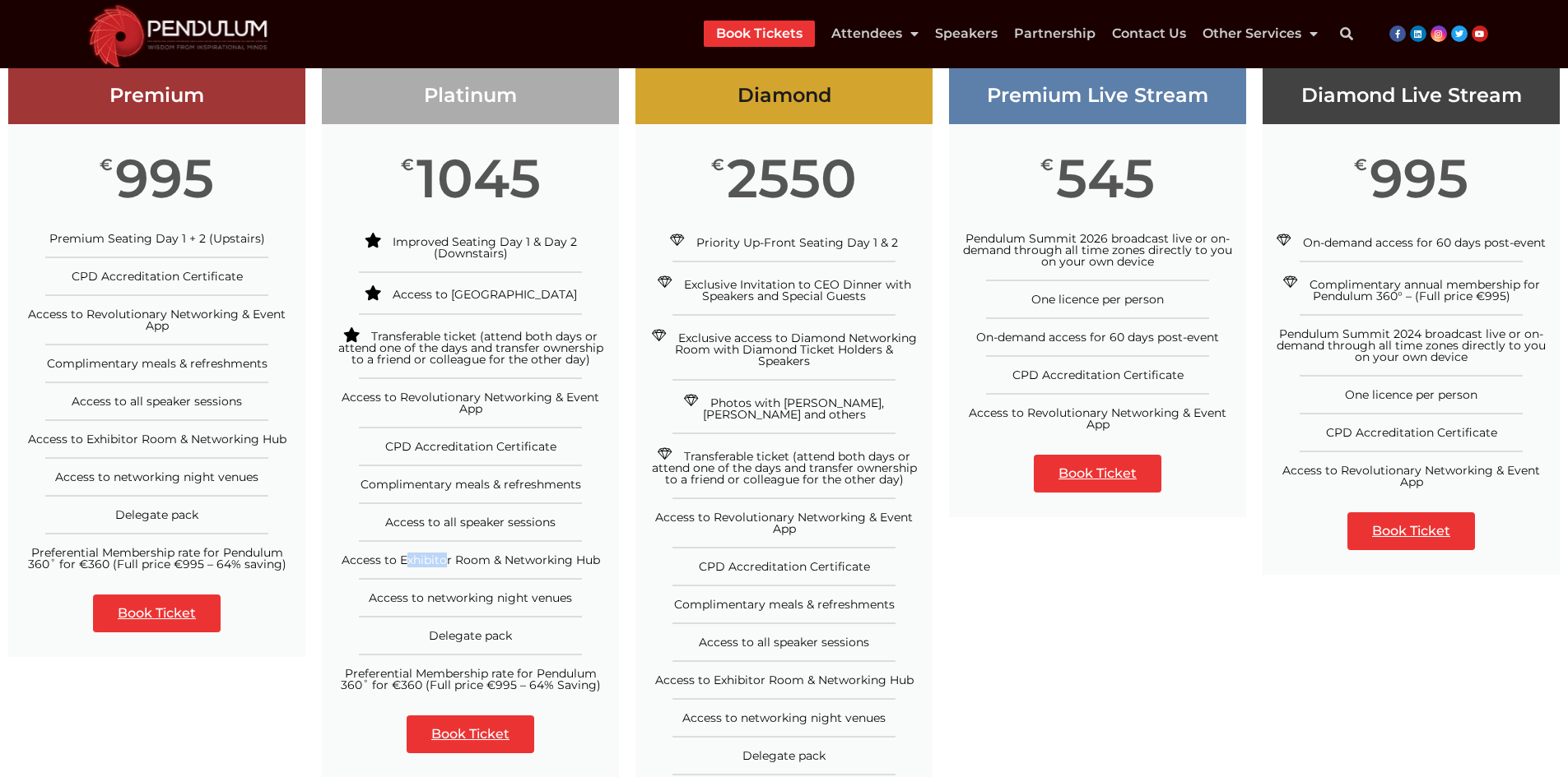
click at [542, 566] on span "Access to Exhibitor Room & Networking Hub" at bounding box center [471, 560] width 259 height 15
click at [575, 560] on span "Access to Exhibitor Room & Networking Hub" at bounding box center [471, 560] width 259 height 15
click at [383, 599] on span "Access to networking night venues" at bounding box center [470, 598] width 203 height 15
click at [572, 588] on li "Access to networking night venues" at bounding box center [470, 591] width 297 height 26
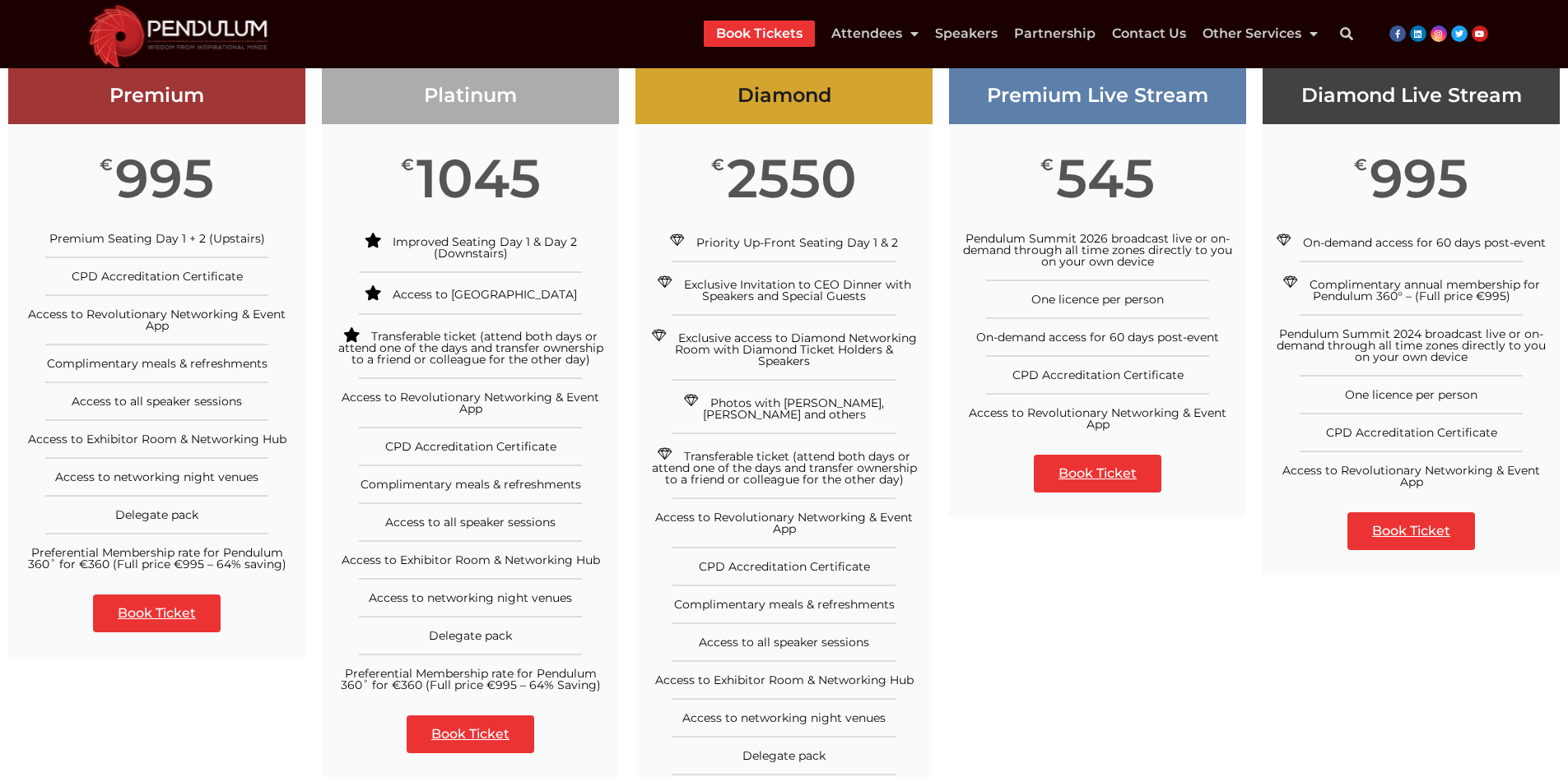
click at [450, 631] on span "Delegate pack" at bounding box center [470, 636] width 83 height 15
drag, startPoint x: 450, startPoint y: 631, endPoint x: 481, endPoint y: 631, distance: 31.0
click at [451, 631] on span "Delegate pack" at bounding box center [470, 636] width 83 height 15
click at [498, 630] on span "Delegate pack" at bounding box center [470, 636] width 83 height 15
click at [366, 668] on span "Preferential Membership rate for Pendulum 360˚ for €360 (Full price €995 – 64% …" at bounding box center [471, 680] width 260 height 26
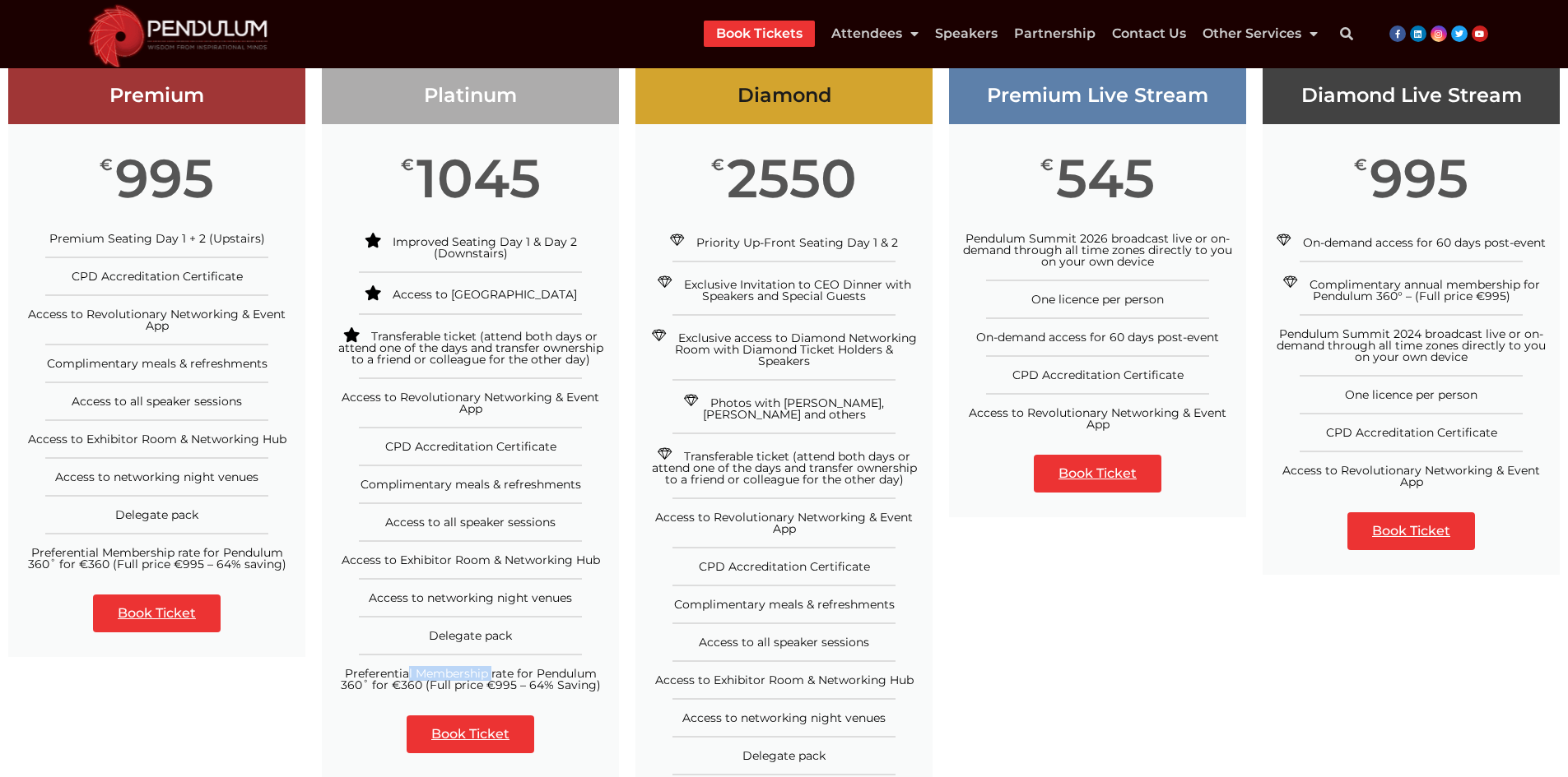
drag, startPoint x: 366, startPoint y: 668, endPoint x: 503, endPoint y: 676, distance: 137.2
click at [366, 668] on span "Preferential Membership rate for Pendulum 360˚ for €360 (Full price €995 – 64% …" at bounding box center [471, 680] width 260 height 26
click at [548, 675] on span "Preferential Membership rate for Pendulum 360˚ for €360 (Full price €995 – 64% …" at bounding box center [471, 680] width 260 height 26
click at [583, 675] on span "Preferential Membership rate for Pendulum 360˚ for €360 (Full price €995 – 64% …" at bounding box center [471, 680] width 260 height 26
click at [594, 683] on span "Preferential Membership rate for Pendulum 360˚ for €360 (Full price €995 – 64% …" at bounding box center [471, 680] width 260 height 26
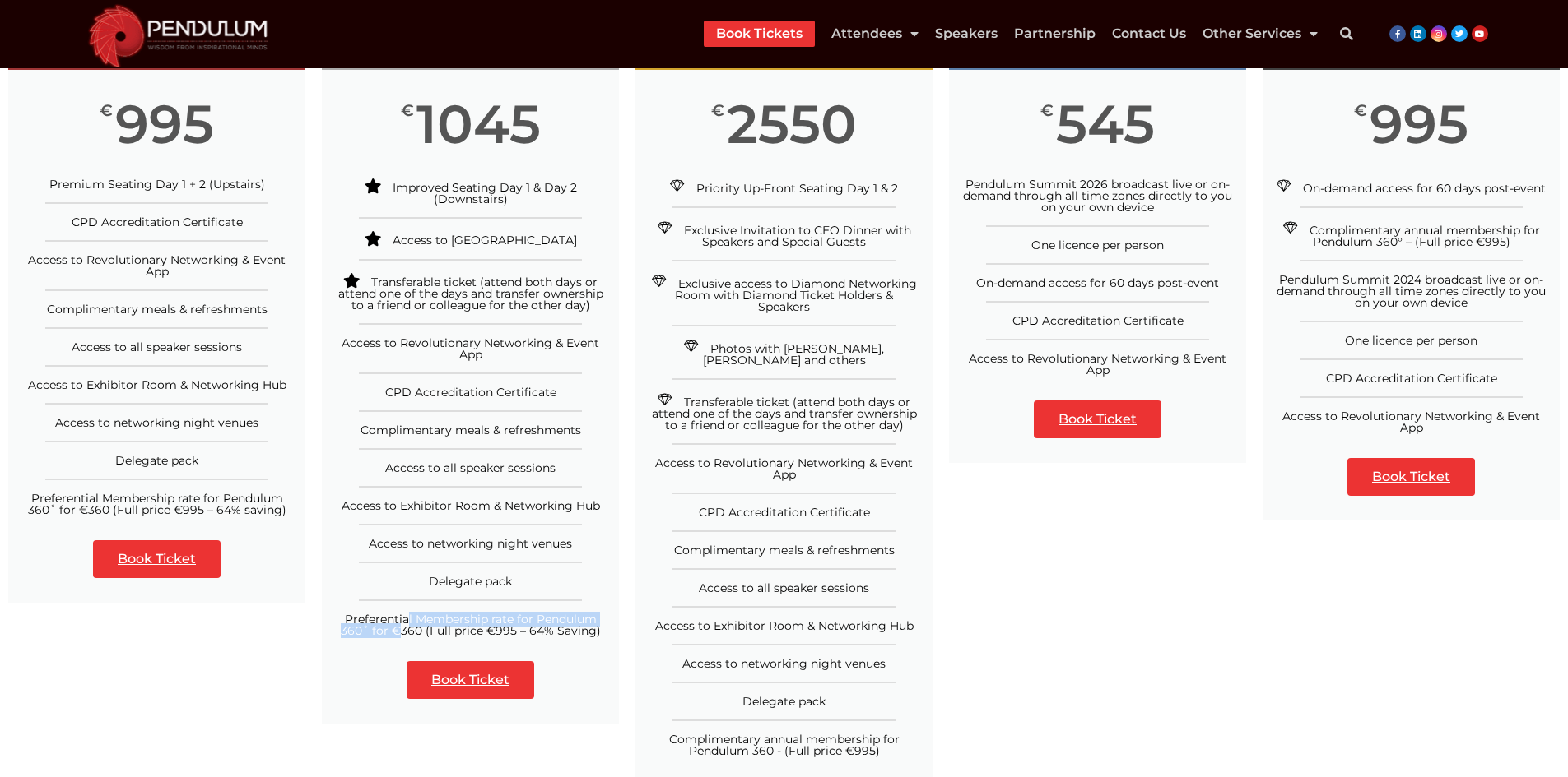
scroll to position [576, 0]
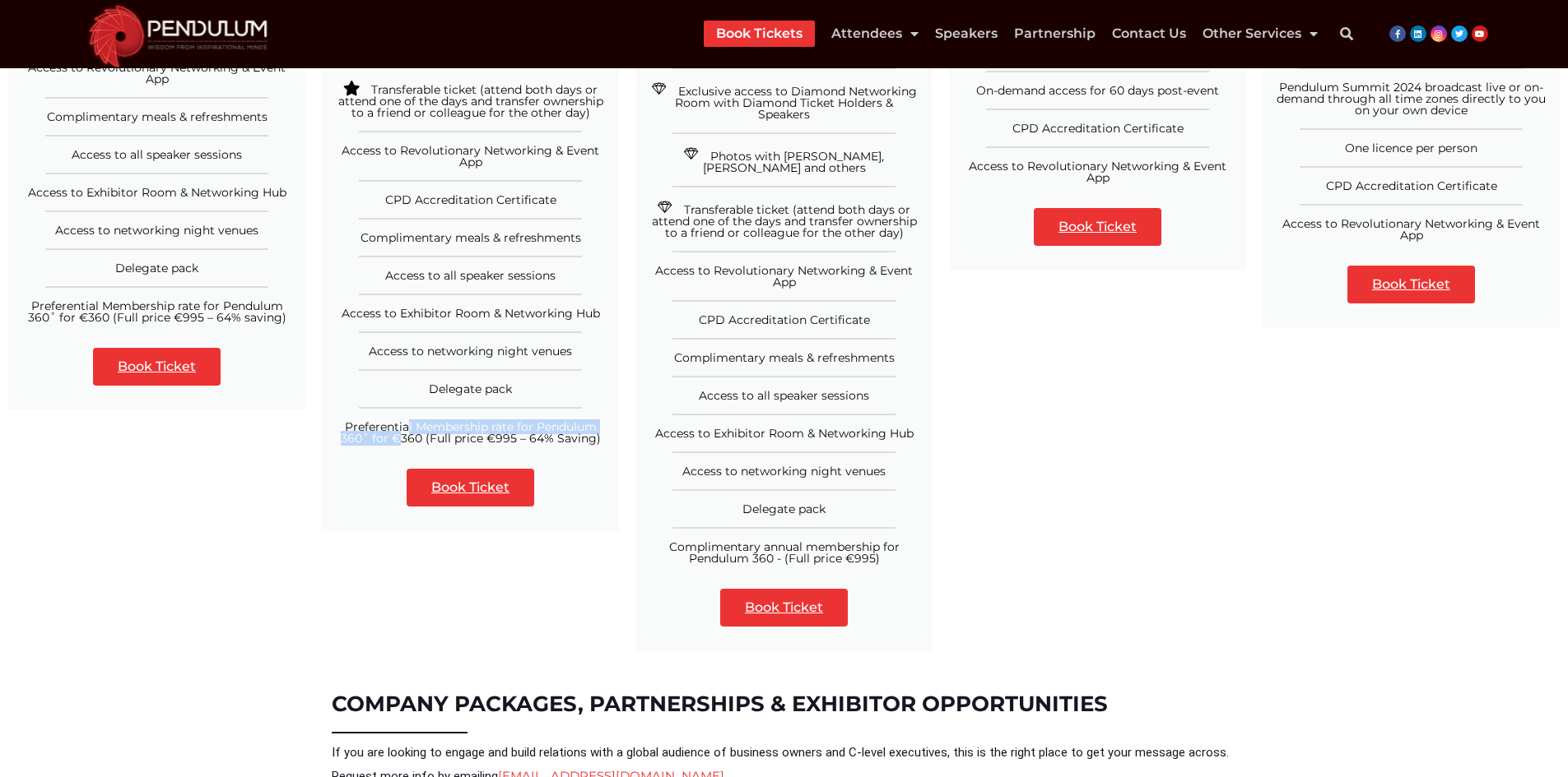
click at [442, 485] on link "Book Ticket" at bounding box center [470, 487] width 127 height 38
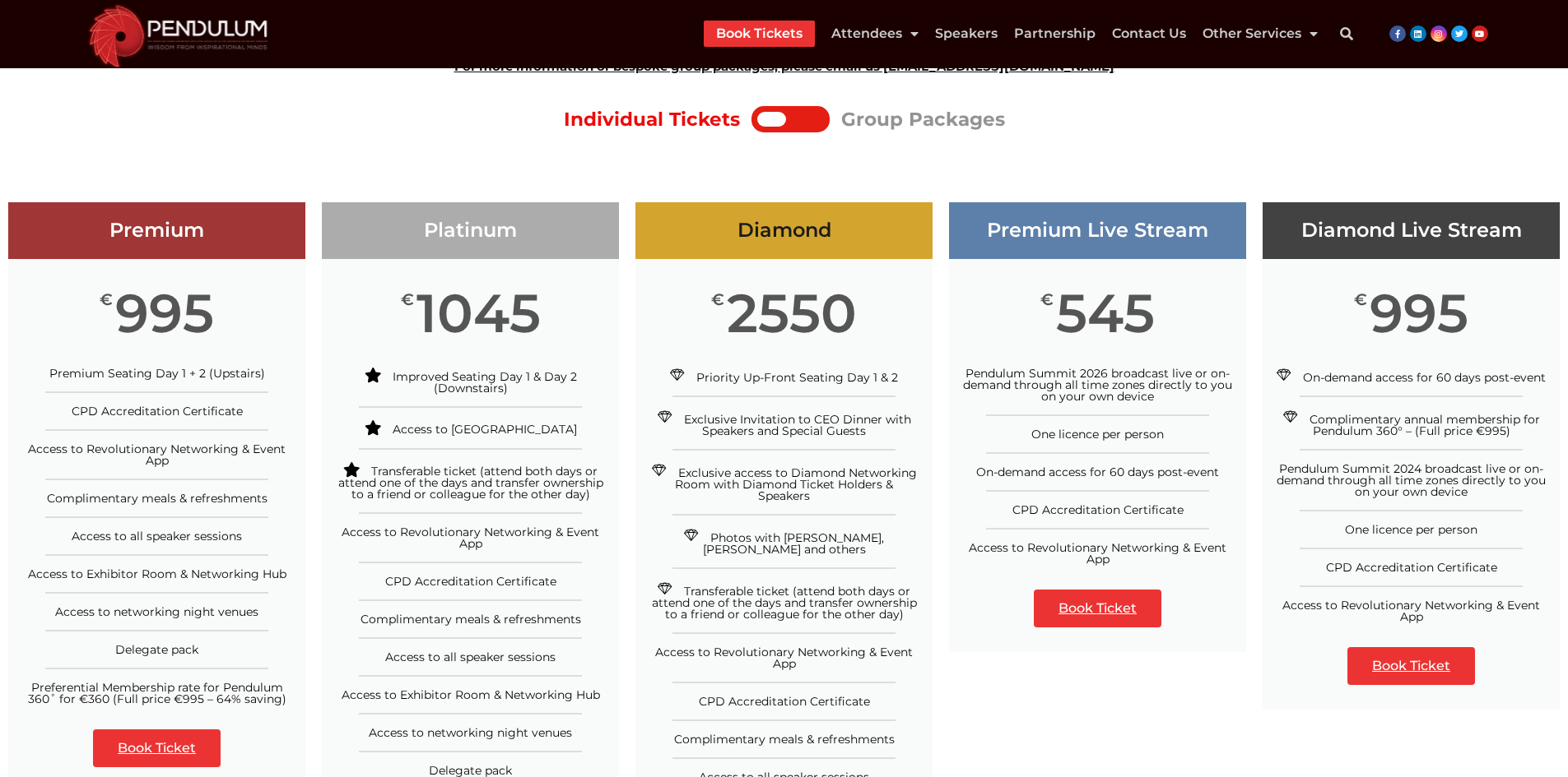
scroll to position [164, 0]
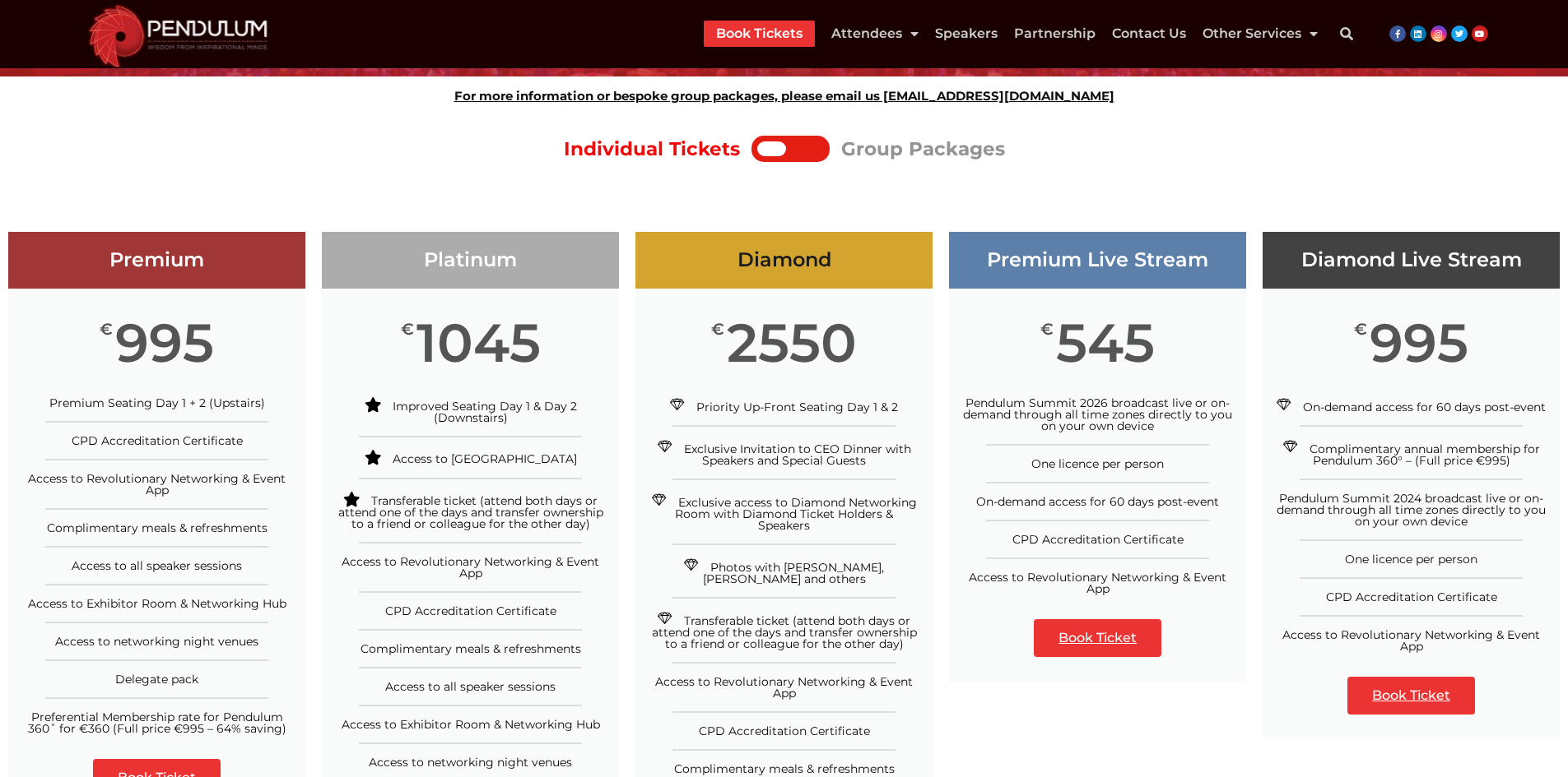
click at [776, 253] on h3 "Diamond" at bounding box center [784, 260] width 297 height 24
drag, startPoint x: 705, startPoint y: 324, endPoint x: 843, endPoint y: 344, distance: 139.4
click at [843, 344] on div "€ 2550" at bounding box center [784, 343] width 297 height 109
click at [718, 402] on span "Priority Up-Front Seating Day 1 & 2" at bounding box center [797, 407] width 201 height 15
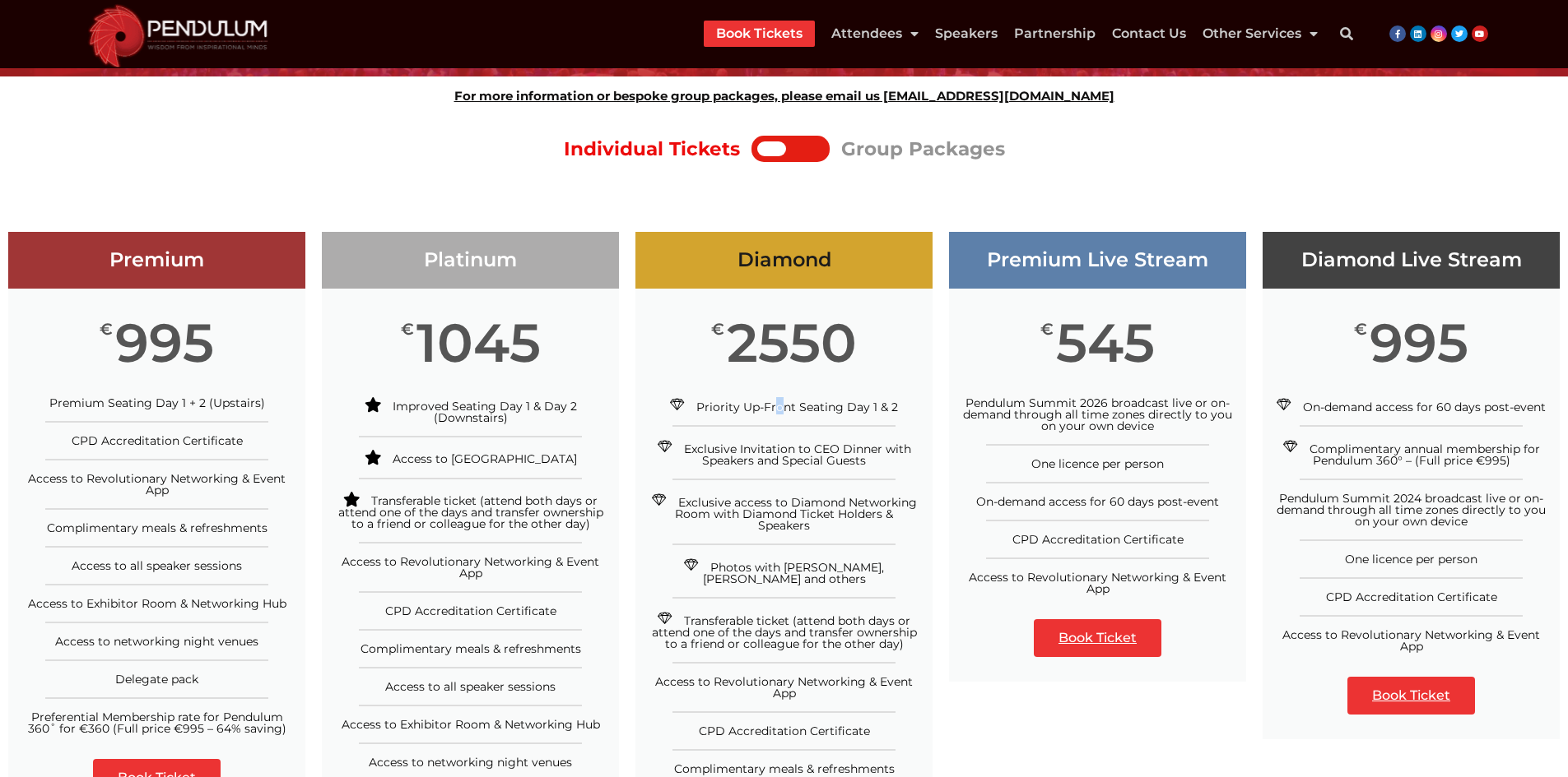
click at [723, 403] on span "Priority Up-Front Seating Day 1 & 2" at bounding box center [797, 407] width 201 height 15
click at [903, 413] on div "Priority Up-Front Seating Day 1 & 2" at bounding box center [784, 405] width 272 height 16
click at [704, 450] on span "Exclusive Invitation to CEO Dinner with Speakers and Special Guests" at bounding box center [797, 455] width 227 height 26
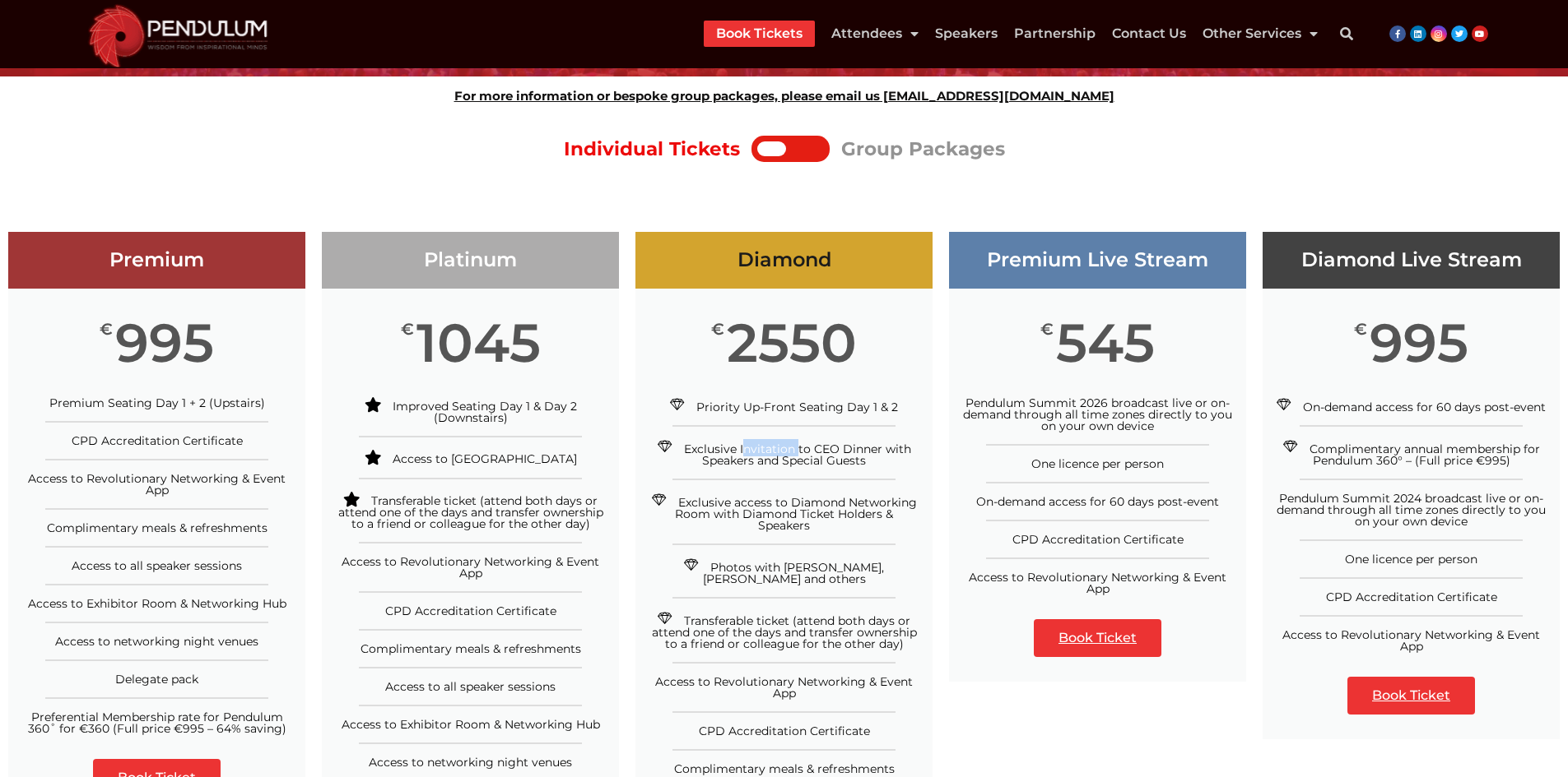
click at [863, 464] on span "Exclusive Invitation to CEO Dinner with Speakers and Special Guests" at bounding box center [797, 455] width 227 height 26
click at [702, 505] on span "Exclusive access to Diamond Networking Room with Diamond Ticket Holders & Speak…" at bounding box center [796, 514] width 242 height 38
click at [915, 510] on span "Exclusive access to Diamond Networking Room with Diamond Ticket Holders & Speak…" at bounding box center [796, 514] width 242 height 38
click at [708, 546] on li "Photos with [PERSON_NAME], [PERSON_NAME] and others" at bounding box center [784, 564] width 297 height 41
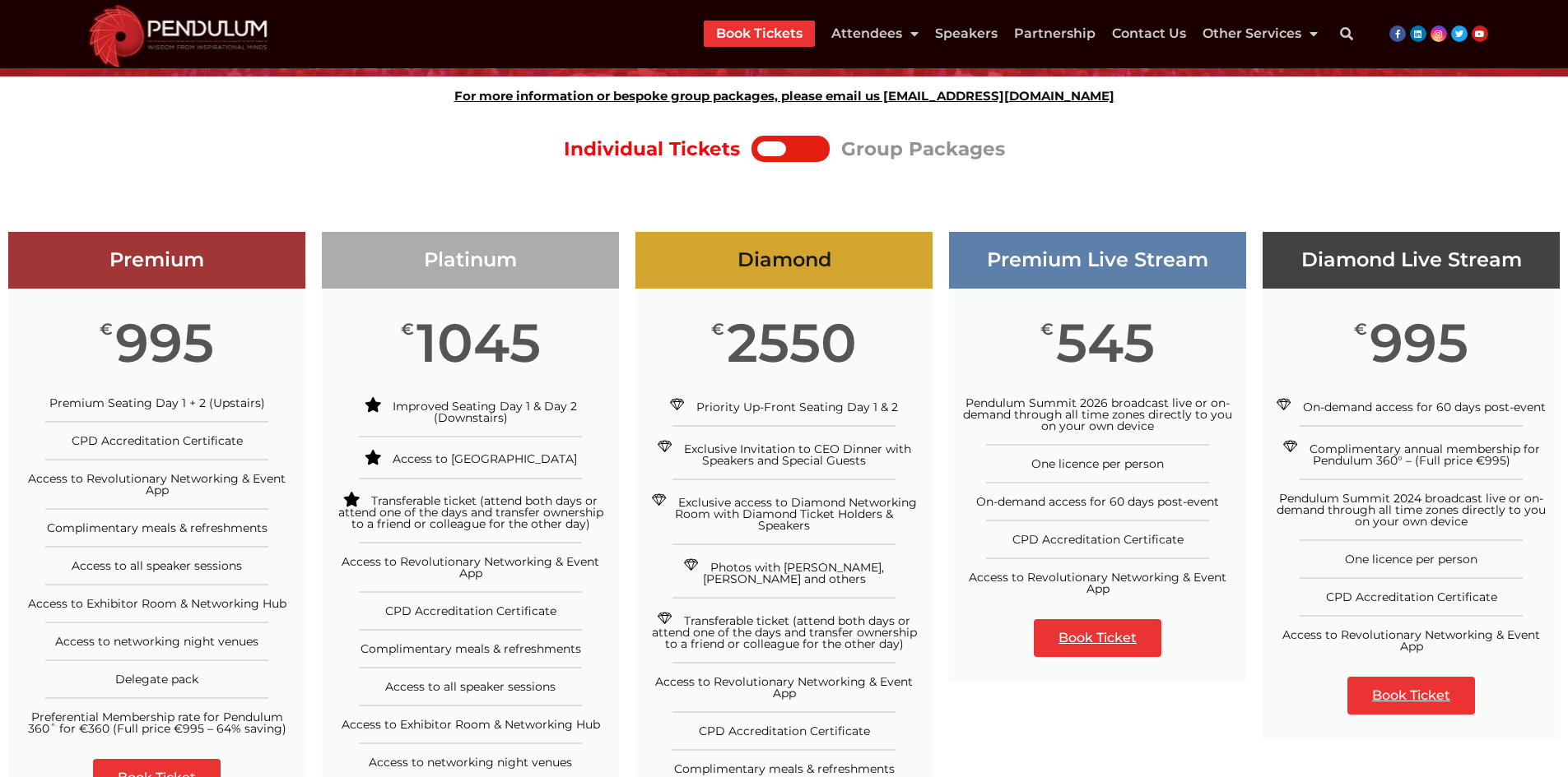
click at [708, 558] on div "Photos with [PERSON_NAME], [PERSON_NAME] and others" at bounding box center [784, 571] width 272 height 27
click at [727, 560] on span "Photos with [PERSON_NAME], [PERSON_NAME] and others" at bounding box center [794, 573] width 182 height 26
click at [804, 560] on span "Photos with [PERSON_NAME], [PERSON_NAME] and others" at bounding box center [794, 573] width 182 height 26
click at [829, 564] on span "Photos with [PERSON_NAME], [PERSON_NAME] and others" at bounding box center [794, 573] width 182 height 26
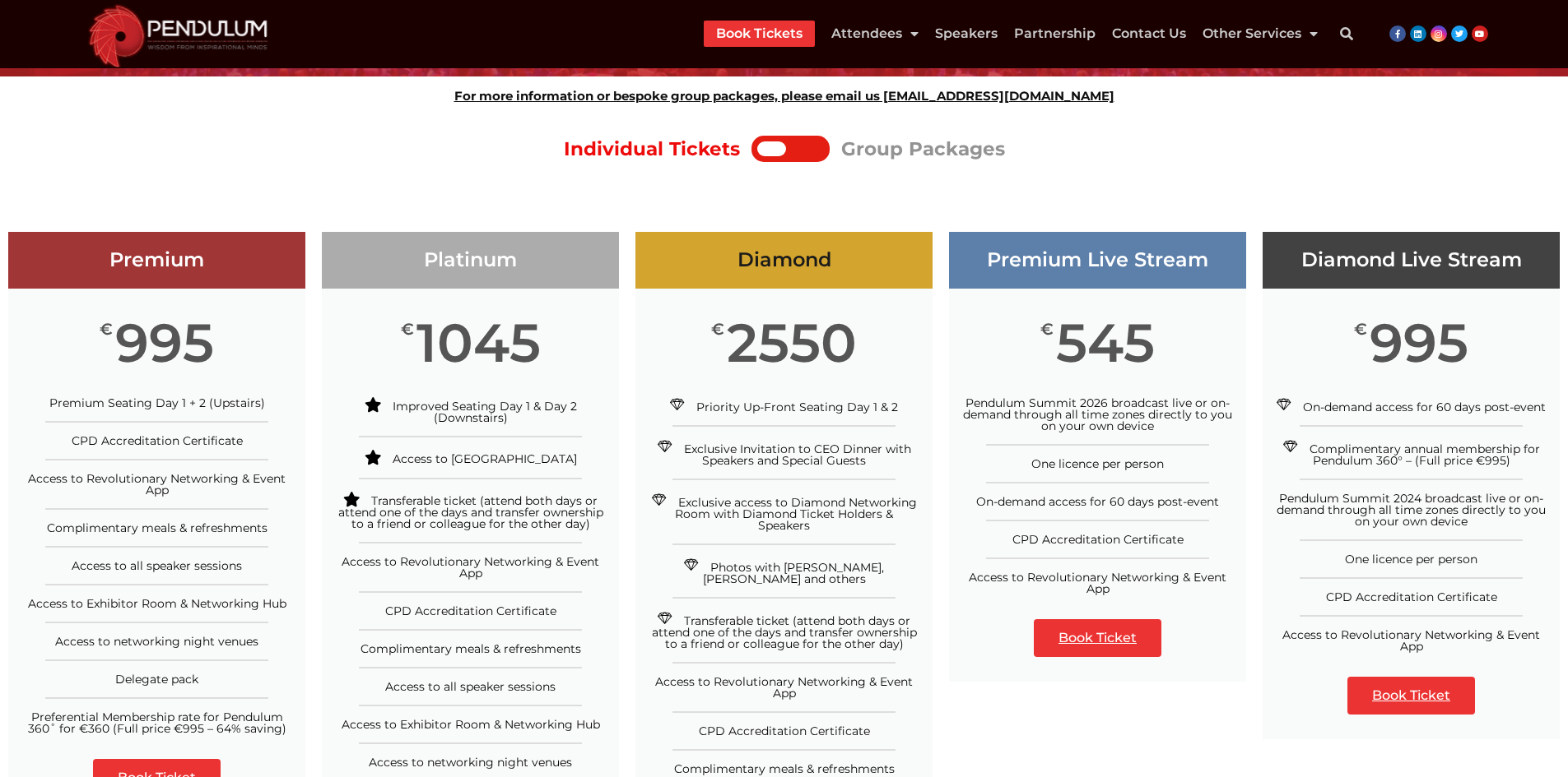
click at [695, 614] on span "Transferable ticket (attend both days or attend one of the days and transfer ow…" at bounding box center [784, 632] width 265 height 38
click at [799, 621] on span "Transferable ticket (attend both days or attend one of the days and transfer ow…" at bounding box center [784, 632] width 265 height 38
click at [869, 628] on span "Transferable ticket (attend both days or attend one of the days and transfer ow…" at bounding box center [784, 632] width 265 height 38
click at [902, 630] on div "Transferable ticket (attend both days or attend one of the days and transfer ow…" at bounding box center [784, 630] width 272 height 39
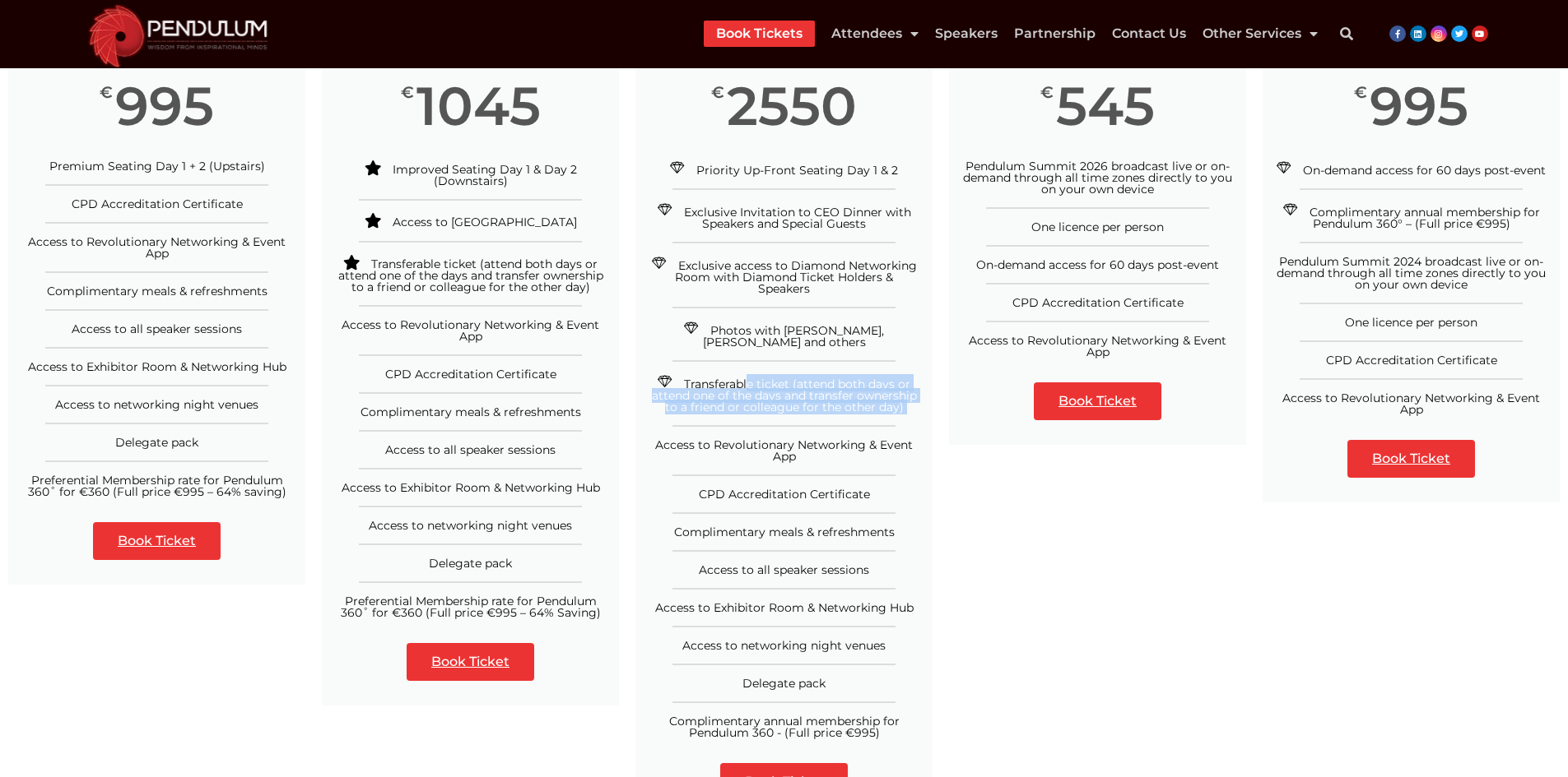
scroll to position [411, 0]
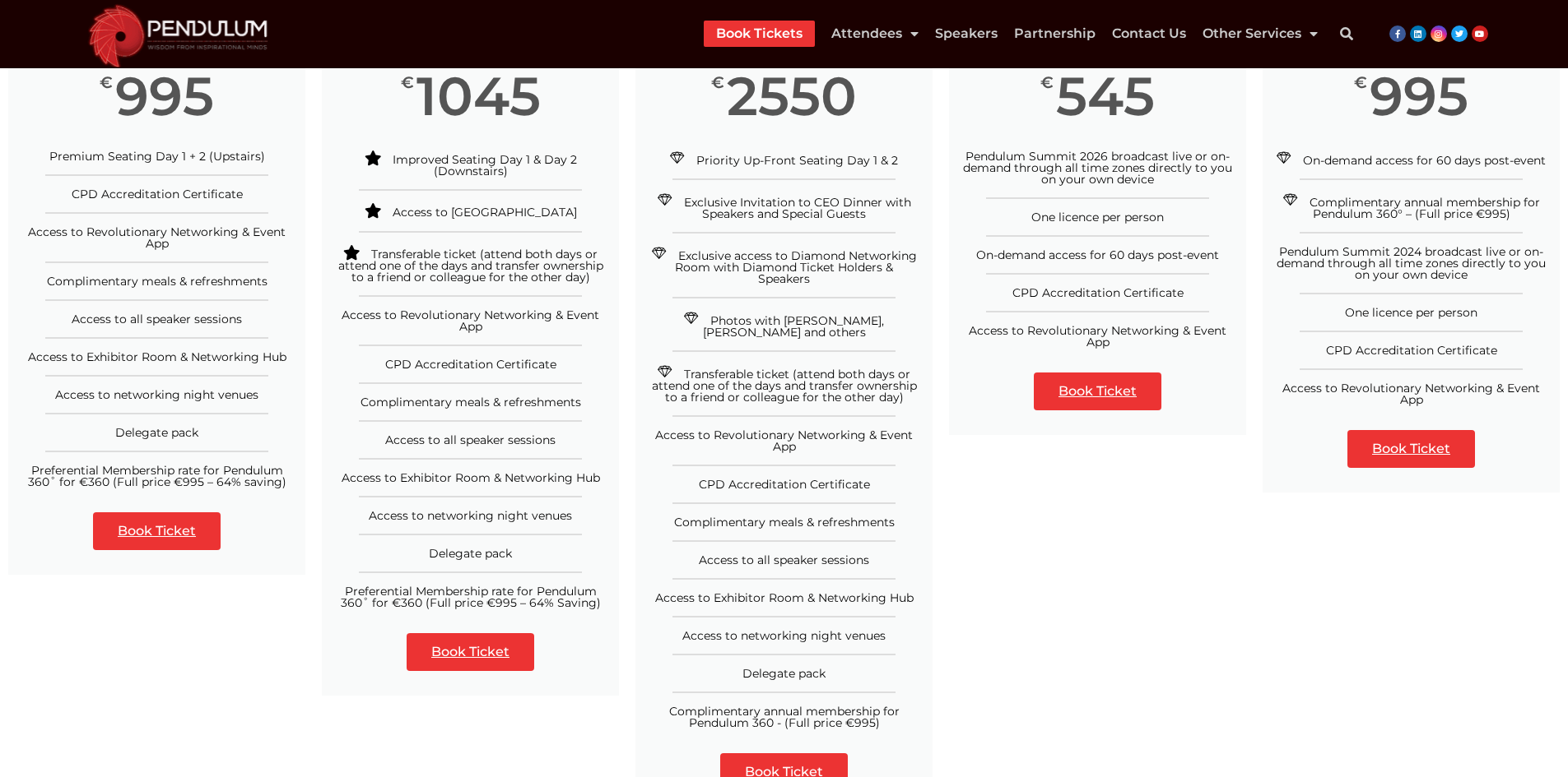
click at [678, 427] on span "Access to Revolutionary Networking & Event App" at bounding box center [784, 441] width 258 height 26
click at [790, 434] on span "Access to Revolutionary Networking & Event App" at bounding box center [784, 441] width 258 height 26
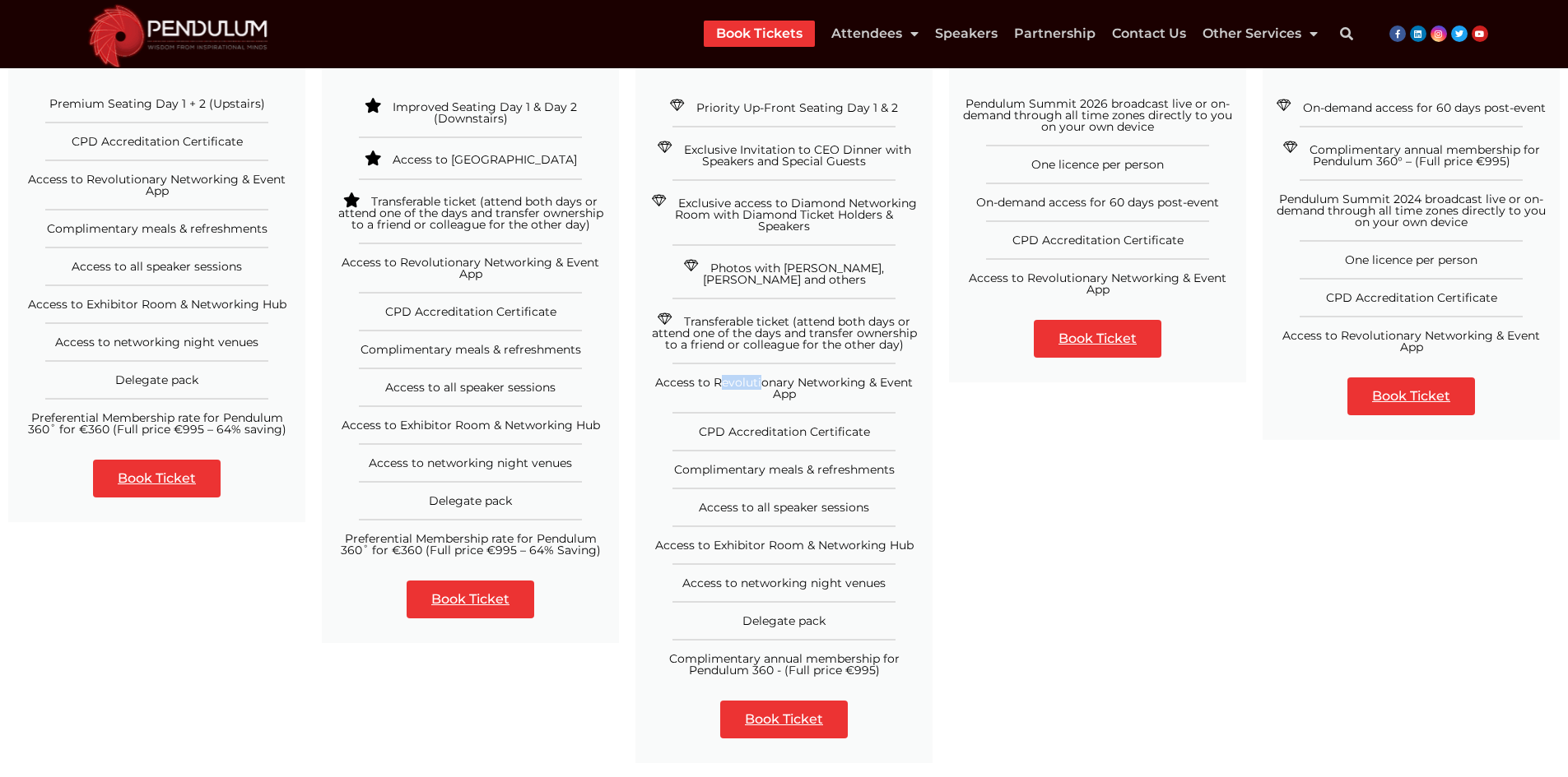
scroll to position [494, 0]
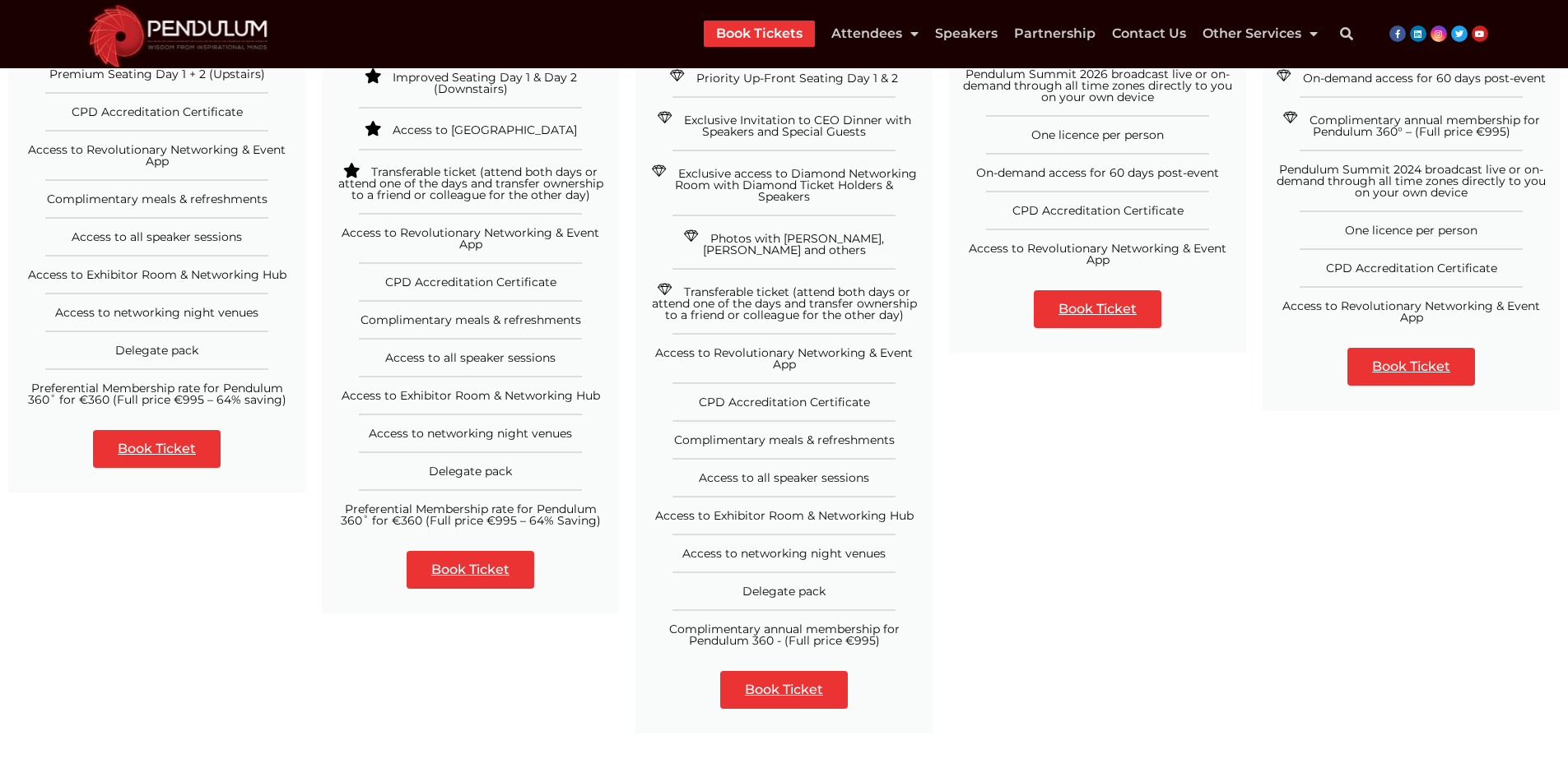
click at [716, 395] on span "CPD Accreditation Certificate" at bounding box center [784, 402] width 171 height 15
drag, startPoint x: 716, startPoint y: 392, endPoint x: 776, endPoint y: 393, distance: 60.0
click at [716, 395] on span "CPD Accreditation Certificate" at bounding box center [784, 402] width 171 height 15
drag, startPoint x: 780, startPoint y: 393, endPoint x: 799, endPoint y: 393, distance: 19.0
click at [785, 395] on span "CPD Accreditation Certificate" at bounding box center [784, 402] width 171 height 15
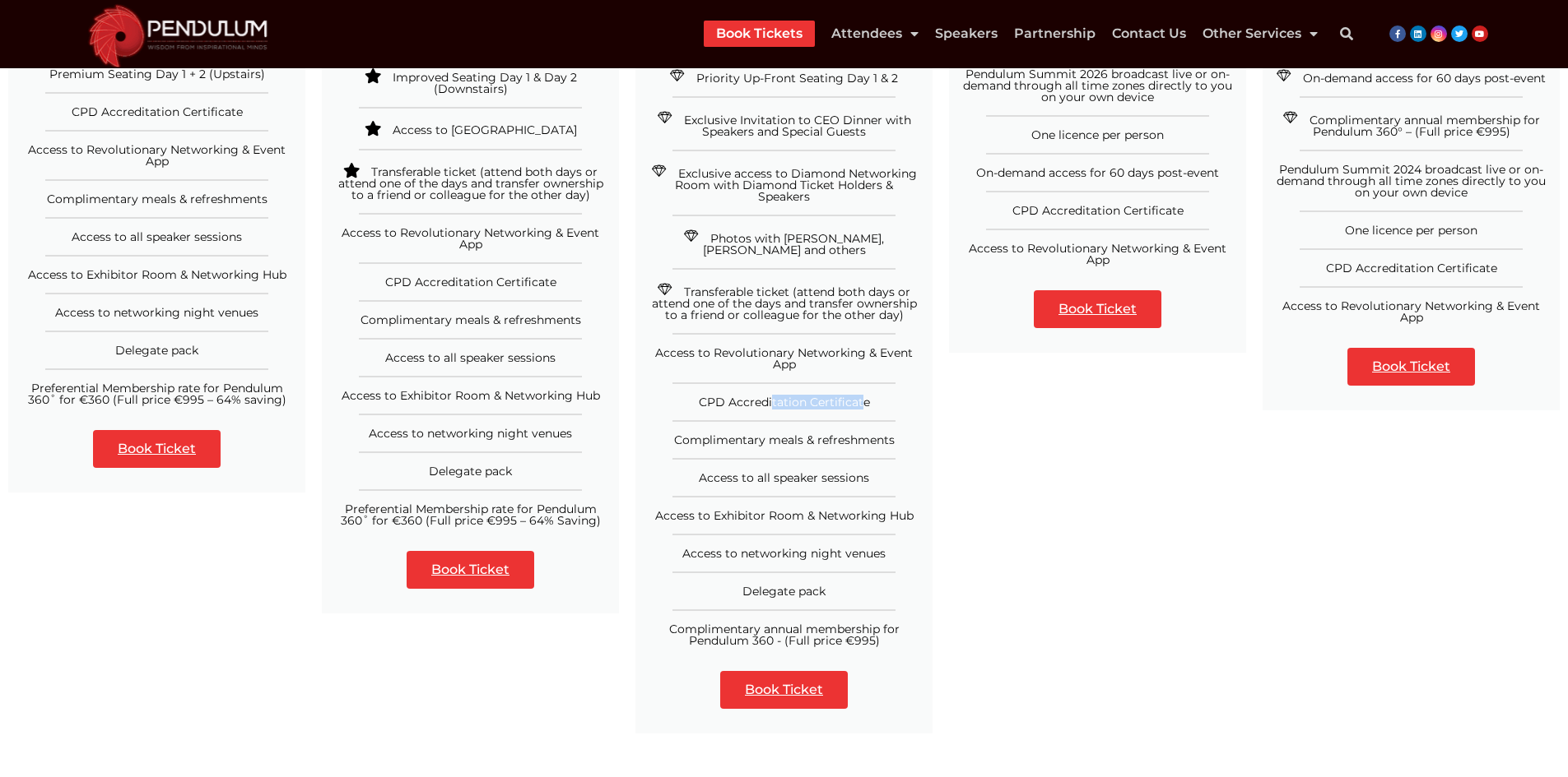
click at [812, 395] on span "CPD Accreditation Certificate" at bounding box center [784, 402] width 171 height 15
click at [693, 433] on span "Complimentary meals & refreshments" at bounding box center [784, 440] width 221 height 15
click at [871, 433] on span "Complimentary meals & refreshments" at bounding box center [784, 440] width 221 height 15
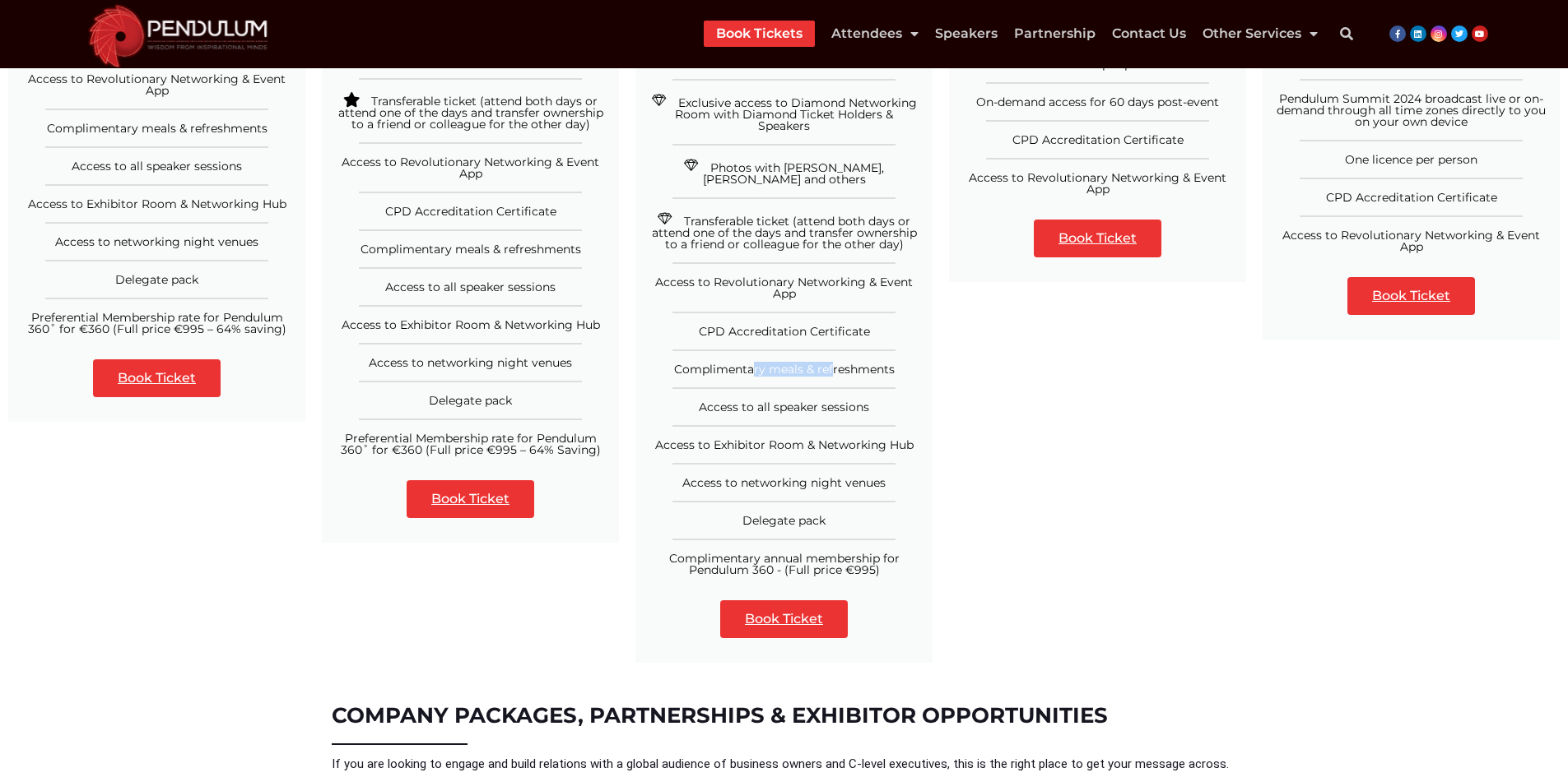
scroll to position [658, 0]
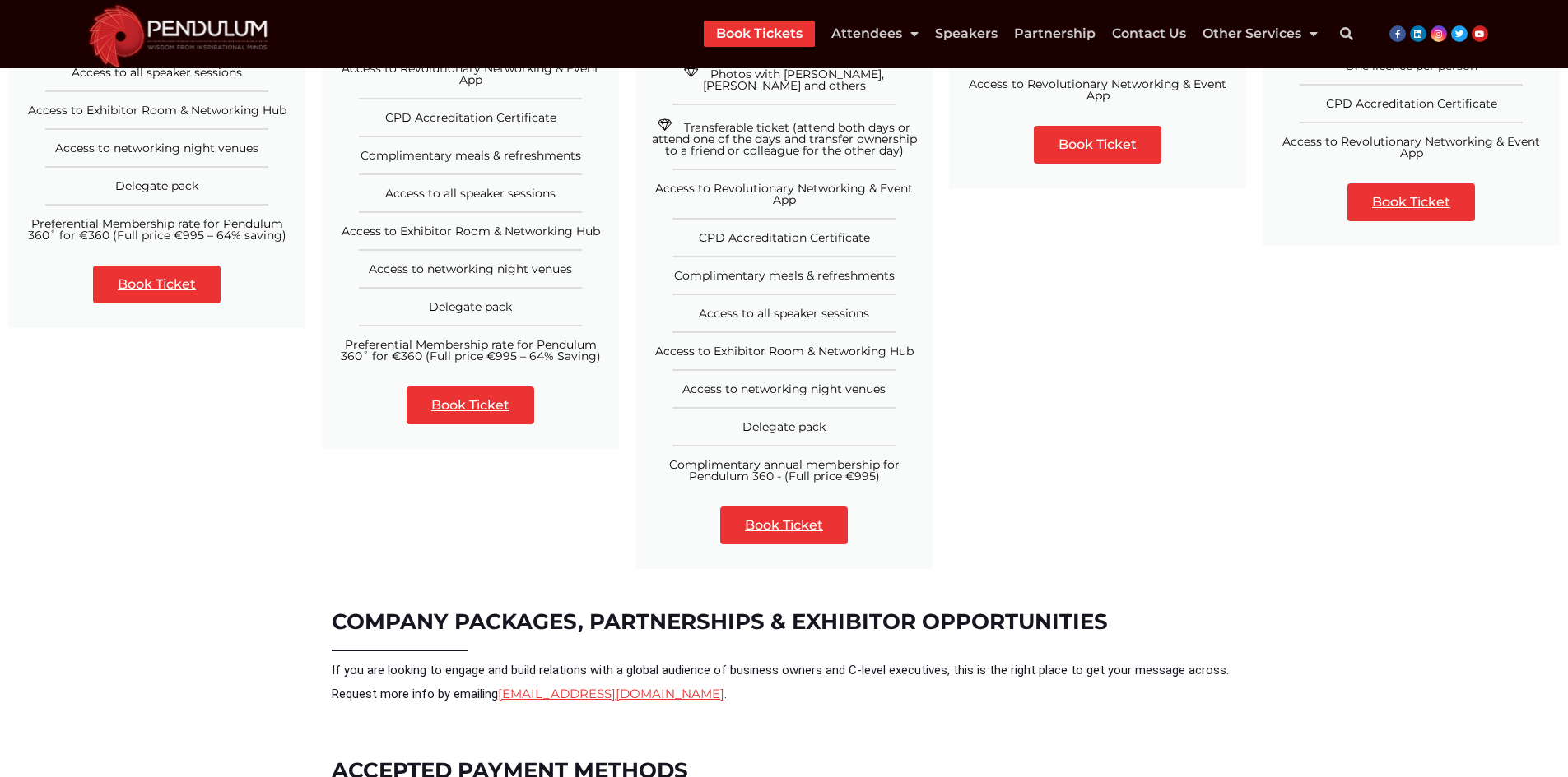
click at [716, 316] on ul "Priority Up-Front Seating Day 1 & 2 Exclusive Invitation to CEO Dinner with Spe…" at bounding box center [784, 192] width 297 height 578
click at [716, 306] on span "Access to all speaker sessions" at bounding box center [784, 313] width 170 height 15
drag, startPoint x: 821, startPoint y: 304, endPoint x: 841, endPoint y: 306, distance: 20.1
click at [823, 306] on span "Access to all speaker sessions" at bounding box center [784, 313] width 170 height 15
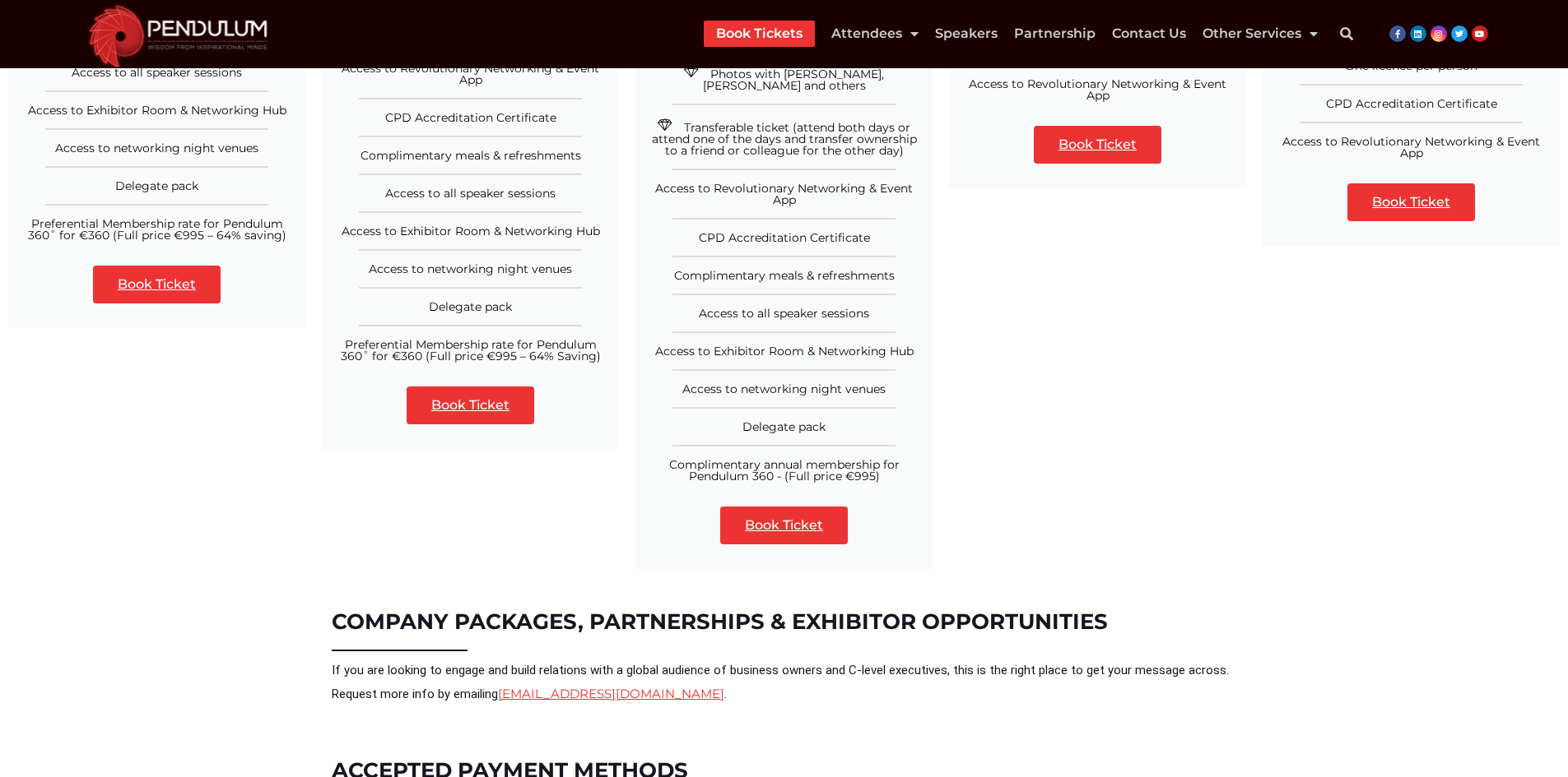
click at [684, 343] on span "Access to Exhibitor Room & Networking Hub" at bounding box center [784, 351] width 259 height 15
click at [879, 343] on span "Access to Exhibitor Room & Networking Hub" at bounding box center [784, 351] width 259 height 15
click at [905, 343] on span "Access to Exhibitor Room & Networking Hub" at bounding box center [784, 351] width 259 height 15
click at [702, 369] on li "Access to networking night venues" at bounding box center [784, 381] width 297 height 26
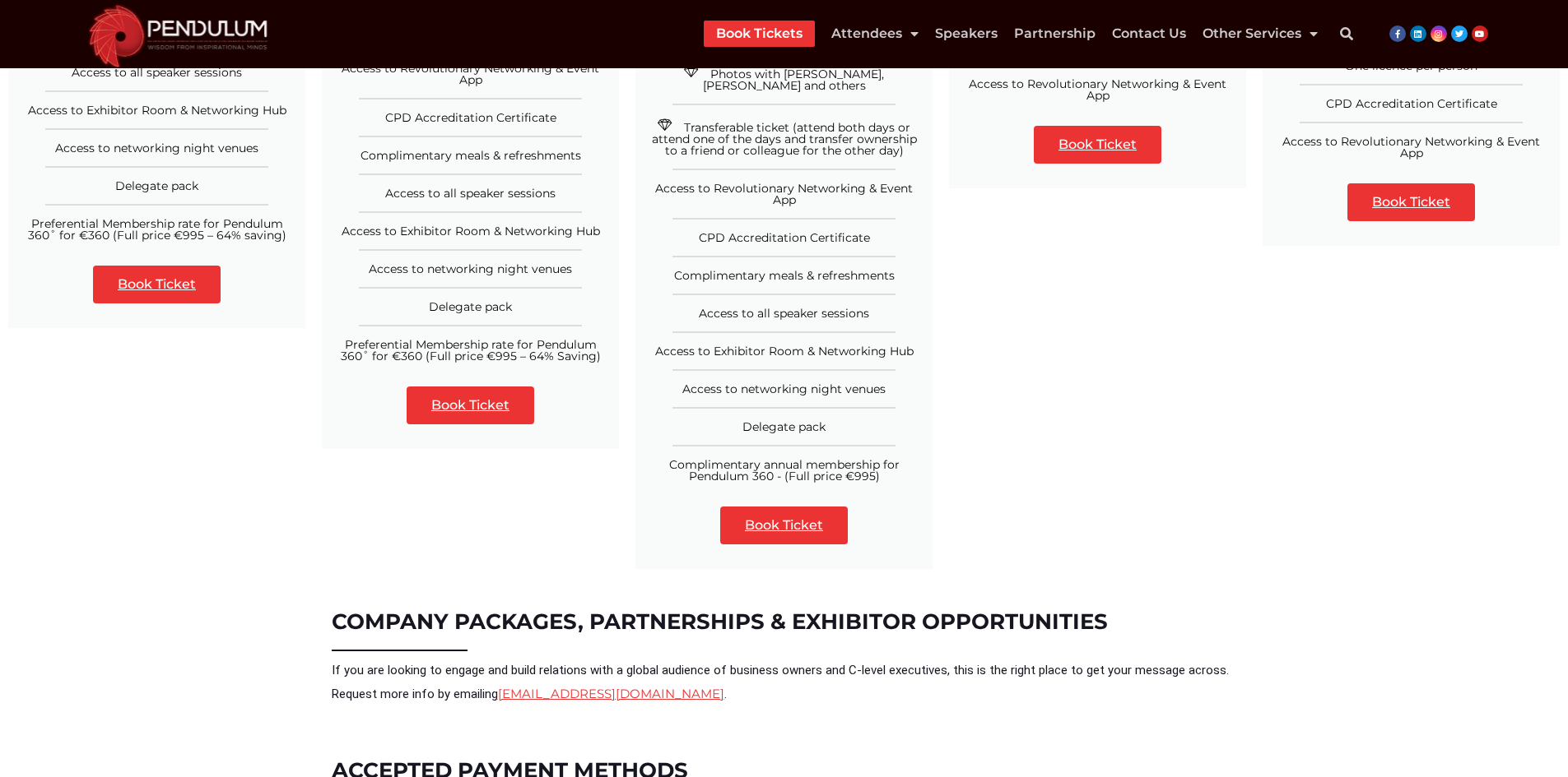
click at [701, 381] on span "Access to networking night venues" at bounding box center [784, 388] width 203 height 15
click at [882, 381] on span "Access to networking night venues" at bounding box center [784, 388] width 203 height 15
click at [760, 419] on span "Delegate pack" at bounding box center [784, 426] width 83 height 15
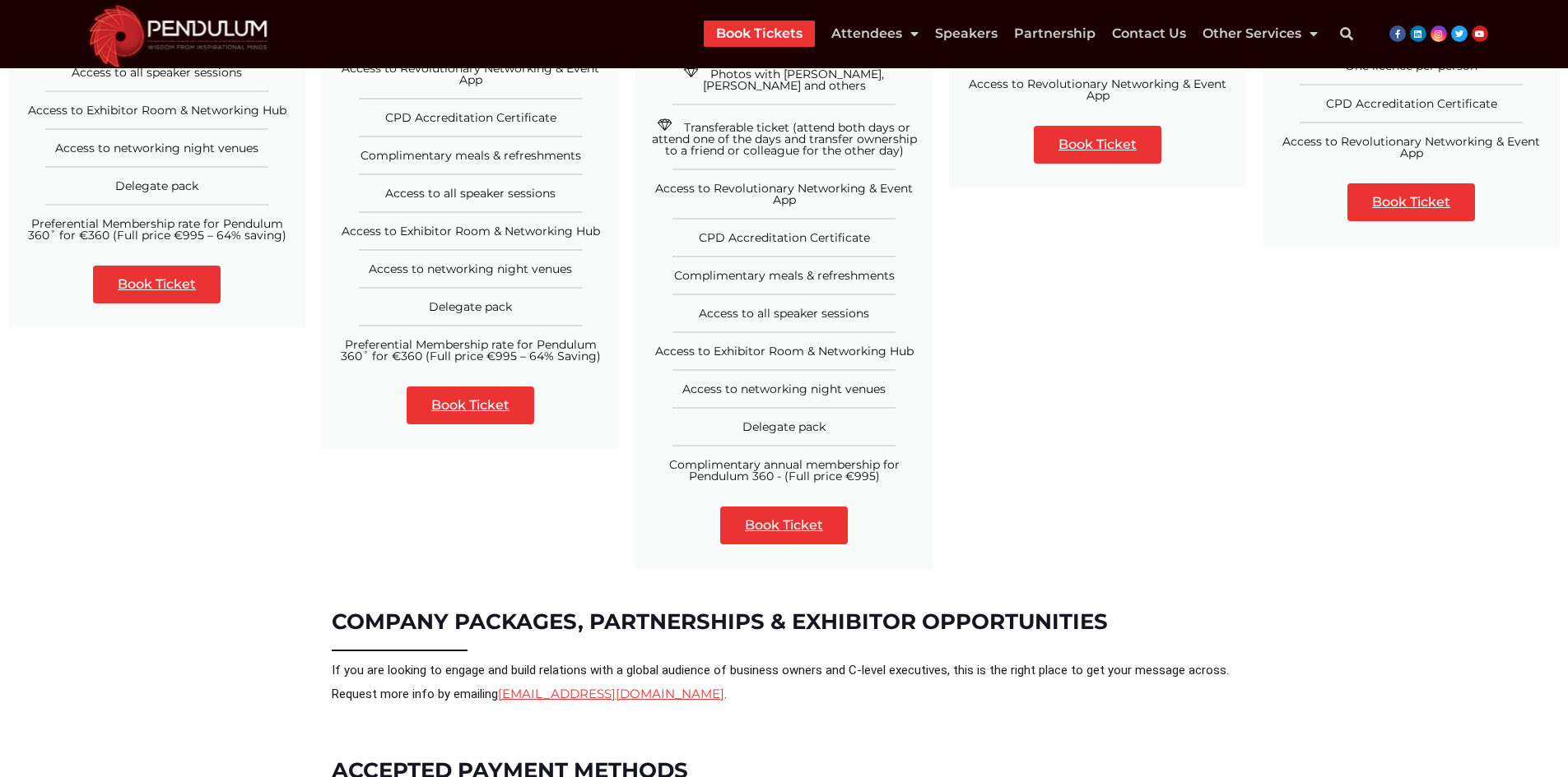
click at [802, 419] on span "Delegate pack" at bounding box center [784, 426] width 83 height 15
click at [695, 457] on span "Complimentary annual membership for Pendulum 360 - (Full price €995)" at bounding box center [784, 471] width 231 height 26
drag, startPoint x: 695, startPoint y: 455, endPoint x: 713, endPoint y: 464, distance: 20.1
click at [697, 458] on span "Complimentary annual membership for Pendulum 360 - (Full price €995)" at bounding box center [784, 471] width 231 height 26
click at [796, 469] on span "Complimentary annual membership for Pendulum 360 - (Full price €995)" at bounding box center [784, 471] width 231 height 26
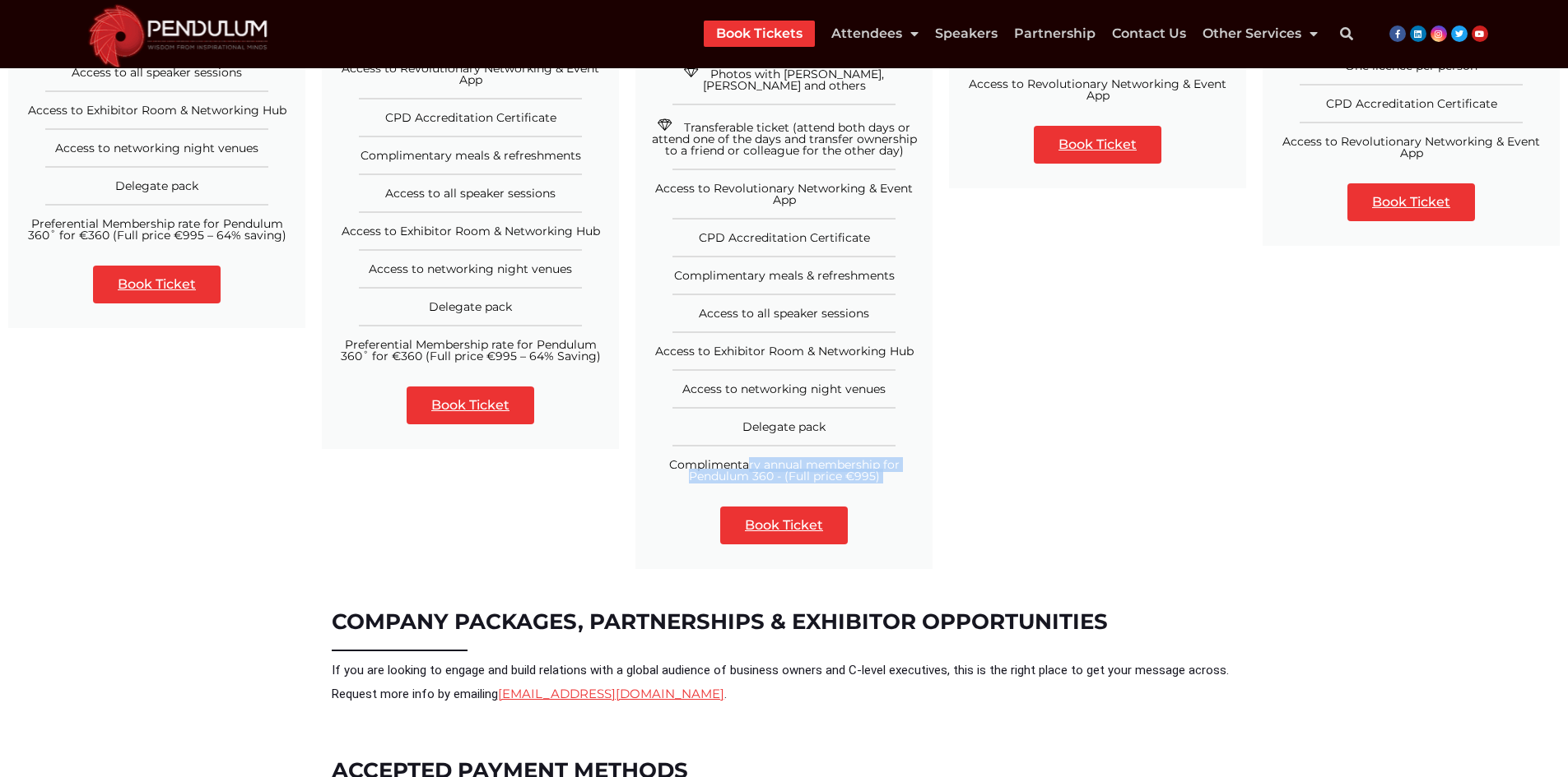
click at [878, 472] on span "Complimentary annual membership for Pendulum 360 - (Full price €995)" at bounding box center [784, 471] width 231 height 26
click at [803, 519] on link "Book Ticket" at bounding box center [784, 525] width 127 height 38
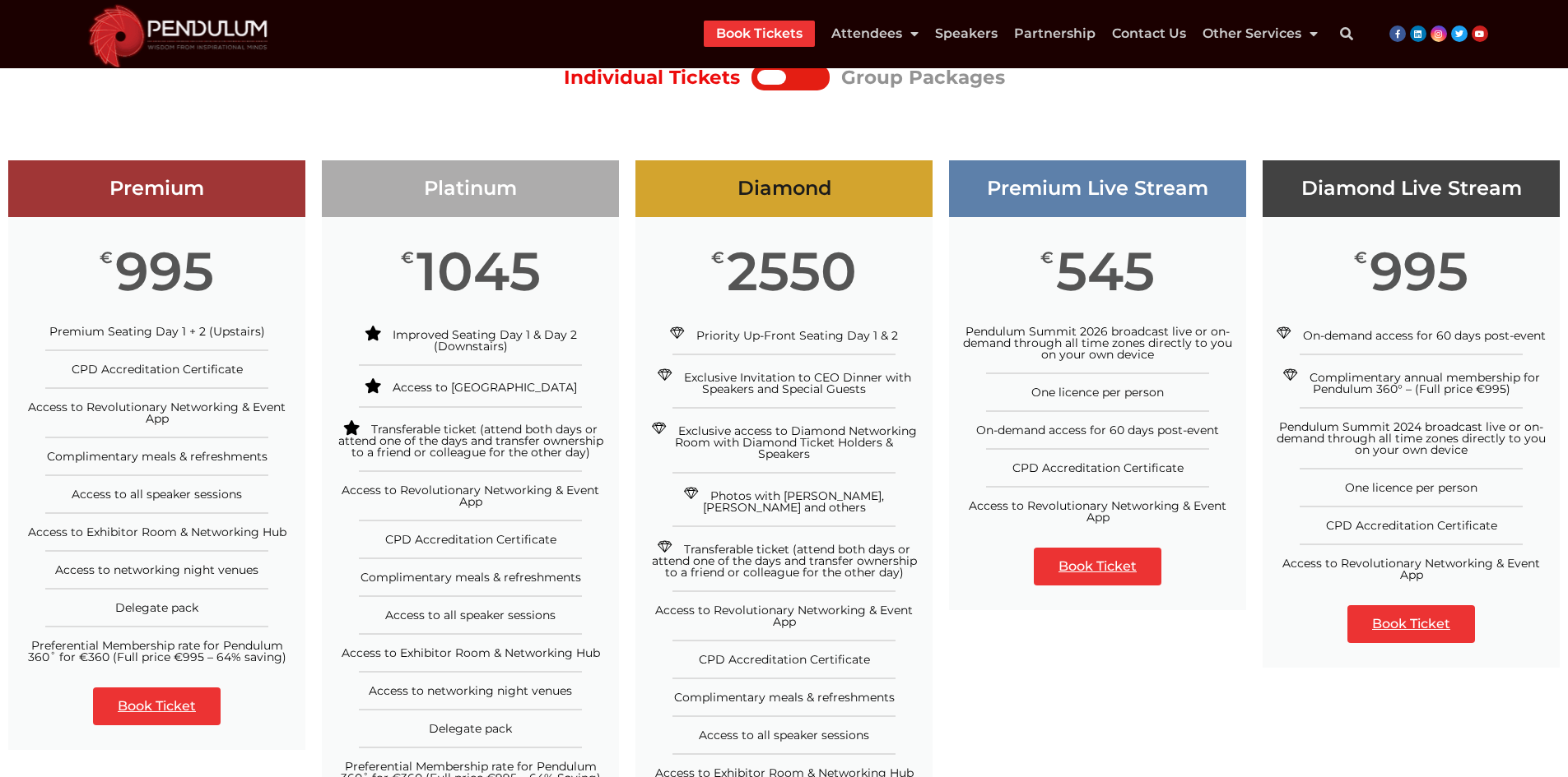
scroll to position [82, 0]
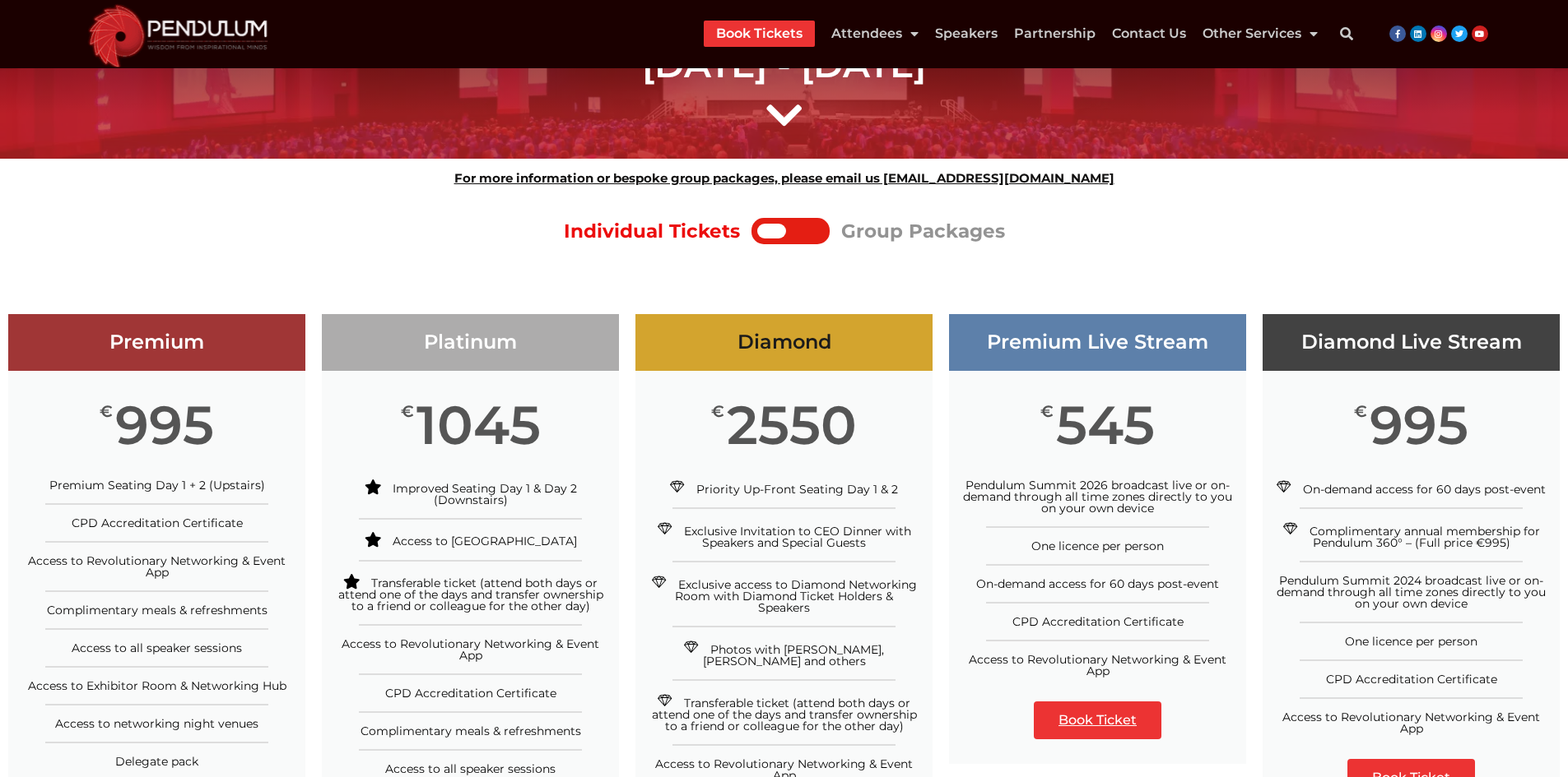
click at [1039, 336] on h3 "Premium Live Stream" at bounding box center [1097, 342] width 297 height 24
drag, startPoint x: 1039, startPoint y: 336, endPoint x: 1066, endPoint y: 343, distance: 27.9
click at [1041, 336] on h3 "Premium Live Stream" at bounding box center [1097, 342] width 297 height 24
click at [1161, 348] on h3 "Premium Live Stream" at bounding box center [1097, 342] width 297 height 24
drag, startPoint x: 1040, startPoint y: 411, endPoint x: 1141, endPoint y: 426, distance: 102.1
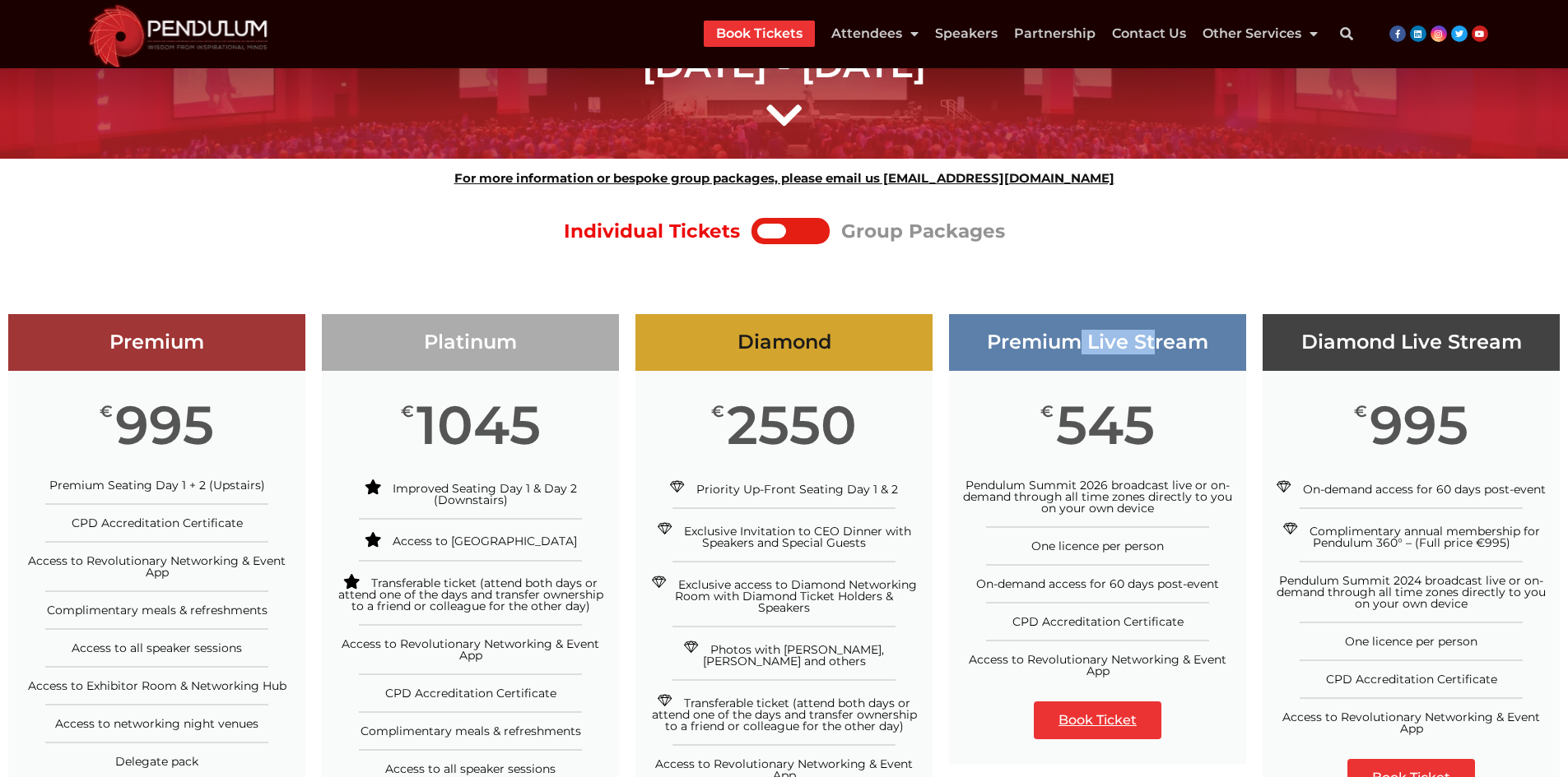
click at [1141, 426] on div "€ 545" at bounding box center [1097, 425] width 297 height 109
click at [990, 482] on span "Pendulum Summit 2026 broadcast live or on-demand through all time zones directl…" at bounding box center [1097, 496] width 269 height 38
drag, startPoint x: 1148, startPoint y: 500, endPoint x: 1165, endPoint y: 507, distance: 18.4
click at [1148, 500] on span "Pendulum Summit 2026 broadcast live or on-demand through all time zones directl…" at bounding box center [1097, 496] width 269 height 38
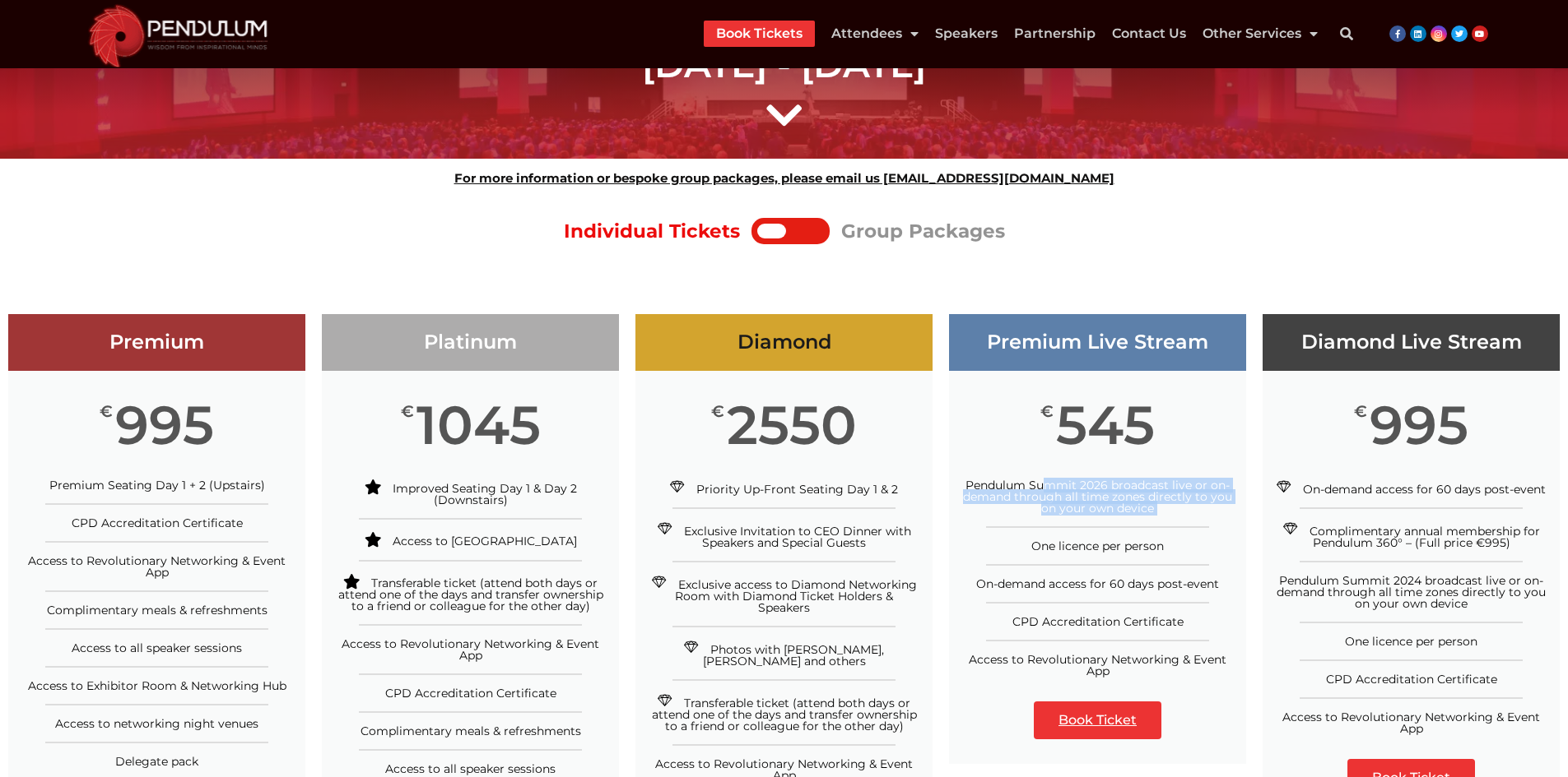
click at [1165, 507] on div "Pendulum Summit 2026 broadcast live or on-demand through all time zones directl…" at bounding box center [1097, 496] width 272 height 34
click at [1032, 545] on span "One licence per person" at bounding box center [1097, 546] width 133 height 15
click at [1139, 540] on span "One licence per person" at bounding box center [1097, 546] width 133 height 15
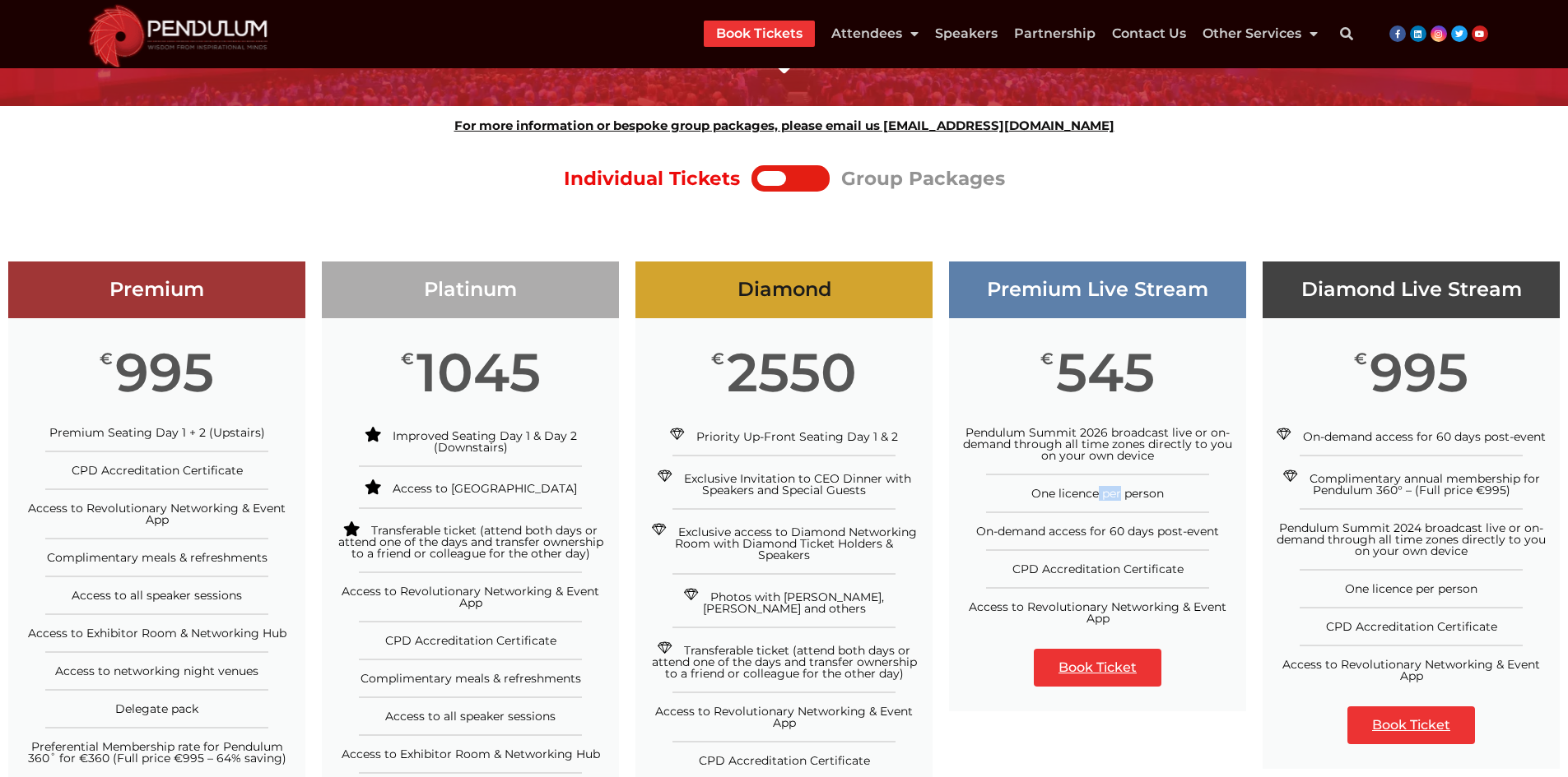
scroll to position [164, 0]
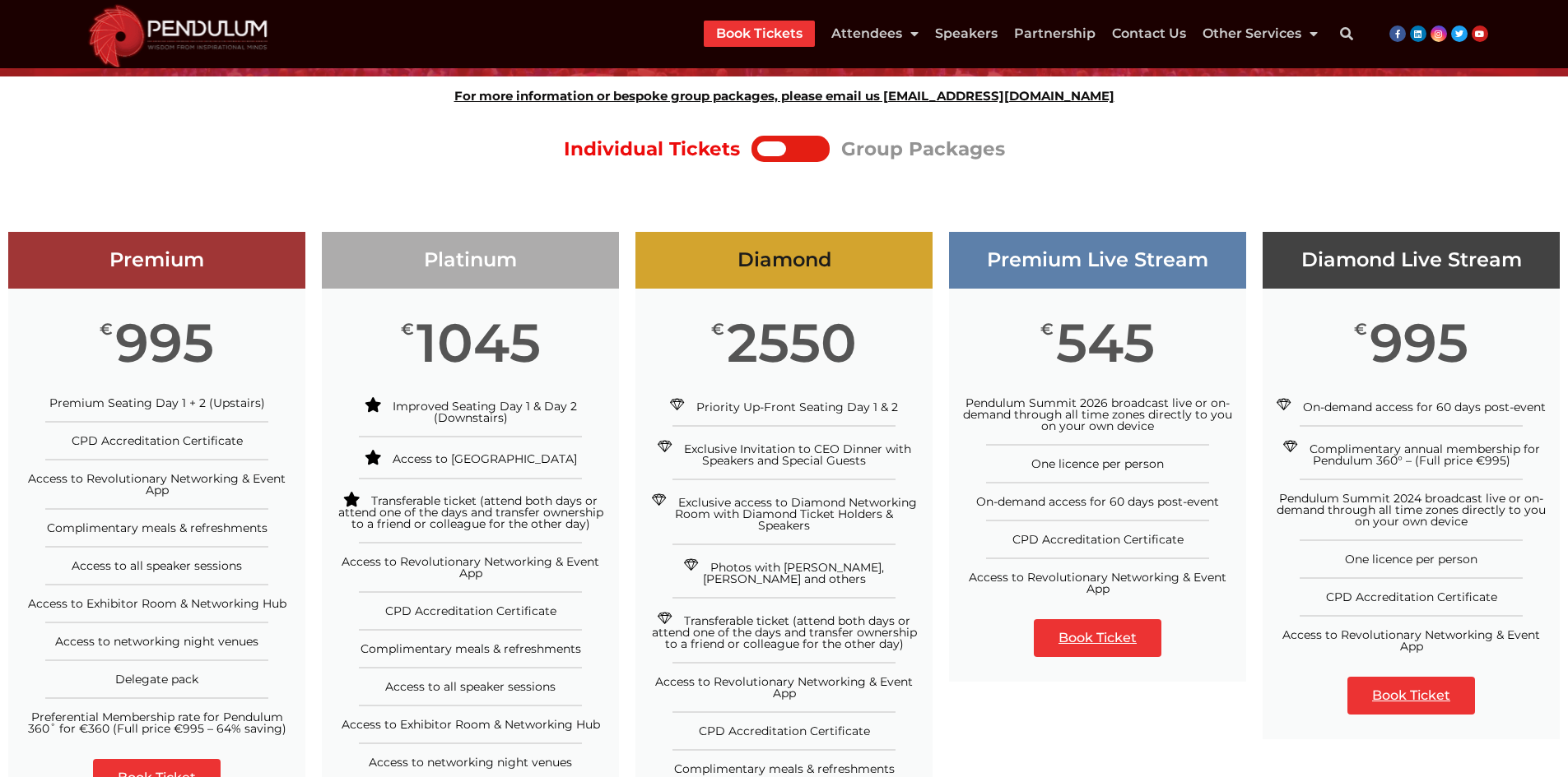
drag, startPoint x: 973, startPoint y: 501, endPoint x: 986, endPoint y: 499, distance: 13.2
click at [973, 500] on div "On-demand access for 60 days post-event" at bounding box center [1097, 502] width 272 height 11
click at [986, 499] on span "On-demand access for 60 days post-event" at bounding box center [1097, 502] width 243 height 15
click at [1195, 499] on span "On-demand access for 60 days post-event" at bounding box center [1097, 502] width 243 height 15
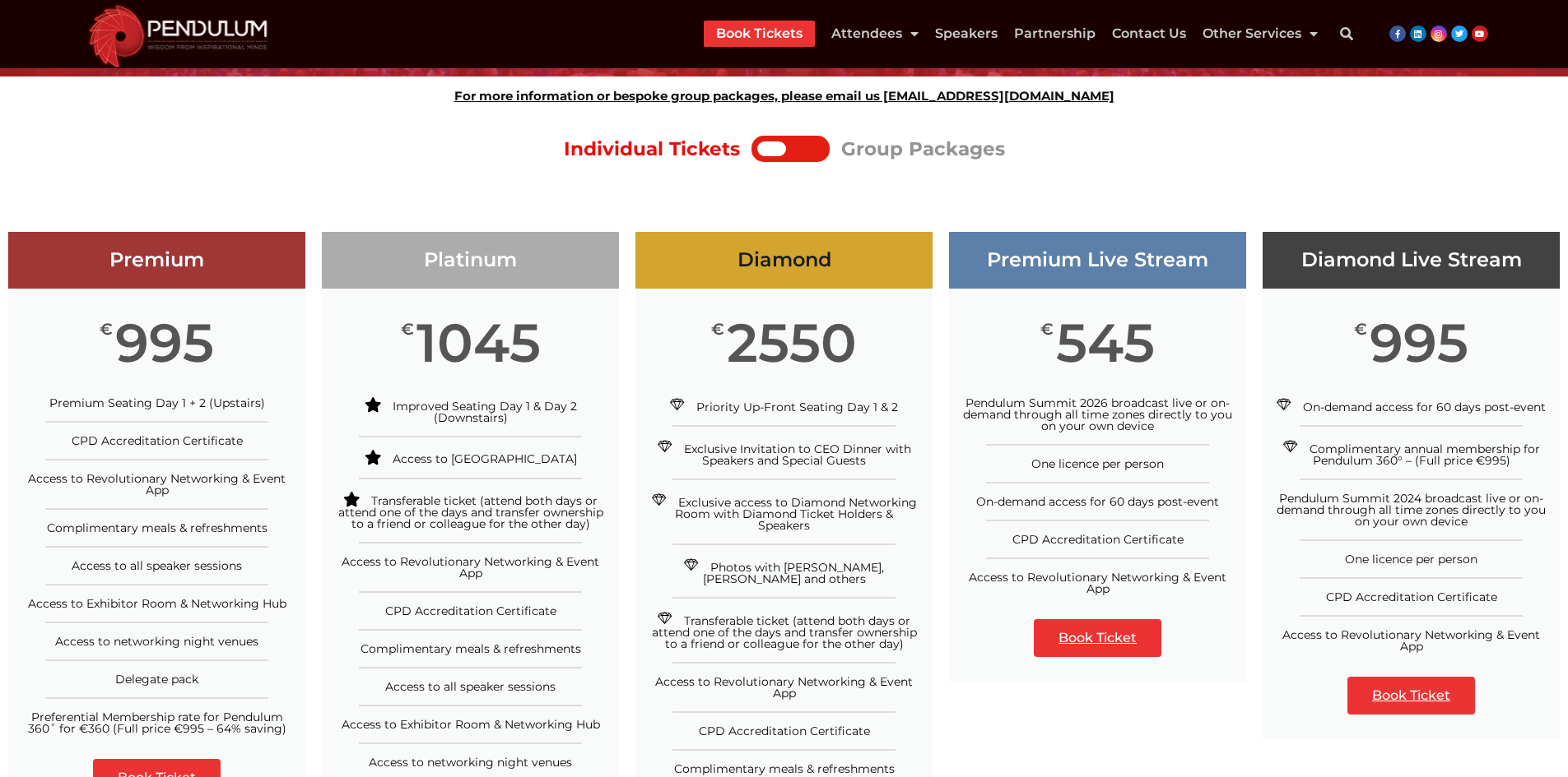
click at [1023, 533] on span "CPD Accreditation Certificate" at bounding box center [1098, 539] width 171 height 15
click at [1139, 539] on span "CPD Accreditation Certificate" at bounding box center [1098, 539] width 171 height 15
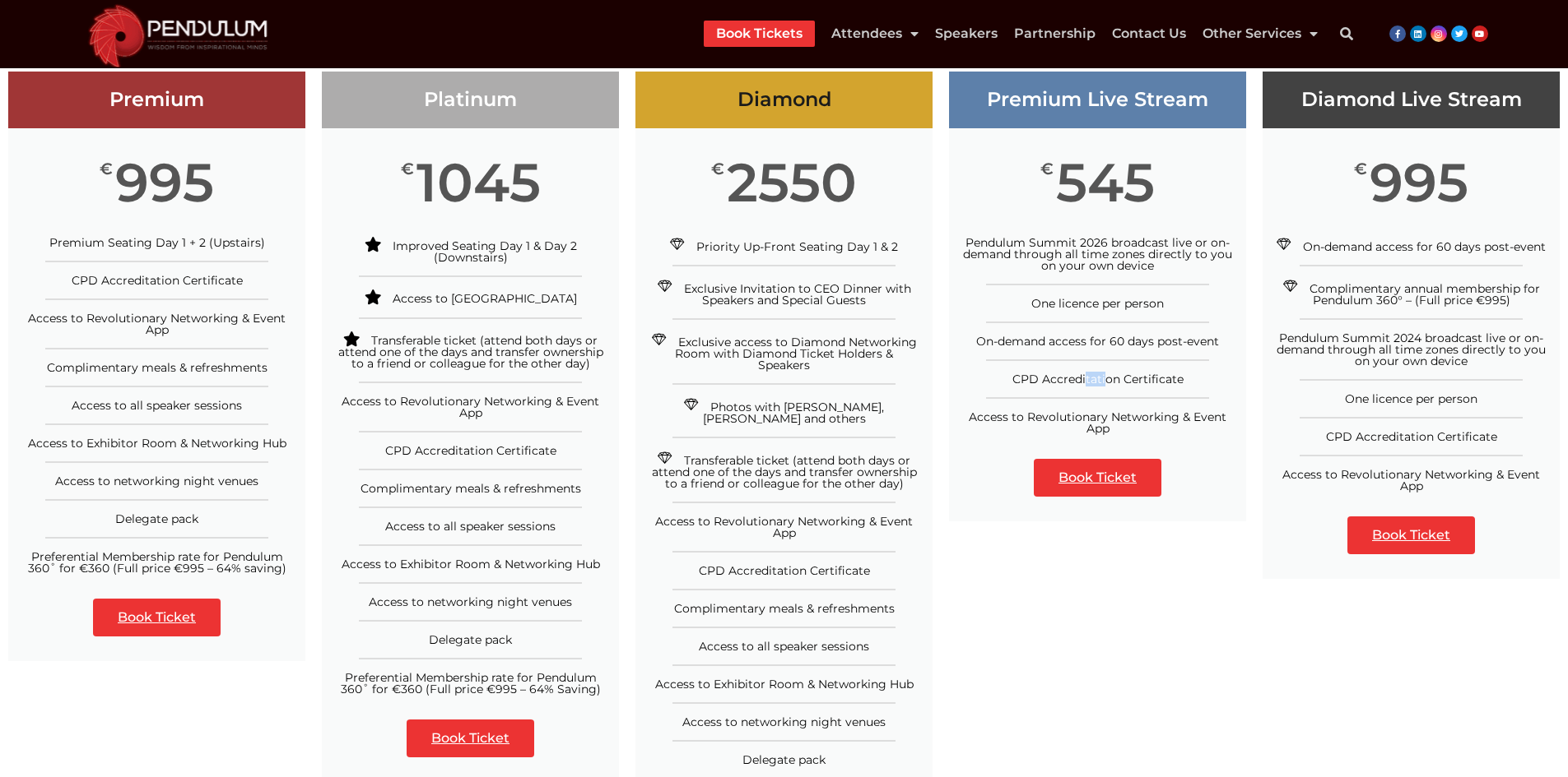
scroll to position [494, 0]
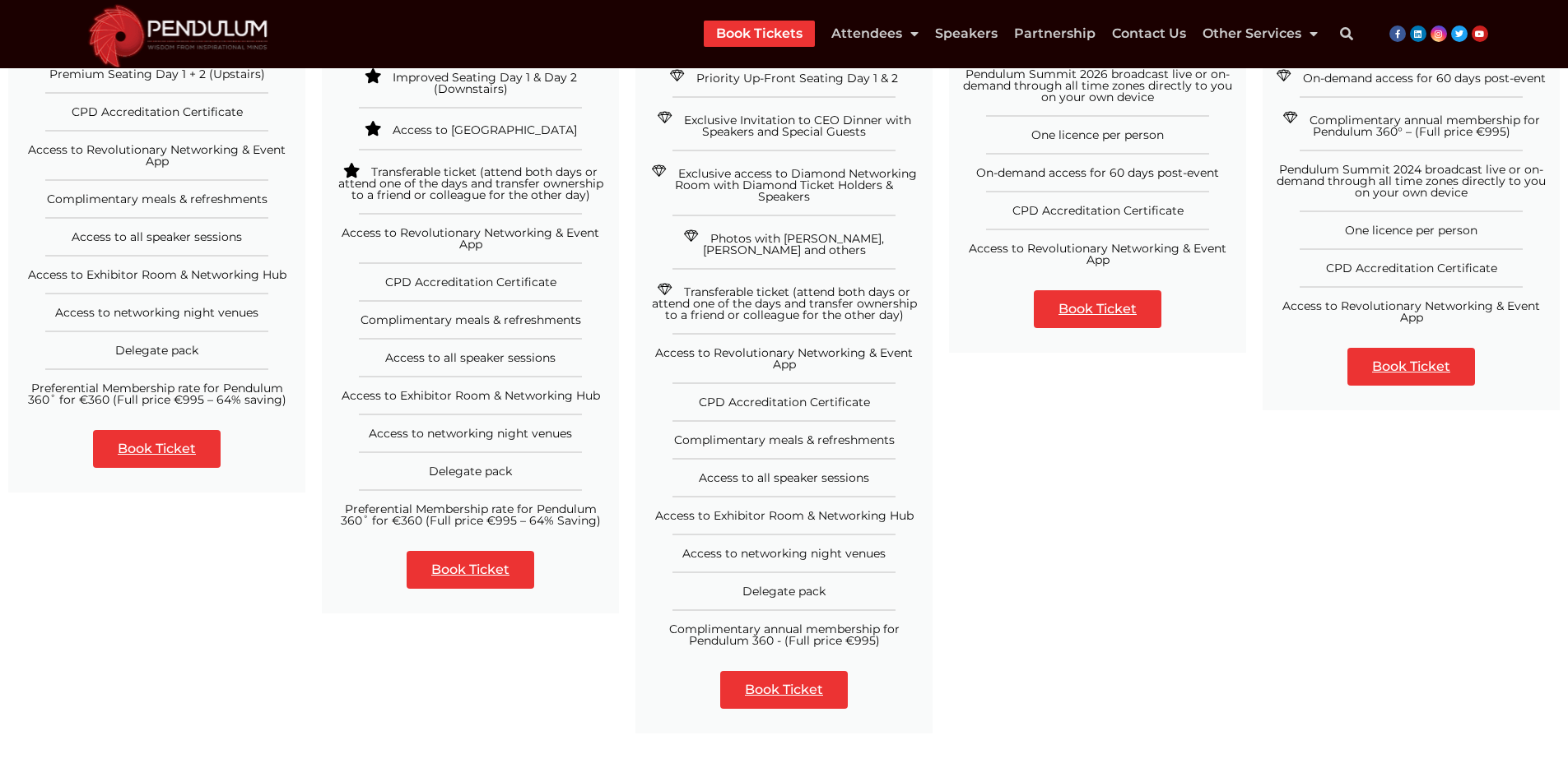
click at [992, 243] on li "Access to Revolutionary Networking & Event App" at bounding box center [1097, 247] width 297 height 37
click at [993, 246] on span "Access to Revolutionary Networking & Event App" at bounding box center [1097, 254] width 258 height 26
click at [973, 249] on span "Access to Revolutionary Networking & Event App" at bounding box center [1097, 254] width 258 height 26
click at [975, 249] on span "Access to Revolutionary Networking & Event App" at bounding box center [1097, 254] width 258 height 26
click at [976, 249] on span "Access to Revolutionary Networking & Event App" at bounding box center [1097, 254] width 258 height 26
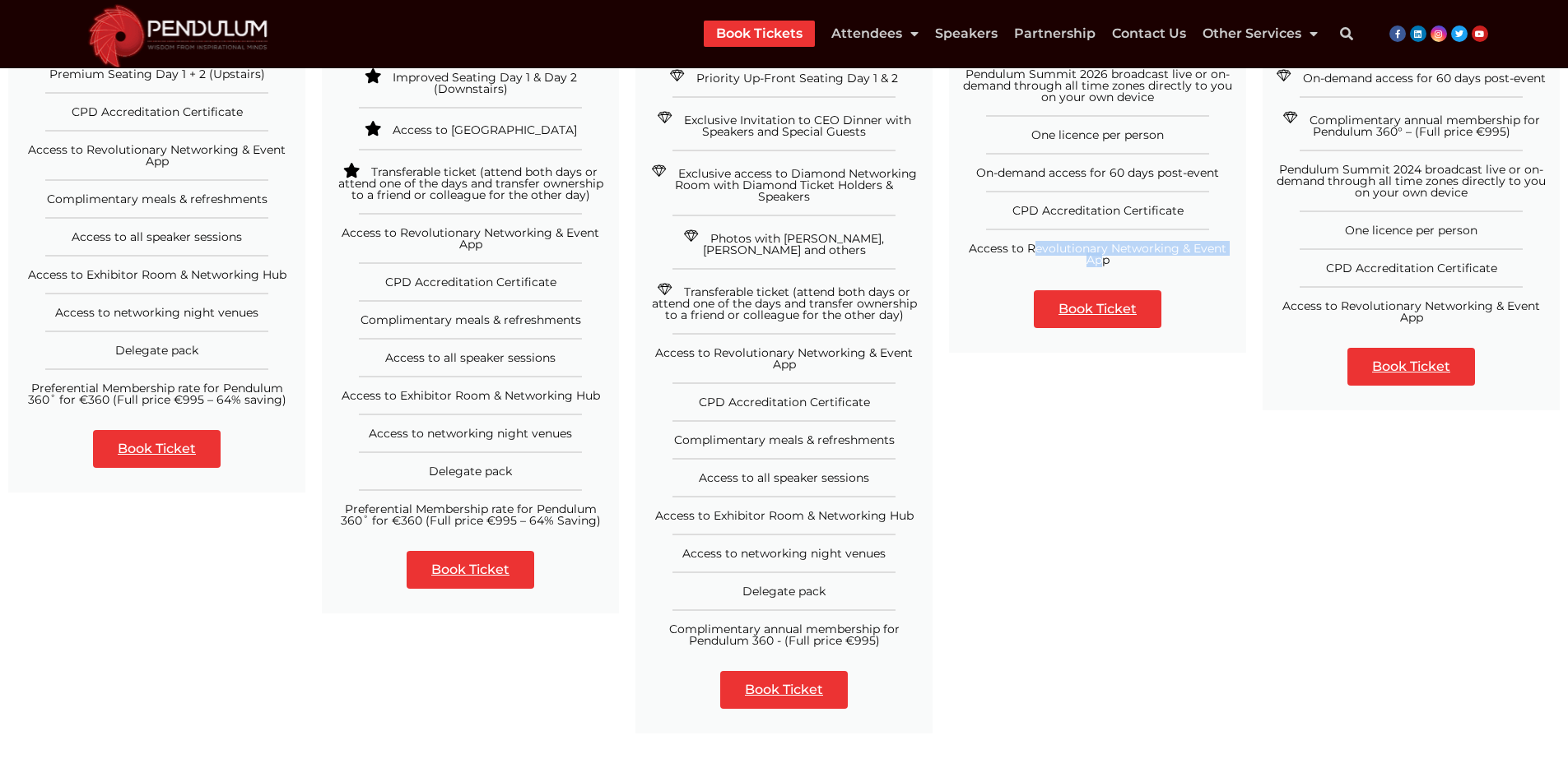
click at [1117, 249] on span "Access to Revolutionary Networking & Event App" at bounding box center [1097, 254] width 258 height 26
click at [1110, 254] on span "Access to Revolutionary Networking & Event App" at bounding box center [1097, 254] width 258 height 26
click at [1104, 258] on span "Access to Revolutionary Networking & Event App" at bounding box center [1097, 254] width 258 height 26
click at [1006, 247] on span "Access to Revolutionary Networking & Event App" at bounding box center [1097, 254] width 258 height 26
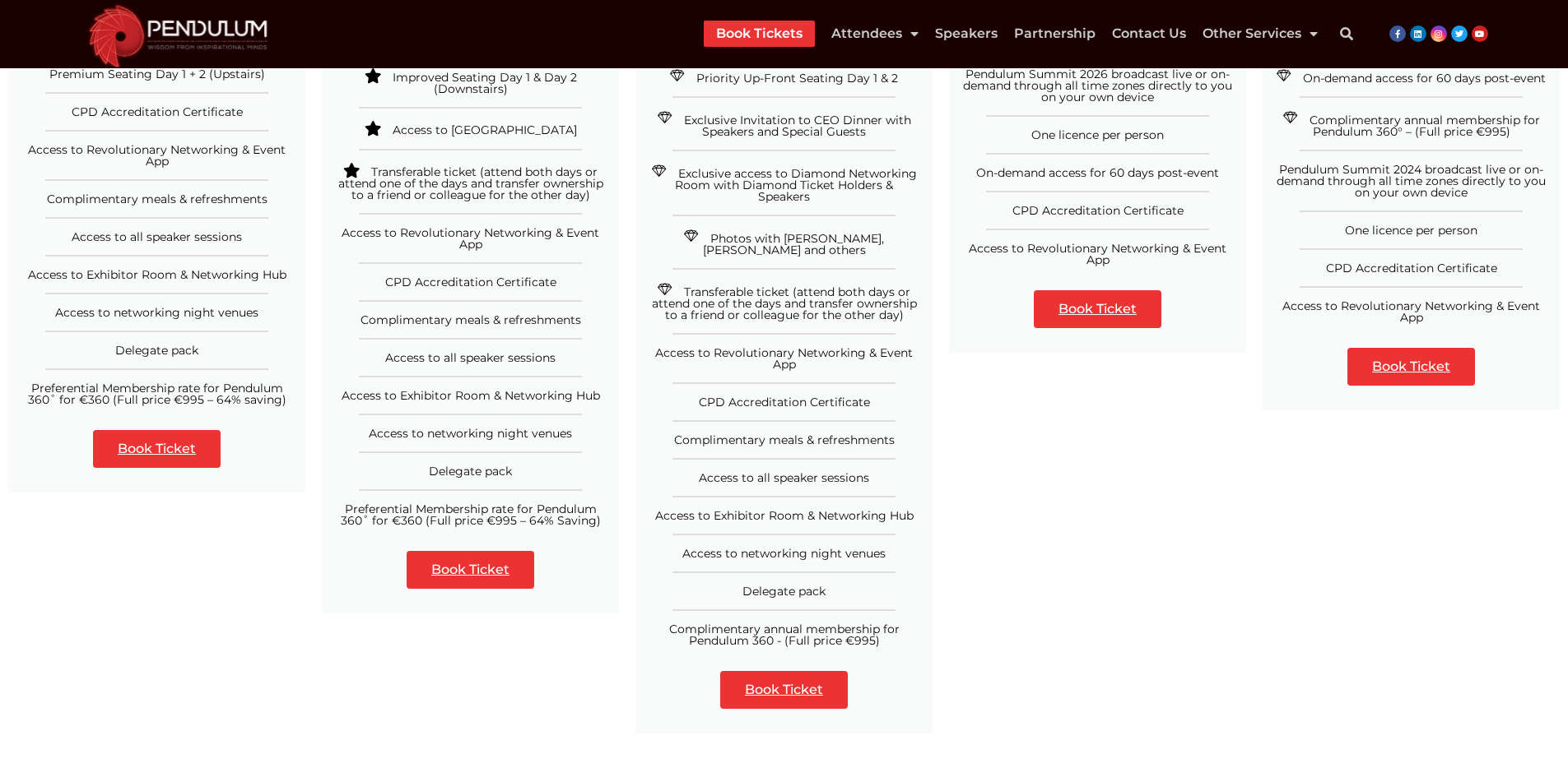
click at [992, 246] on span "Access to Revolutionary Networking & Event App" at bounding box center [1097, 254] width 258 height 26
click at [1100, 267] on span "Access to Revolutionary Networking & Event App" at bounding box center [1097, 254] width 258 height 26
click at [1064, 298] on link "Book Ticket" at bounding box center [1097, 309] width 127 height 38
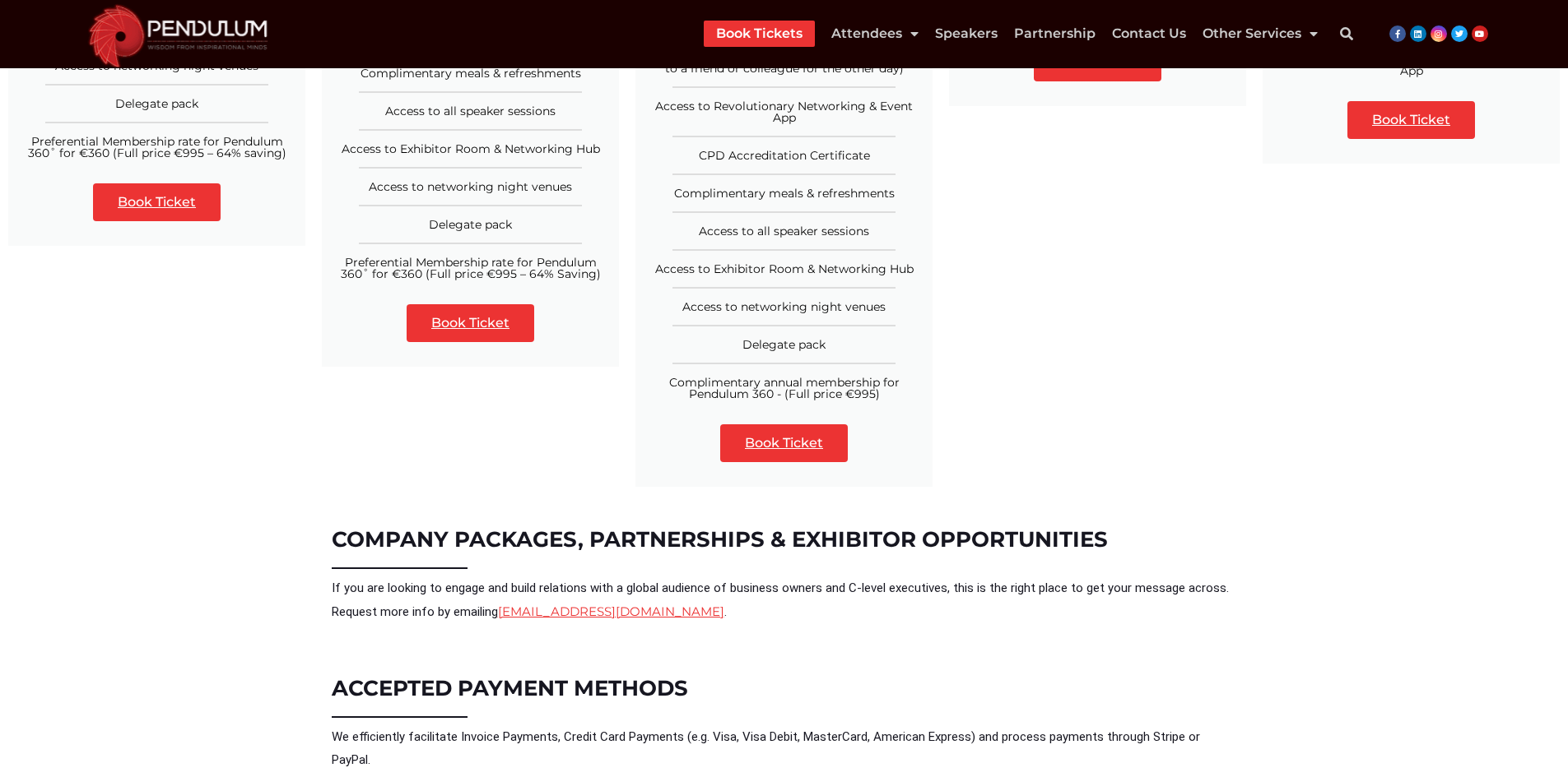
scroll to position [246, 0]
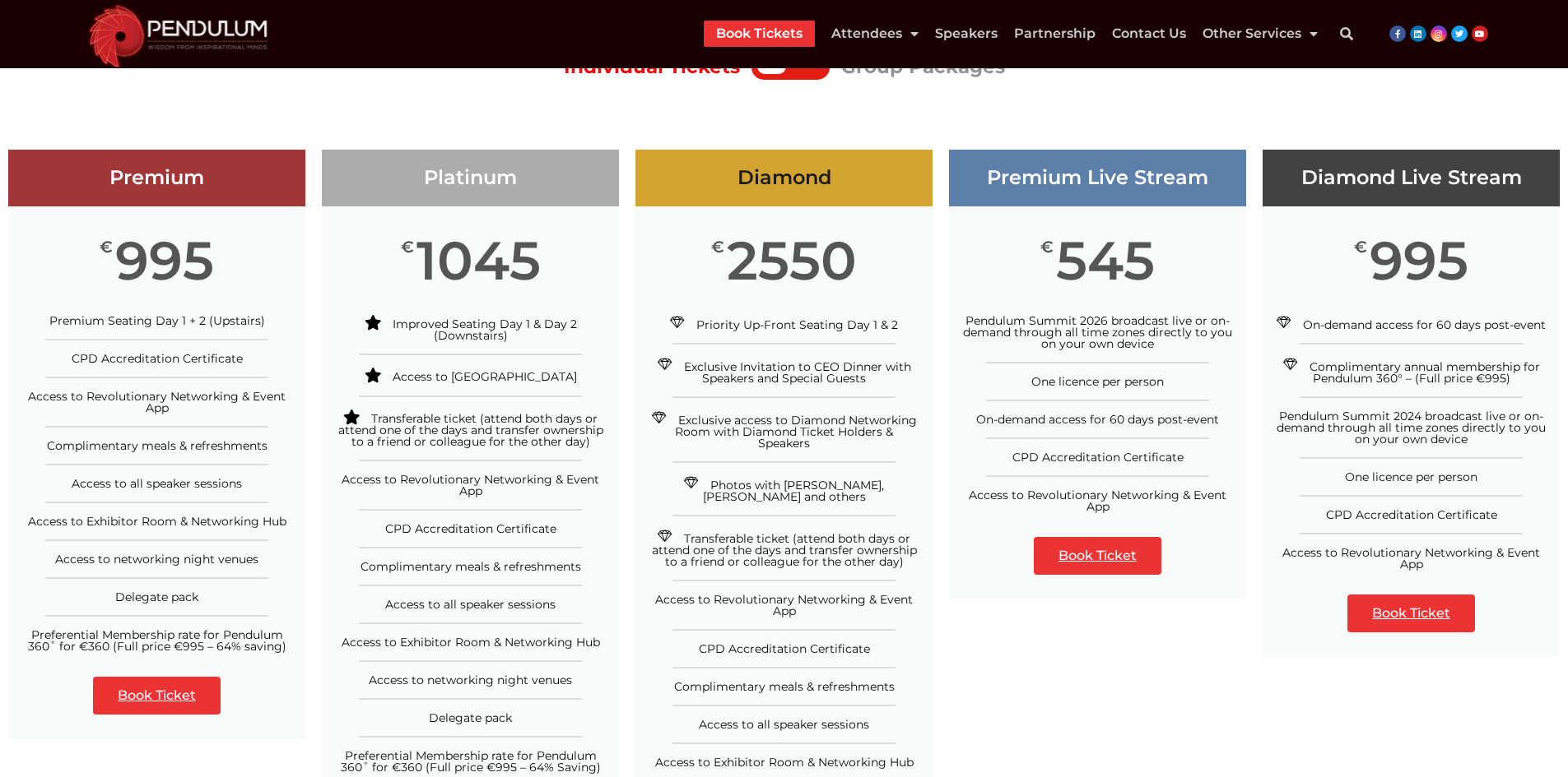
click at [1329, 167] on h3 "Diamond Live Stream" at bounding box center [1411, 177] width 297 height 24
click at [1434, 167] on h3 "Diamond Live Stream" at bounding box center [1411, 177] width 297 height 24
click at [1458, 173] on h3 "Diamond Live Stream" at bounding box center [1411, 177] width 297 height 24
click at [1359, 245] on span "€" at bounding box center [1360, 247] width 13 height 17
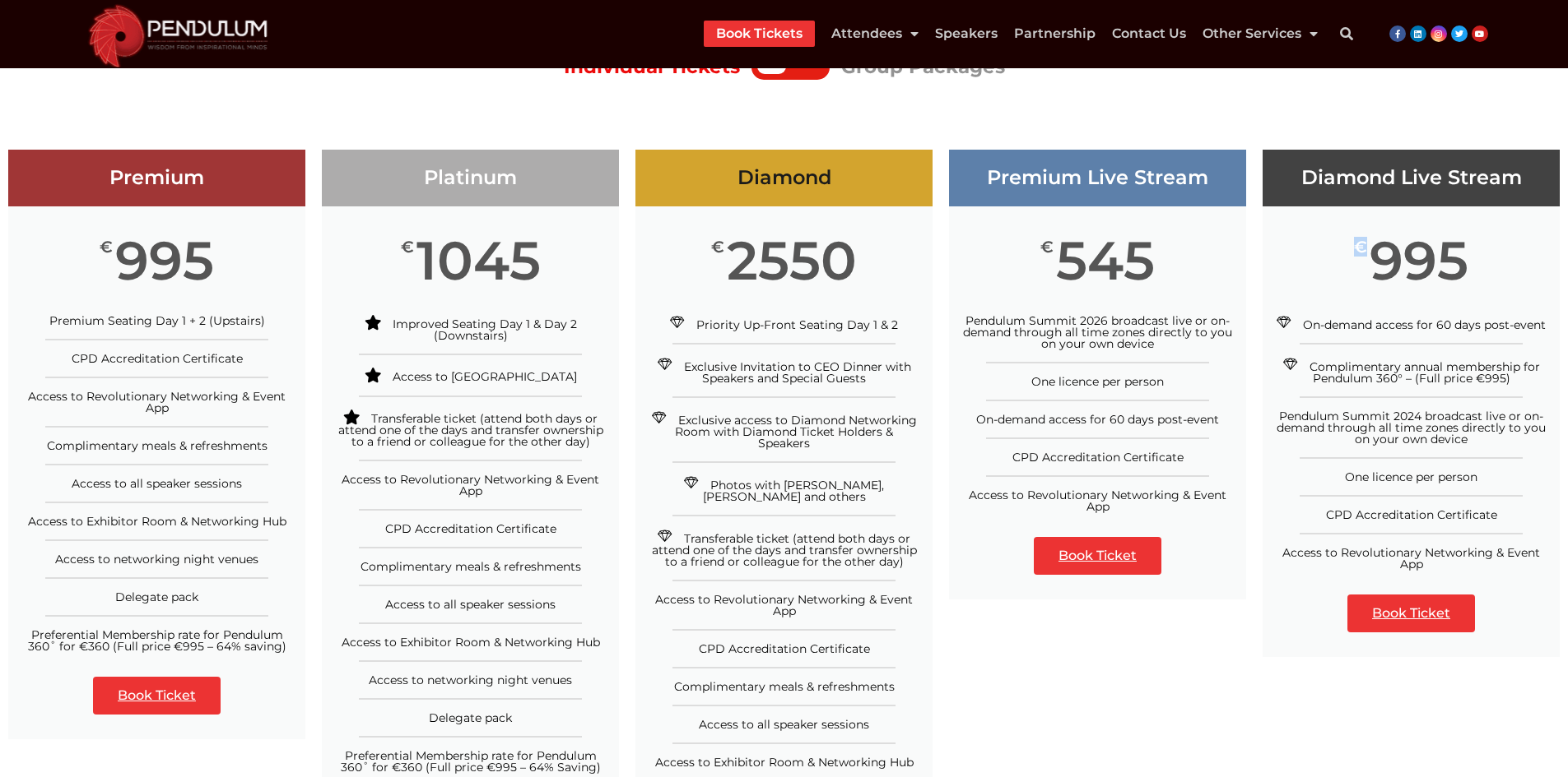
drag, startPoint x: 1466, startPoint y: 267, endPoint x: 1352, endPoint y: 249, distance: 115.4
click at [1352, 249] on div "€ 995" at bounding box center [1411, 260] width 297 height 109
click at [1313, 325] on span "On-demand access for 60 days post-event" at bounding box center [1424, 325] width 243 height 15
click at [1312, 326] on span "On-demand access for 60 days post-event" at bounding box center [1424, 325] width 243 height 15
click at [1547, 327] on li "On-demand access for 60 days post-event" at bounding box center [1411, 323] width 297 height 16
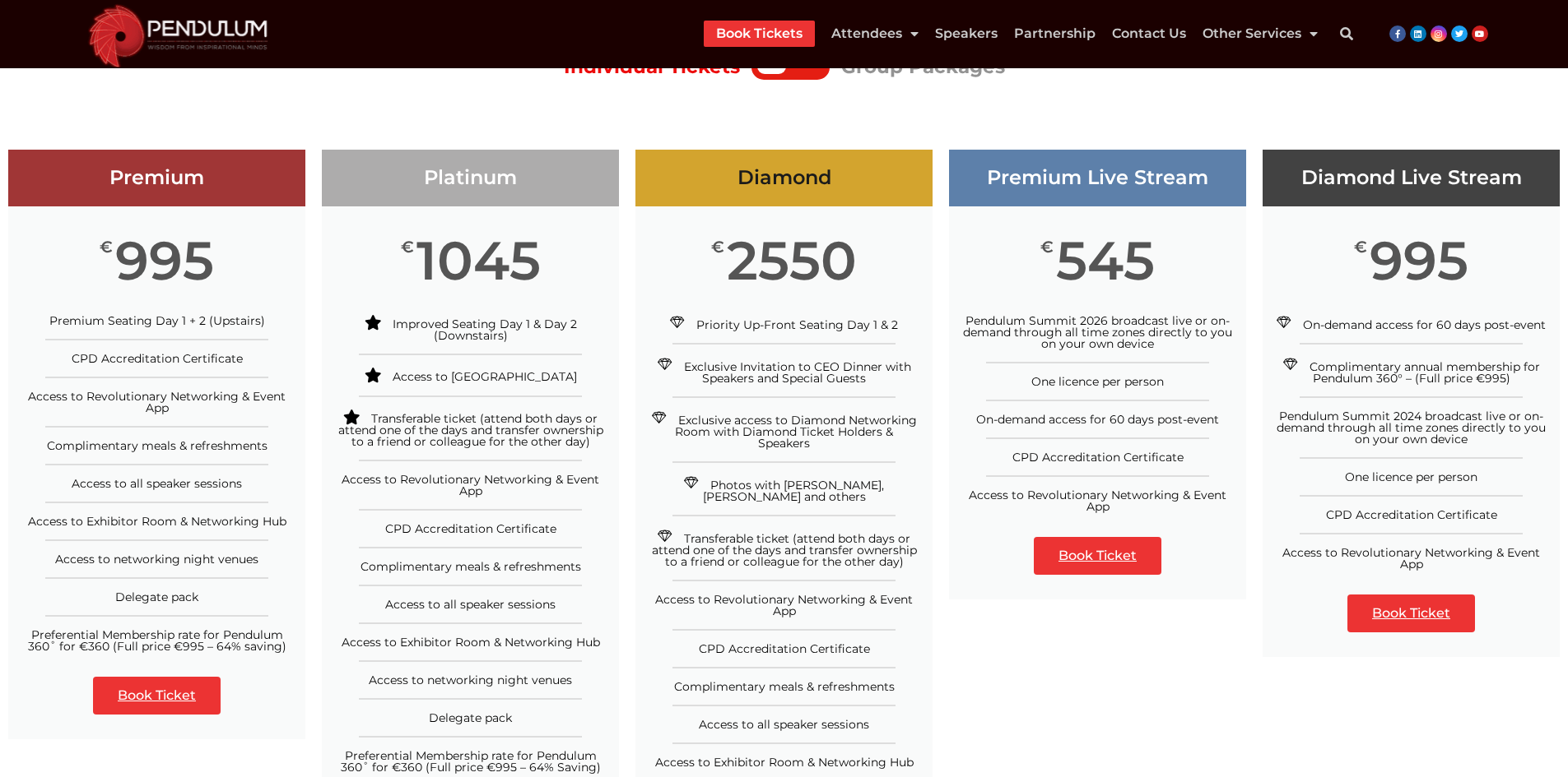
click at [1350, 372] on span "Complimentary annual membership for Pendulum 360° – (Full price €995)" at bounding box center [1424, 373] width 231 height 26
drag, startPoint x: 1463, startPoint y: 392, endPoint x: 1488, endPoint y: 390, distance: 25.1
click at [1464, 392] on ul "On-demand access for 60 days post-event Complimentary annual membership for Pen…" at bounding box center [1411, 442] width 297 height 255
click at [1495, 381] on span "Complimentary annual membership for Pendulum 360° – (Full price €995)" at bounding box center [1424, 373] width 231 height 26
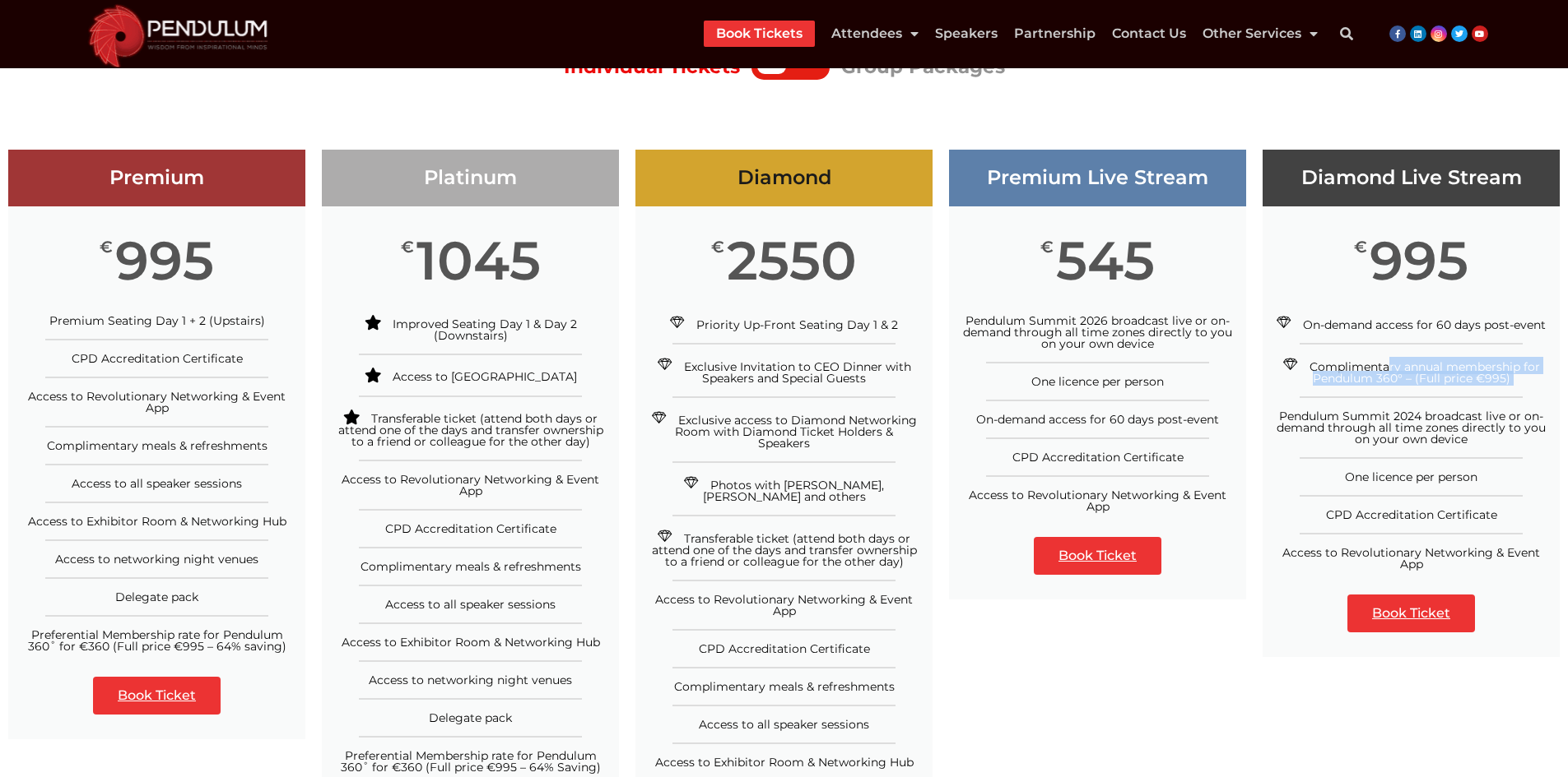
click at [1521, 381] on div "Complimentary annual membership for Pendulum 360° – (Full price €995)" at bounding box center [1411, 370] width 272 height 27
click at [1314, 421] on span "Pendulum Summit 2024 broadcast live or on-demand through all time zones directl…" at bounding box center [1411, 427] width 269 height 38
click at [1322, 422] on span "Pendulum Summit 2024 broadcast live or on-demand through all time zones directl…" at bounding box center [1411, 427] width 269 height 38
drag, startPoint x: 1434, startPoint y: 438, endPoint x: 1465, endPoint y: 438, distance: 31.0
click at [1438, 437] on span "Pendulum Summit 2024 broadcast live or on-demand through all time zones directl…" at bounding box center [1411, 427] width 269 height 38
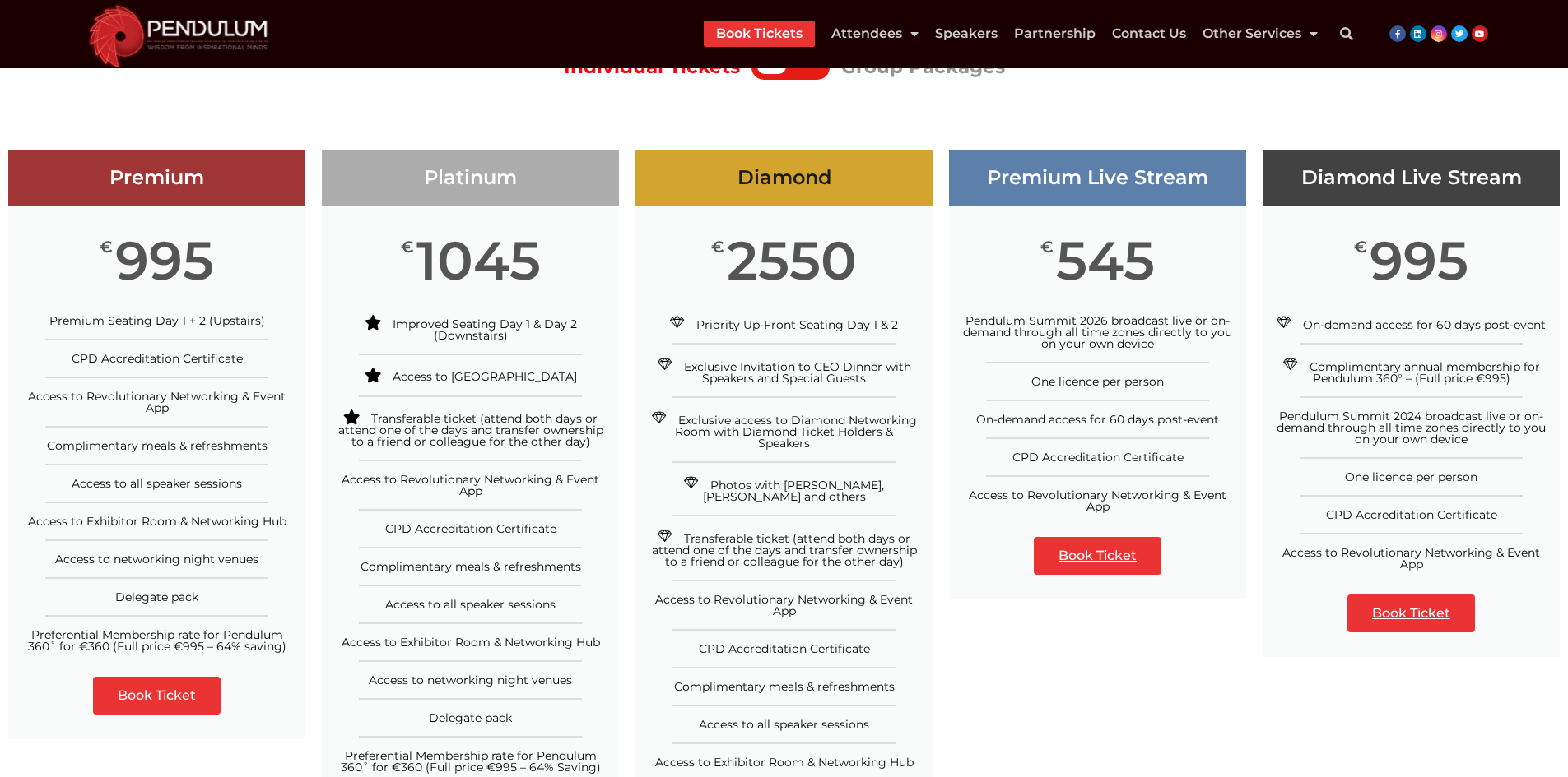
click at [1351, 475] on span "One licence per person" at bounding box center [1411, 477] width 133 height 15
click at [1482, 480] on div "One licence per person" at bounding box center [1411, 477] width 272 height 11
click at [1339, 513] on span "CPD Accreditation Certificate" at bounding box center [1412, 515] width 171 height 15
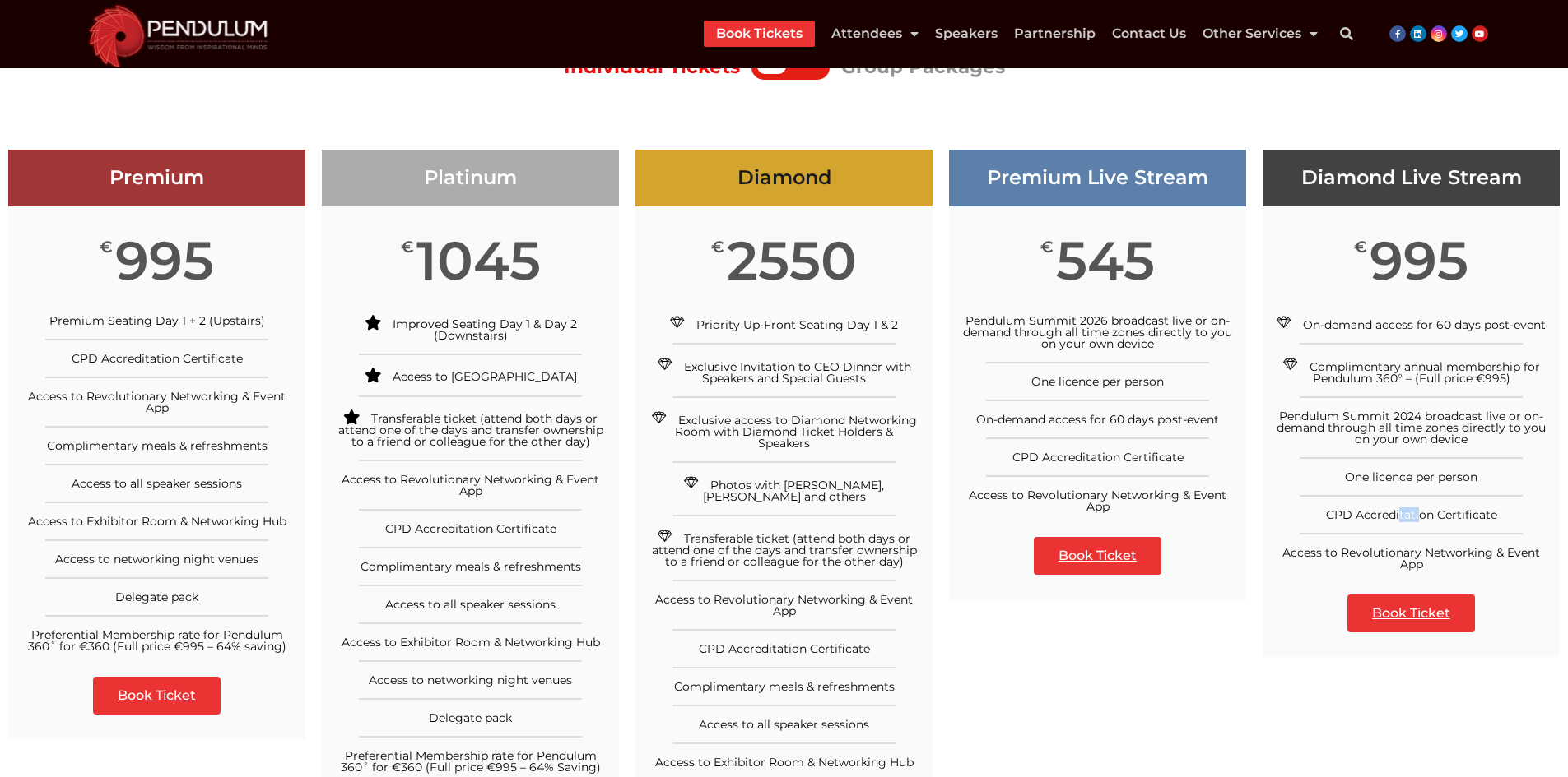
drag, startPoint x: 1468, startPoint y: 513, endPoint x: 1486, endPoint y: 512, distance: 18.0
click at [1471, 513] on span "CPD Accreditation Certificate" at bounding box center [1412, 515] width 171 height 15
click at [1304, 551] on span "Access to Revolutionary Networking & Event App" at bounding box center [1411, 559] width 258 height 26
drag, startPoint x: 1304, startPoint y: 551, endPoint x: 1331, endPoint y: 558, distance: 27.9
click at [1305, 550] on span "Access to Revolutionary Networking & Event App" at bounding box center [1411, 559] width 258 height 26
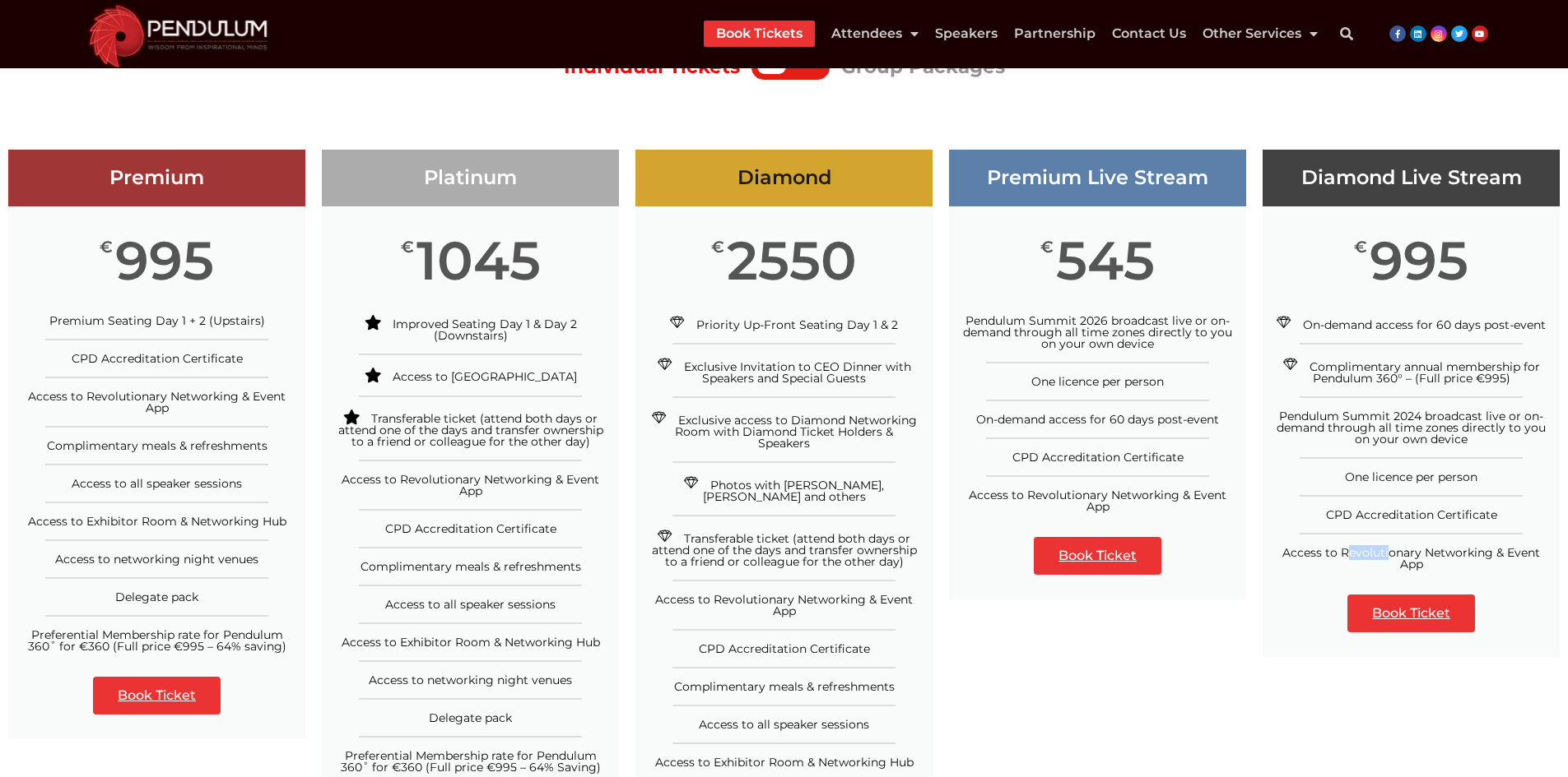
click at [1409, 570] on span "Access to Revolutionary Networking & Event App" at bounding box center [1411, 559] width 258 height 26
click at [1377, 600] on link "Book Ticket" at bounding box center [1411, 614] width 127 height 38
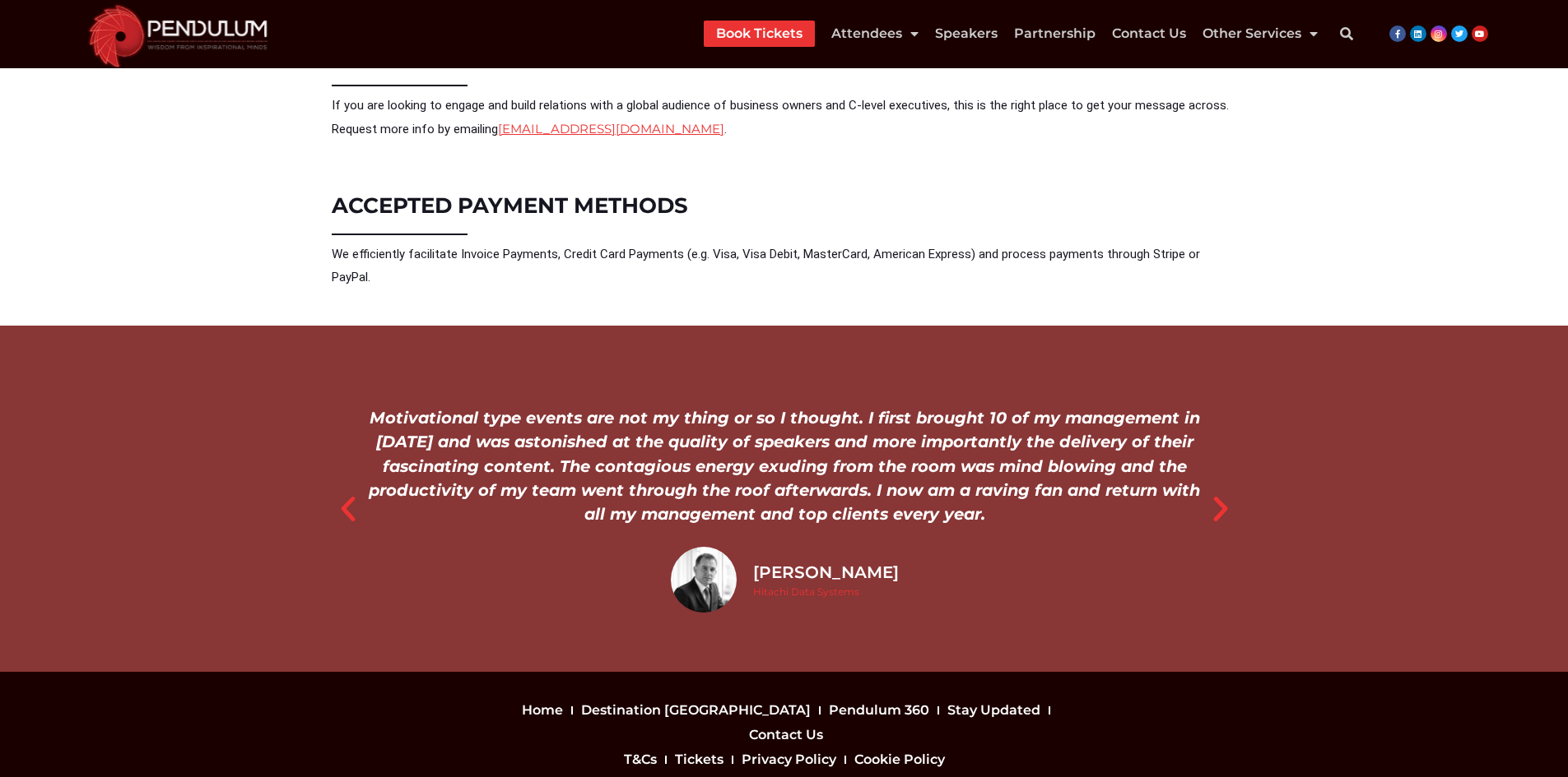
scroll to position [1069, 0]
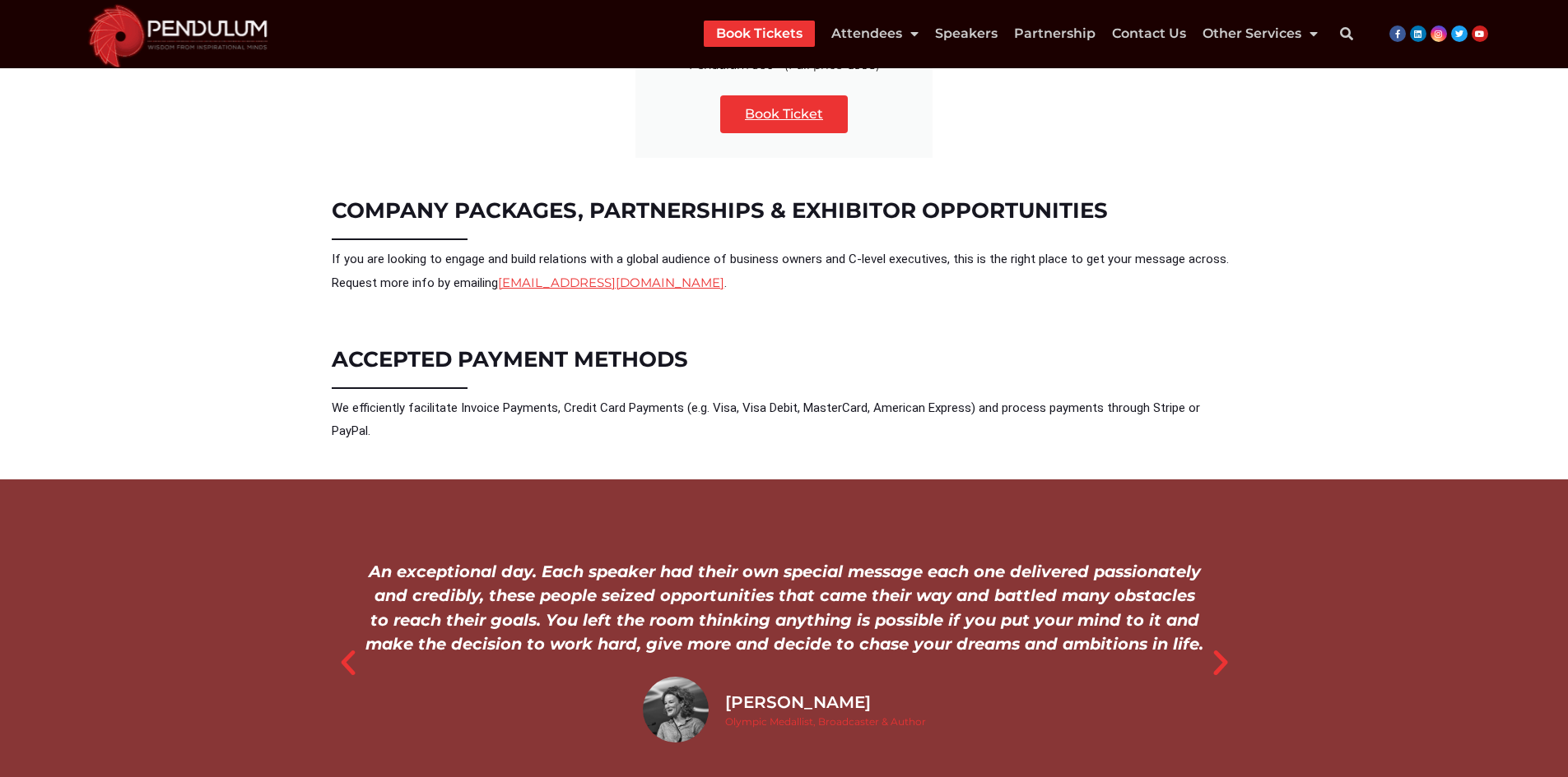
click at [431, 199] on span "COMPANY PACKAGES, PARTNERSHIPS & EXHIBITOR OPPORTUNITIES" at bounding box center [719, 211] width 776 height 26
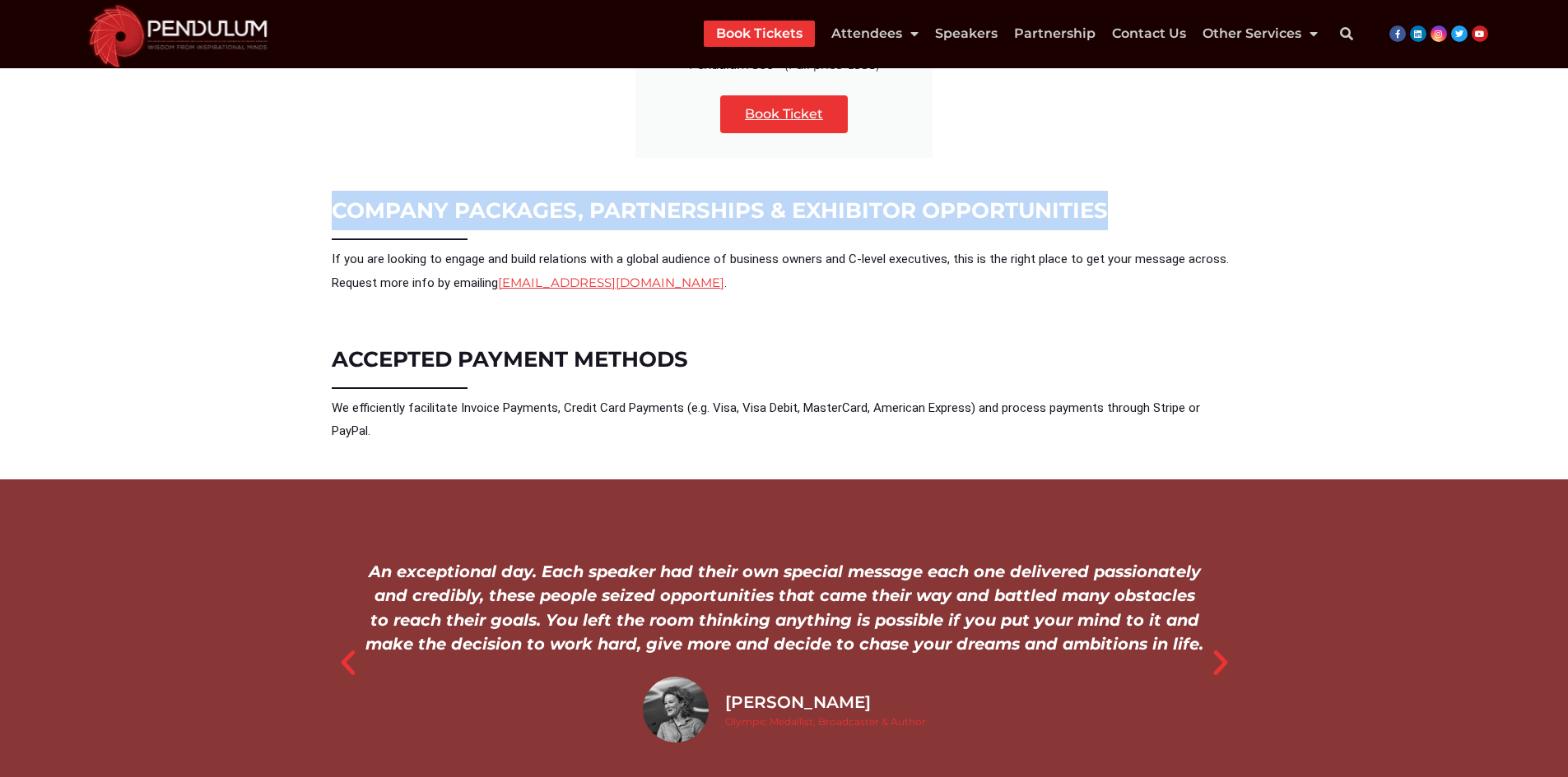
click at [966, 201] on span "COMPANY PACKAGES, PARTNERSHIPS & EXHIBITOR OPPORTUNITIES" at bounding box center [719, 211] width 776 height 26
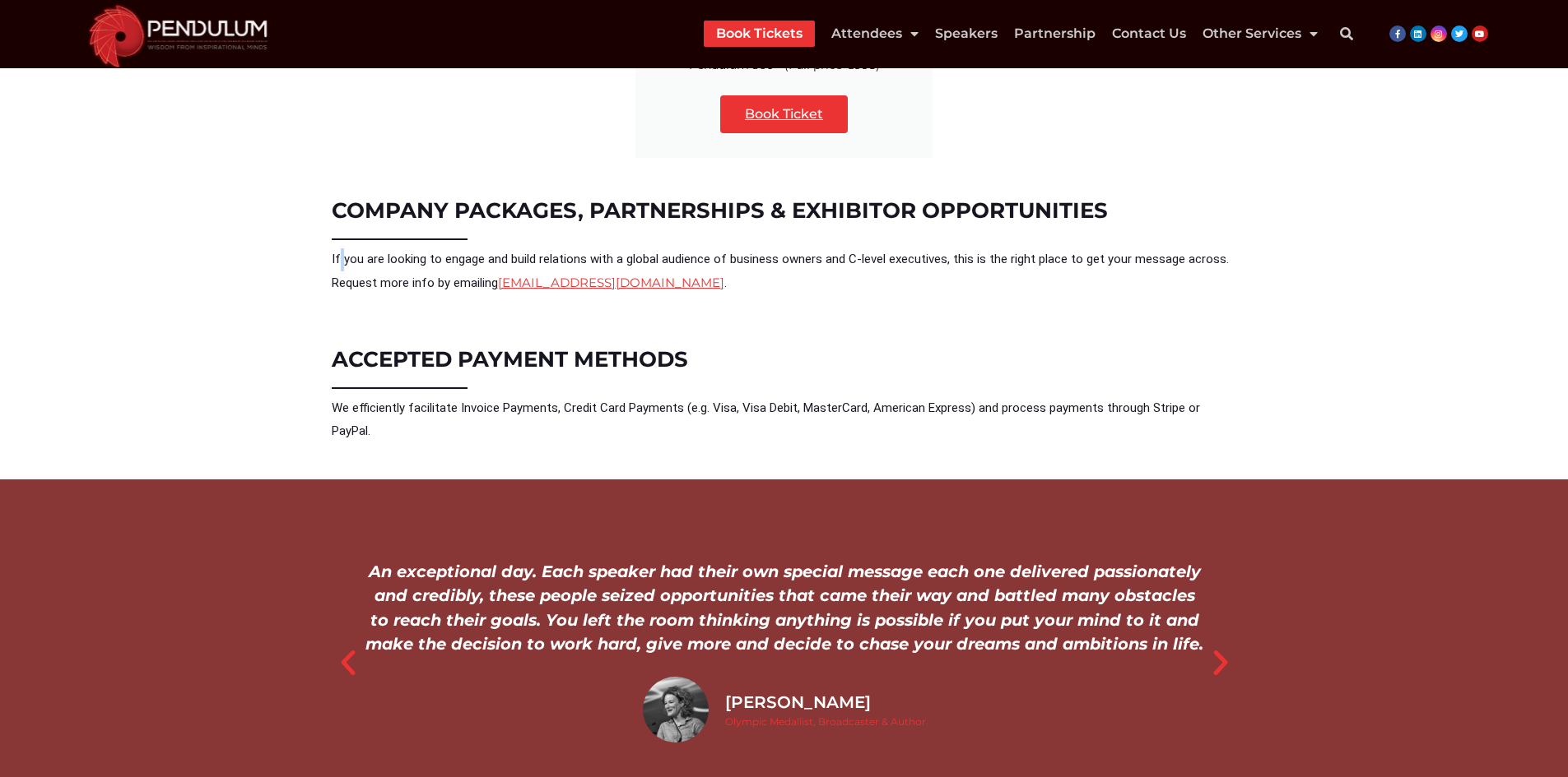
click at [337, 248] on p "If you are looking to engage and build relations with a global audience of busi…" at bounding box center [784, 271] width 905 height 47
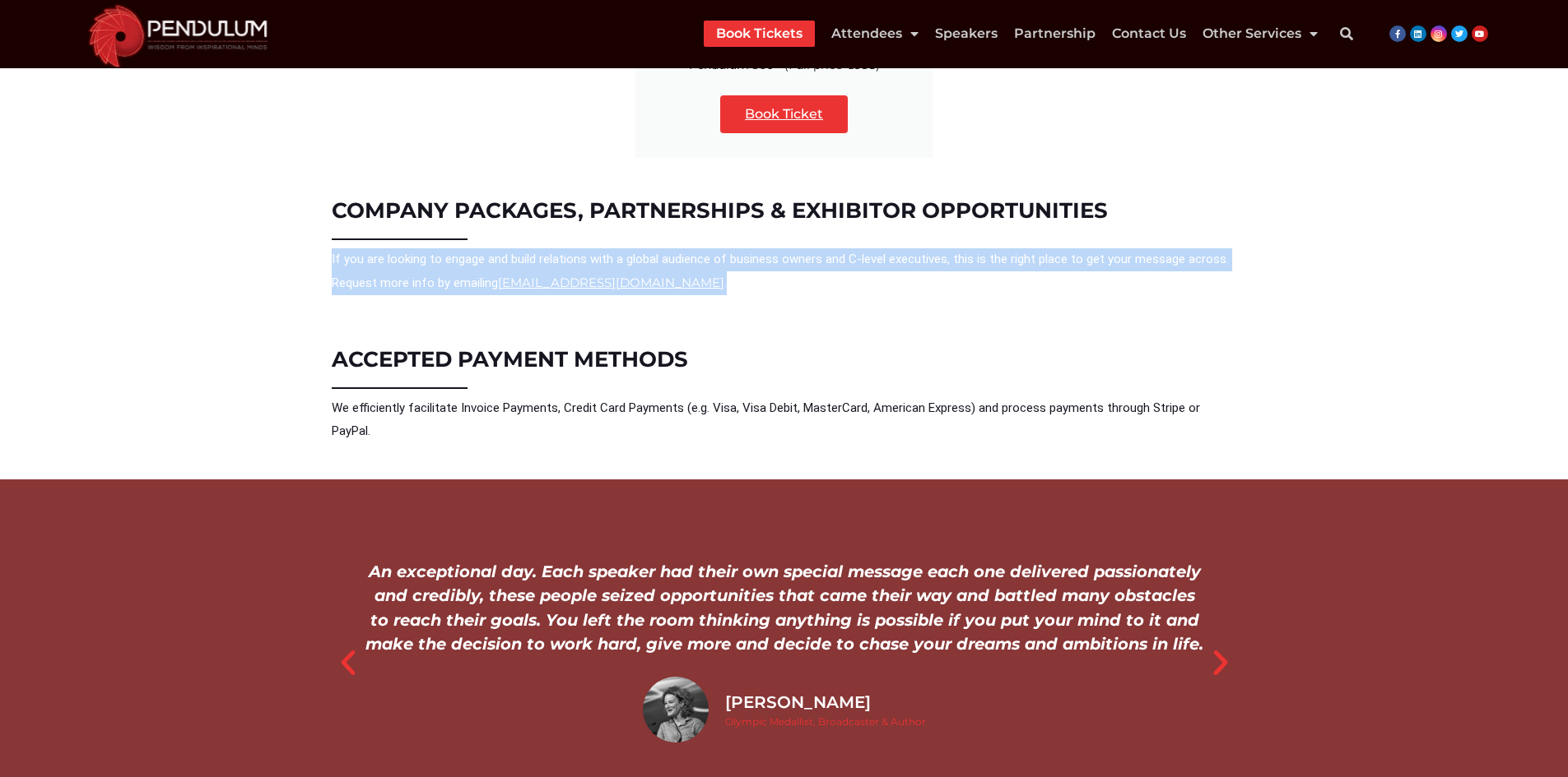
drag, startPoint x: 718, startPoint y: 278, endPoint x: 329, endPoint y: 243, distance: 390.6
click at [329, 243] on div "COMPANY PACKAGES, PARTNERSHIPS & EXHIBITOR OPPORTUNITIES If you are looking to …" at bounding box center [784, 248] width 921 height 149
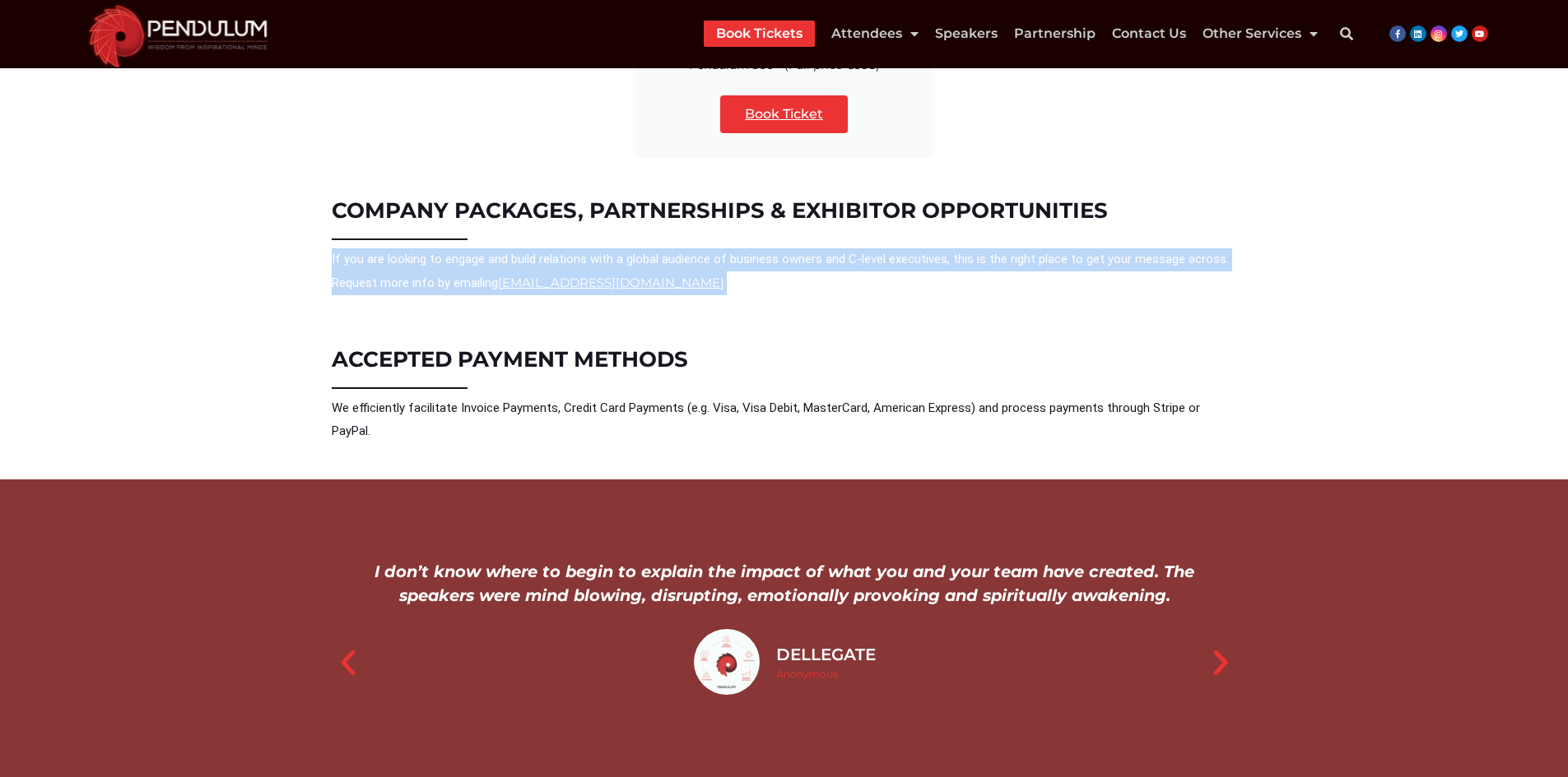
click at [799, 283] on div "COMPANY PACKAGES, PARTNERSHIPS & EXHIBITOR OPPORTUNITIES If you are looking to …" at bounding box center [784, 249] width 905 height 132
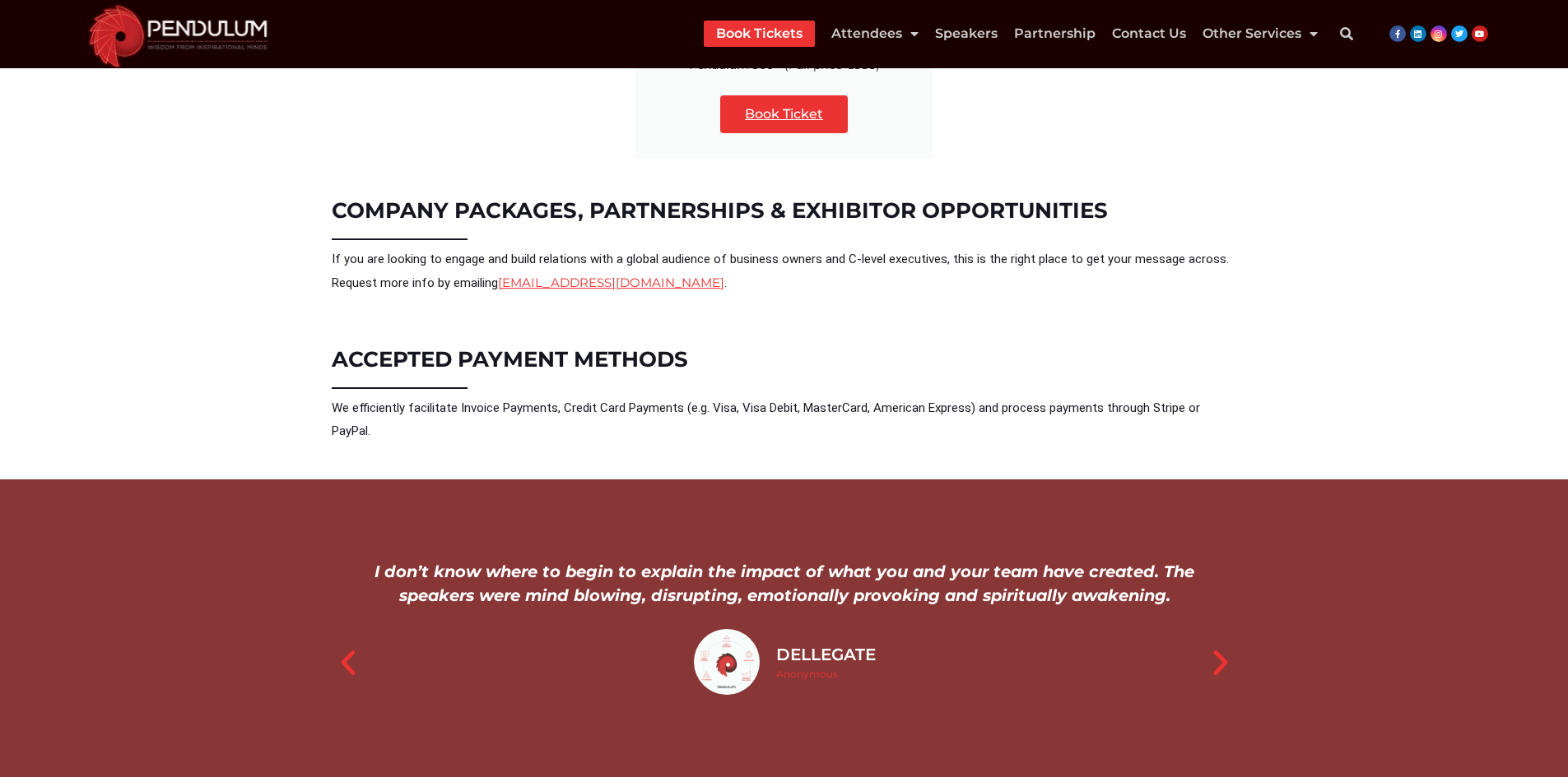
click at [617, 275] on link "[EMAIL_ADDRESS][DOMAIN_NAME]" at bounding box center [611, 283] width 226 height 16
click at [727, 290] on div "COMPANY PACKAGES, PARTNERSHIPS & EXHIBITOR OPPORTUNITIES If you are looking to …" at bounding box center [784, 249] width 905 height 132
drag, startPoint x: 737, startPoint y: 269, endPoint x: 547, endPoint y: 290, distance: 191.2
click at [502, 269] on p "If you are looking to engage and build relations with a global audience of busi…" at bounding box center [784, 271] width 905 height 47
click at [416, 346] on span "ACCEPTED PAYMENT METHODS" at bounding box center [509, 359] width 356 height 26
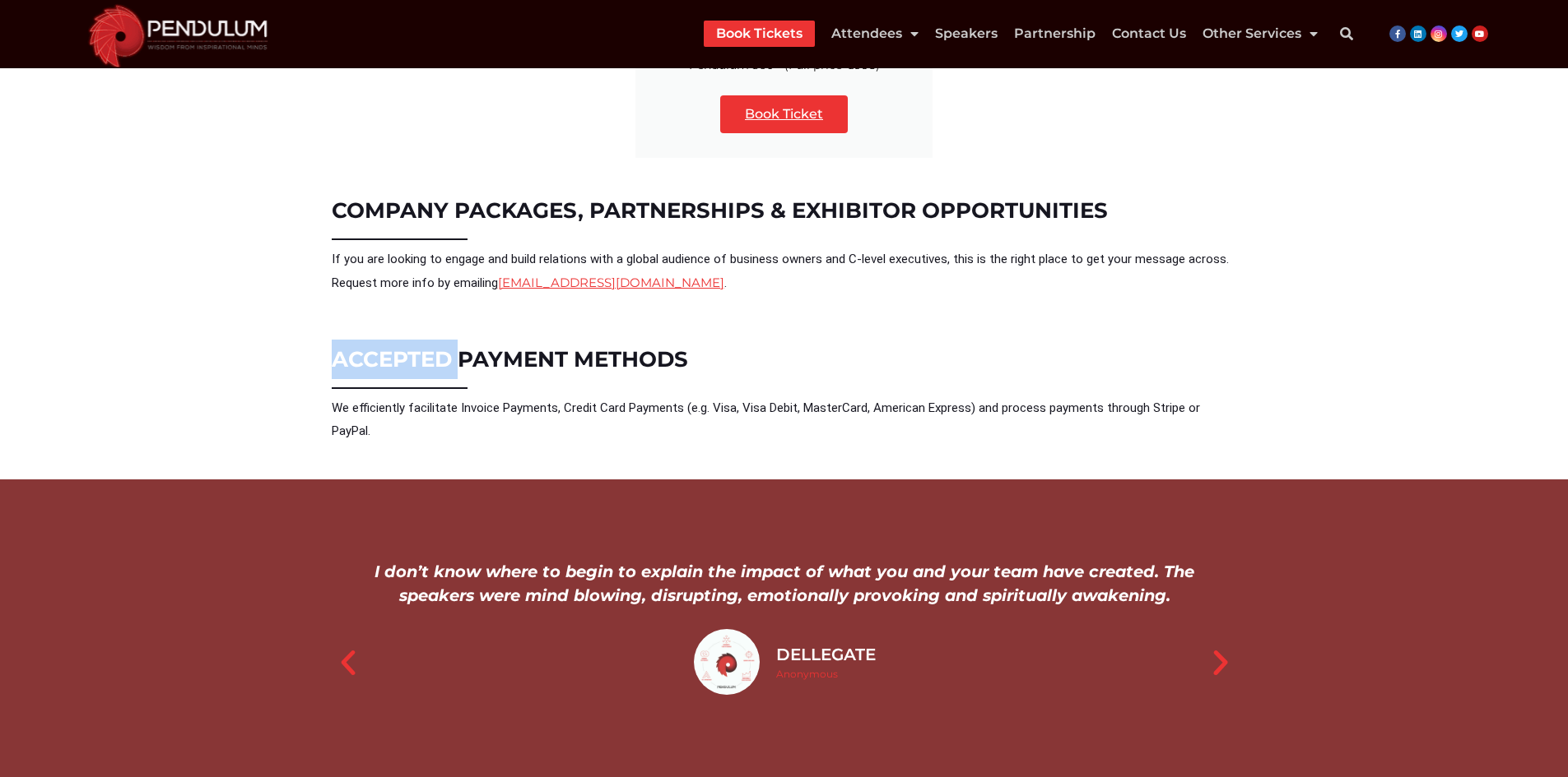
click at [416, 346] on span "ACCEPTED PAYMENT METHODS" at bounding box center [509, 359] width 356 height 26
drag, startPoint x: 531, startPoint y: 336, endPoint x: 582, endPoint y: 336, distance: 51.0
click at [533, 346] on span "ACCEPTED PAYMENT METHODS" at bounding box center [509, 359] width 356 height 26
click at [688, 340] on h2 "ACCEPTED PAYMENT METHODS" at bounding box center [784, 359] width 905 height 40
click at [338, 401] on span "We efficiently facilitate Invoice Payments, Credit C" at bounding box center [469, 408] width 276 height 15
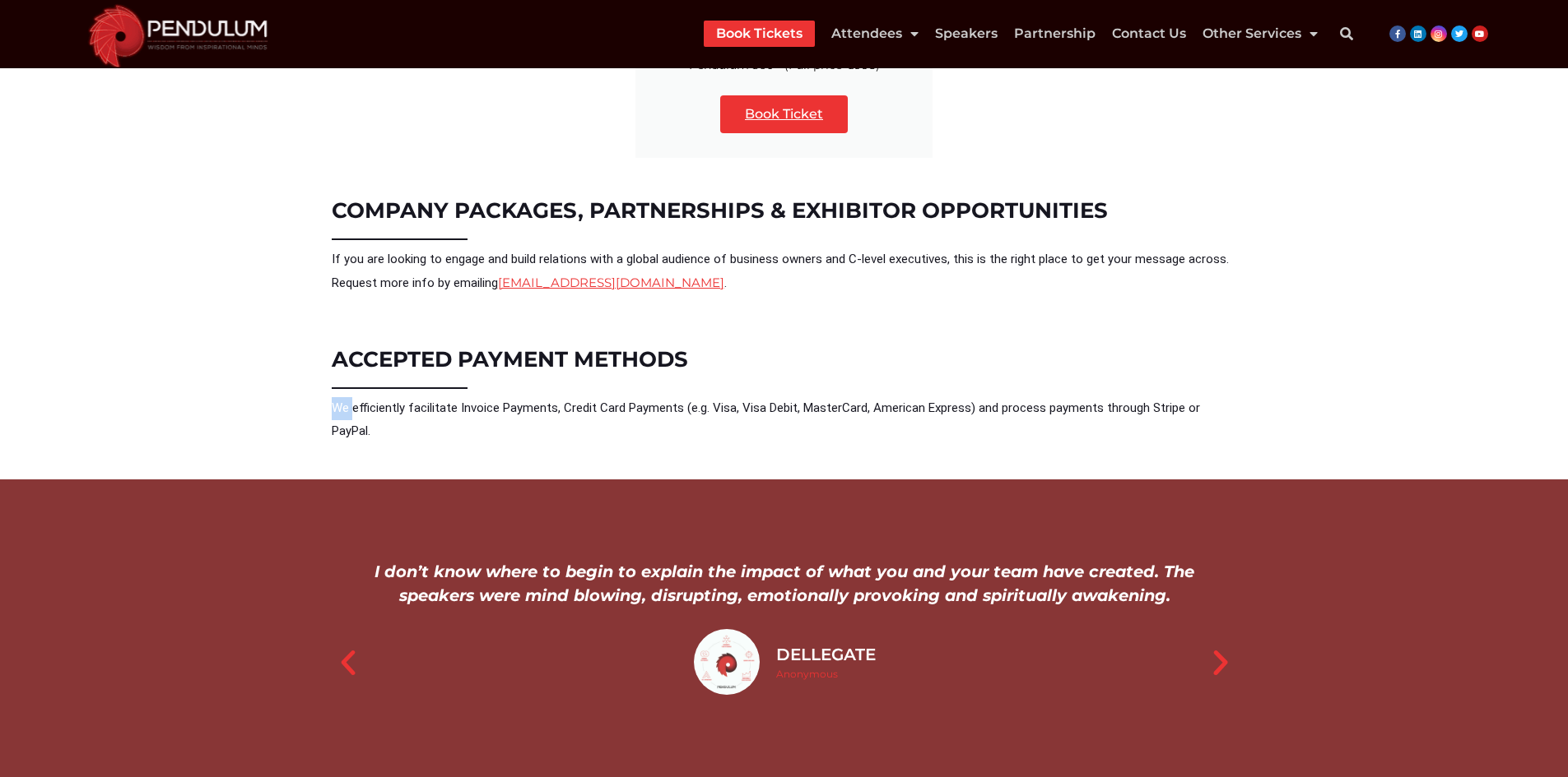
click at [338, 401] on span "We efficiently facilitate Invoice Payments, Credit C" at bounding box center [469, 408] width 276 height 15
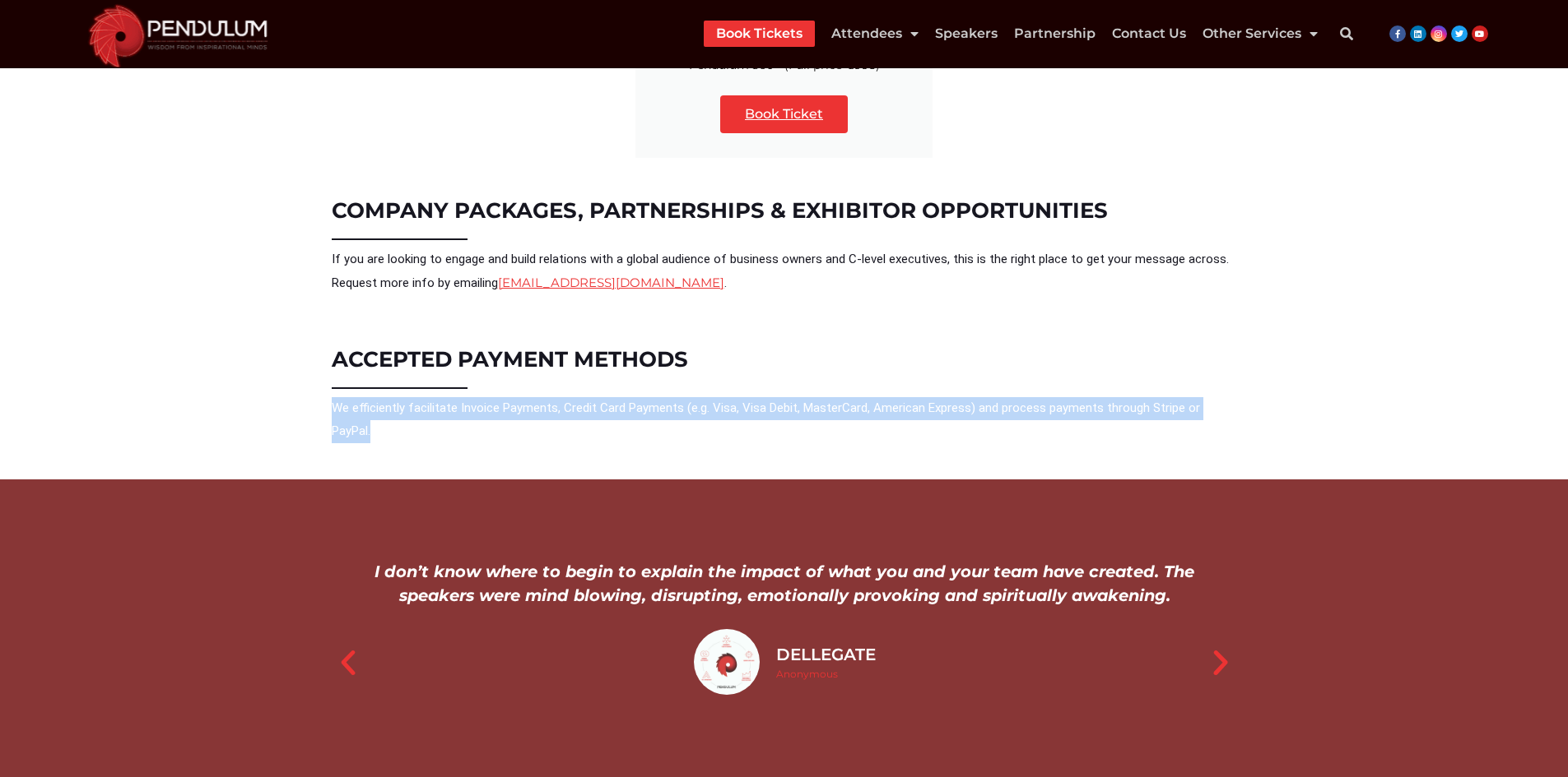
click at [1200, 401] on span "ard Payments (e.g. Visa, Visa Debit, MasterCard, American Express) and process …" at bounding box center [765, 419] width 868 height 38
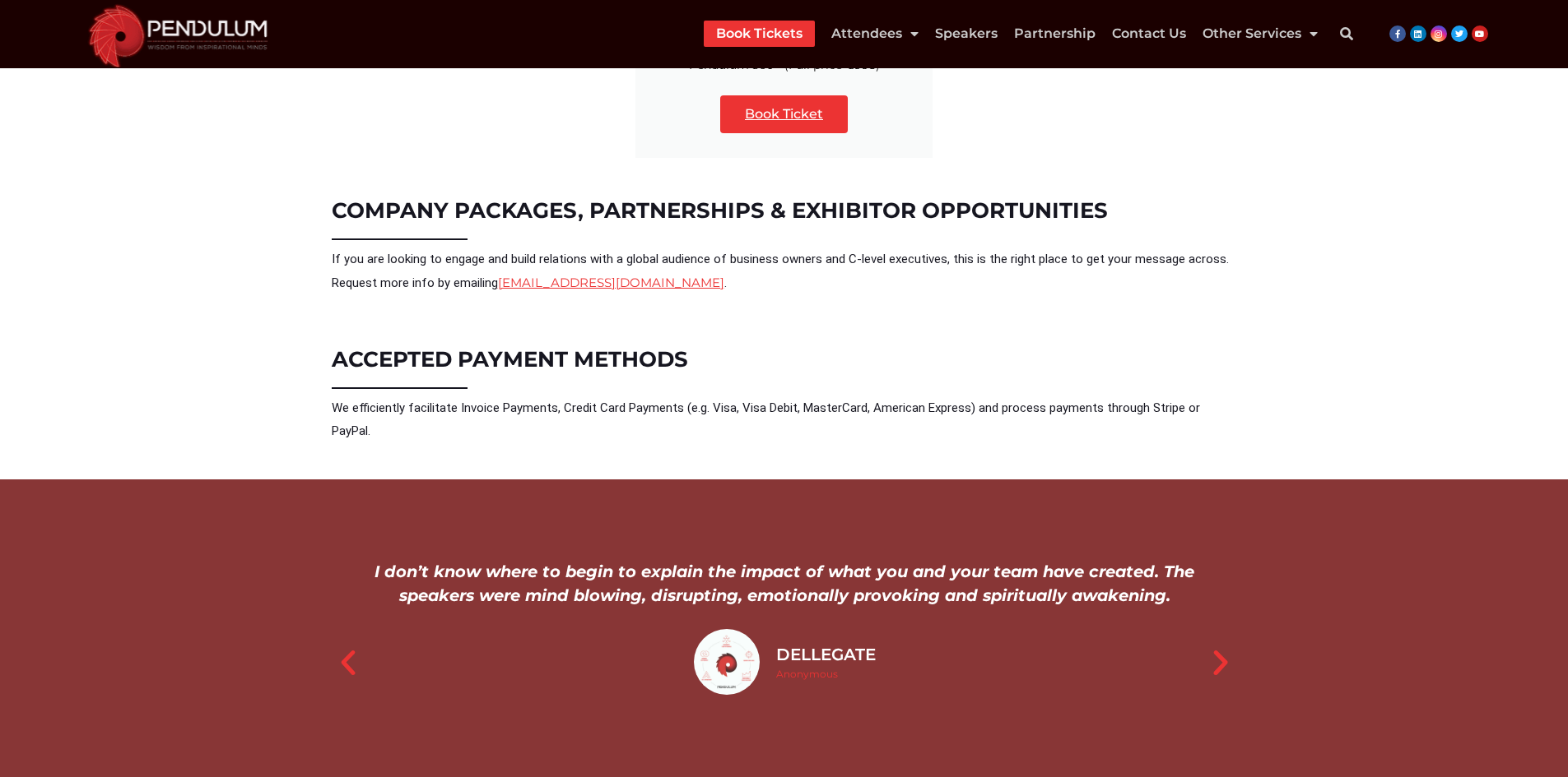
click at [338, 646] on icon "Previous slide" at bounding box center [347, 662] width 33 height 33
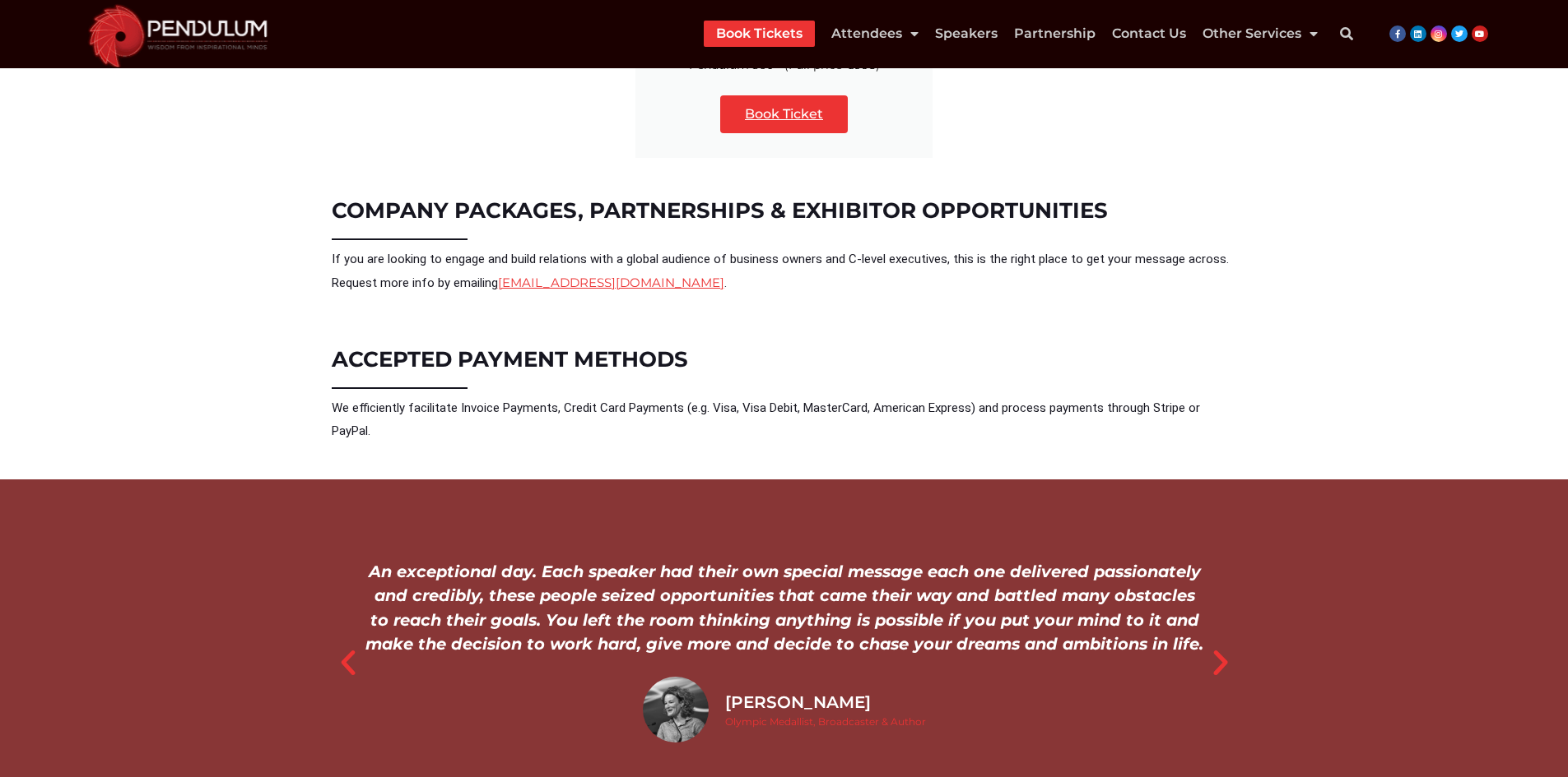
click at [338, 646] on icon "Previous slide" at bounding box center [347, 662] width 33 height 33
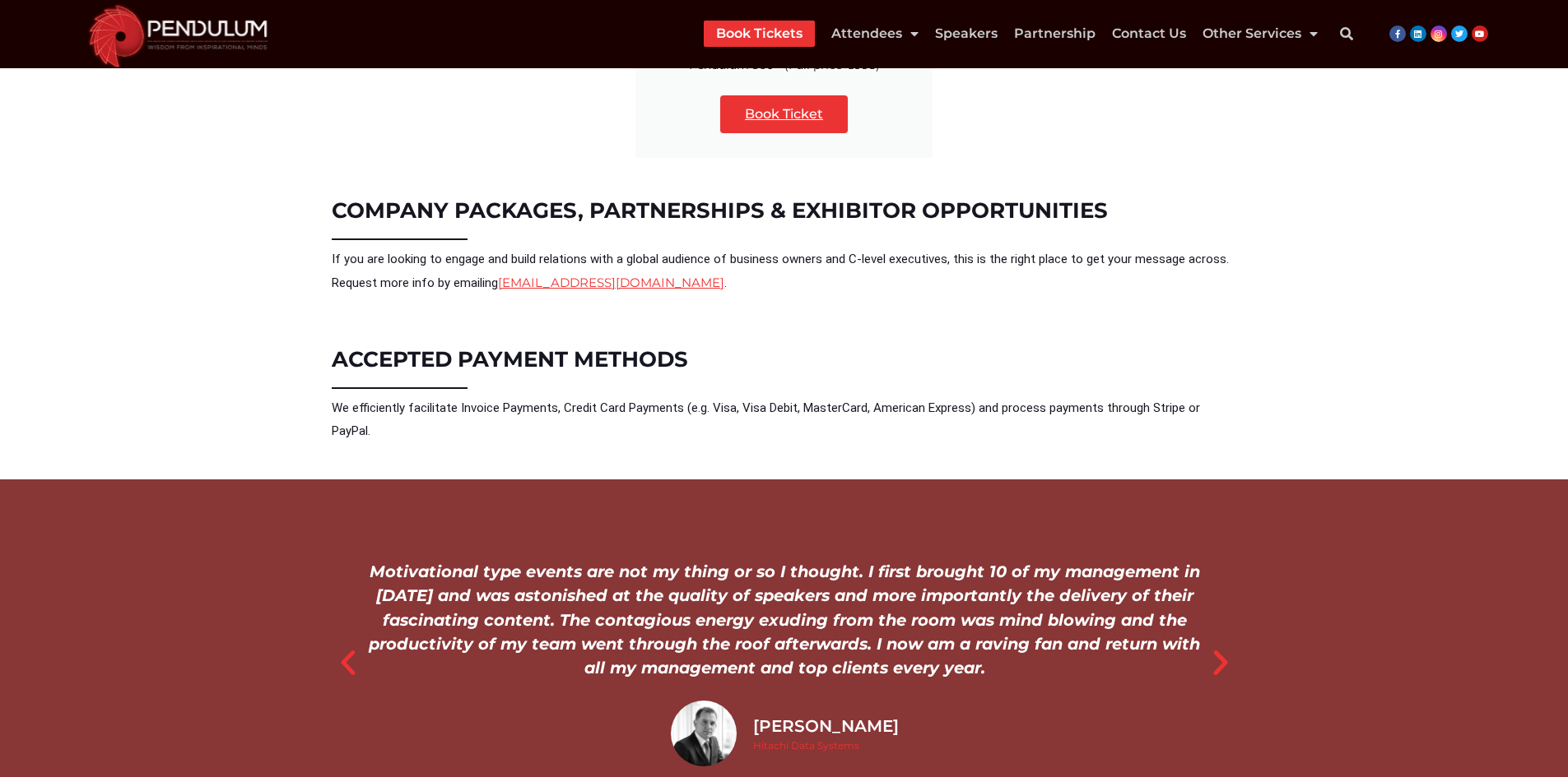
click at [339, 646] on icon "Previous slide" at bounding box center [347, 662] width 33 height 33
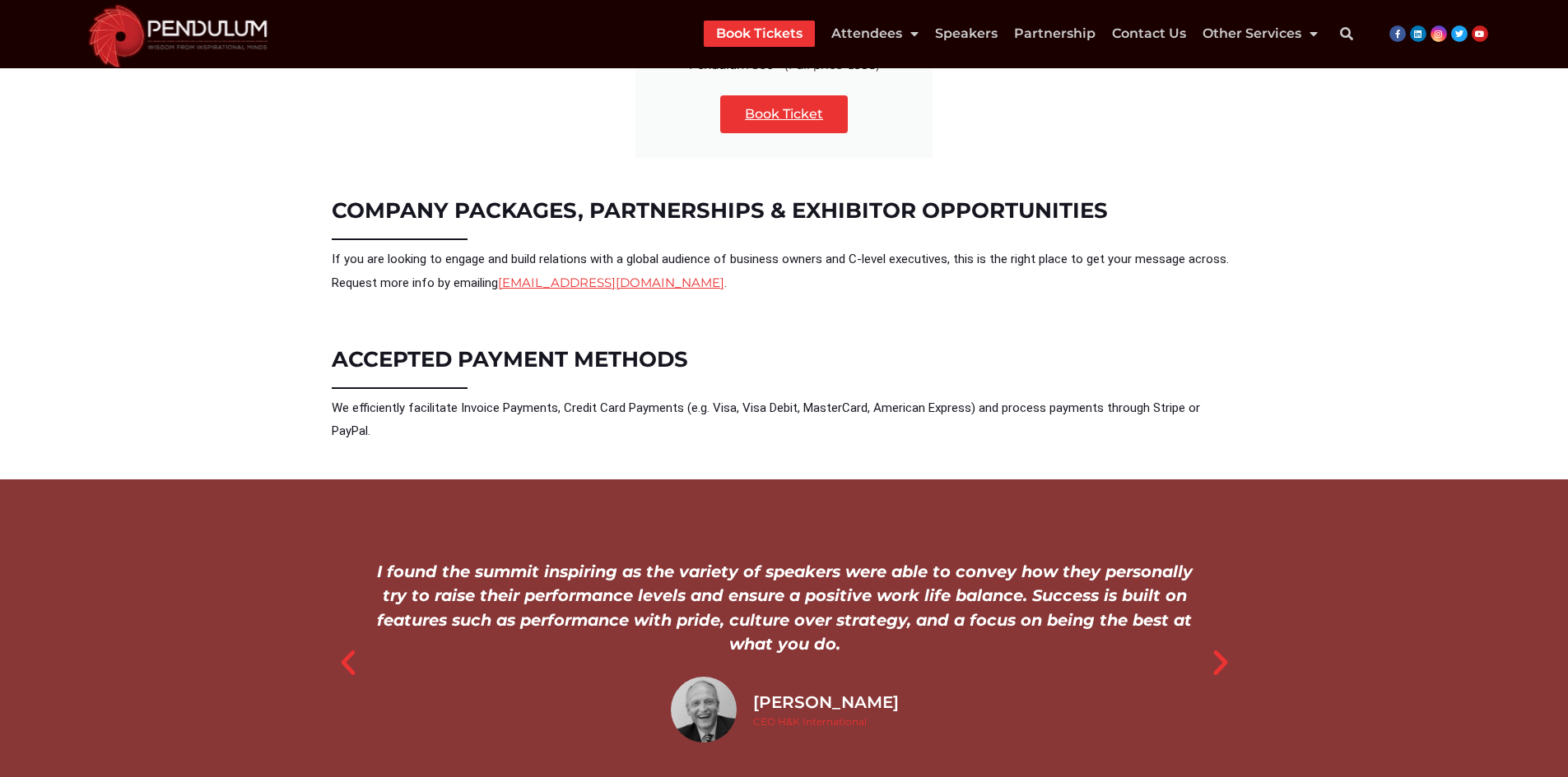
click at [339, 646] on icon "Previous slide" at bounding box center [347, 662] width 33 height 33
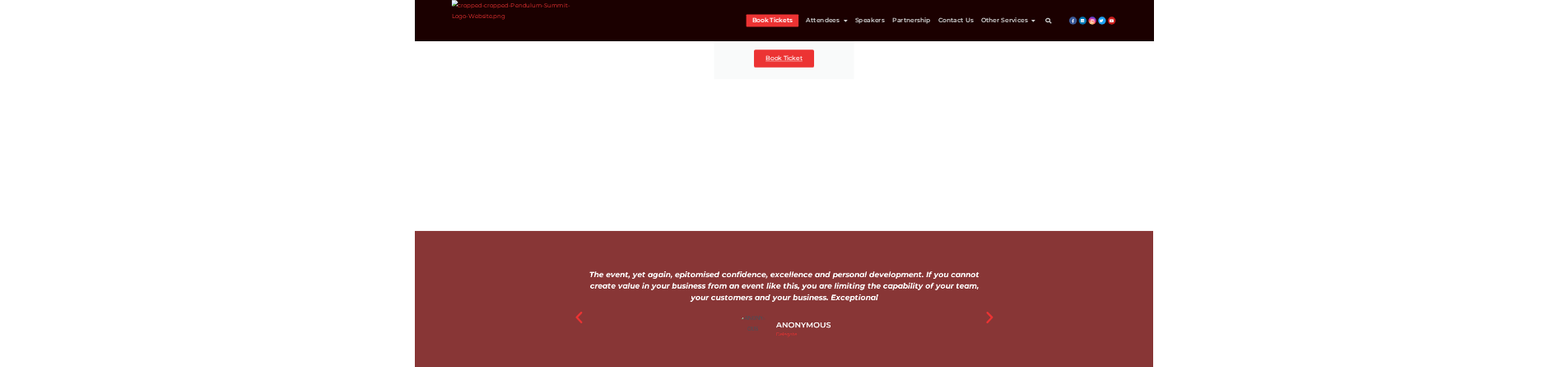
scroll to position [1340, 0]
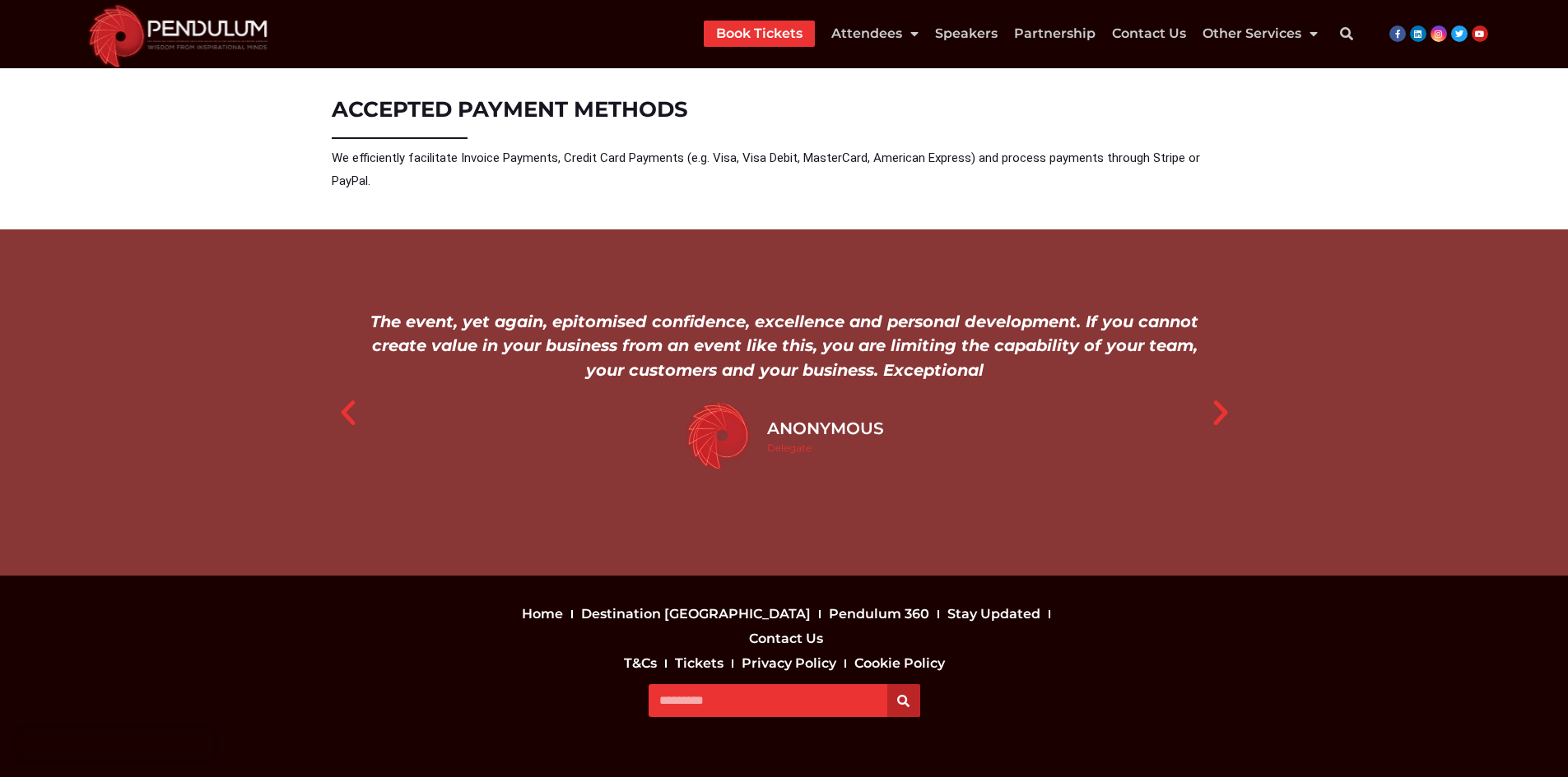
click at [386, 310] on div "The event, yet again, epitomised confidence, excellence and personal developmen…" at bounding box center [784, 346] width 843 height 72
click at [388, 310] on div "The event, yet again, epitomised confidence, excellence and personal developmen…" at bounding box center [784, 346] width 843 height 72
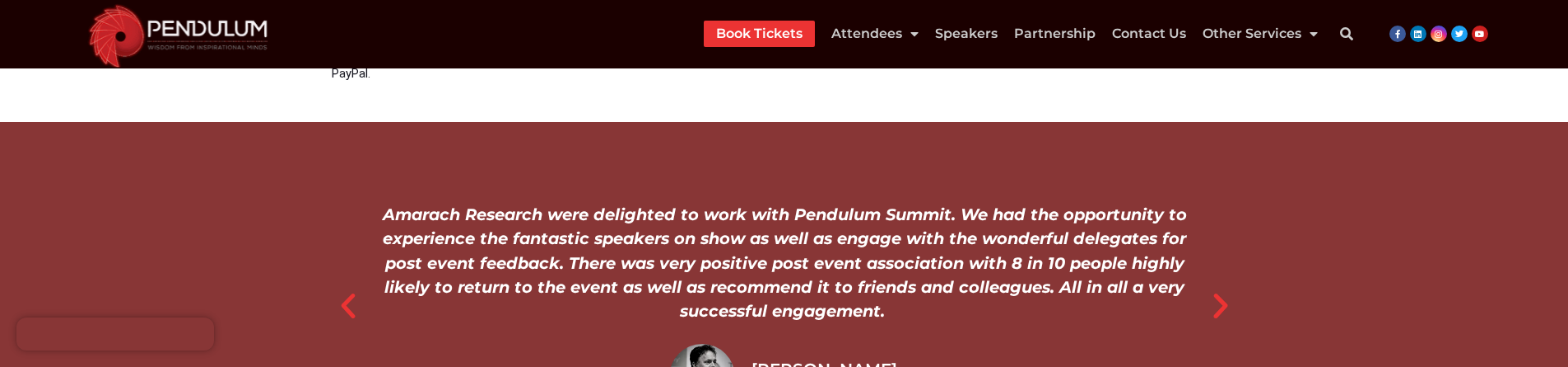
scroll to position [1422, 0]
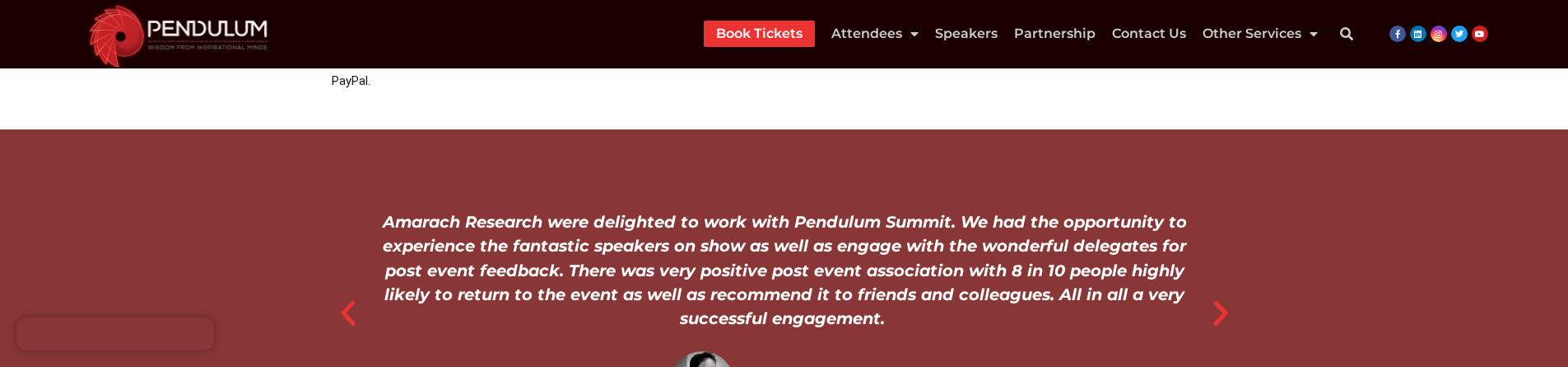
click at [352, 296] on icon "Previous slide" at bounding box center [347, 312] width 33 height 33
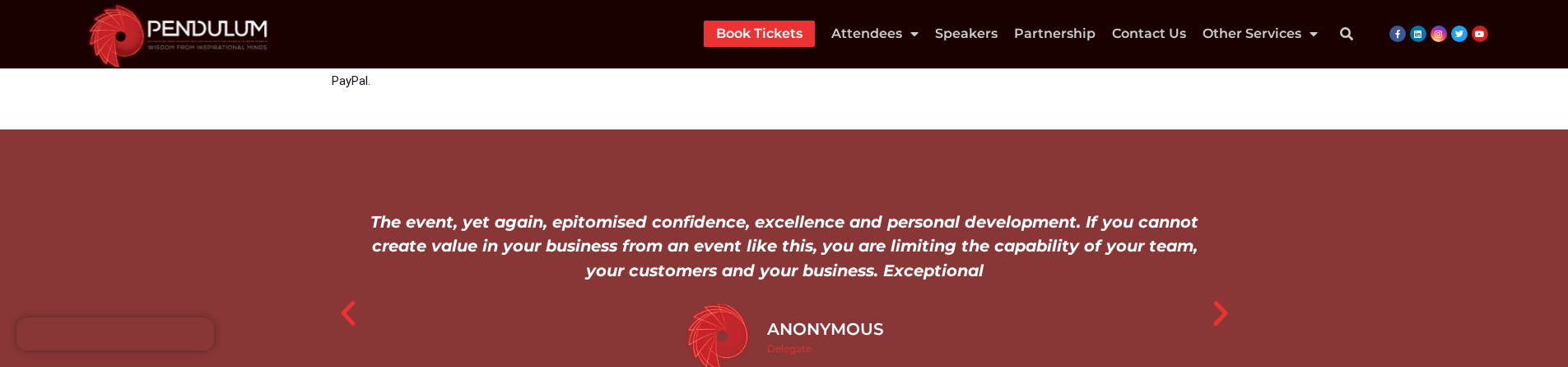
click at [352, 296] on icon "Previous slide" at bounding box center [347, 312] width 33 height 33
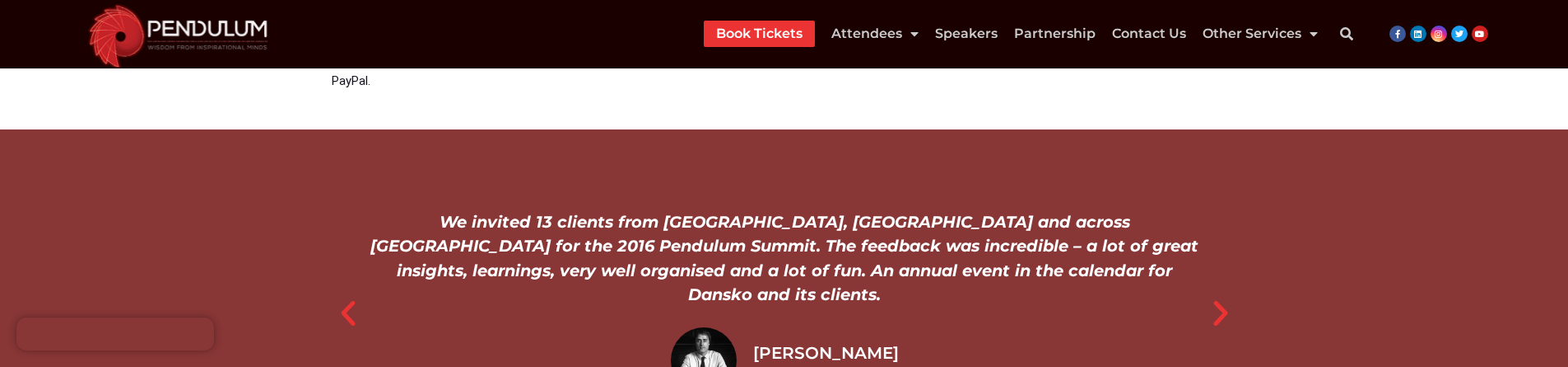
click at [1211, 296] on icon "Next slide" at bounding box center [1220, 312] width 33 height 33
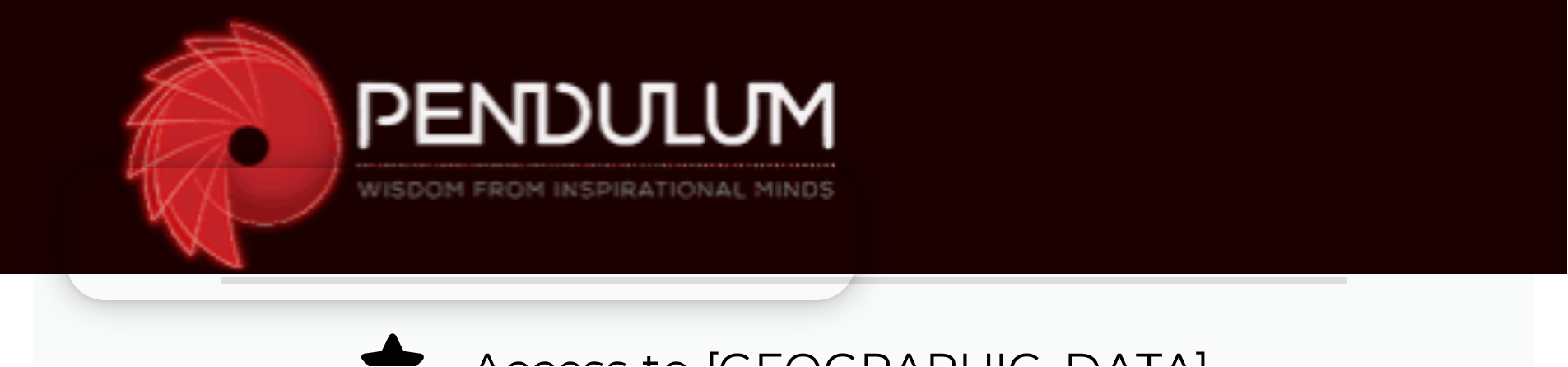
scroll to position [1426, 0]
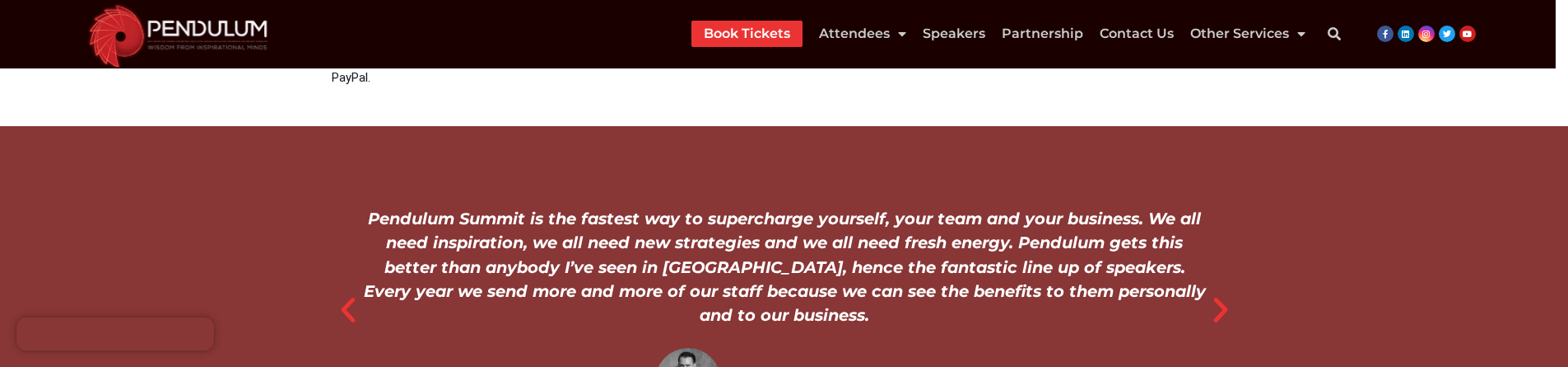
click at [351, 294] on icon "Previous slide" at bounding box center [347, 310] width 33 height 33
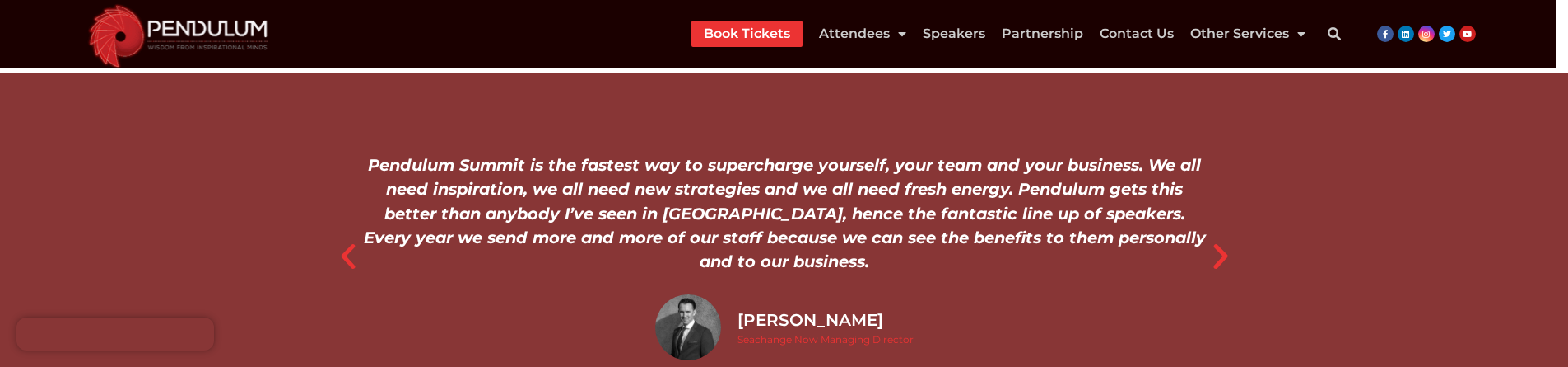
scroll to position [1508, 0]
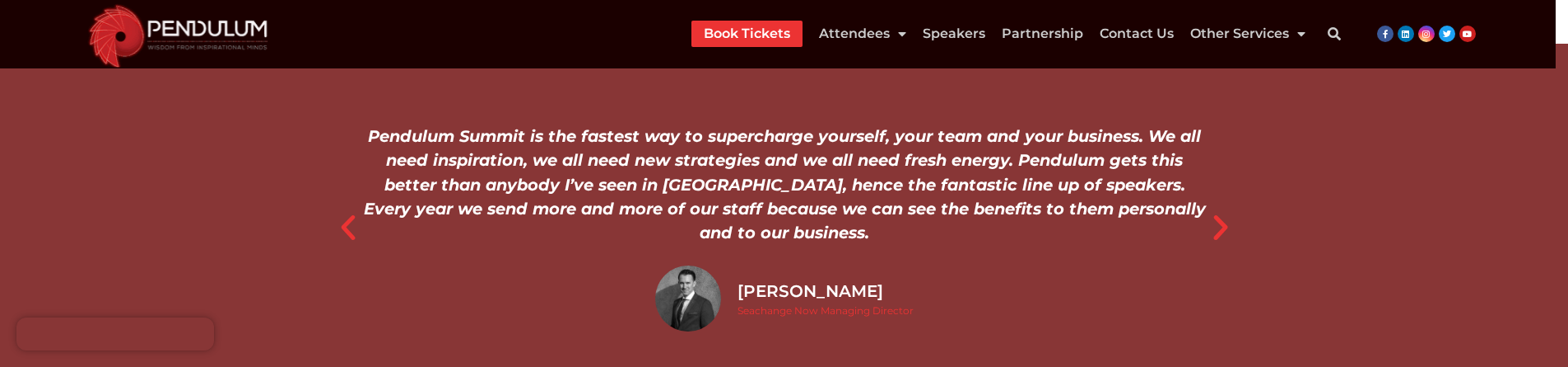
click at [346, 210] on icon "Previous slide" at bounding box center [347, 226] width 33 height 33
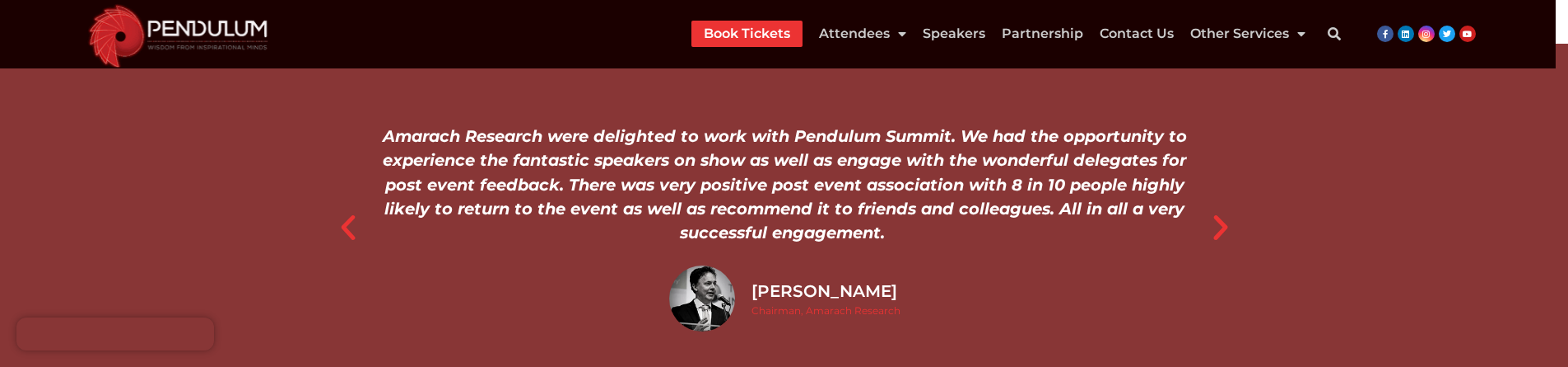
click at [346, 210] on icon "Previous slide" at bounding box center [347, 226] width 33 height 33
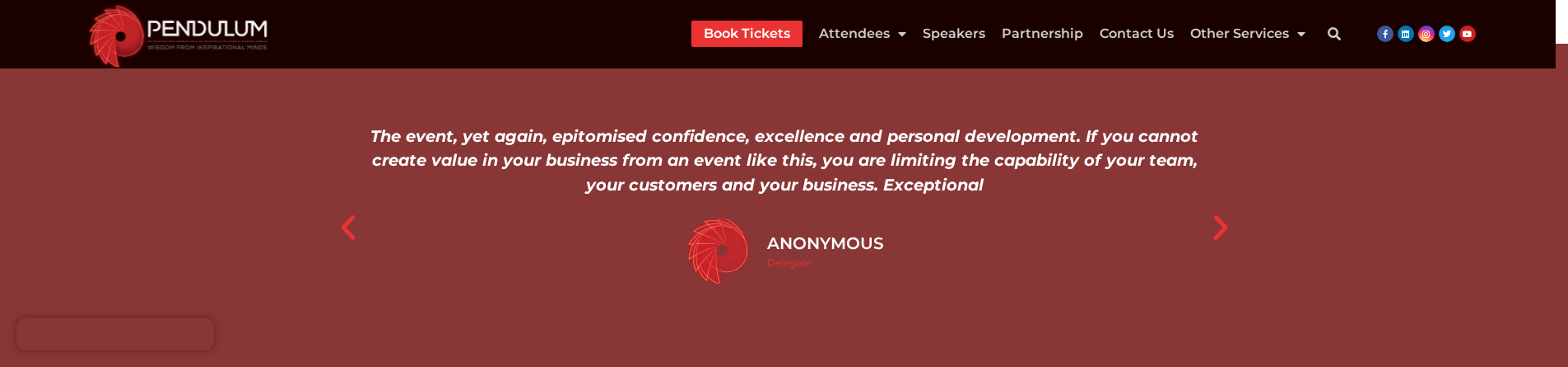
click at [724, 232] on img "1 / 15" at bounding box center [717, 249] width 66 height 66
click at [1222, 210] on icon "Next slide" at bounding box center [1220, 226] width 33 height 33
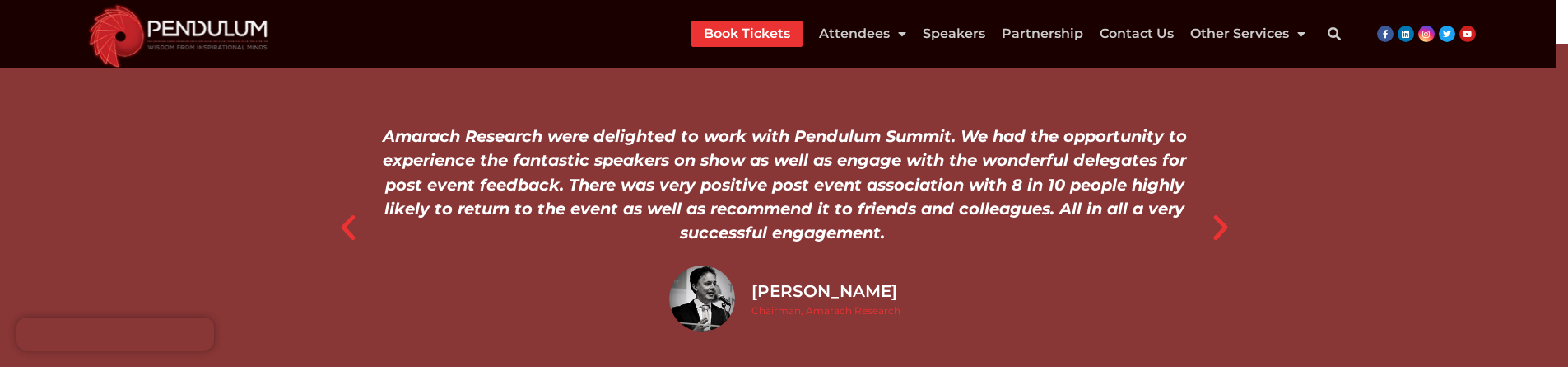
click at [1216, 210] on icon "Next slide" at bounding box center [1220, 226] width 33 height 33
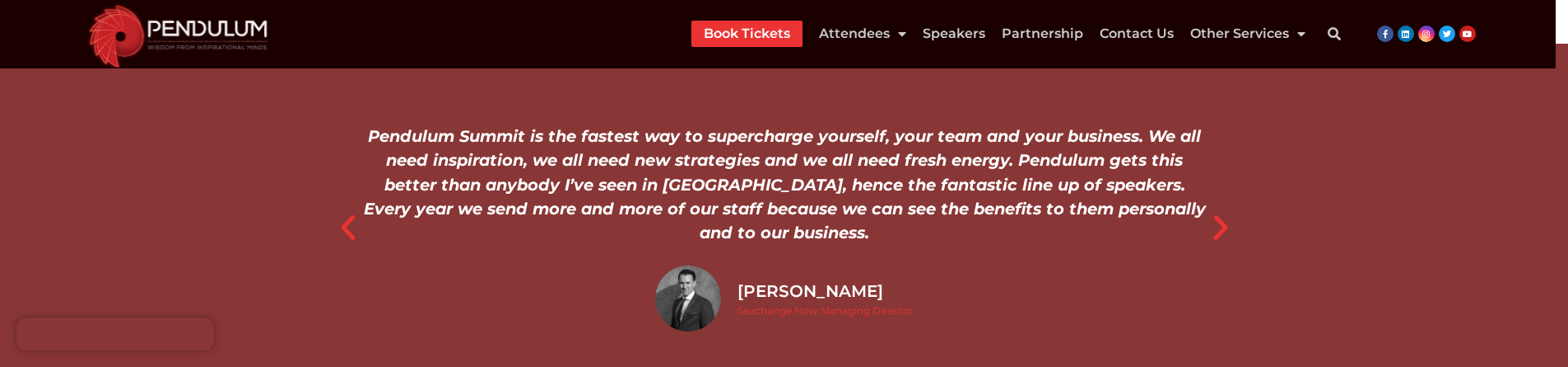
click at [358, 210] on icon "Previous slide" at bounding box center [347, 226] width 33 height 33
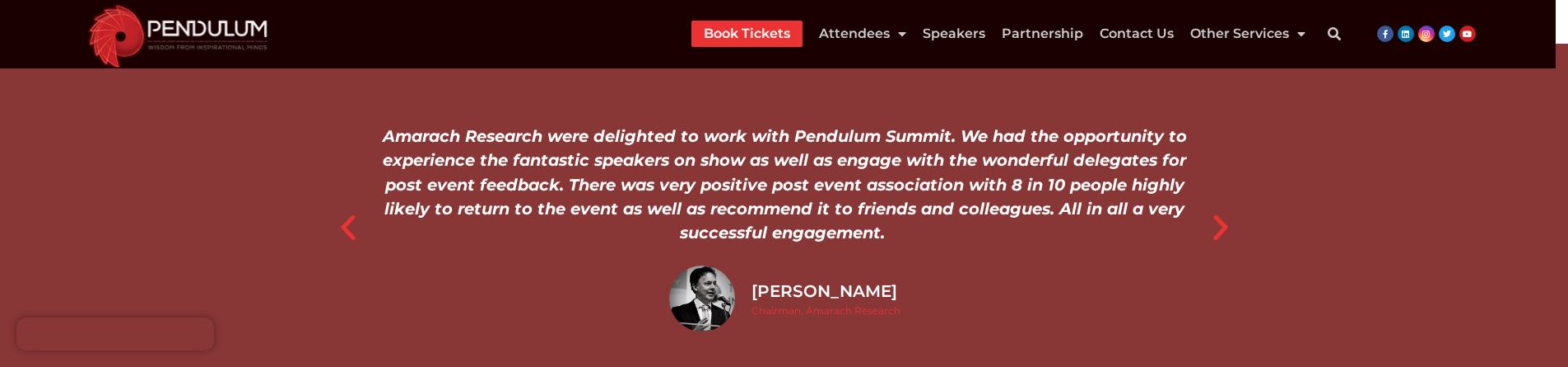
click at [348, 210] on icon "Previous slide" at bounding box center [347, 226] width 33 height 33
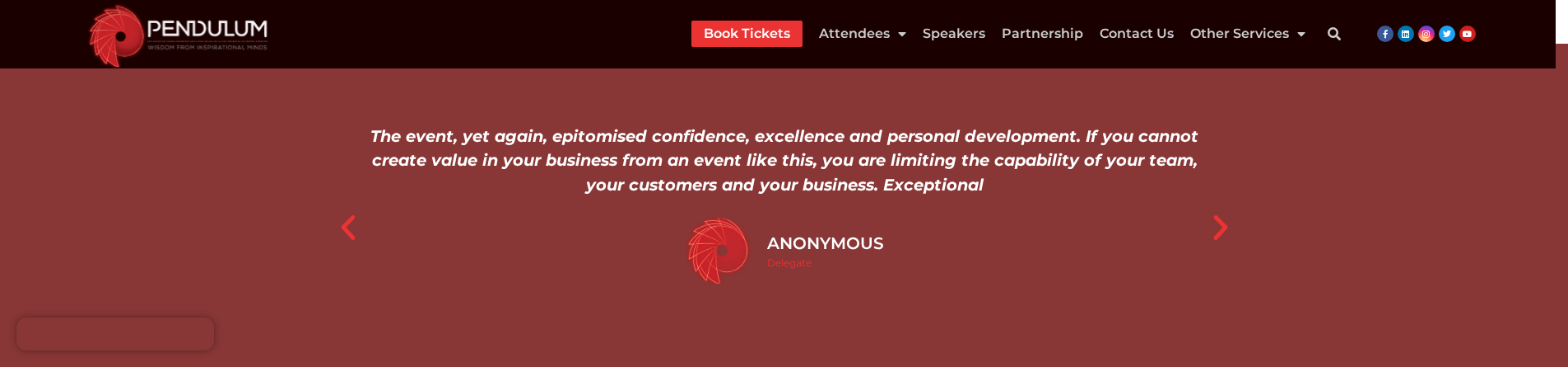
click at [1208, 210] on icon "Next slide" at bounding box center [1220, 226] width 33 height 33
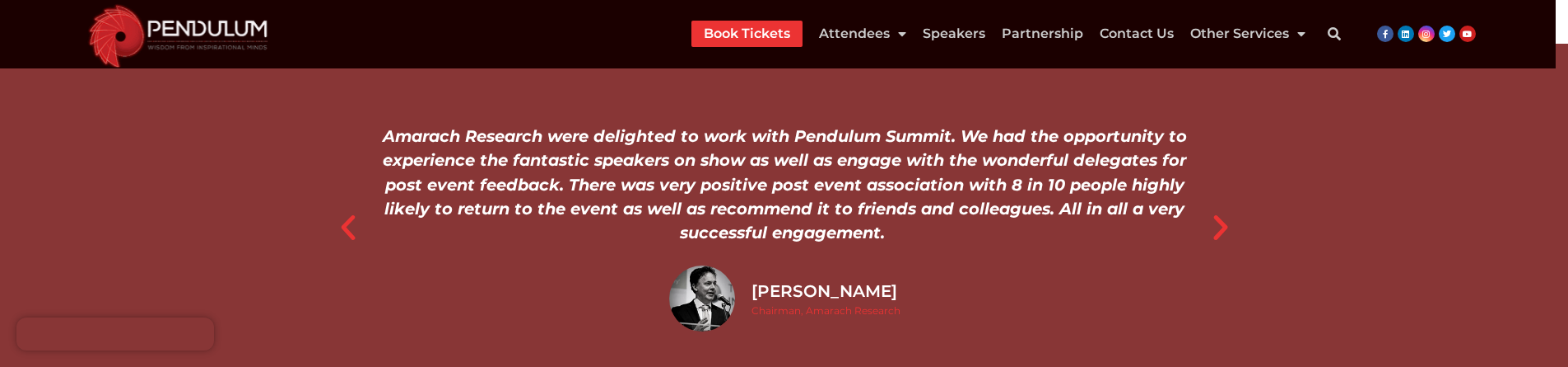
click at [1223, 210] on icon "Next slide" at bounding box center [1220, 226] width 33 height 33
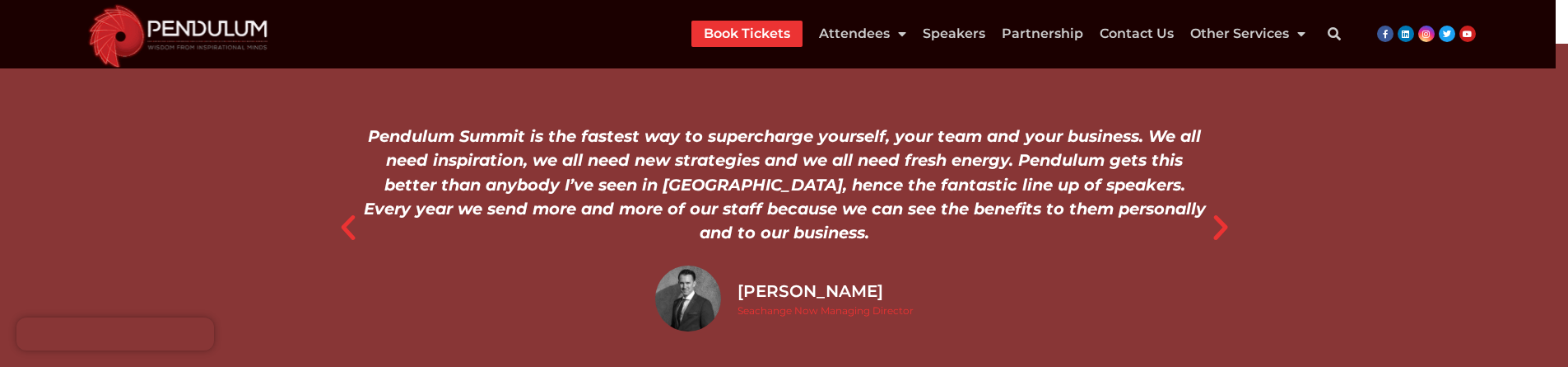
click at [1222, 210] on icon "Next slide" at bounding box center [1220, 226] width 33 height 33
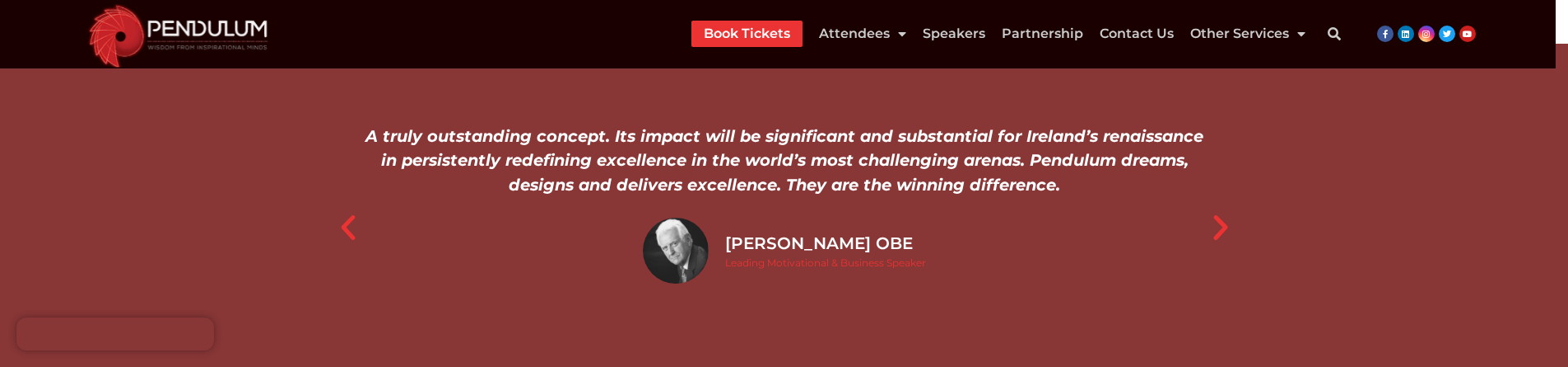
click at [1231, 210] on icon "Next slide" at bounding box center [1220, 226] width 33 height 33
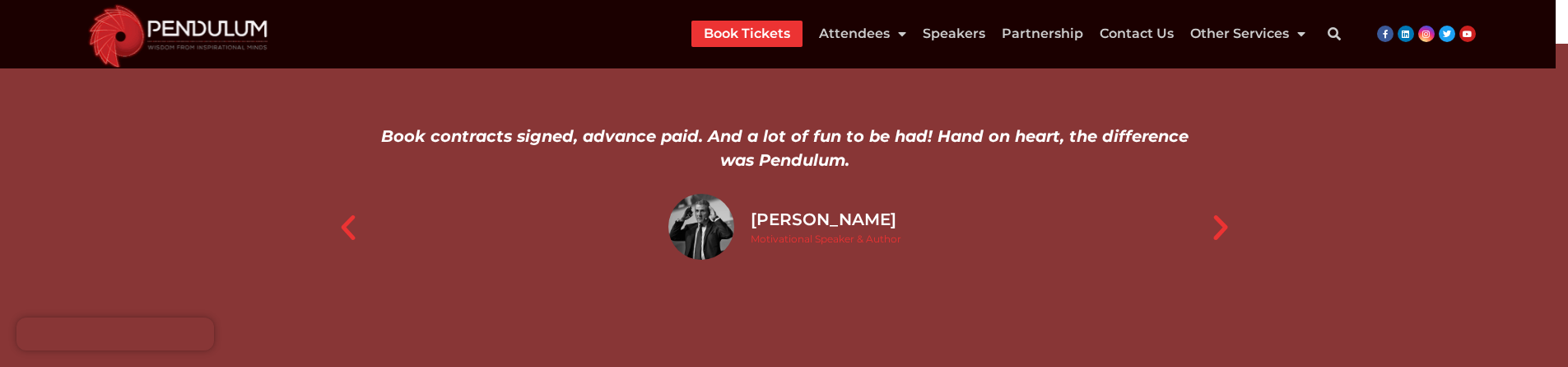
click at [1212, 210] on icon "Next slide" at bounding box center [1220, 226] width 33 height 33
